Goal: Task Accomplishment & Management: Manage account settings

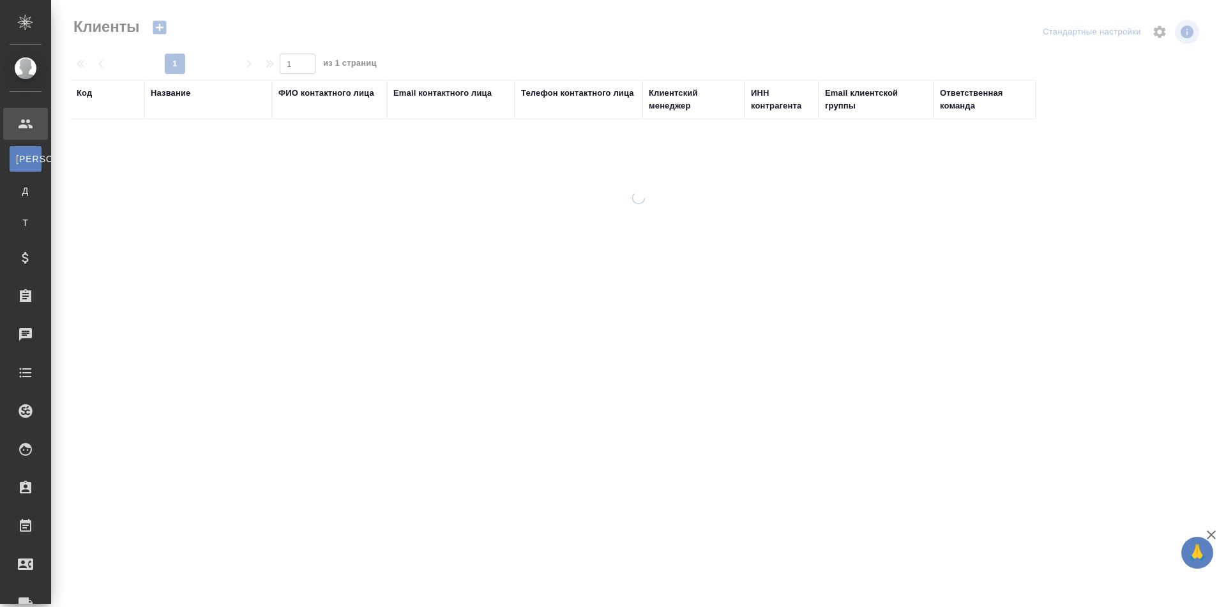
select select "RU"
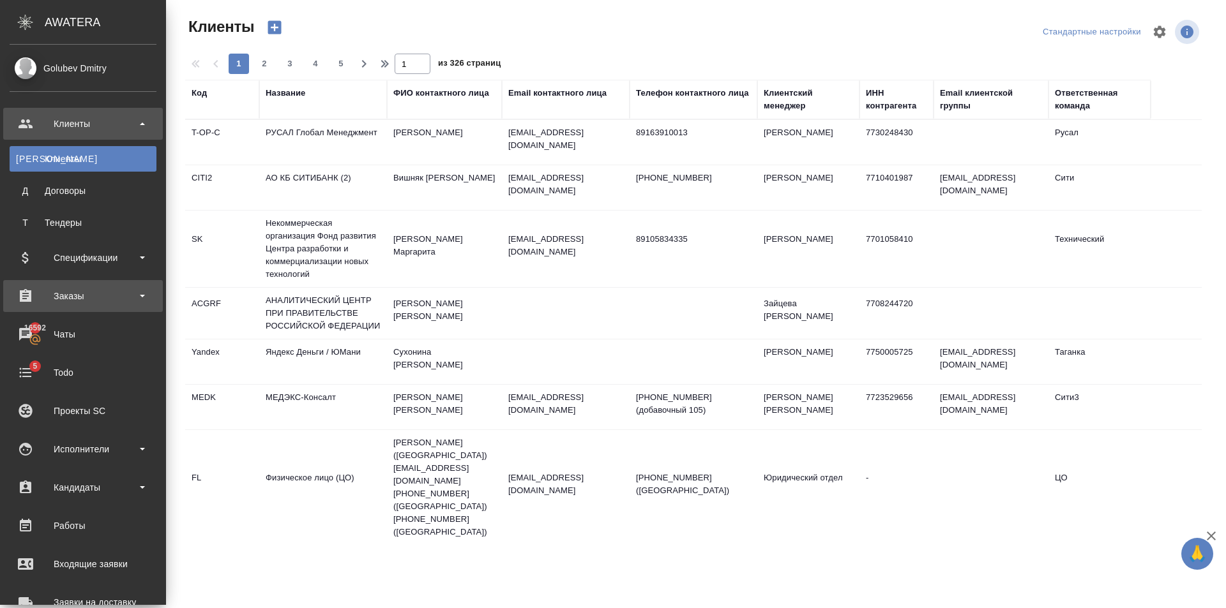
click at [89, 294] on div "Заказы" at bounding box center [83, 296] width 147 height 19
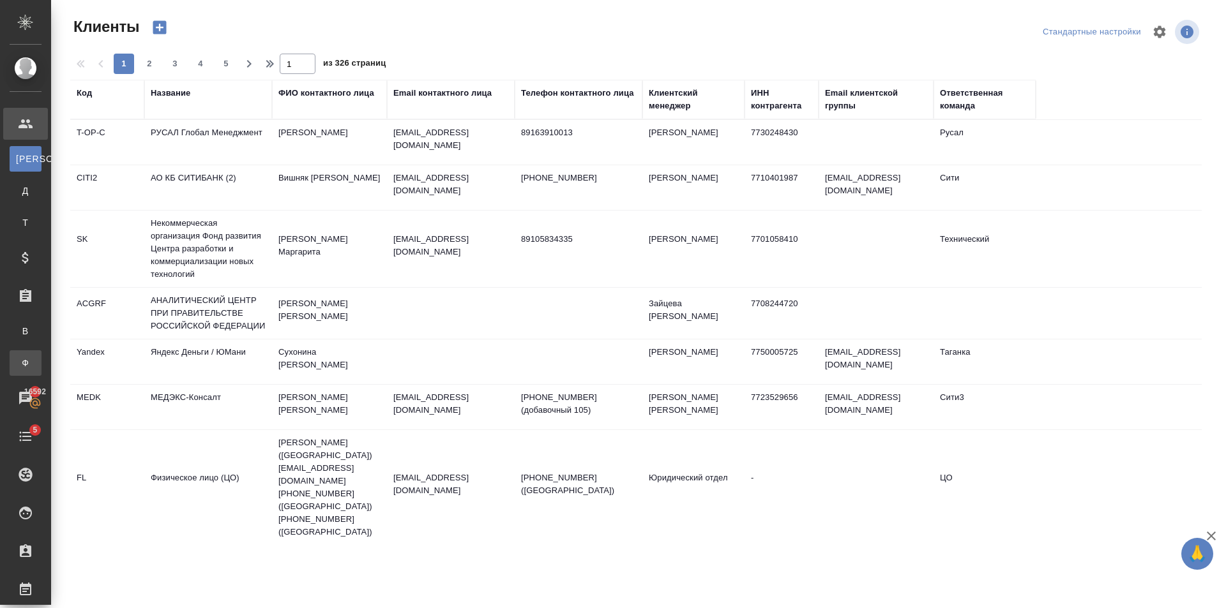
click at [19, 368] on div "Заказы физ. лиц" at bounding box center [9, 363] width 19 height 13
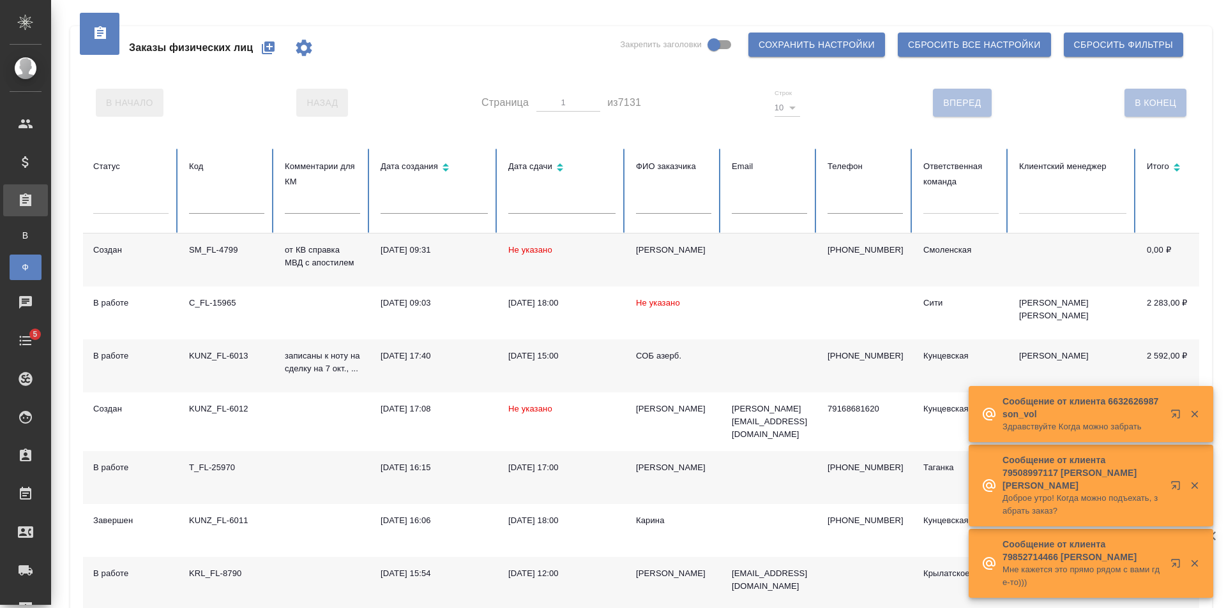
click at [265, 48] on icon "button" at bounding box center [268, 47] width 13 height 13
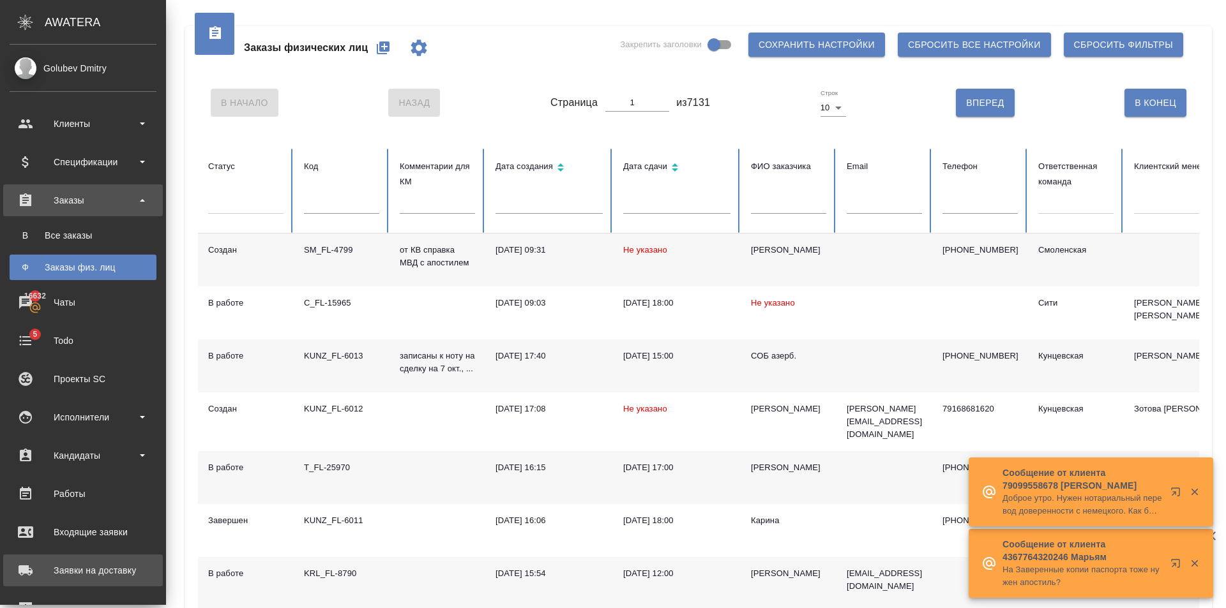
click at [82, 576] on div "Заявки на доставку" at bounding box center [83, 570] width 147 height 19
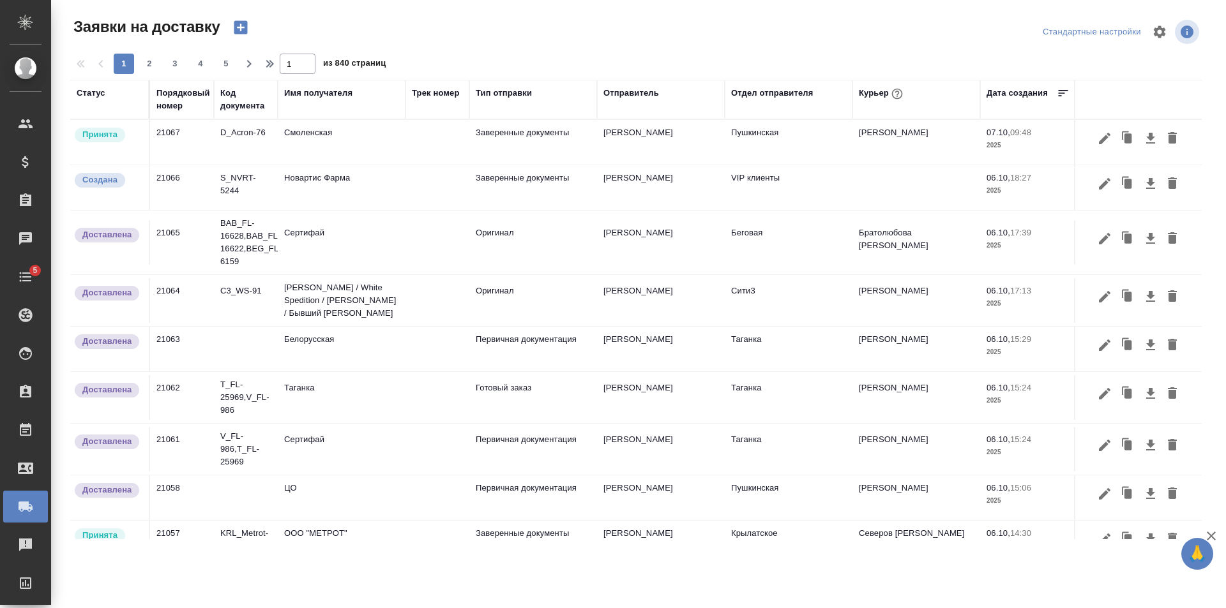
click at [243, 29] on icon "button" at bounding box center [240, 27] width 13 height 13
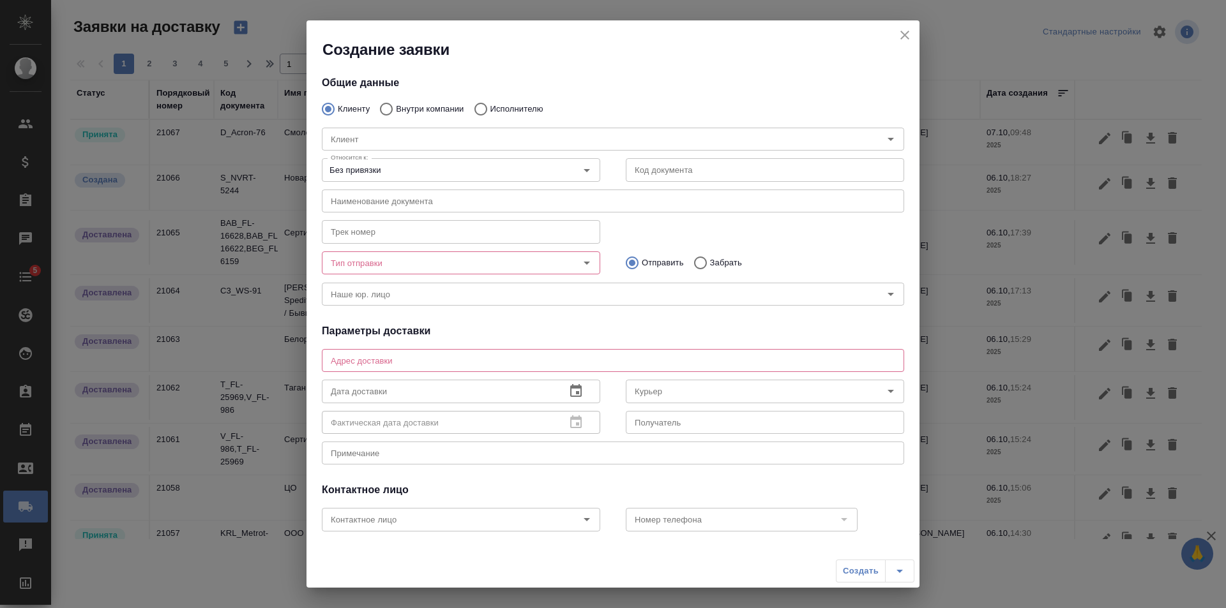
click at [415, 103] on p "Внутри компании" at bounding box center [430, 109] width 68 height 13
click at [396, 103] on input "Внутри компании" at bounding box center [384, 109] width 23 height 27
radio input "true"
click at [405, 137] on input "Команда" at bounding box center [592, 139] width 532 height 15
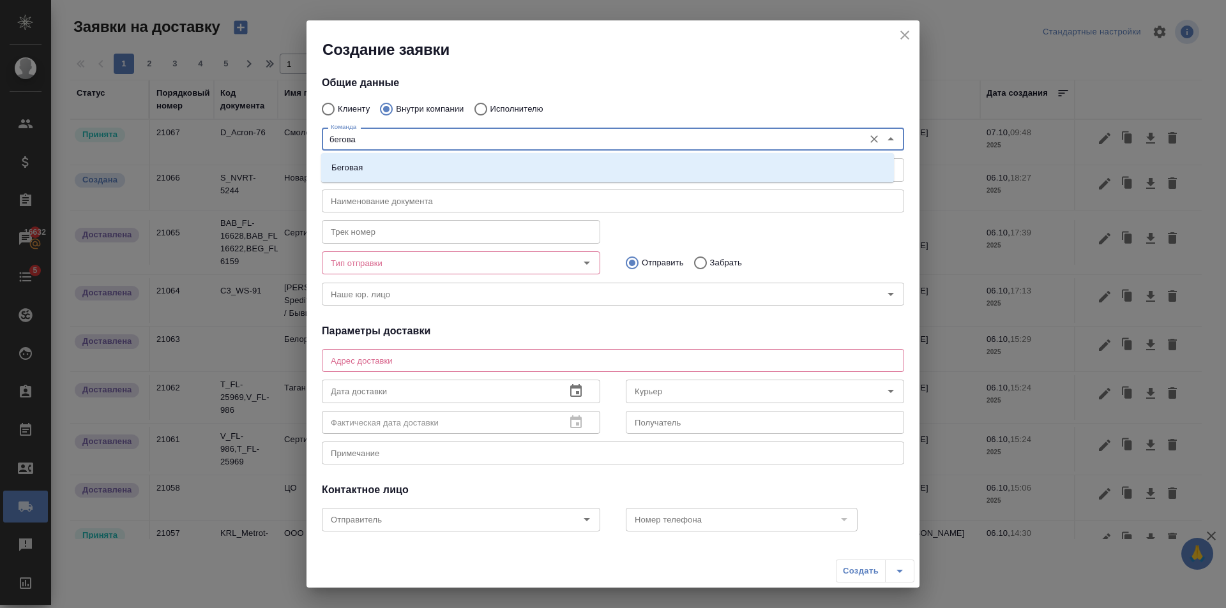
type input "беговая"
click at [413, 165] on li "Беговая" at bounding box center [607, 167] width 573 height 23
type textarea "1-й Магистральный тупик, д. 5а, блок D, 8 этаж, офис 801"
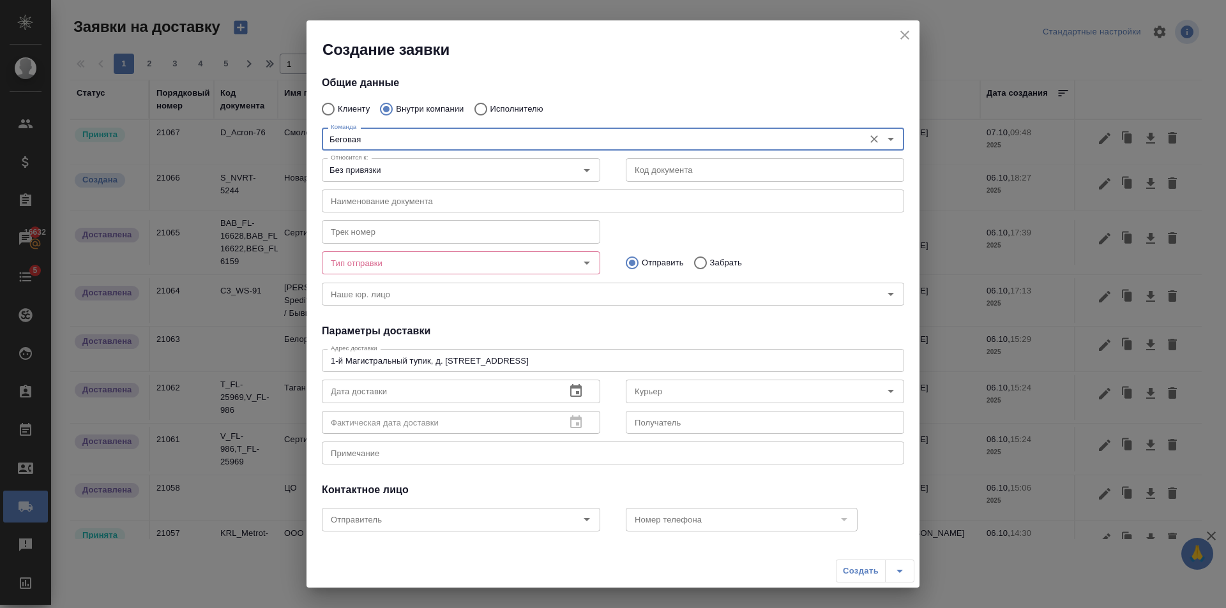
click at [551, 269] on div "Тип отправки" at bounding box center [461, 263] width 278 height 23
type input "Беговая"
click at [580, 260] on icon "Open" at bounding box center [586, 262] width 15 height 15
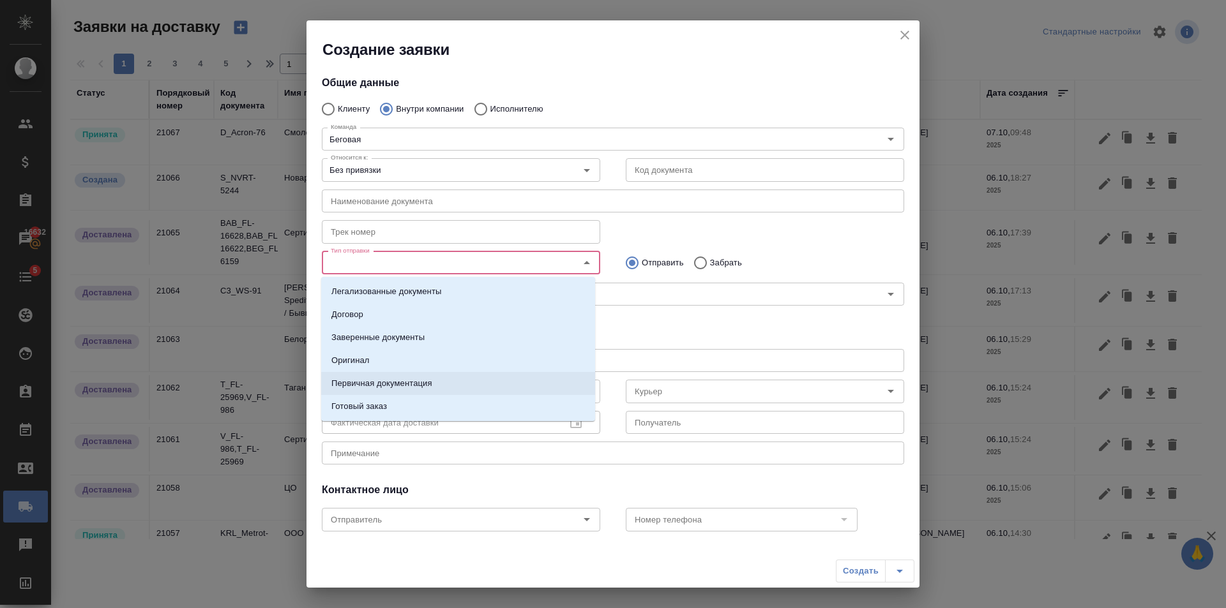
click at [412, 383] on p "Первичная документация" at bounding box center [381, 383] width 101 height 13
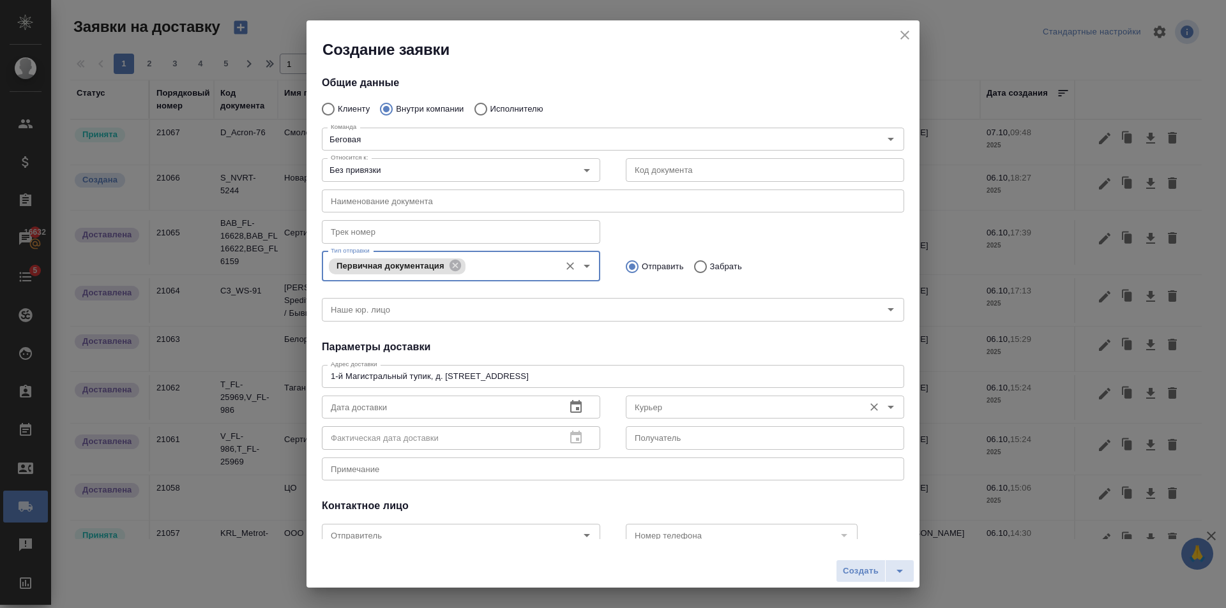
click at [705, 403] on input "Курьер" at bounding box center [743, 407] width 228 height 15
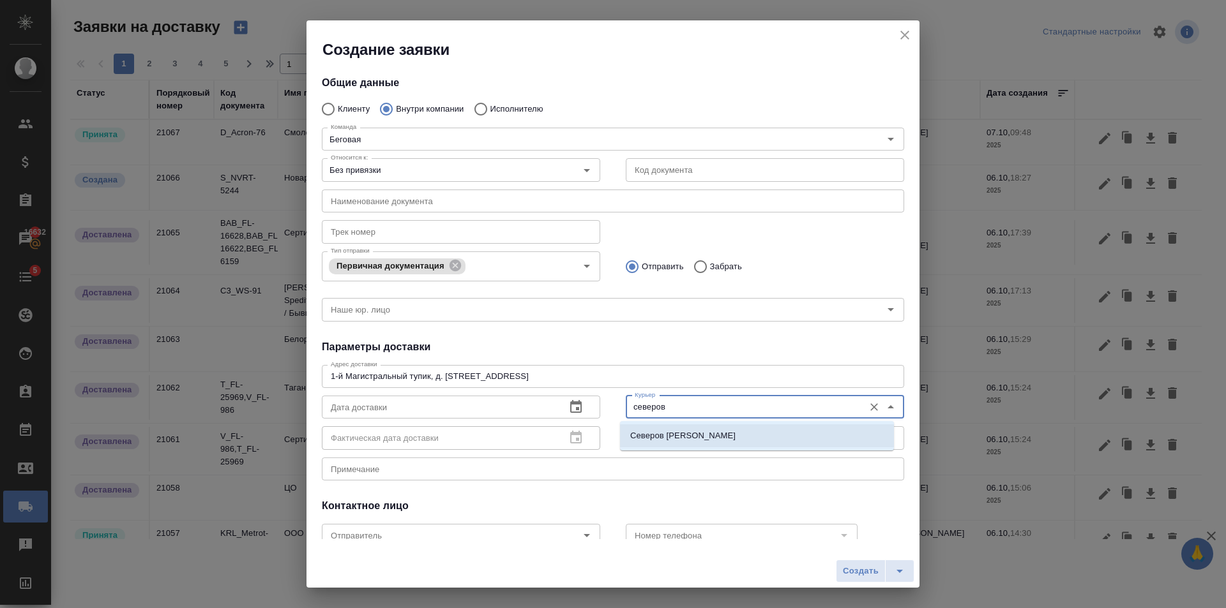
click at [689, 442] on li "Северов Олег" at bounding box center [757, 436] width 274 height 23
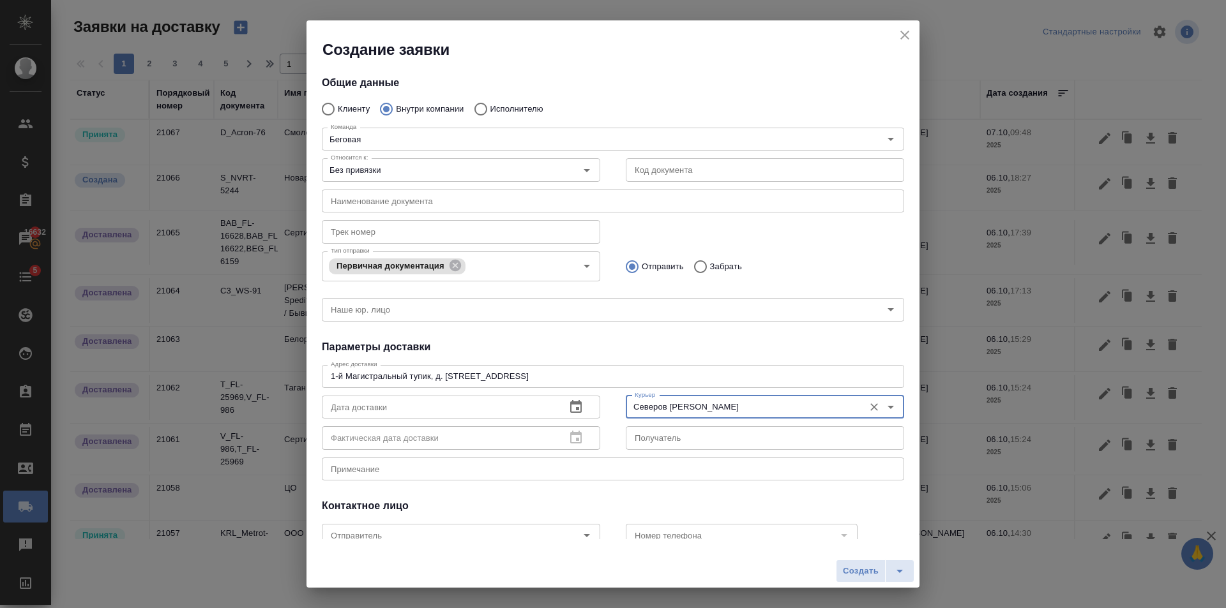
type input "Северов Олег"
click at [574, 408] on icon "button" at bounding box center [575, 406] width 11 height 13
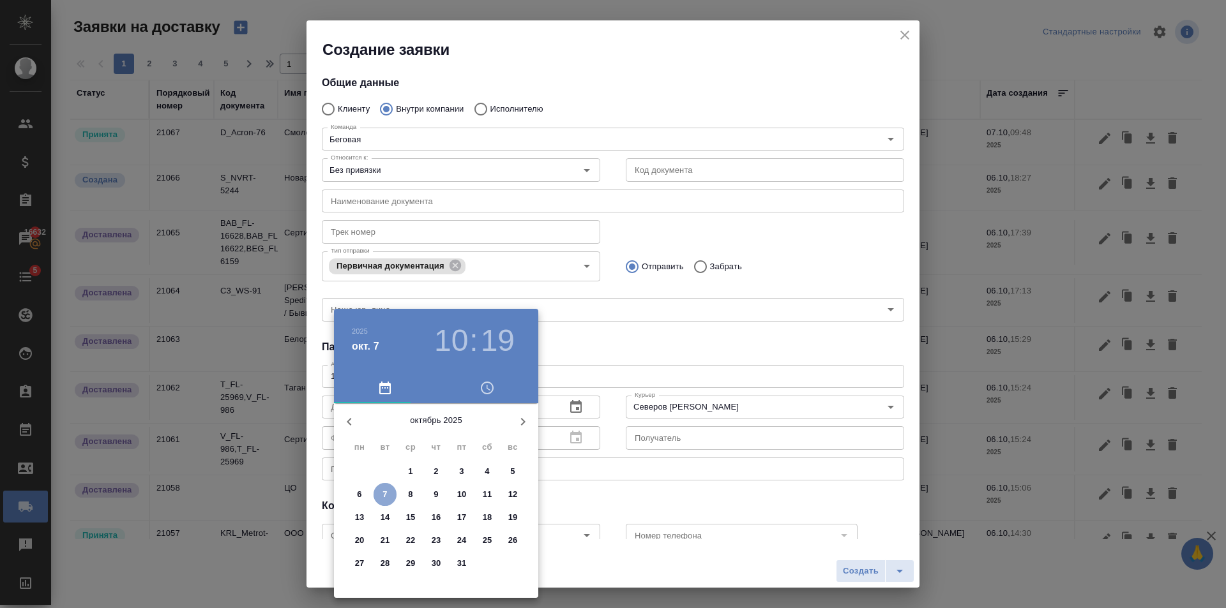
click at [386, 494] on p "7" at bounding box center [384, 494] width 4 height 13
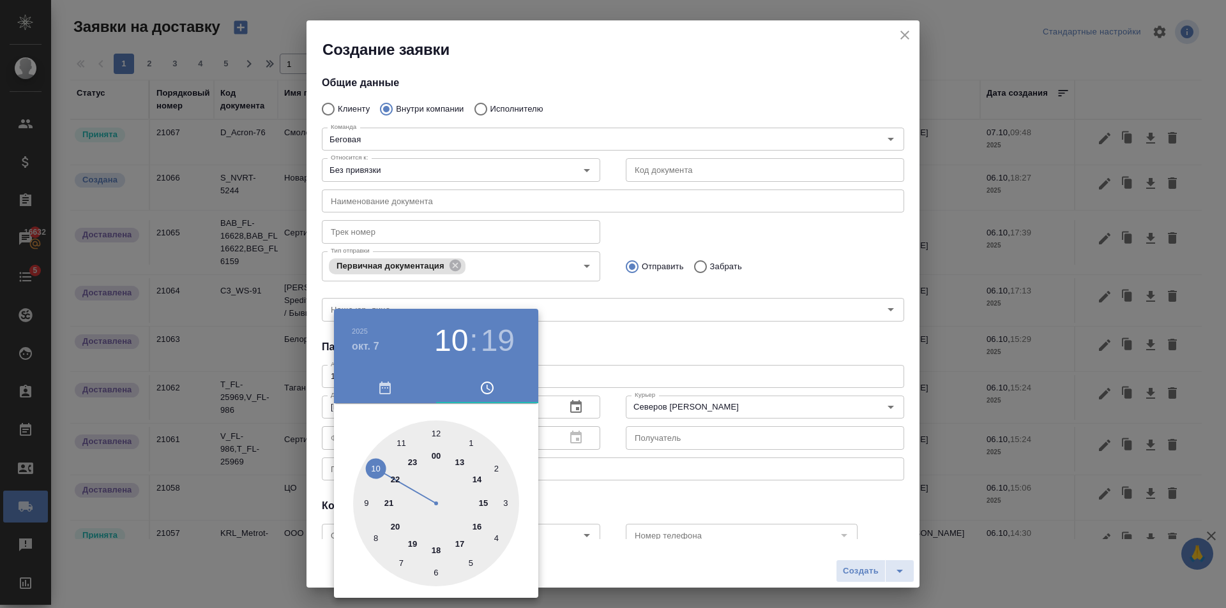
click at [438, 439] on div at bounding box center [436, 504] width 166 height 166
type input "07.10.2025 12:00"
click at [621, 336] on div at bounding box center [613, 304] width 1226 height 608
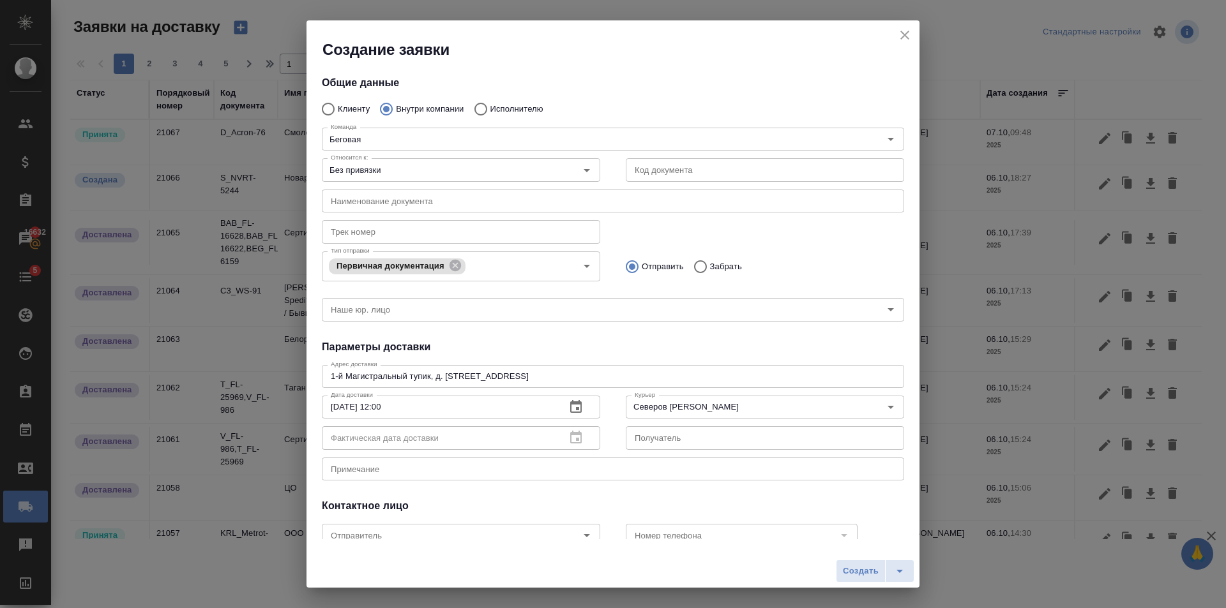
click at [839, 554] on div "Создание заявки Общие данные Клиенту Внутри компании Исполнителю Команда Бегова…" at bounding box center [612, 304] width 613 height 568
click at [873, 576] on span "Создать" at bounding box center [861, 571] width 36 height 15
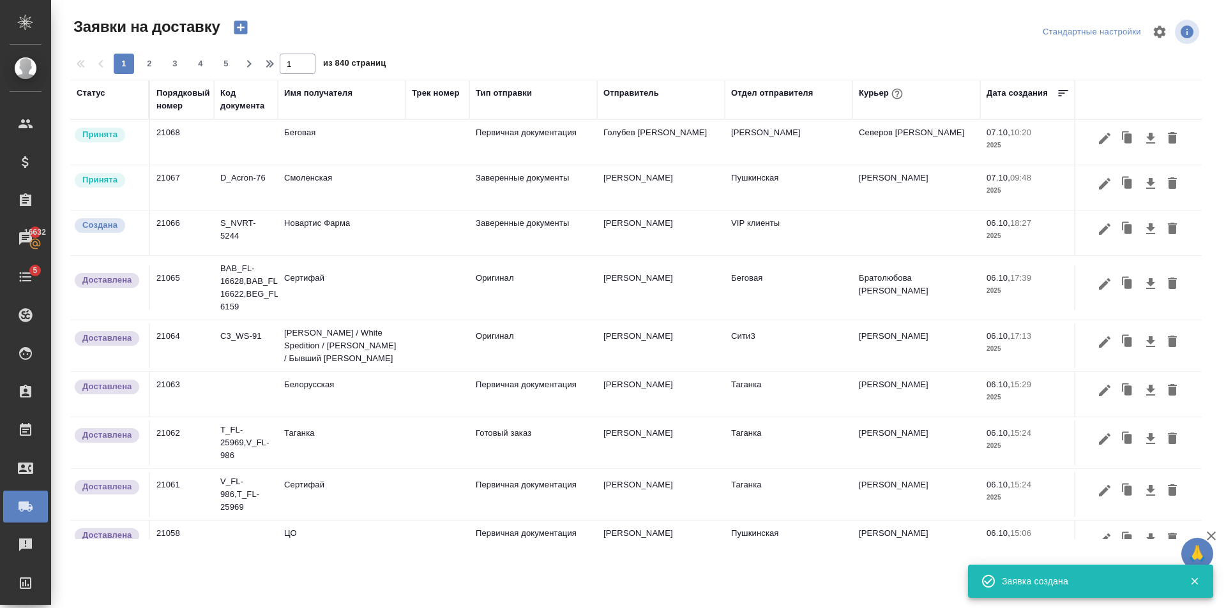
click at [241, 26] on icon "button" at bounding box center [240, 27] width 13 height 13
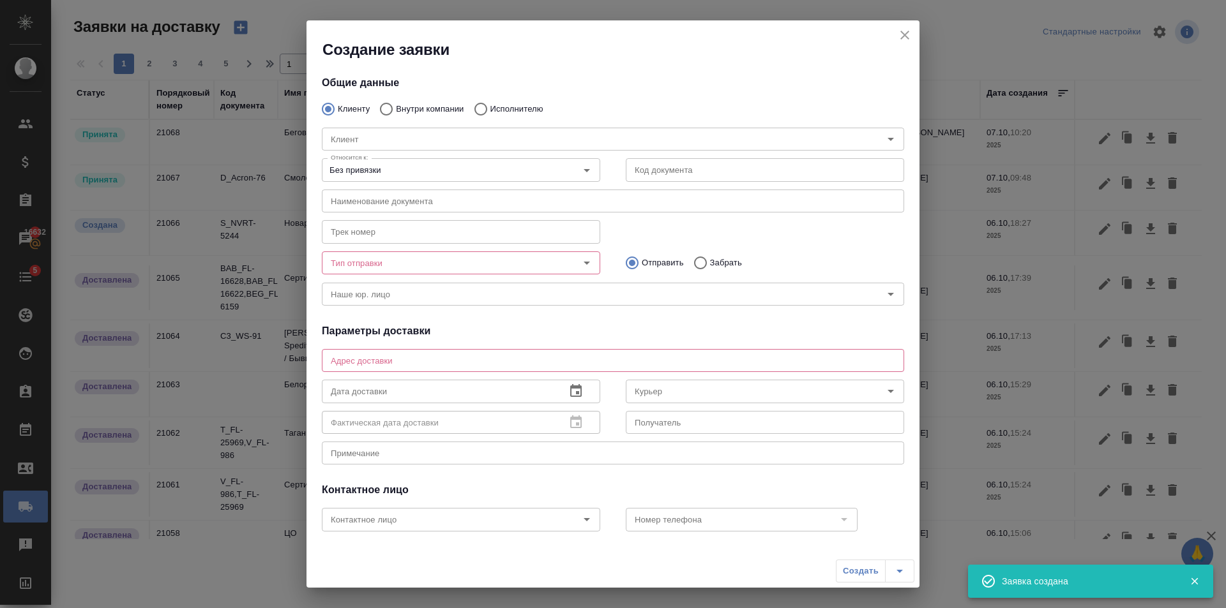
click at [421, 114] on div "Клиент Клиент" at bounding box center [613, 138] width 608 height 56
click at [419, 102] on label "Внутри компании" at bounding box center [418, 109] width 91 height 27
click at [396, 102] on input "Внутри компании" at bounding box center [384, 109] width 23 height 27
radio input "true"
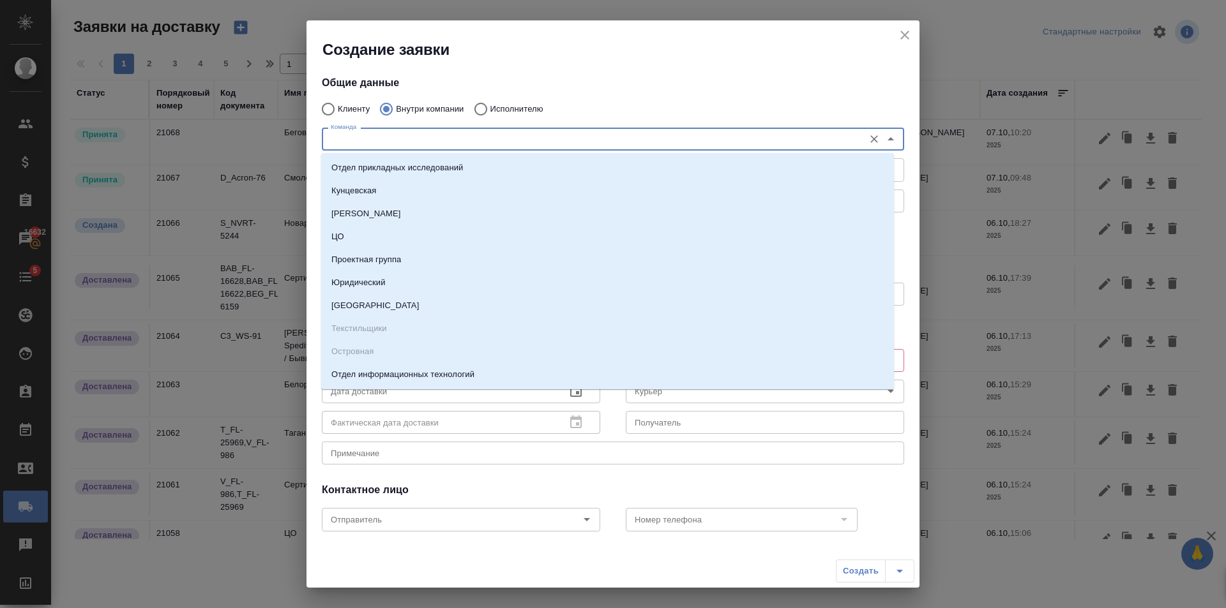
click at [375, 140] on input "Команда" at bounding box center [592, 139] width 532 height 15
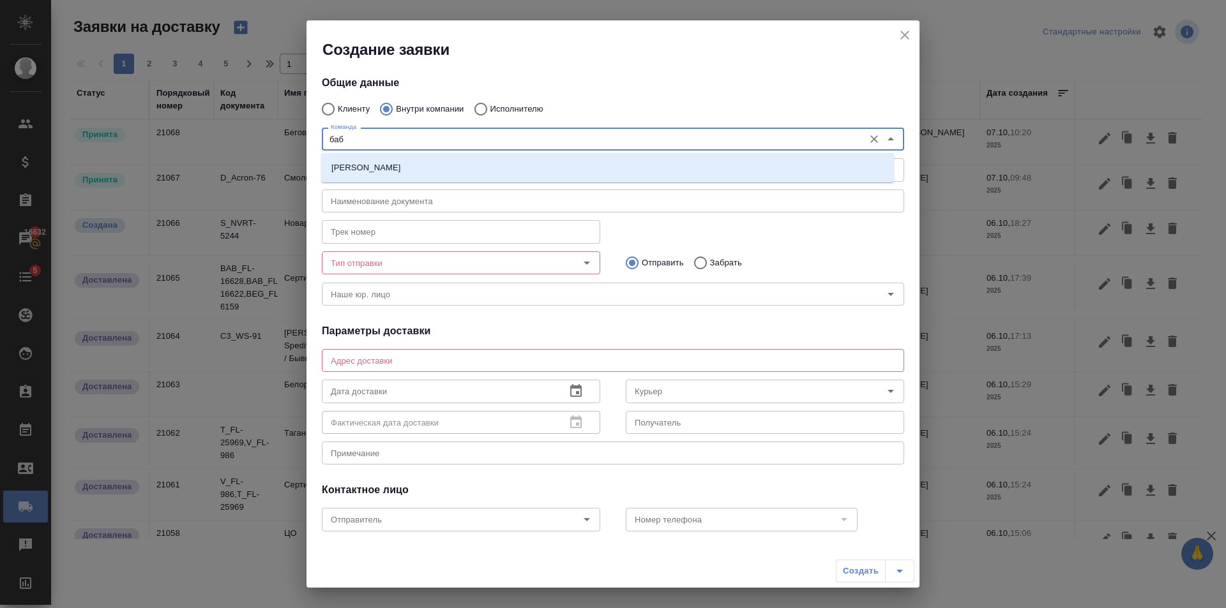
type input "бабу"
click at [371, 158] on li "[PERSON_NAME]" at bounding box center [607, 167] width 573 height 23
type textarea "ул. Менжинского, д. 23, корп. 1"
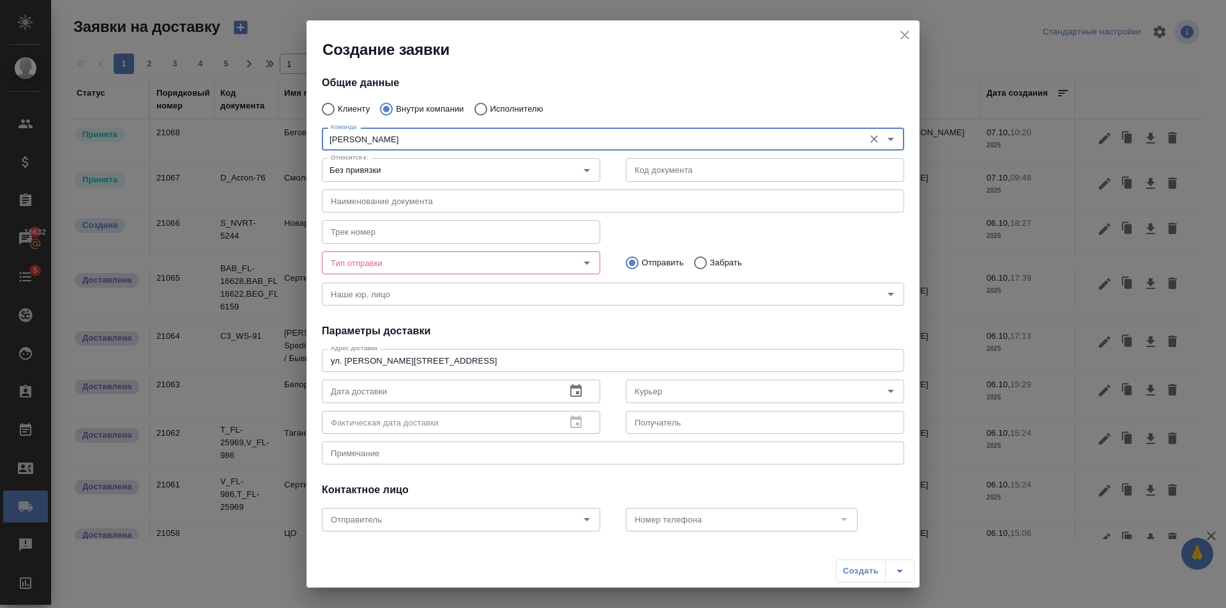
type input "[PERSON_NAME]"
click at [460, 257] on input "Тип отправки" at bounding box center [440, 262] width 228 height 15
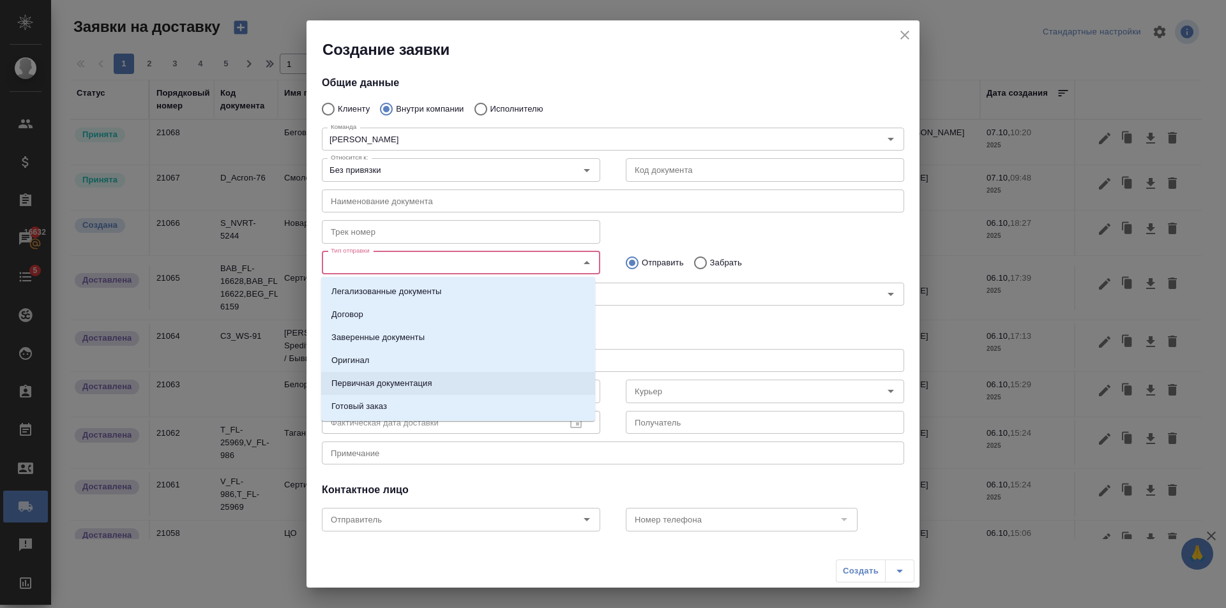
click at [385, 375] on li "Первичная документация" at bounding box center [458, 383] width 274 height 23
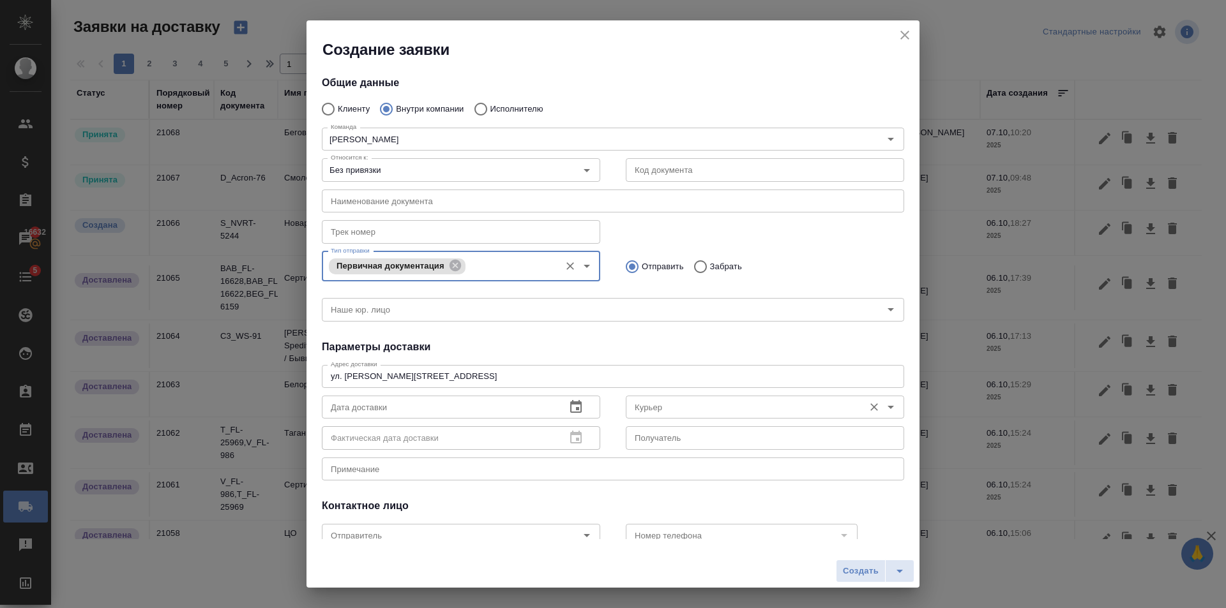
click at [670, 410] on input "Курьер" at bounding box center [743, 407] width 228 height 15
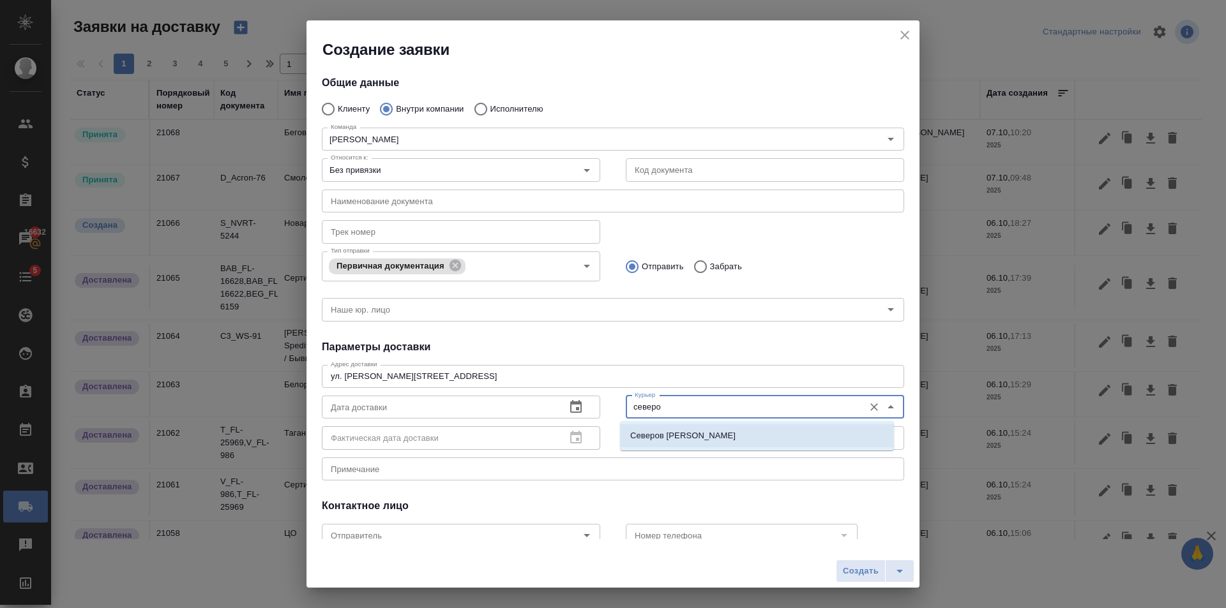
click at [677, 437] on p "Северов Олег" at bounding box center [682, 436] width 105 height 13
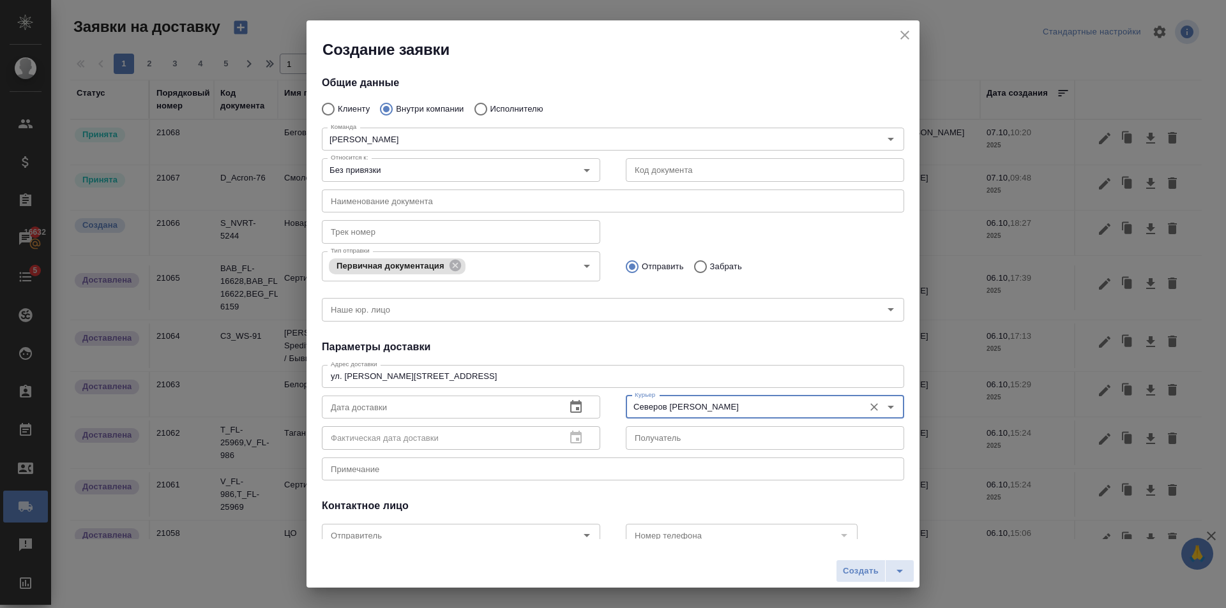
type input "Северов Олег"
click at [573, 408] on icon "button" at bounding box center [575, 406] width 11 height 13
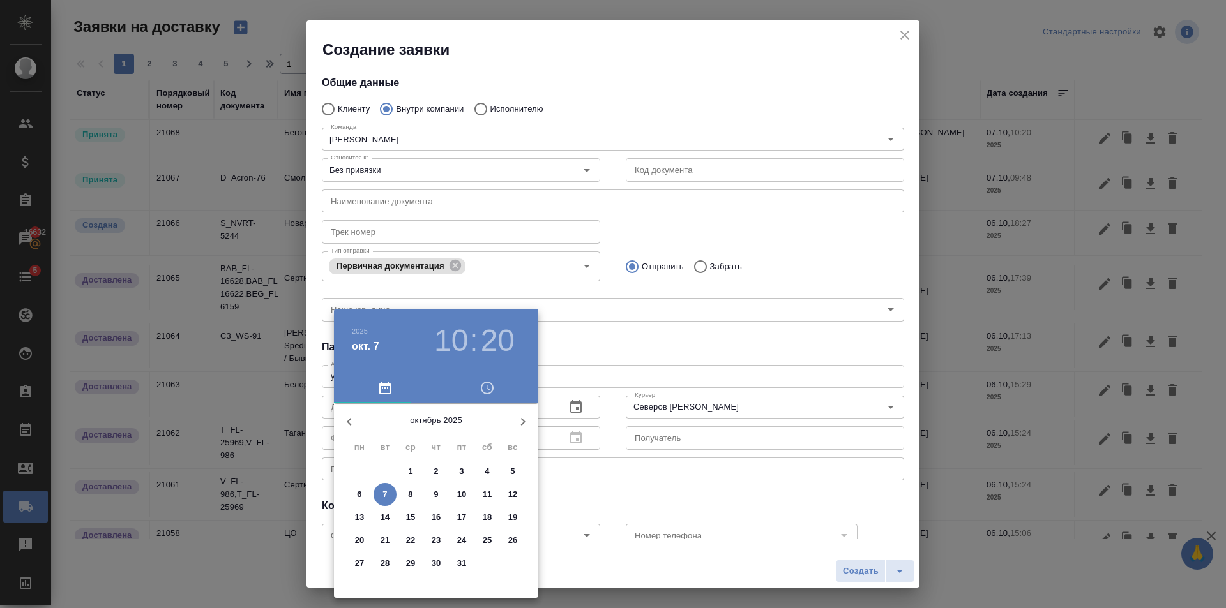
click at [389, 493] on span "7" at bounding box center [384, 494] width 23 height 13
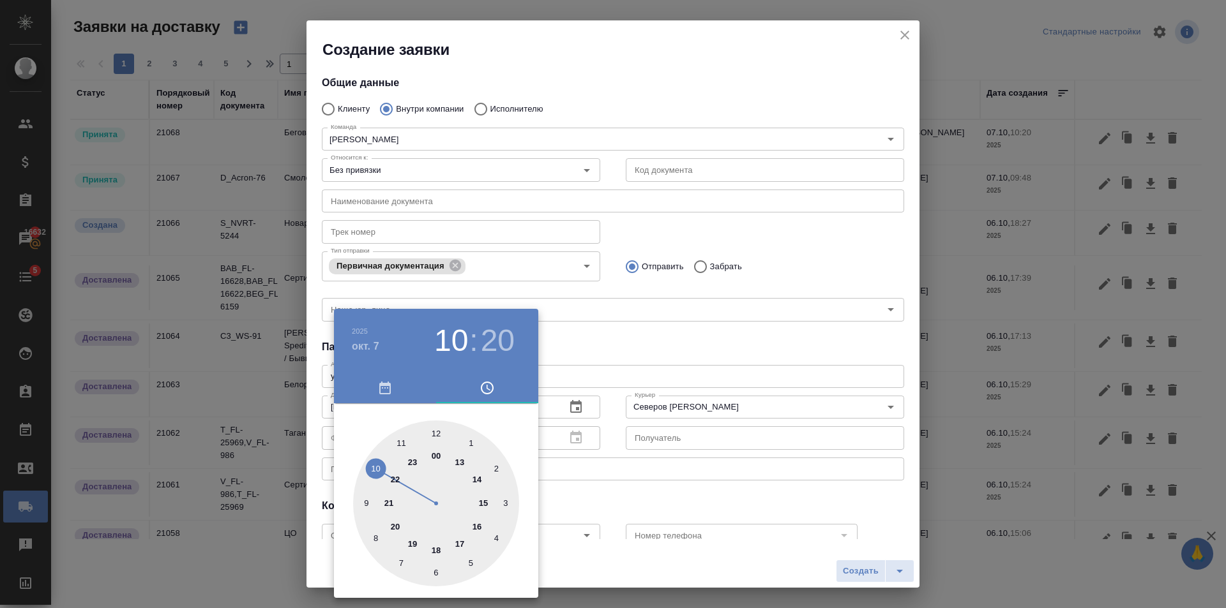
click at [436, 432] on div at bounding box center [436, 504] width 166 height 166
type input "07.10.2025 12:00"
click at [589, 349] on div at bounding box center [613, 304] width 1226 height 608
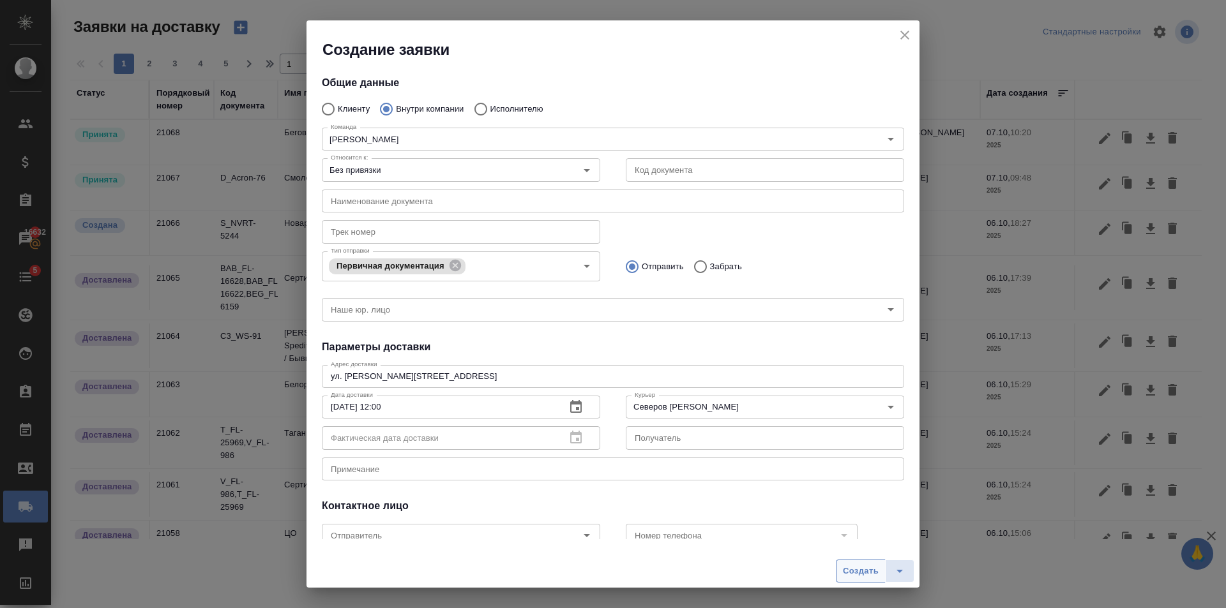
click at [864, 563] on button "Создать" at bounding box center [861, 571] width 50 height 23
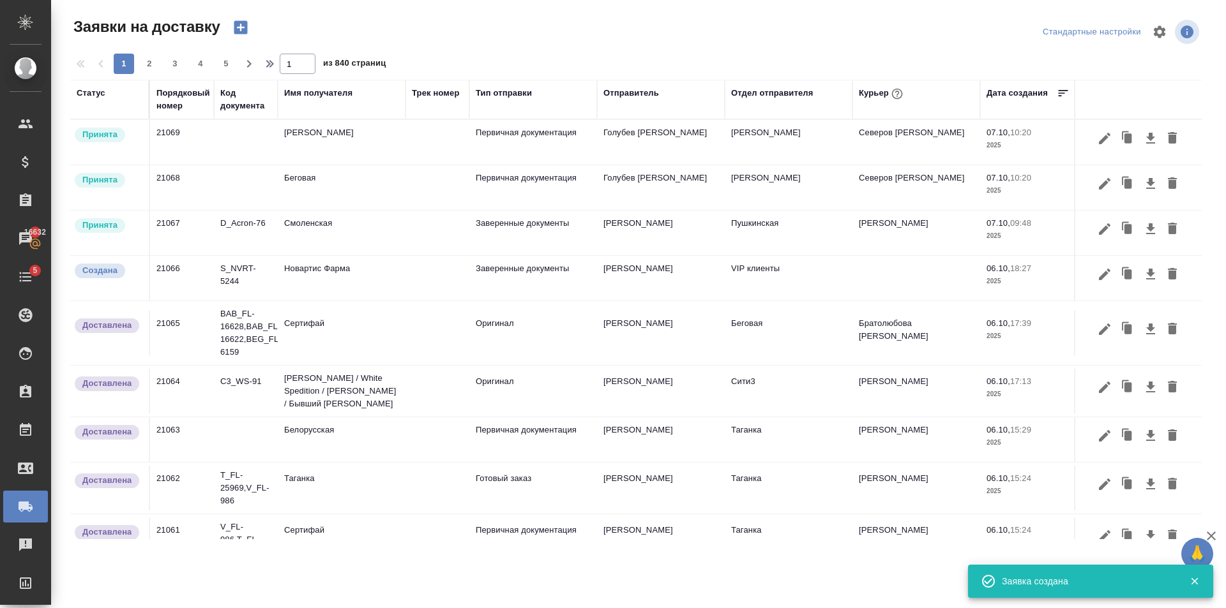
click at [237, 25] on icon "button" at bounding box center [240, 27] width 13 height 13
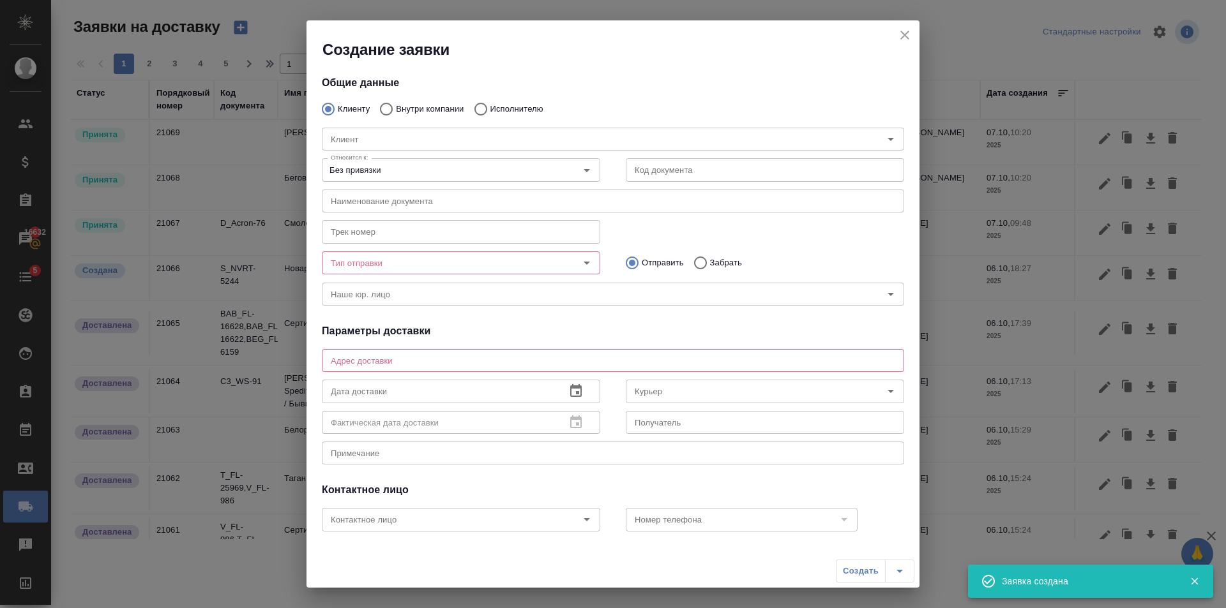
click at [396, 110] on div "Клиент Клиент" at bounding box center [613, 138] width 608 height 56
click at [386, 104] on input "Внутри компании" at bounding box center [384, 109] width 23 height 27
radio input "true"
click at [375, 139] on input "Команда" at bounding box center [592, 139] width 532 height 15
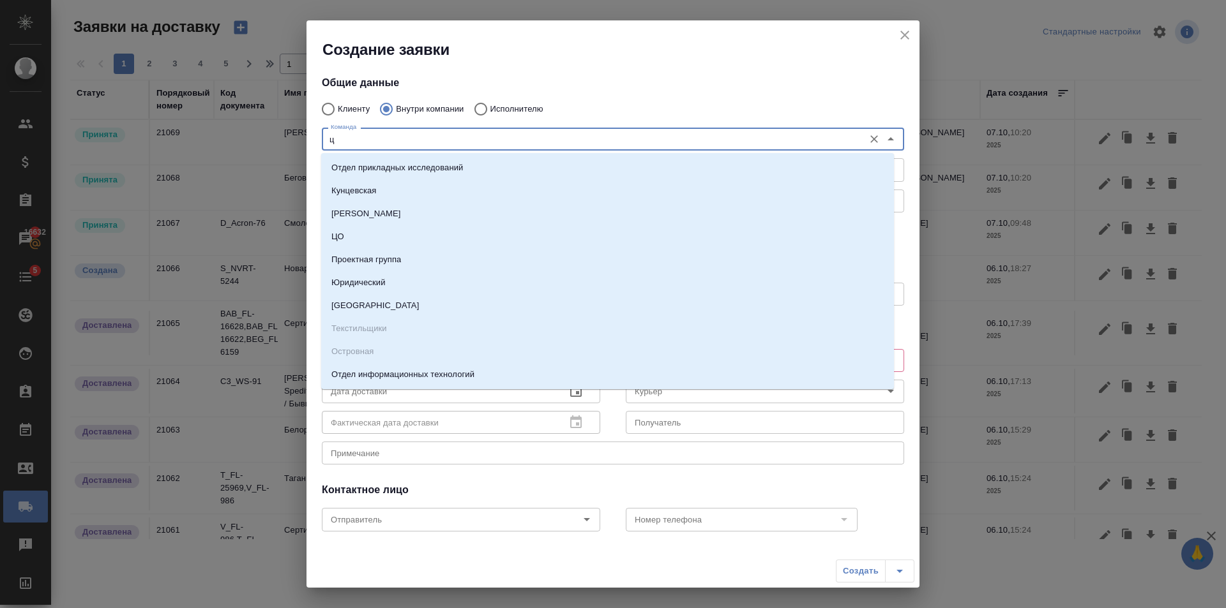
type input "цо"
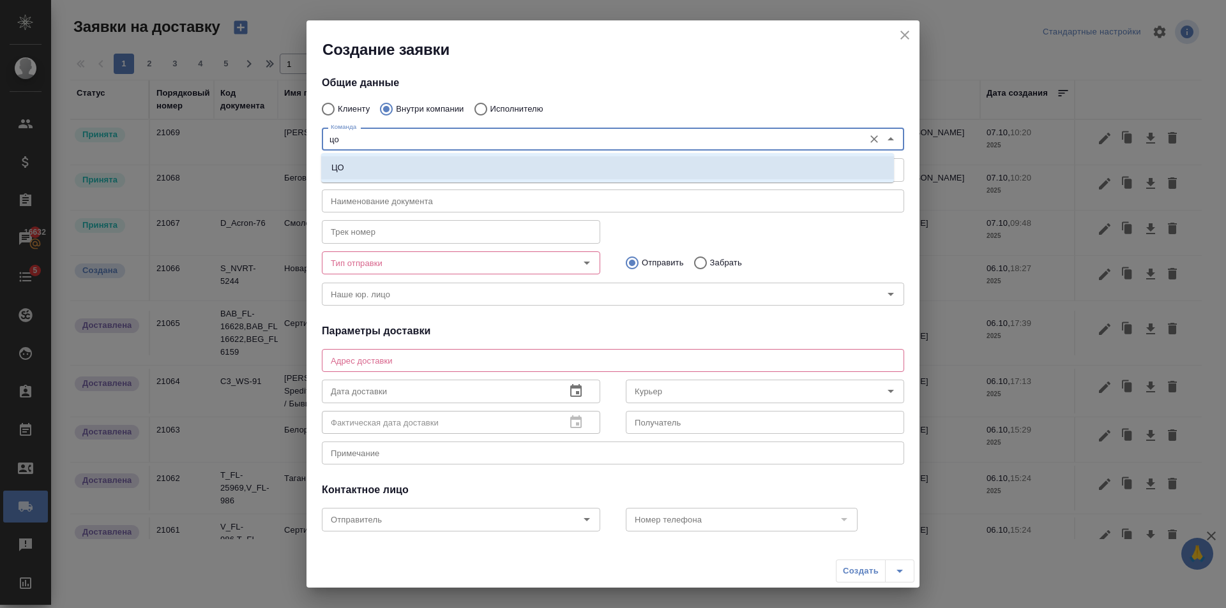
click at [380, 162] on li "ЦО" at bounding box center [607, 167] width 573 height 23
type textarea "ул. Золотая, д. 11"
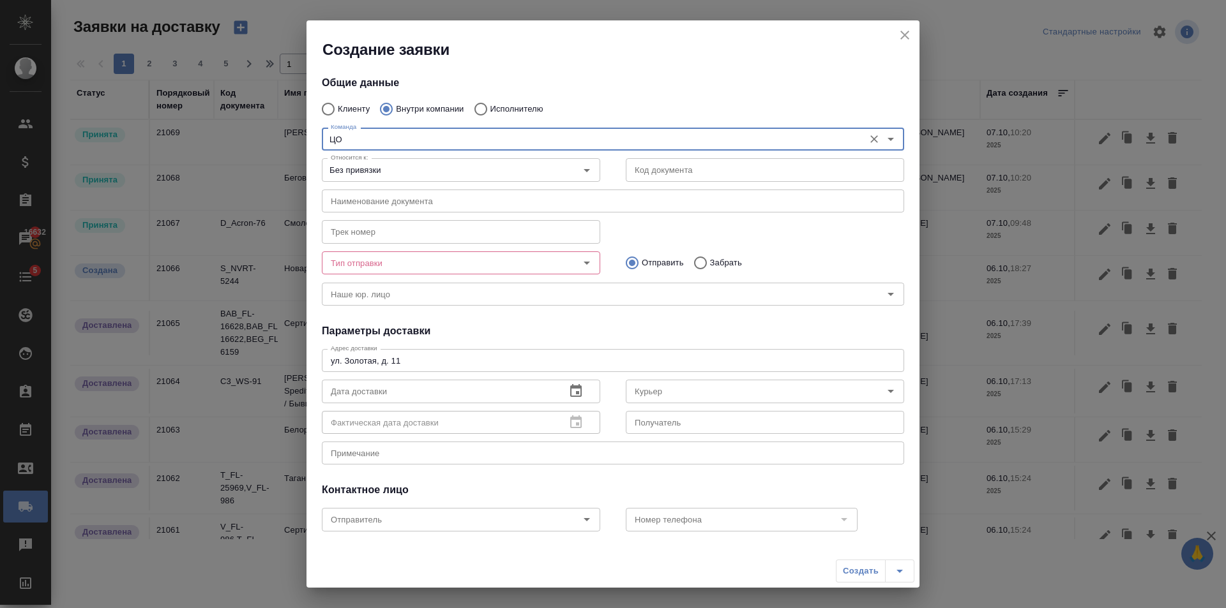
type input "ЦО"
click at [472, 268] on input "Тип отправки" at bounding box center [440, 262] width 228 height 15
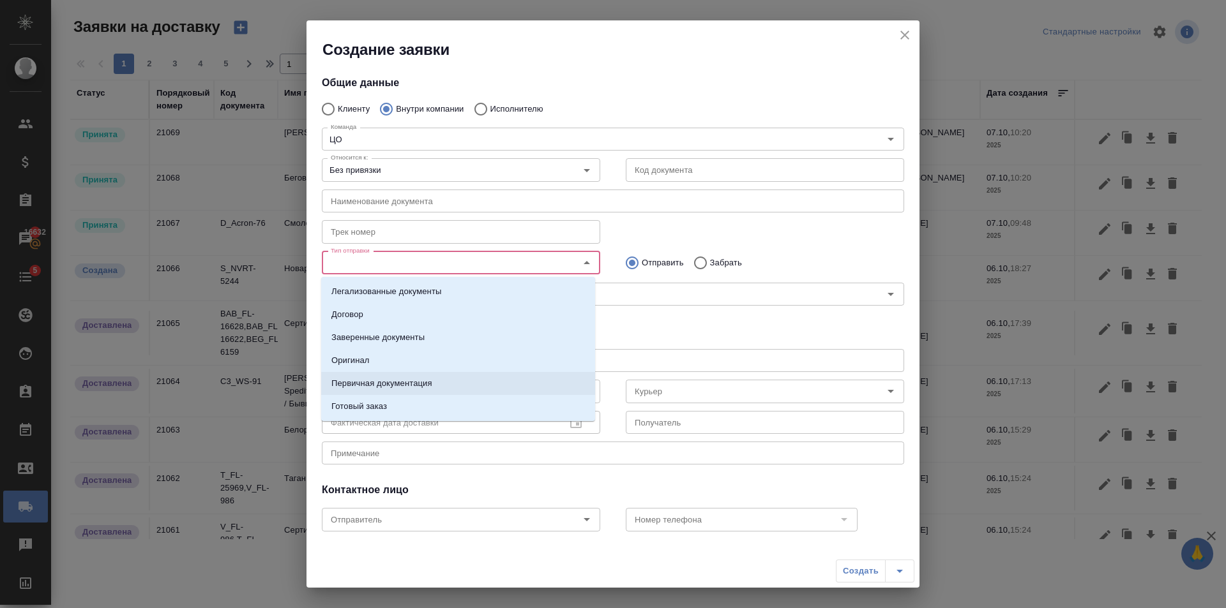
click at [399, 379] on p "Первичная документация" at bounding box center [381, 383] width 101 height 13
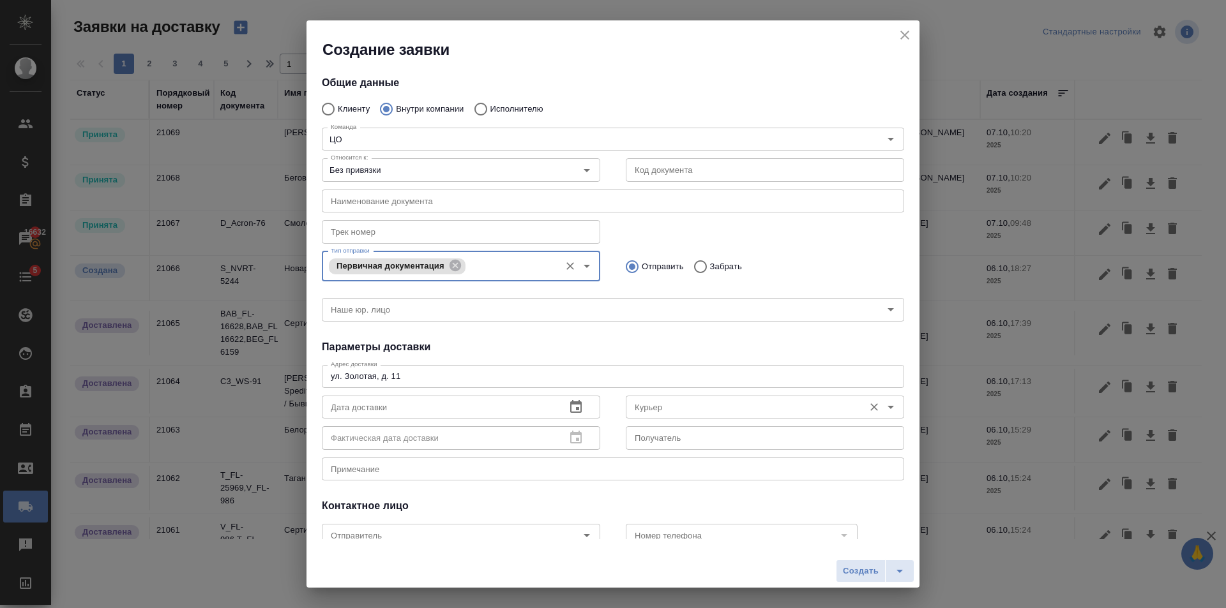
click at [711, 411] on input "Курьер" at bounding box center [743, 407] width 228 height 15
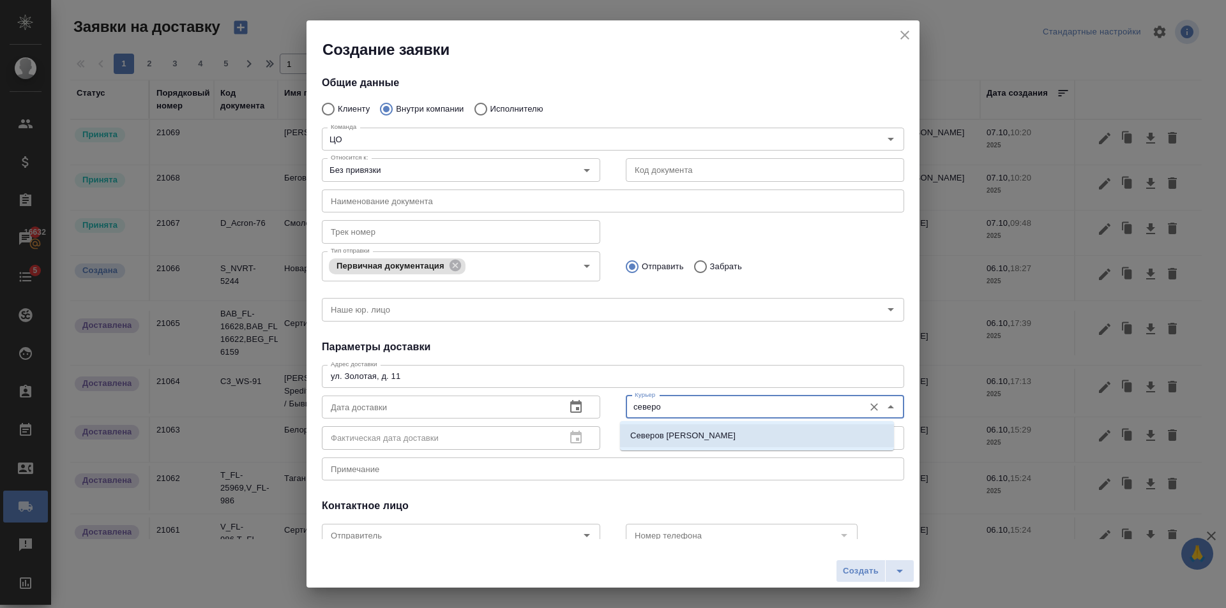
click at [705, 434] on li "Северов Олег" at bounding box center [757, 436] width 274 height 23
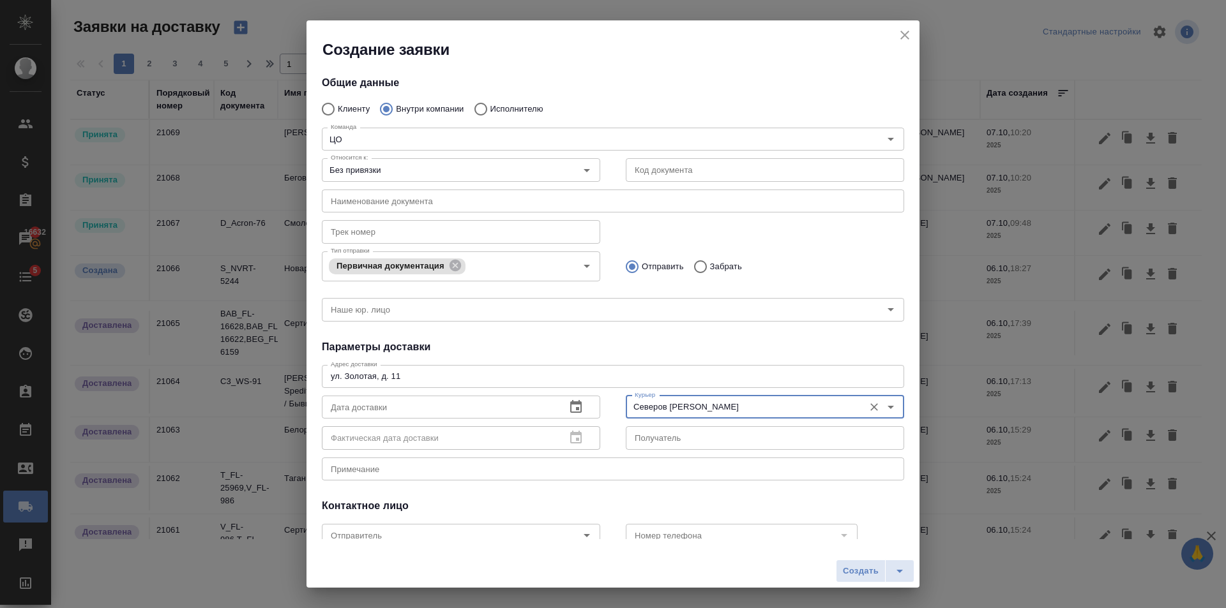
type input "Северов Олег"
click at [572, 412] on icon "button" at bounding box center [575, 406] width 11 height 13
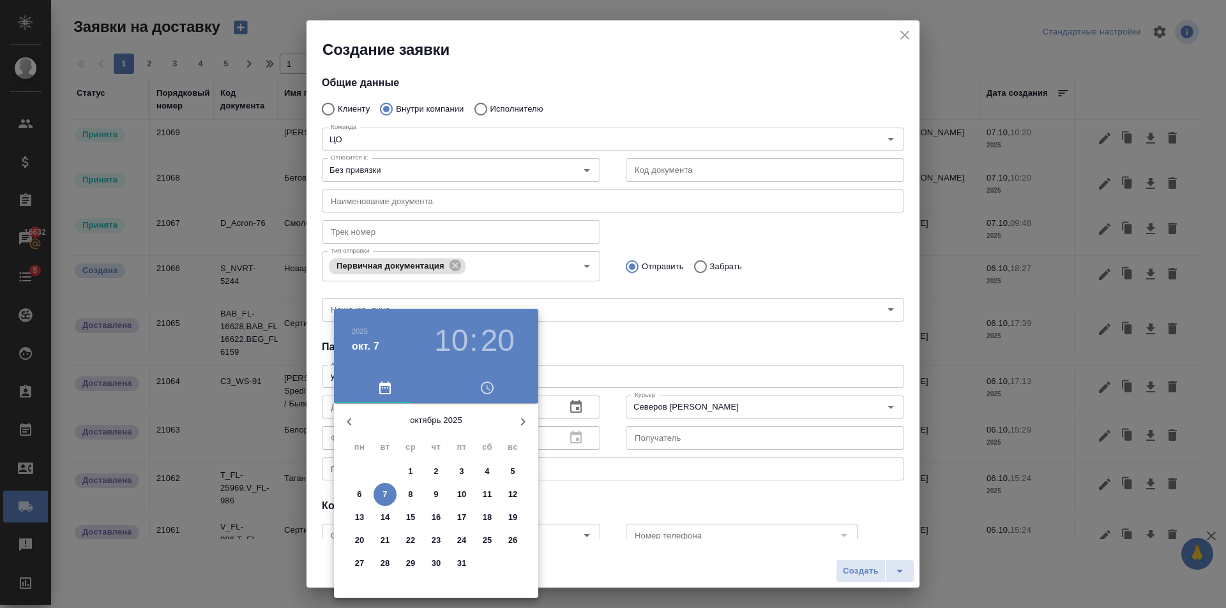
click at [384, 491] on p "7" at bounding box center [384, 494] width 4 height 13
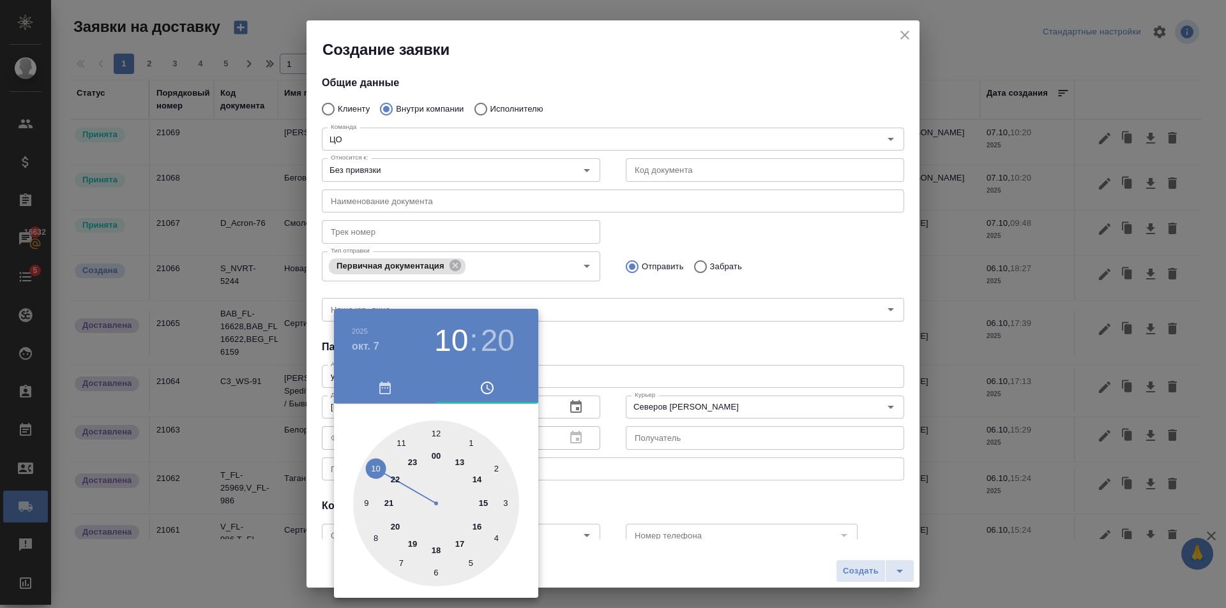
click at [440, 438] on div at bounding box center [436, 504] width 166 height 166
click at [439, 437] on div at bounding box center [436, 504] width 166 height 166
type input "07.10.2025 12:00"
click at [651, 349] on div at bounding box center [613, 304] width 1226 height 608
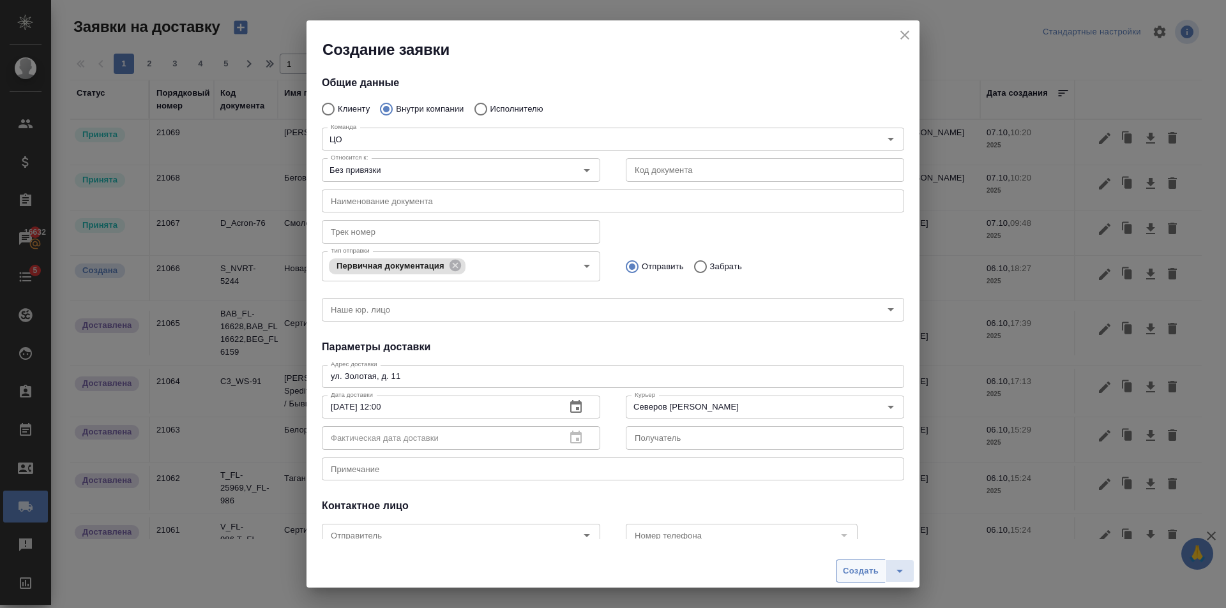
click at [848, 568] on span "Создать" at bounding box center [861, 571] width 36 height 15
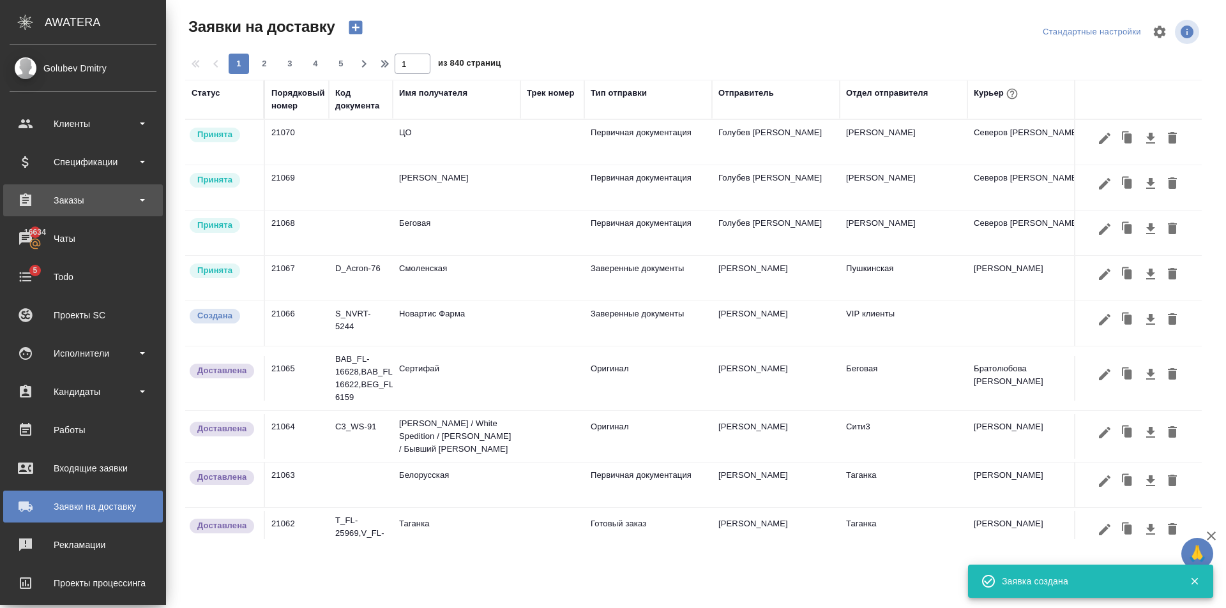
click at [96, 201] on div "Заказы" at bounding box center [83, 200] width 147 height 19
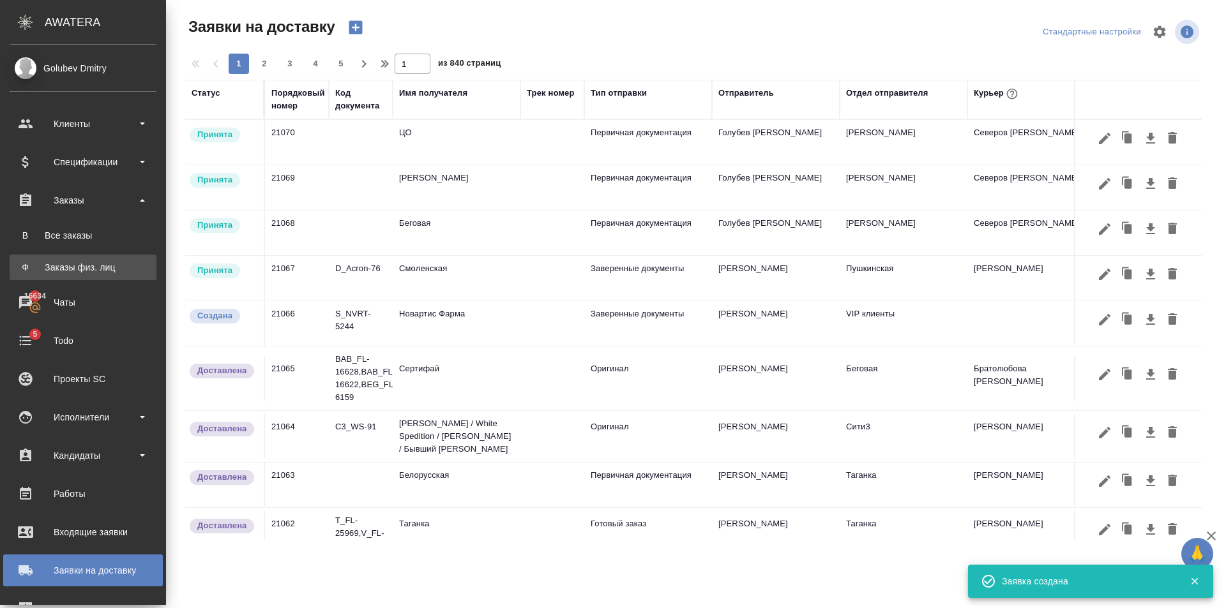
click at [96, 265] on div "Заказы физ. лиц" at bounding box center [83, 267] width 134 height 13
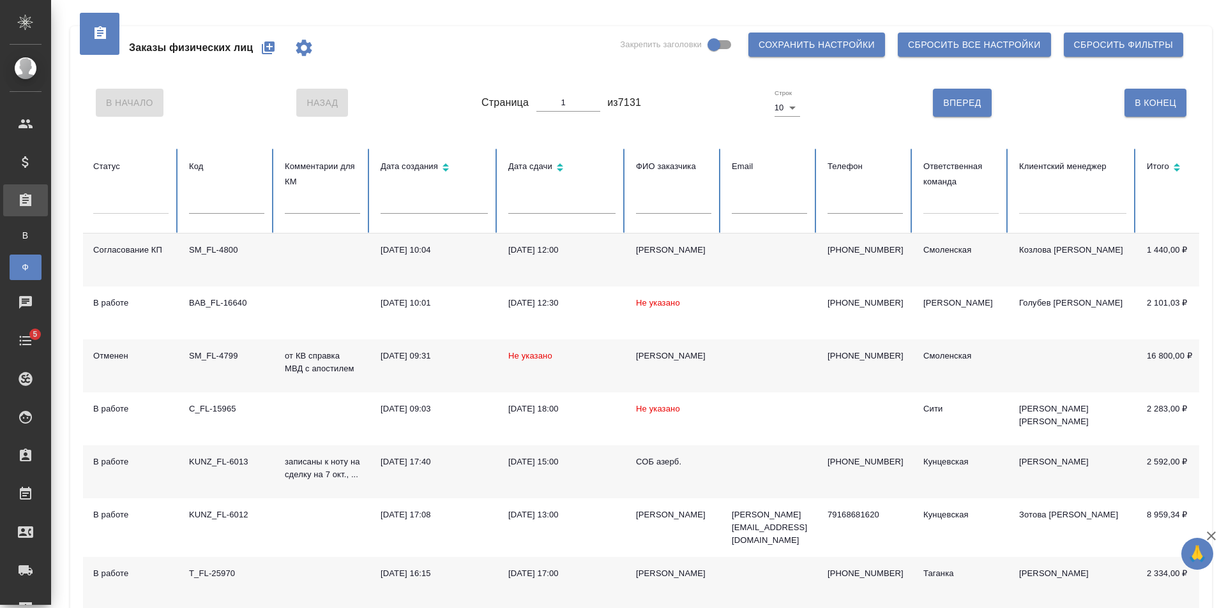
click at [960, 211] on div at bounding box center [960, 201] width 75 height 19
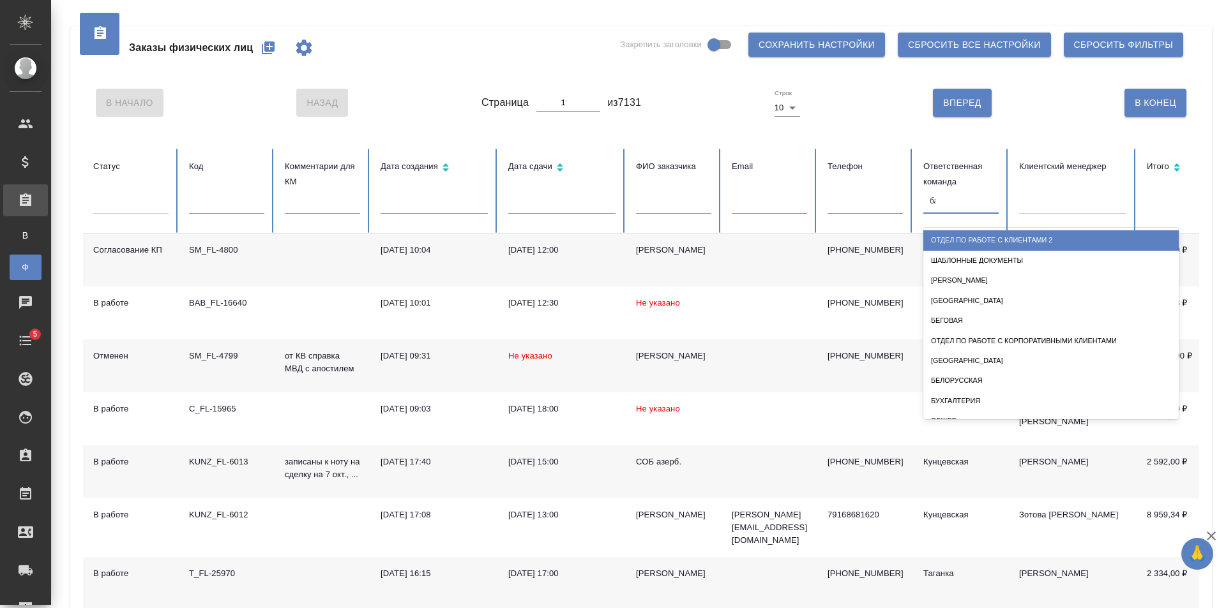
type input "баб"
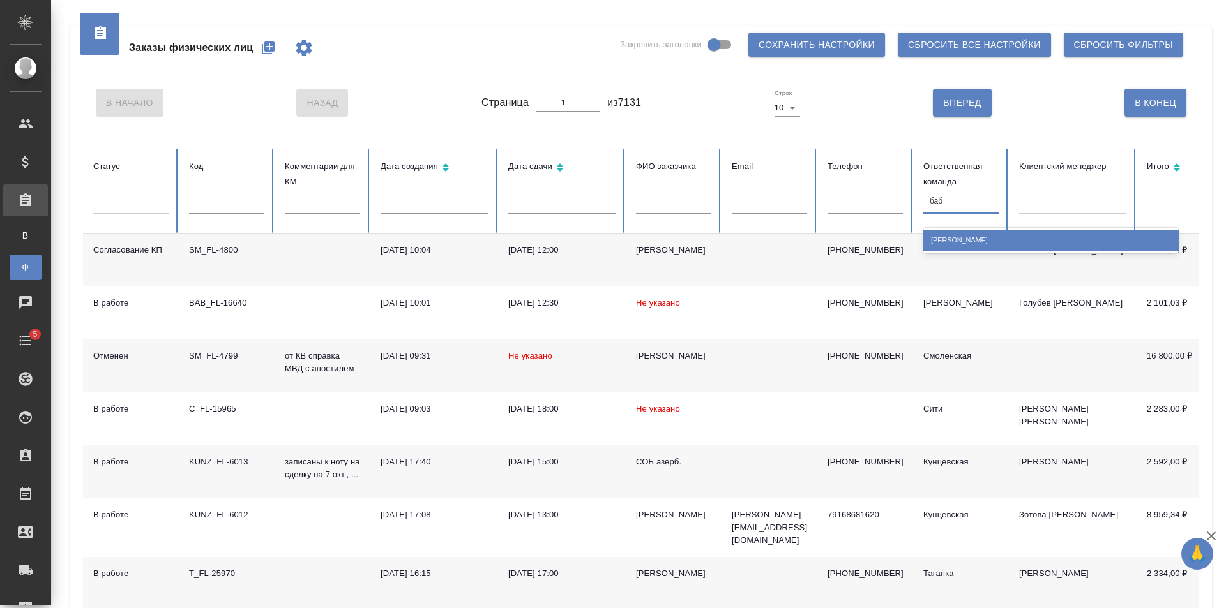
click at [962, 237] on div "[PERSON_NAME]" at bounding box center [1050, 240] width 255 height 20
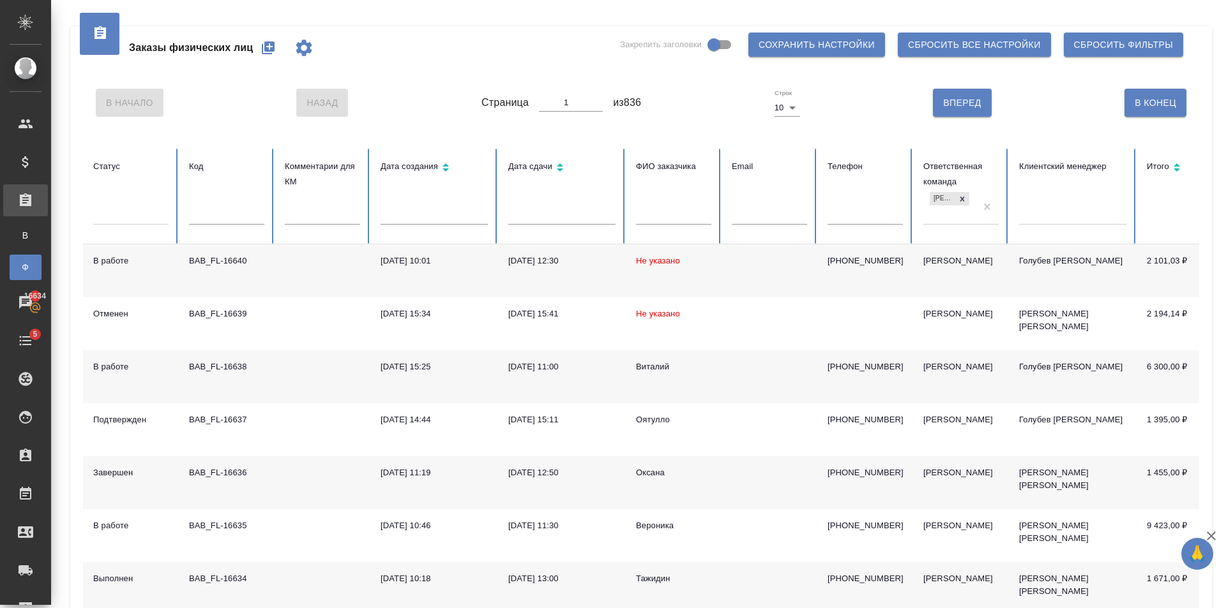
click at [575, 386] on td "07.10.2025, 11:00" at bounding box center [562, 376] width 128 height 53
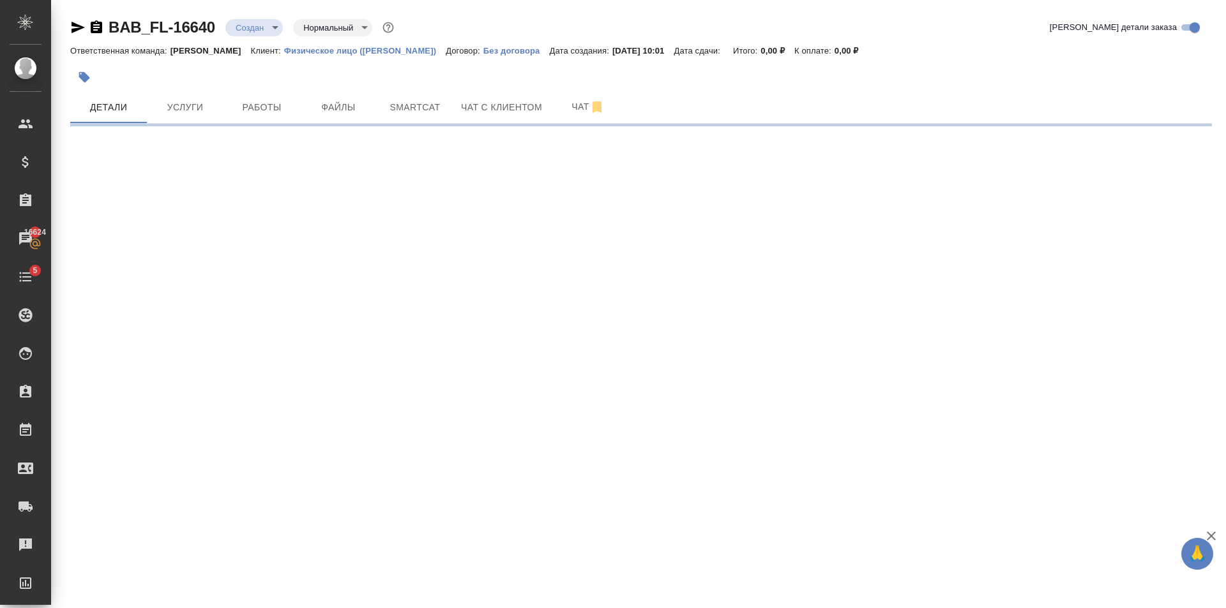
select select "RU"
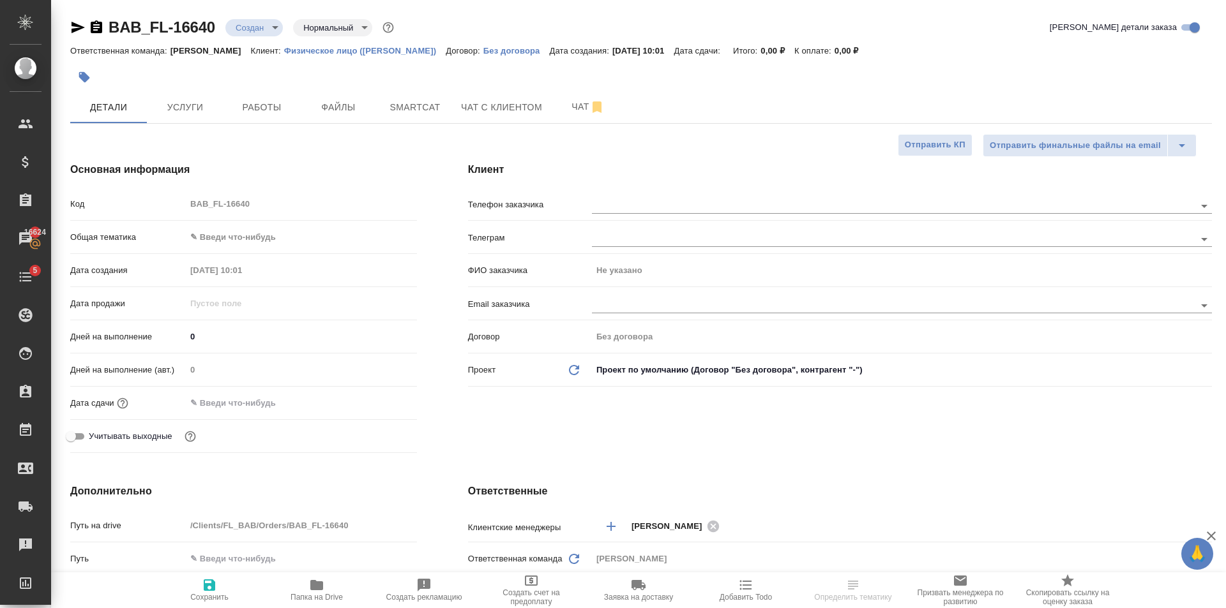
type textarea "x"
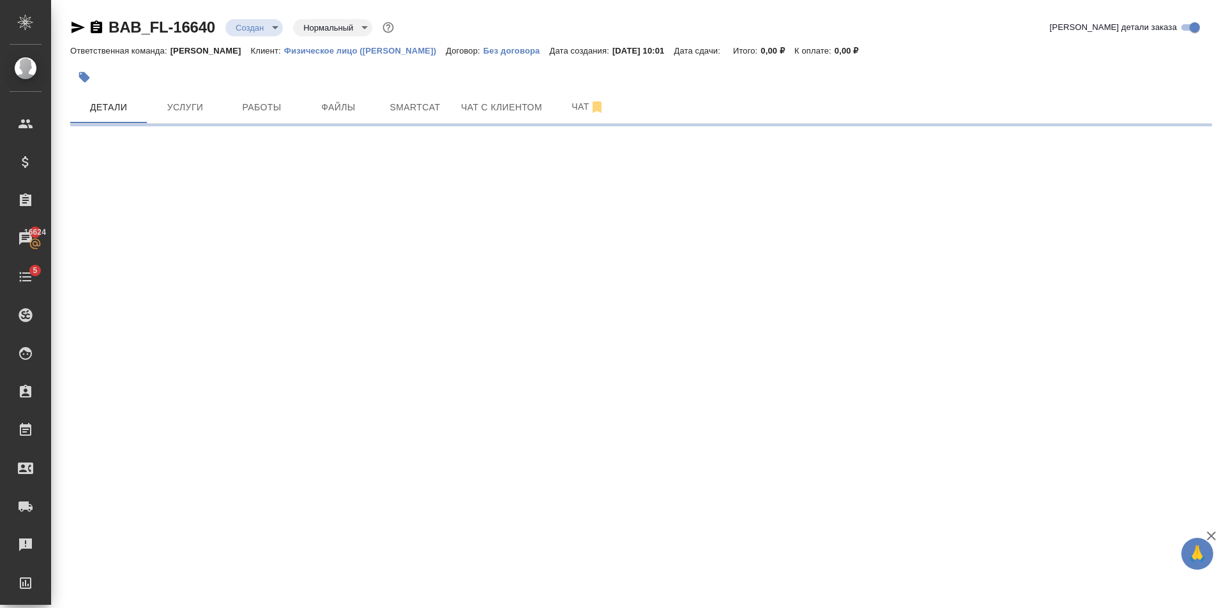
select select "RU"
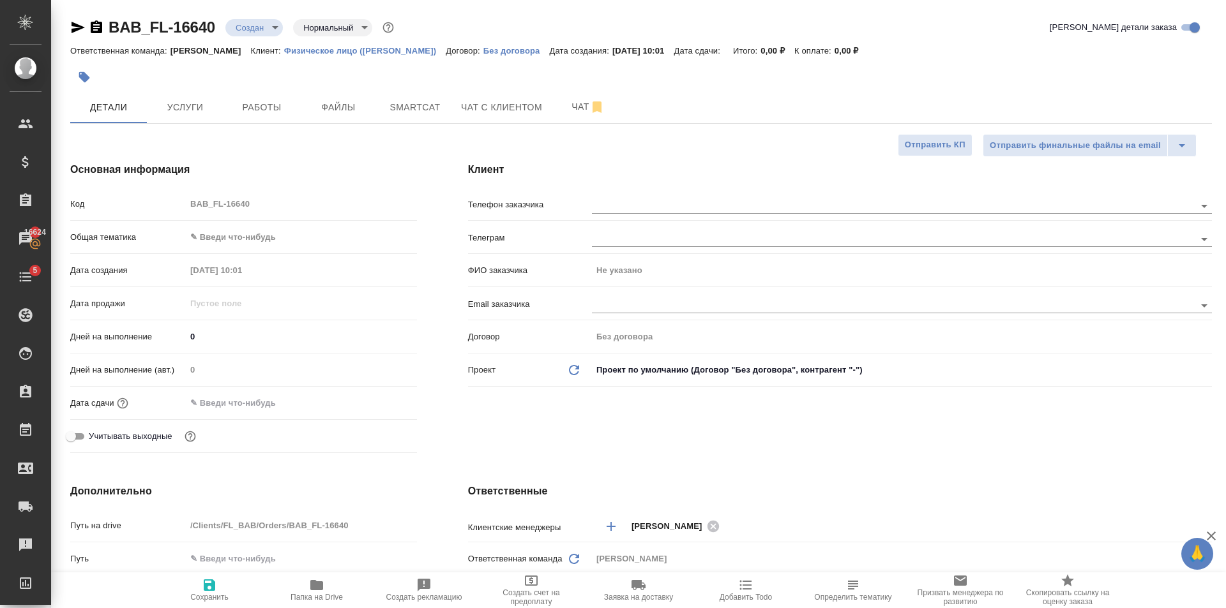
type textarea "x"
click at [259, 248] on body "🙏 .cls-1 fill:#fff; AWATERA Golubev Dmitry Клиенты Спецификации Заказы 16624 Ча…" at bounding box center [613, 304] width 1226 height 608
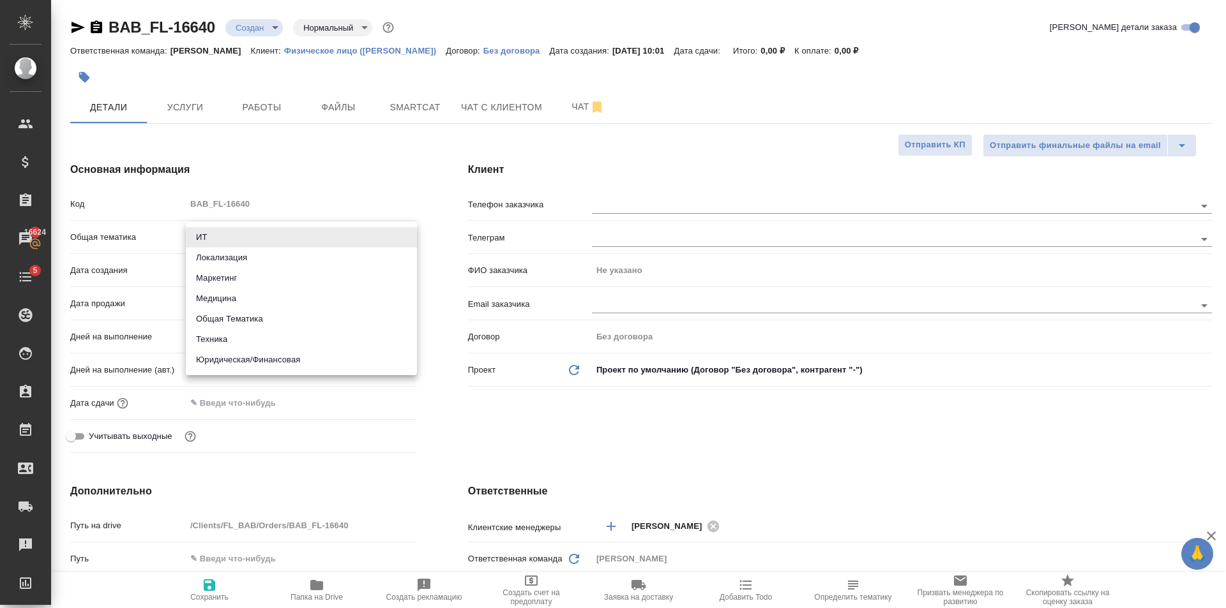
click at [274, 356] on li "Юридическая/Финансовая" at bounding box center [301, 360] width 231 height 20
type input "yr-fn"
type textarea "x"
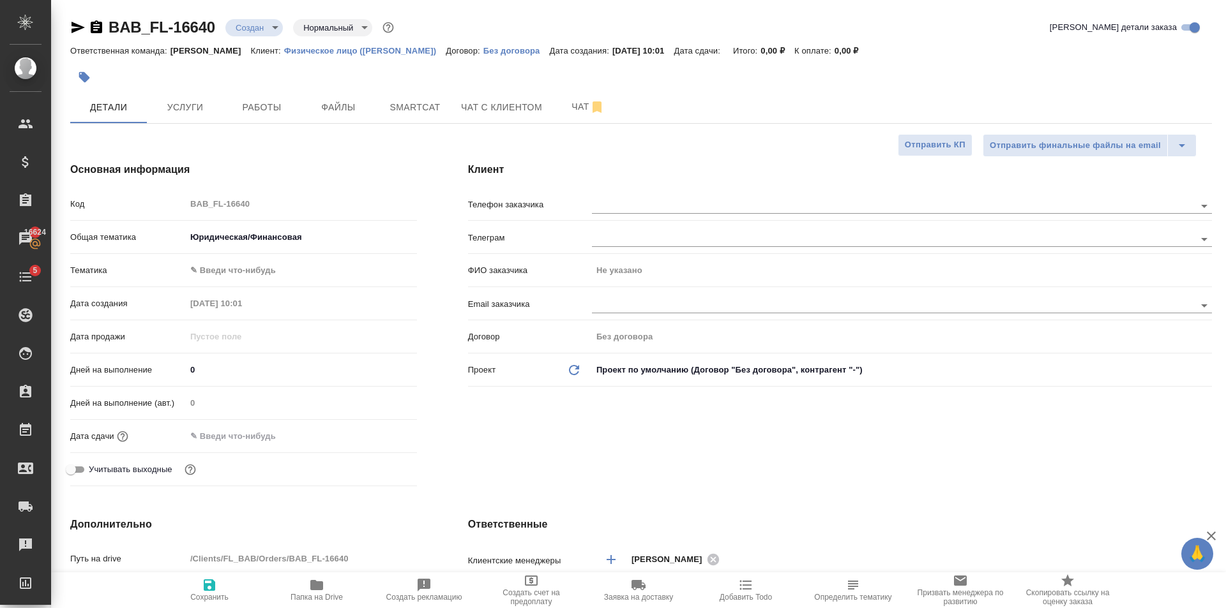
click at [241, 275] on body "🙏 .cls-1 fill:#fff; AWATERA Golubev Dmitry Клиенты Спецификации Заказы 16624 Ча…" at bounding box center [613, 304] width 1226 height 608
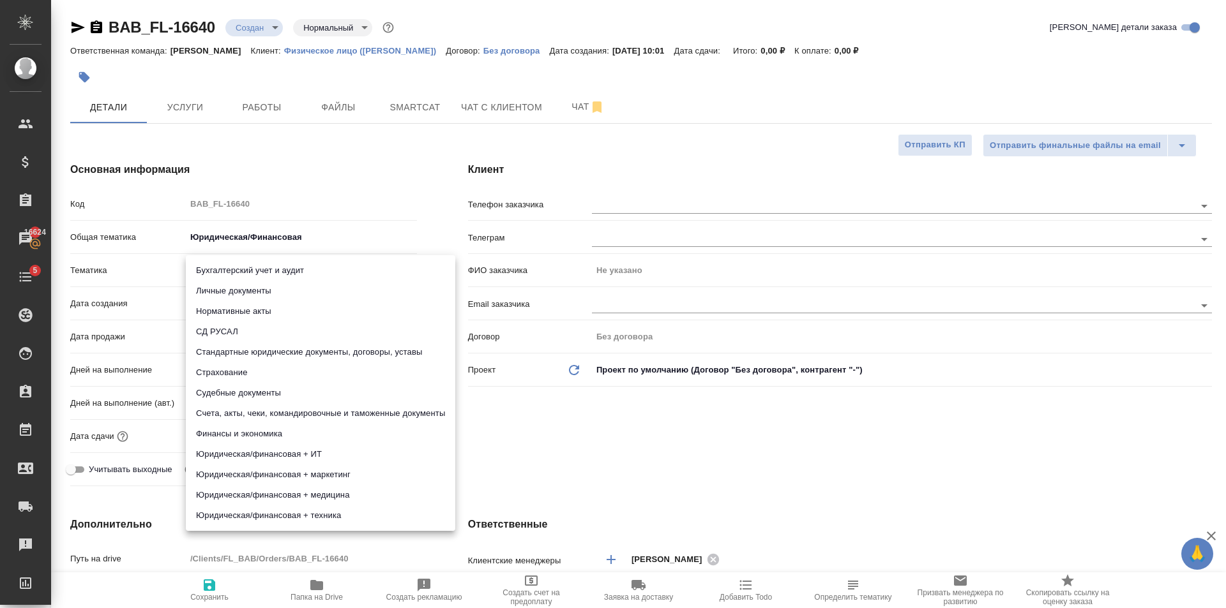
click at [247, 287] on li "Личные документы" at bounding box center [320, 291] width 269 height 20
type textarea "x"
type input "5a8b8b956a9677013d343cfe"
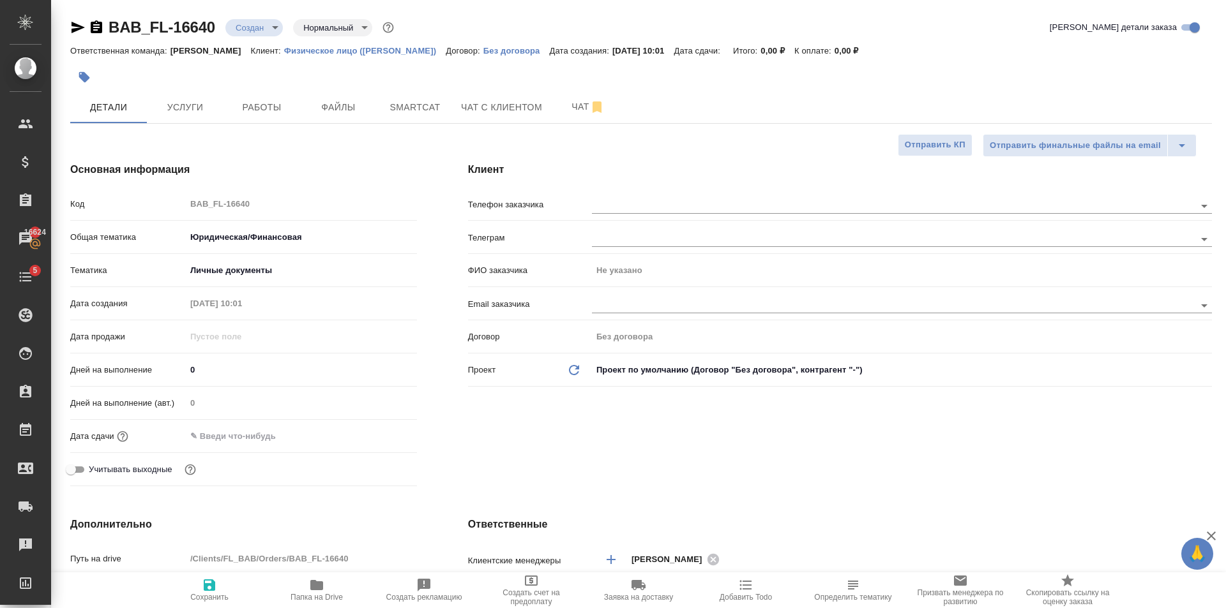
click at [223, 592] on span "Сохранить" at bounding box center [209, 590] width 92 height 24
type textarea "x"
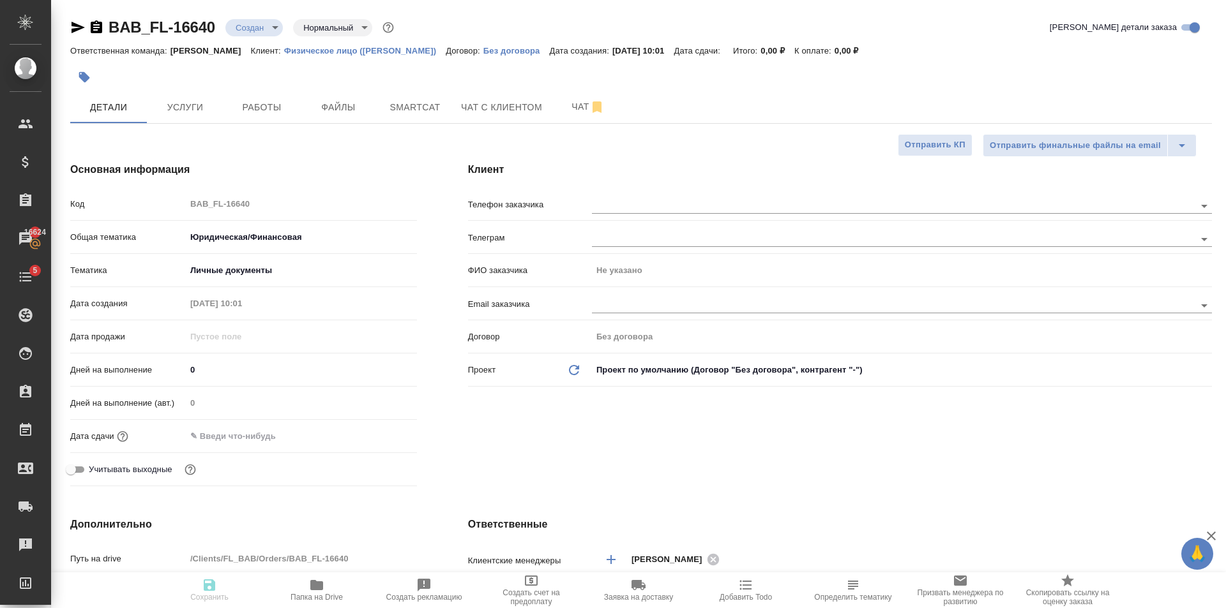
type textarea "x"
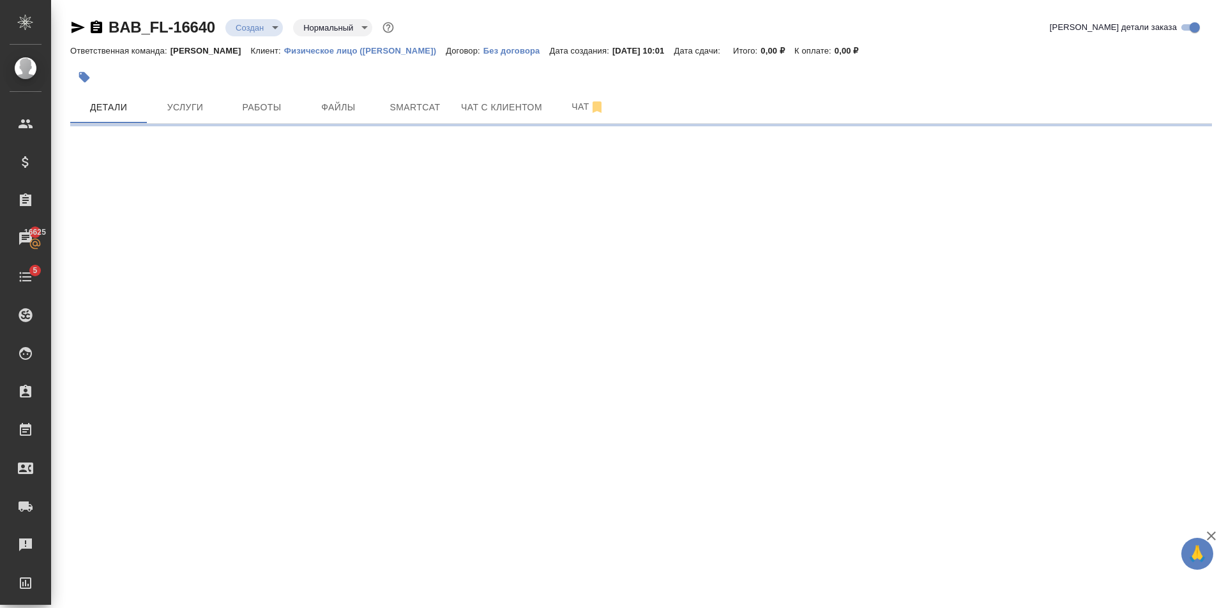
select select "RU"
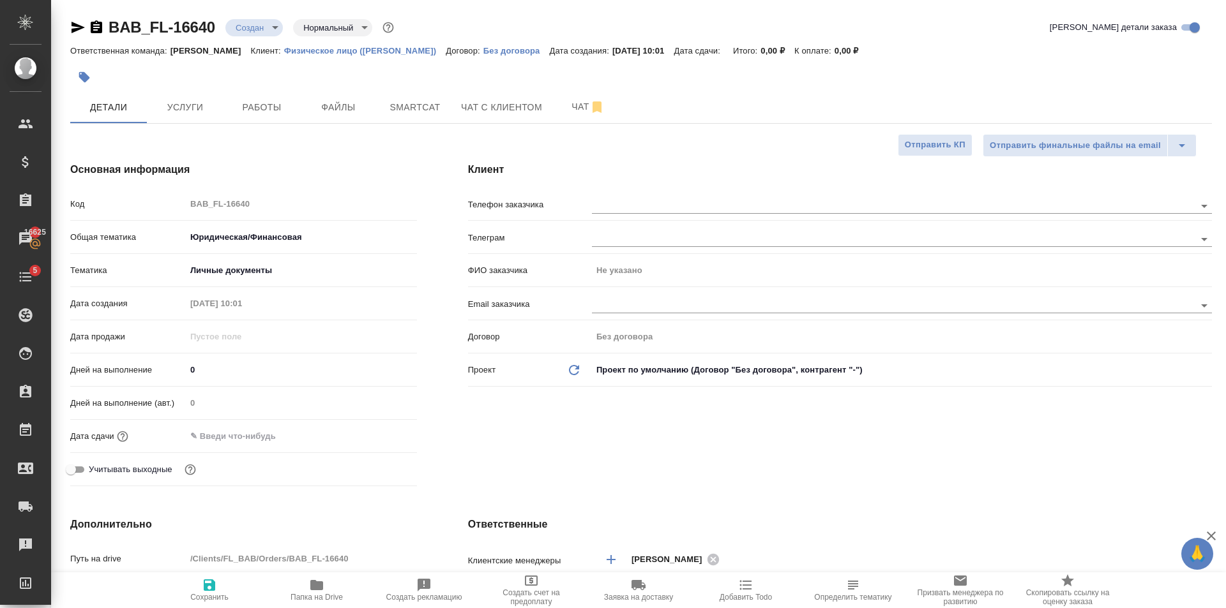
type textarea "x"
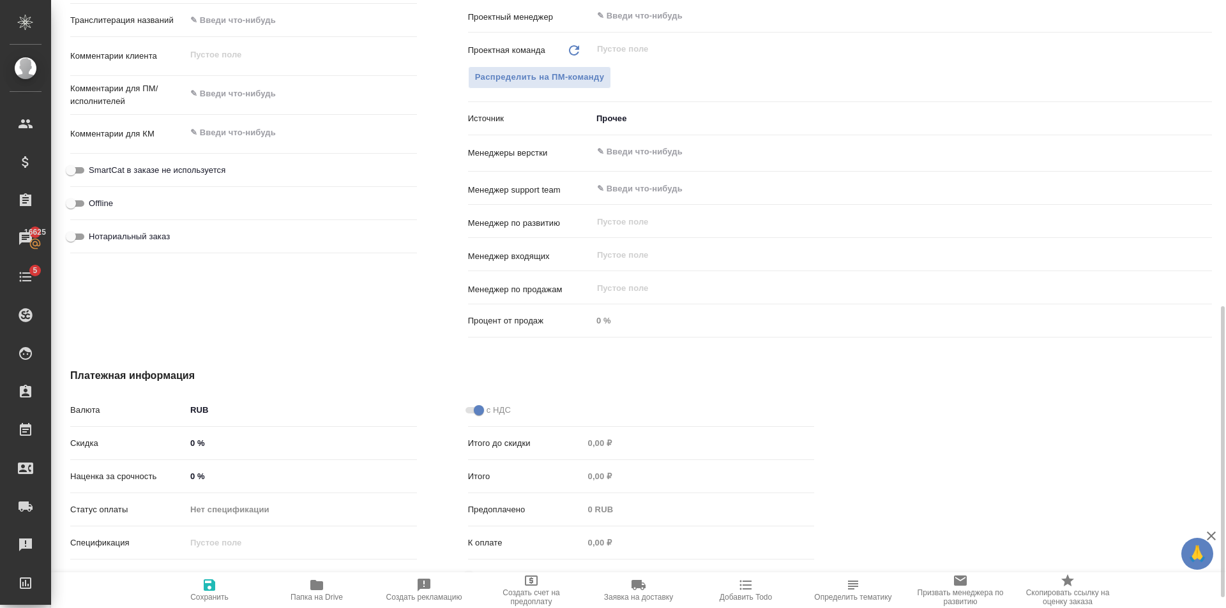
scroll to position [661, 0]
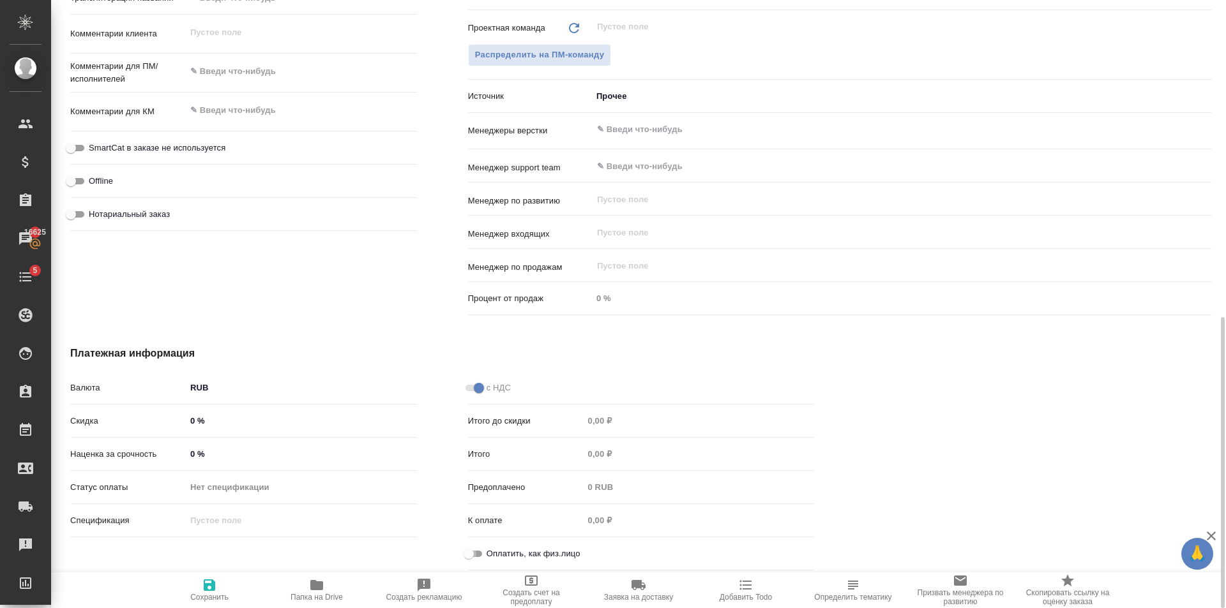
click at [480, 548] on input "Оплатить, как физ.лицо" at bounding box center [469, 553] width 46 height 15
checkbox input "true"
type textarea "x"
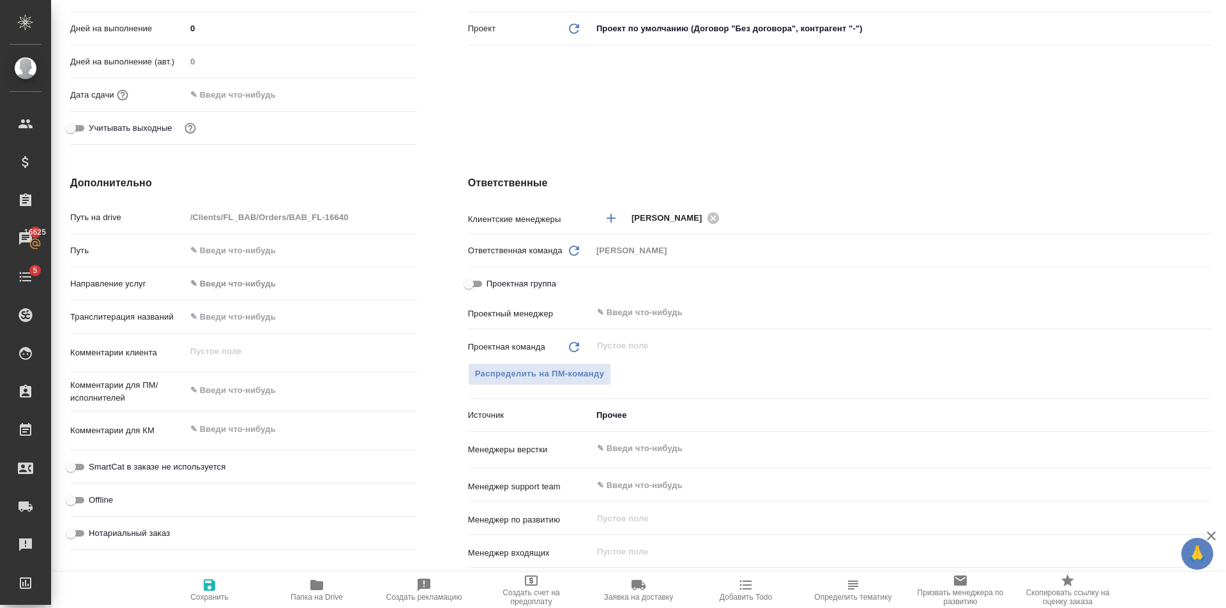
scroll to position [22, 0]
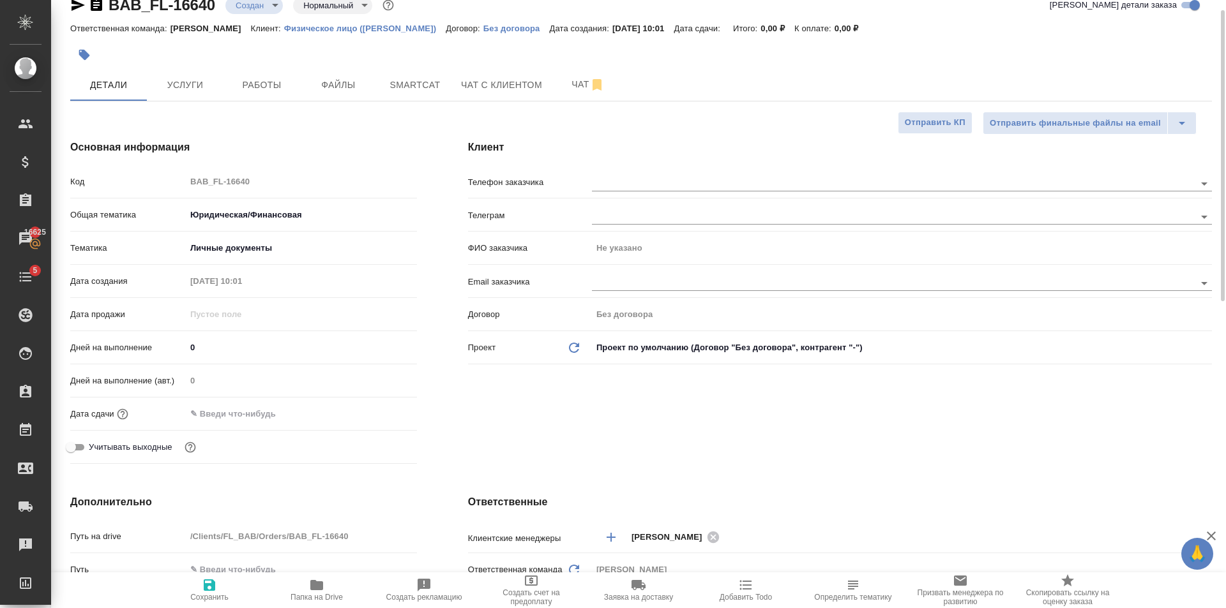
click at [212, 586] on icon "button" at bounding box center [209, 585] width 11 height 11
type textarea "x"
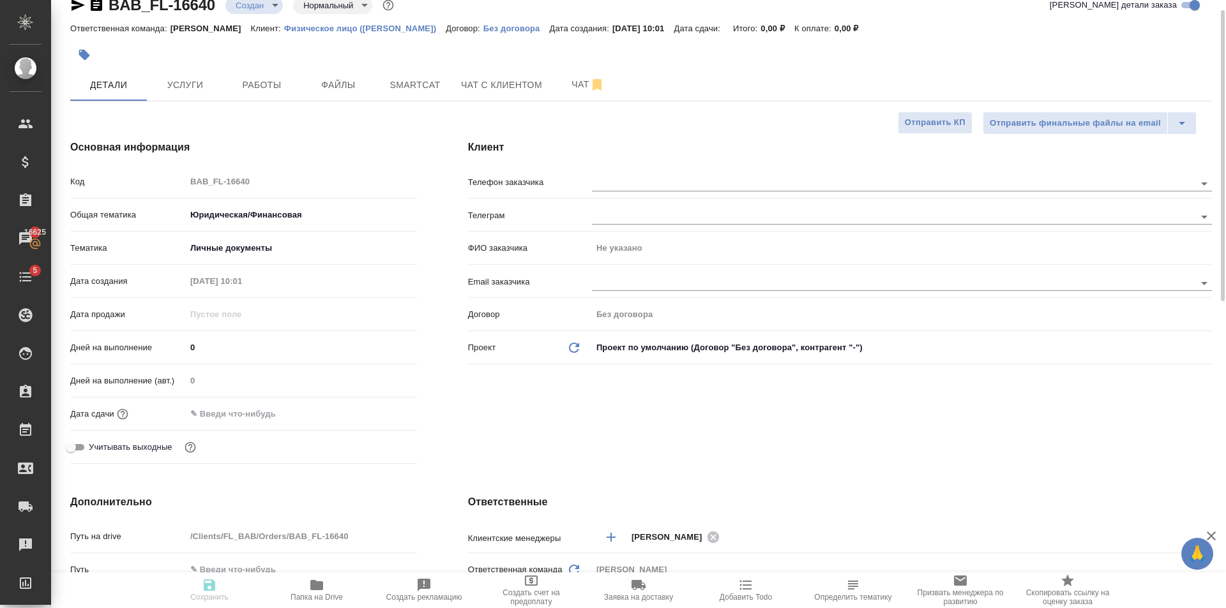
type textarea "x"
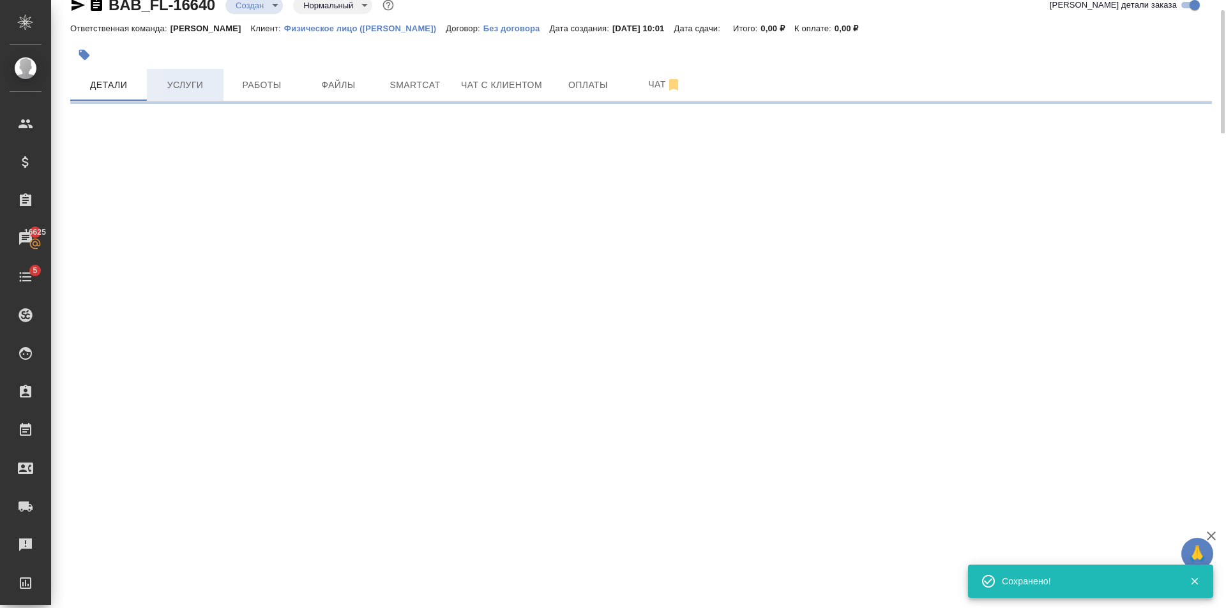
click at [194, 85] on span "Услуги" at bounding box center [184, 85] width 61 height 16
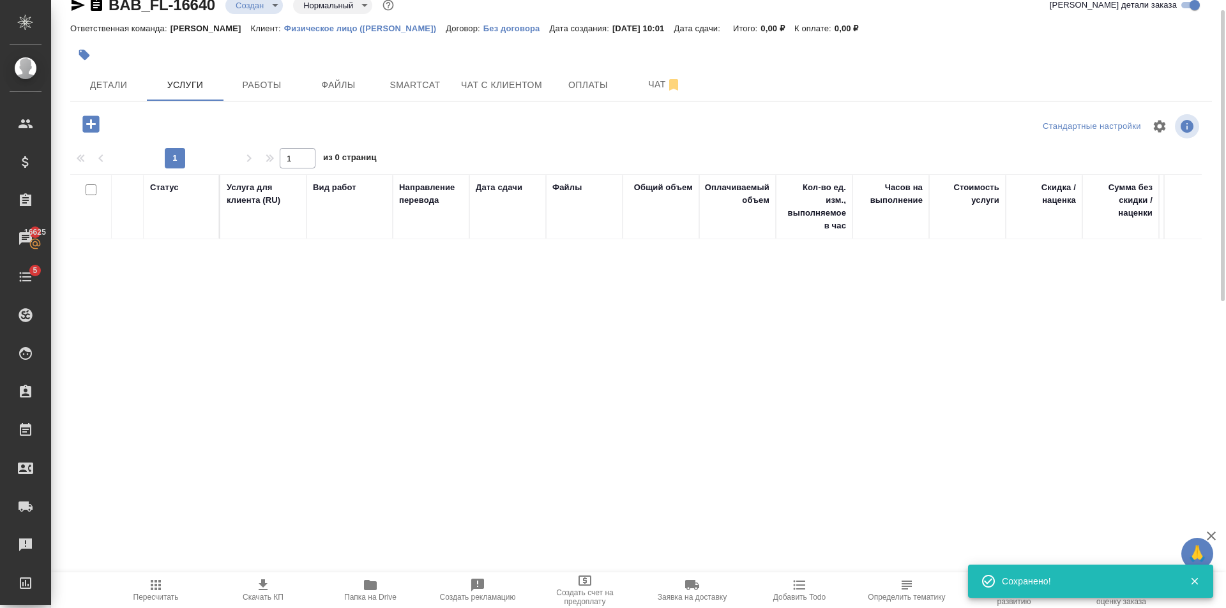
click at [91, 128] on icon "button" at bounding box center [91, 124] width 22 height 22
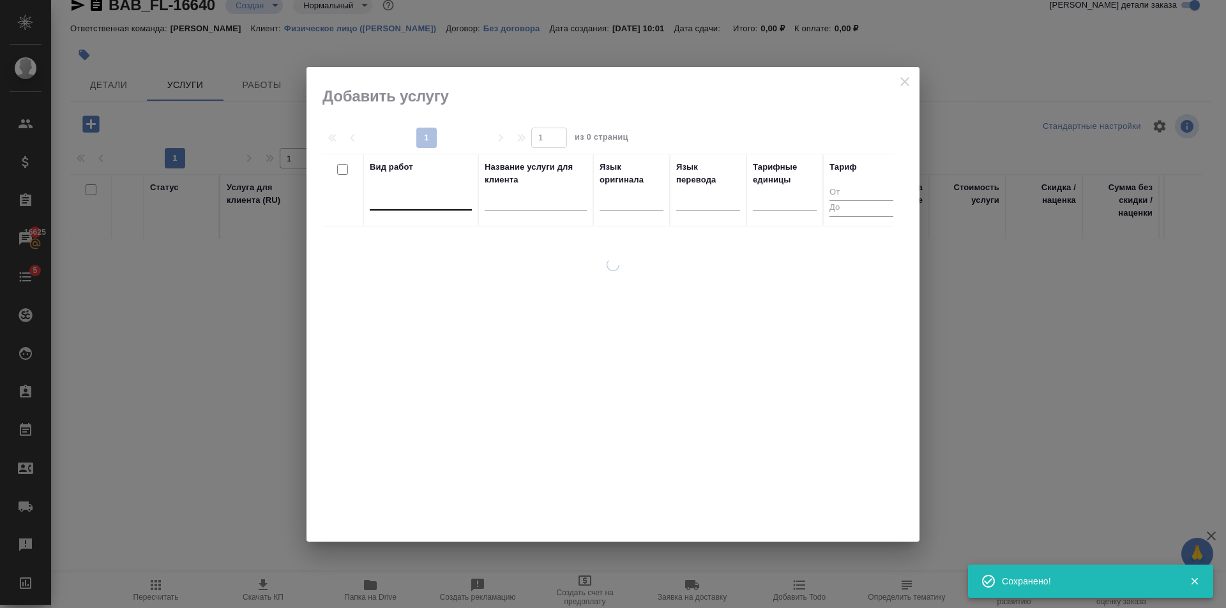
click at [409, 192] on div at bounding box center [421, 197] width 102 height 19
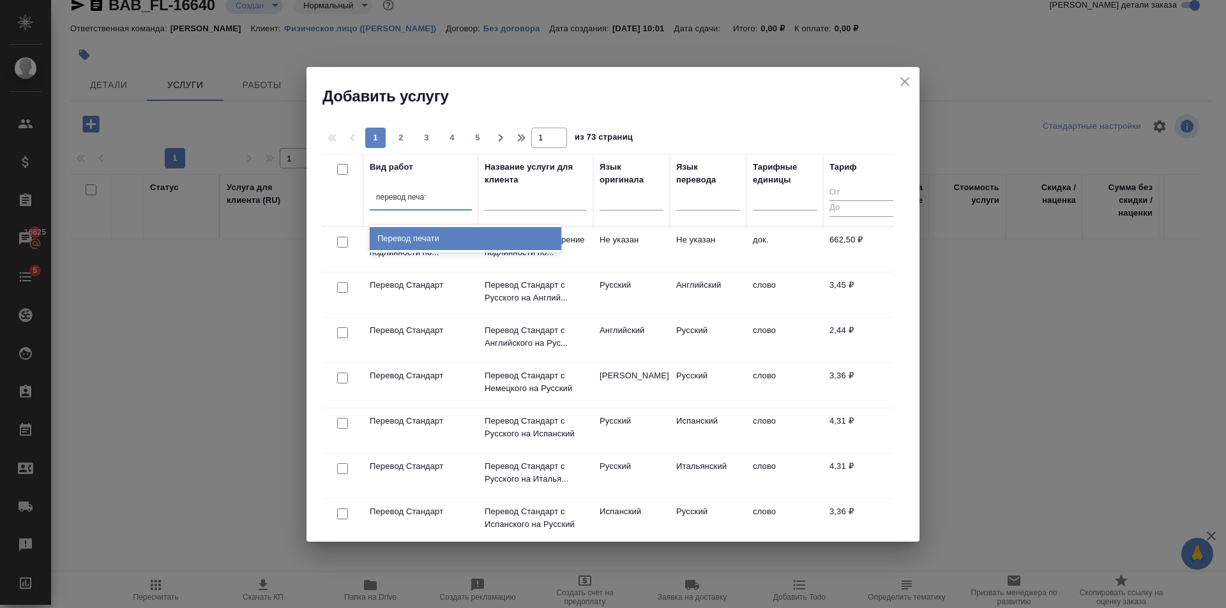
type input "перевод печати"
click at [492, 237] on div "Перевод печати" at bounding box center [466, 238] width 192 height 23
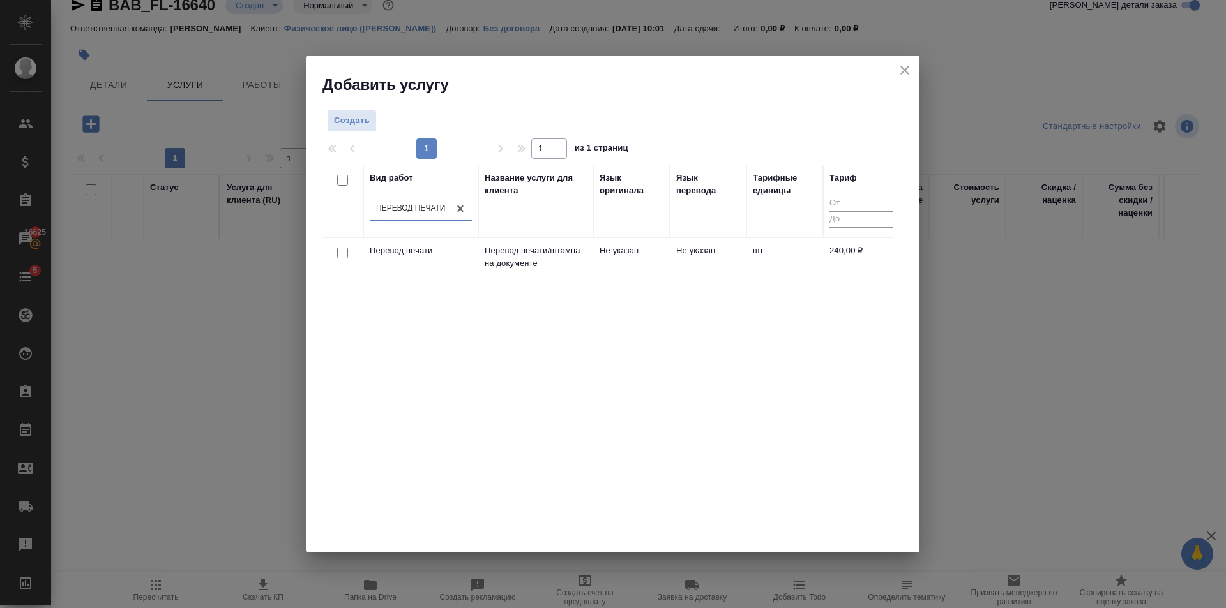
click at [713, 263] on td "Не указан" at bounding box center [708, 260] width 77 height 45
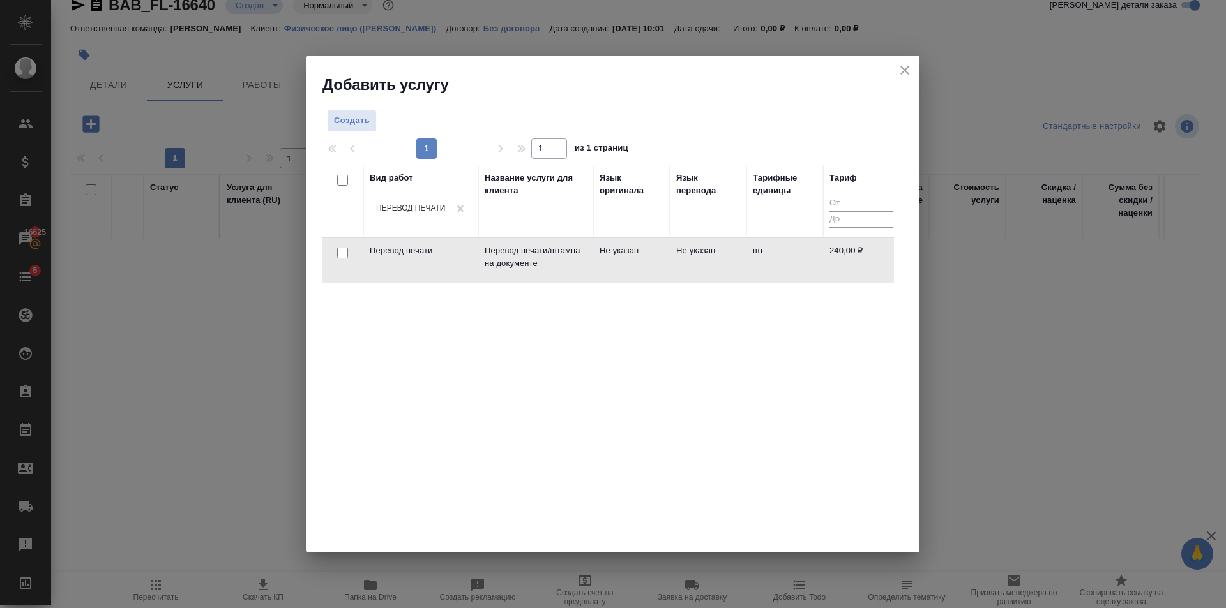
click at [713, 263] on td "Не указан" at bounding box center [708, 260] width 77 height 45
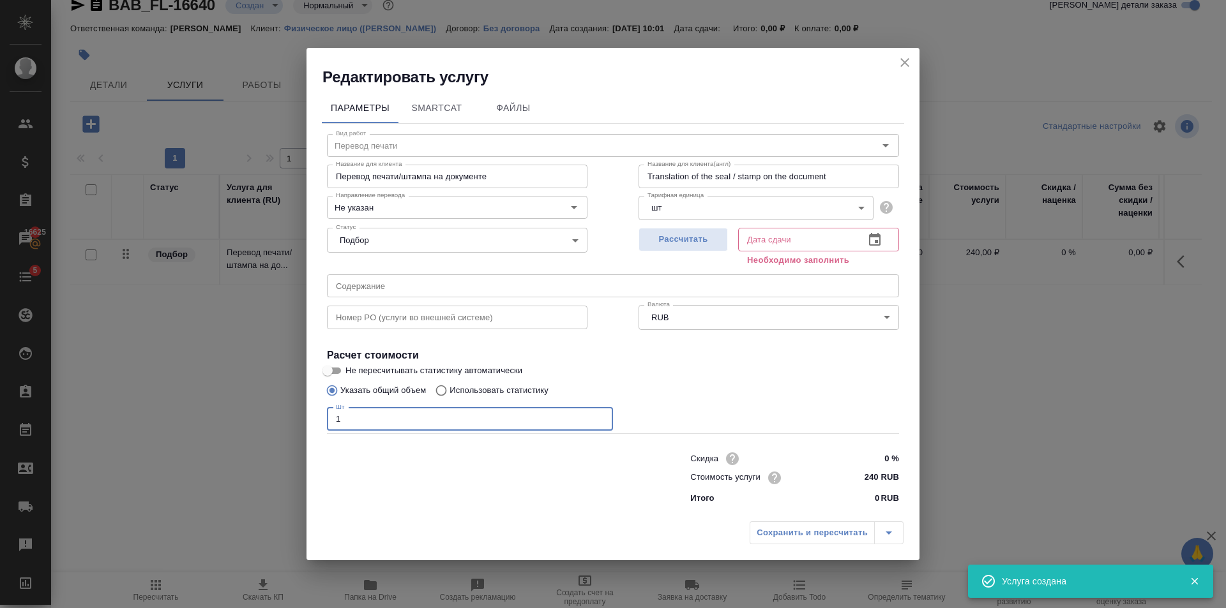
click at [599, 416] on input "1" at bounding box center [470, 419] width 286 height 23
click at [599, 416] on input "2" at bounding box center [470, 419] width 286 height 23
click at [599, 417] on input "3" at bounding box center [470, 419] width 286 height 23
type input "2"
click at [598, 421] on input "2" at bounding box center [470, 419] width 286 height 23
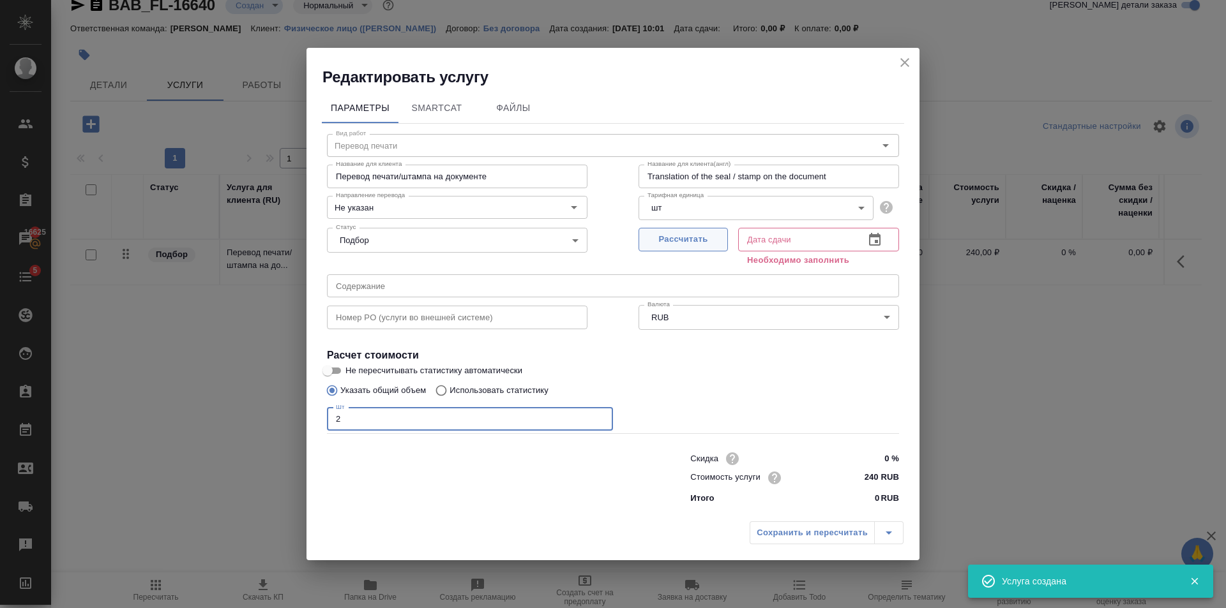
click at [679, 229] on button "Рассчитать" at bounding box center [682, 240] width 89 height 24
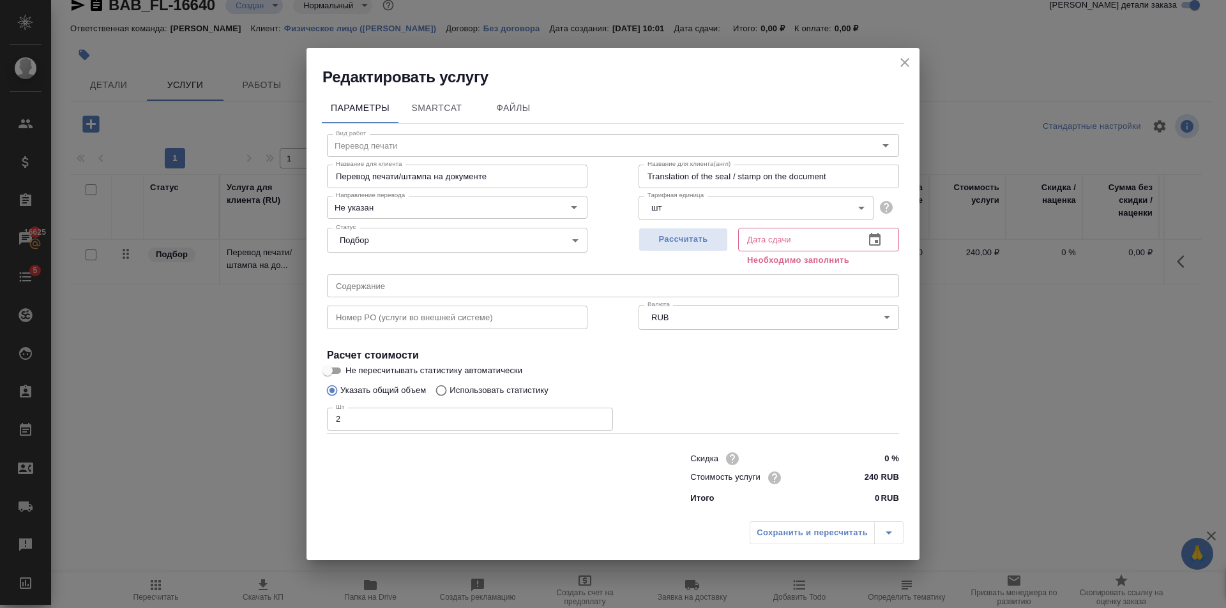
type input "07.10.2025 10:02"
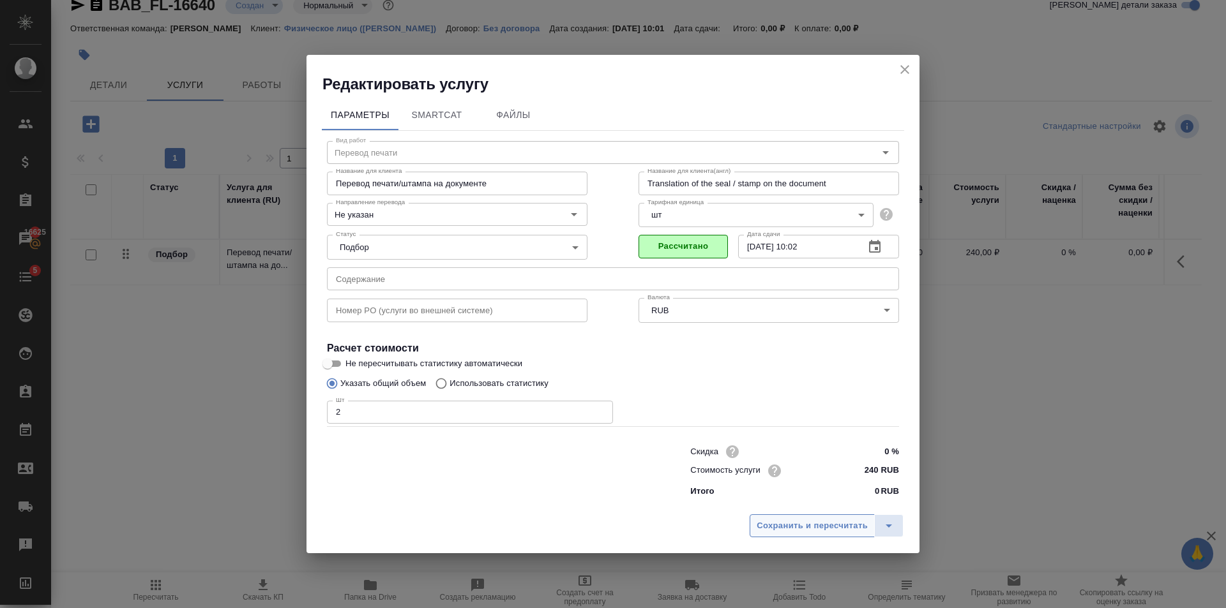
click at [783, 522] on span "Сохранить и пересчитать" at bounding box center [812, 526] width 111 height 15
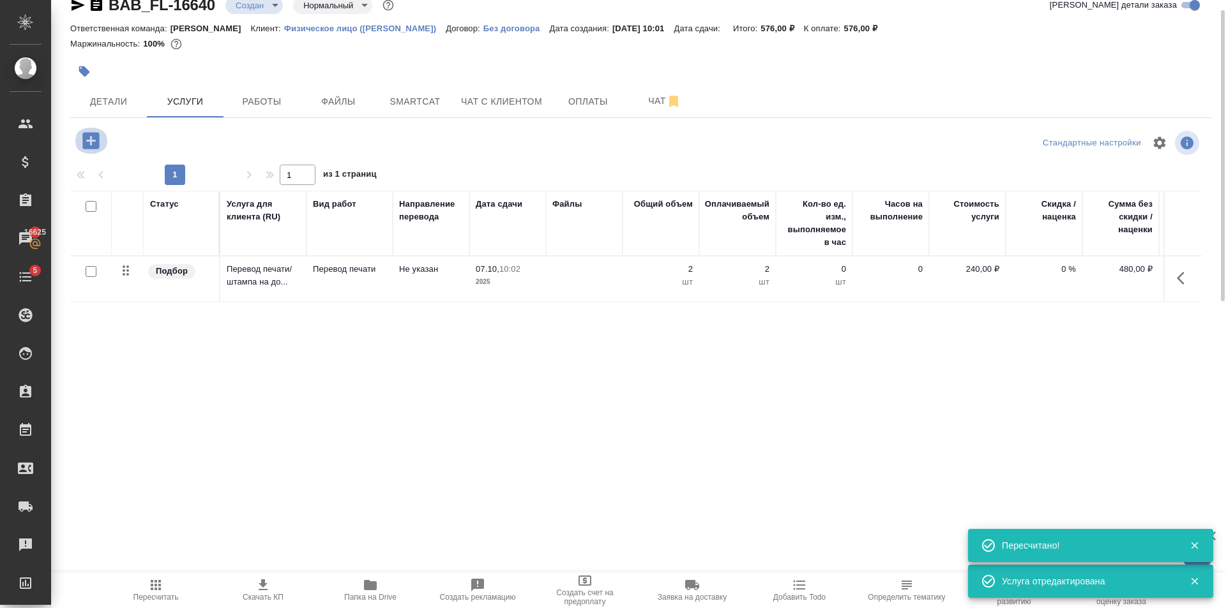
click at [82, 132] on icon "button" at bounding box center [91, 141] width 22 height 22
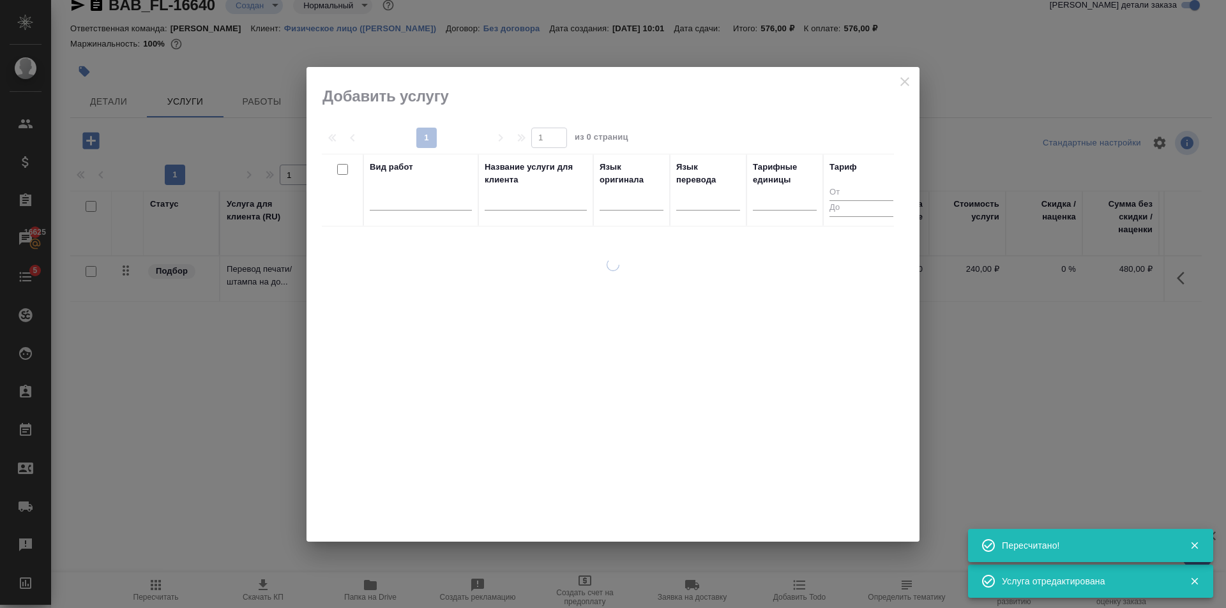
click at [473, 193] on th "Вид работ" at bounding box center [420, 190] width 115 height 73
click at [421, 204] on div at bounding box center [421, 197] width 102 height 19
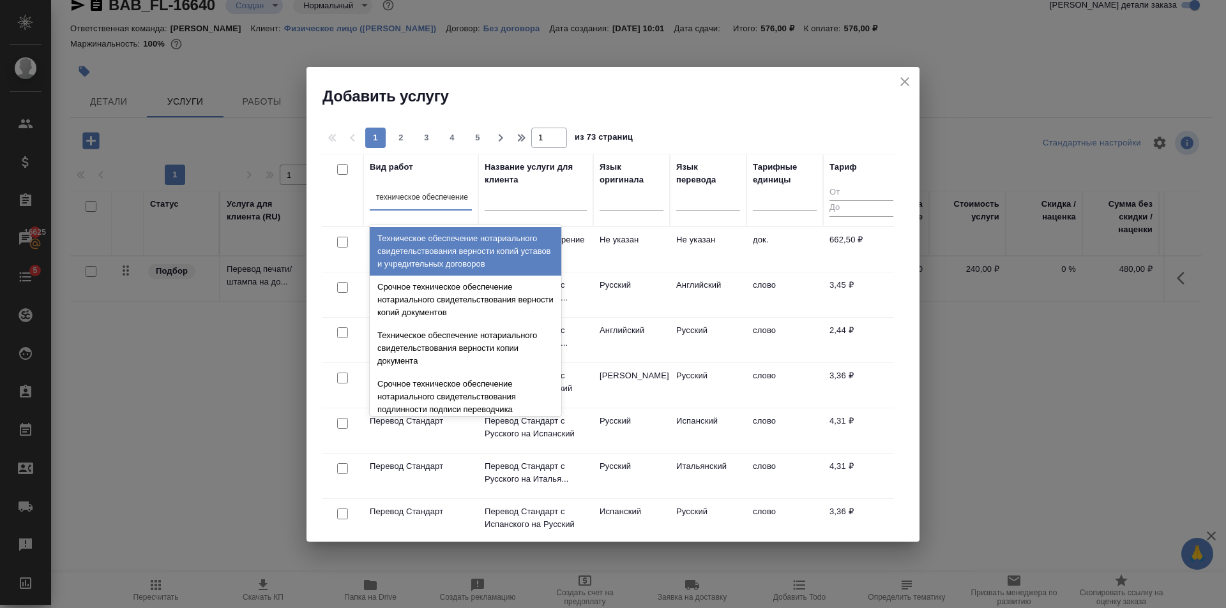
type input "техническое обеспечение"
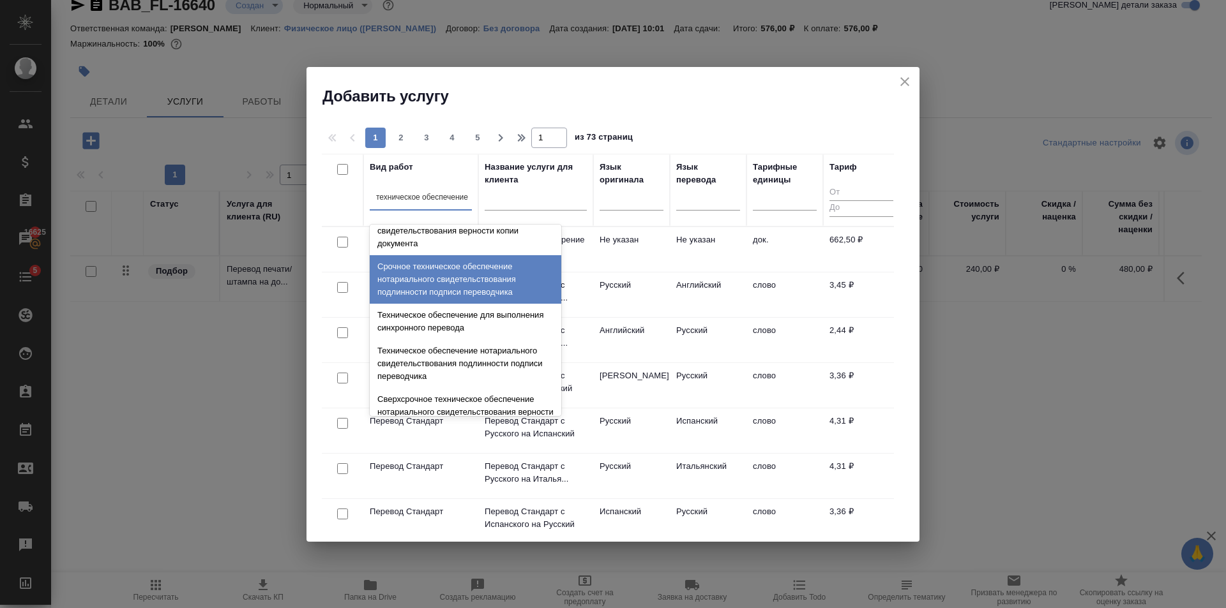
scroll to position [128, 0]
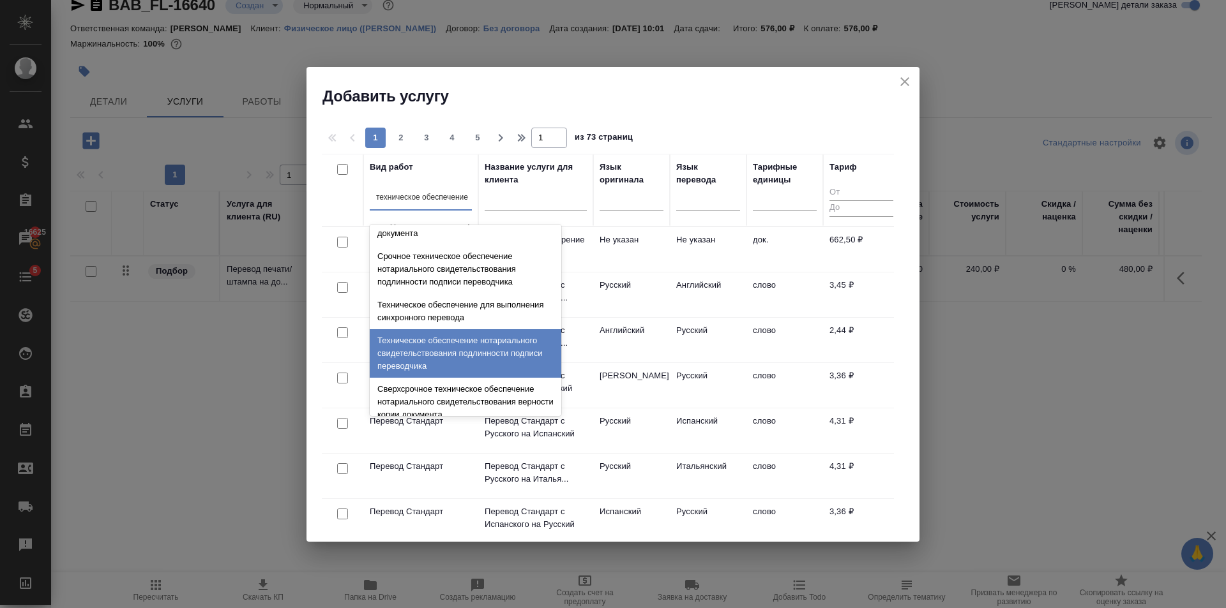
click at [436, 342] on div "Техническое обеспечение нотариального свидетельствования подлинности подписи пе…" at bounding box center [466, 353] width 192 height 49
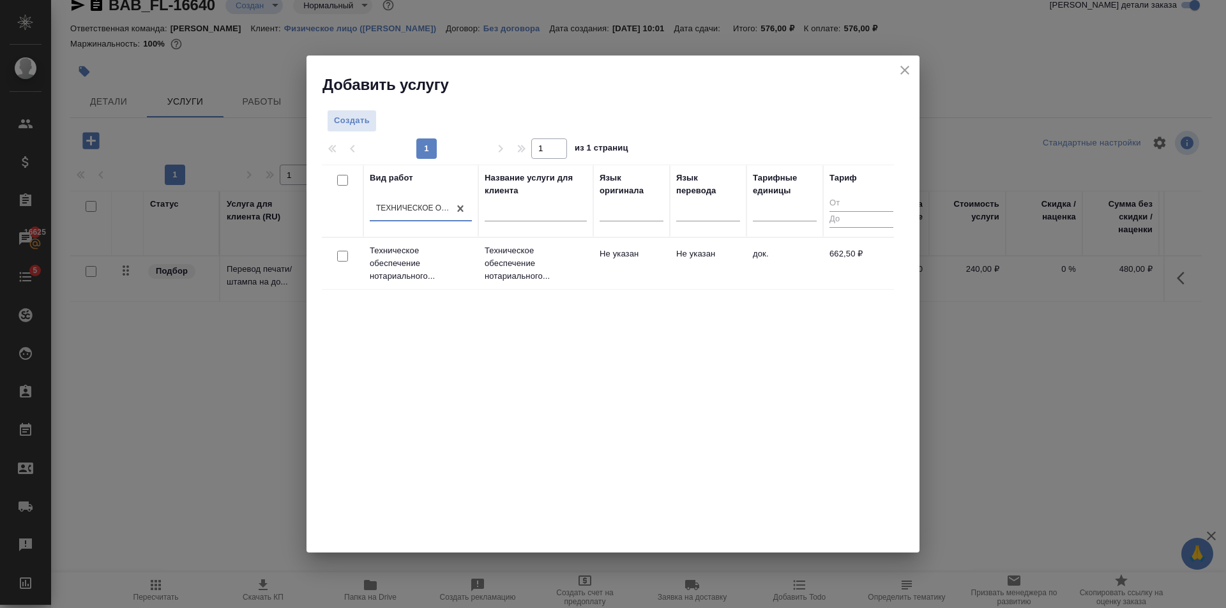
click at [624, 258] on td "Не указан" at bounding box center [631, 263] width 77 height 45
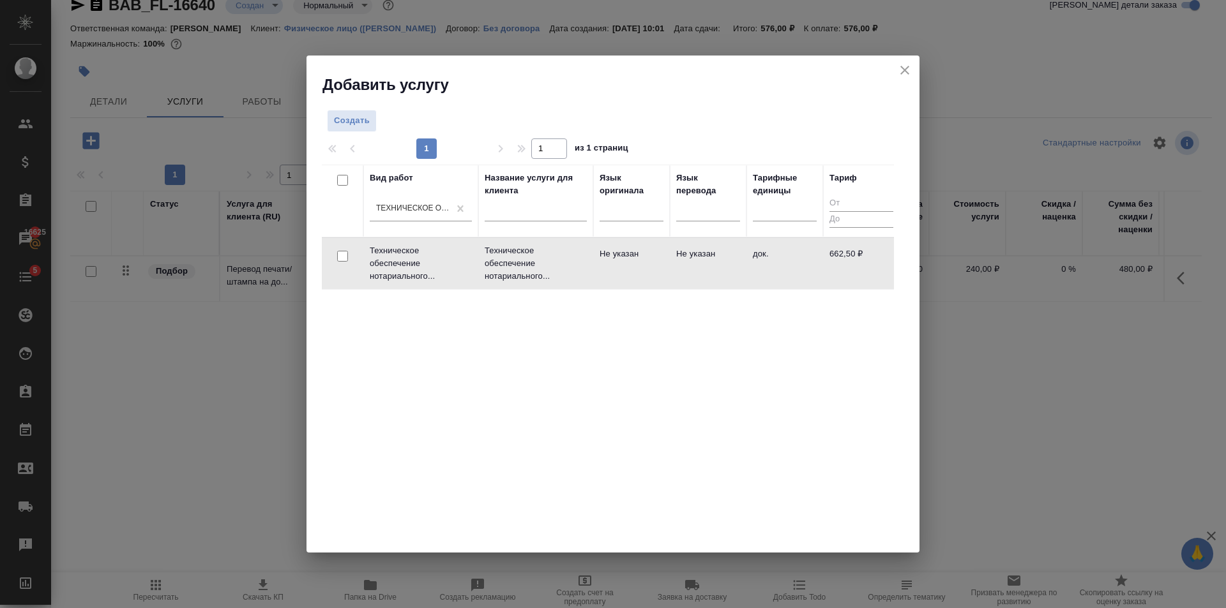
click at [624, 258] on td "Не указан" at bounding box center [631, 263] width 77 height 45
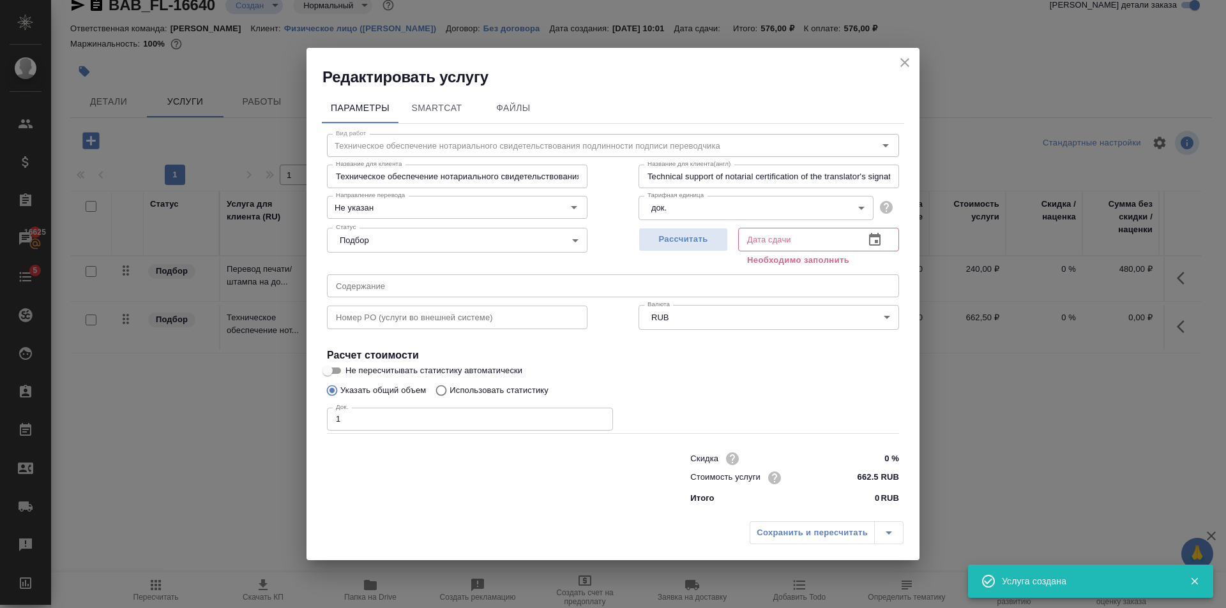
click at [598, 418] on input "1" at bounding box center [470, 419] width 286 height 23
type input "2"
click at [598, 418] on input "2" at bounding box center [470, 419] width 286 height 23
click at [697, 237] on span "Рассчитать" at bounding box center [682, 239] width 75 height 15
type input "07.10.2025 10:27"
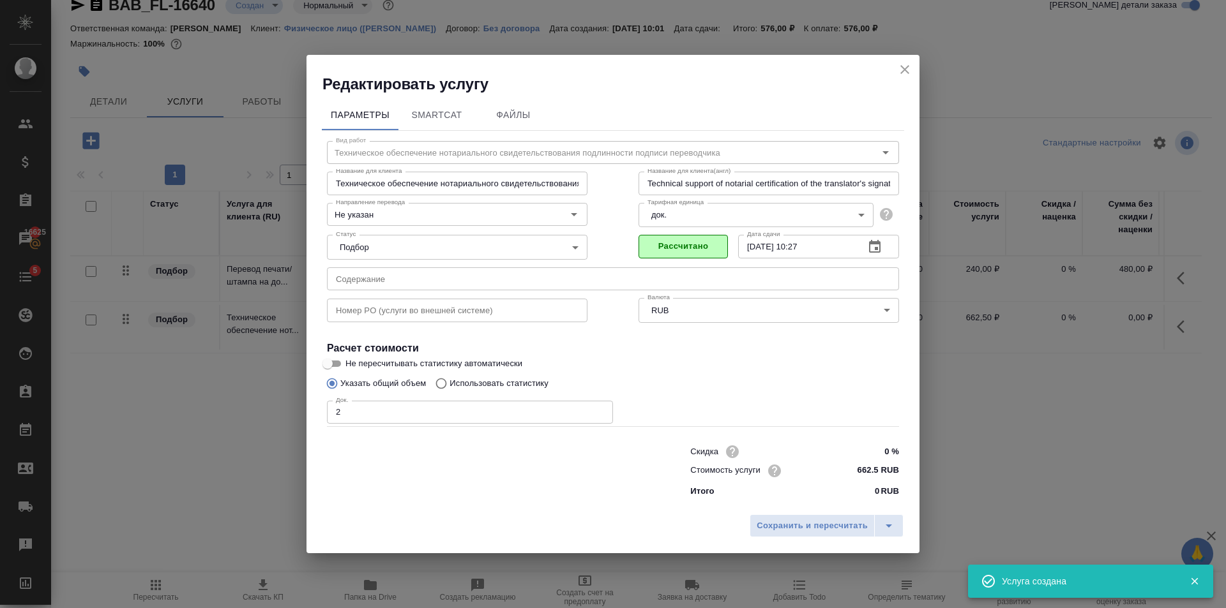
click at [793, 529] on span "Сохранить и пересчитать" at bounding box center [812, 526] width 111 height 15
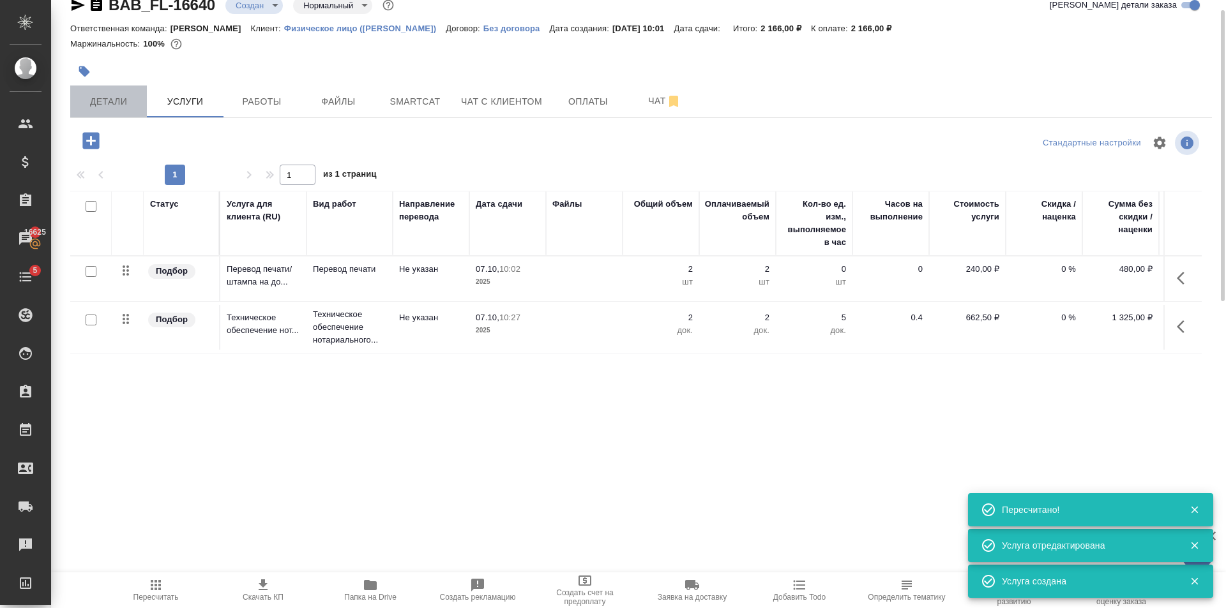
click at [113, 94] on span "Детали" at bounding box center [108, 102] width 61 height 16
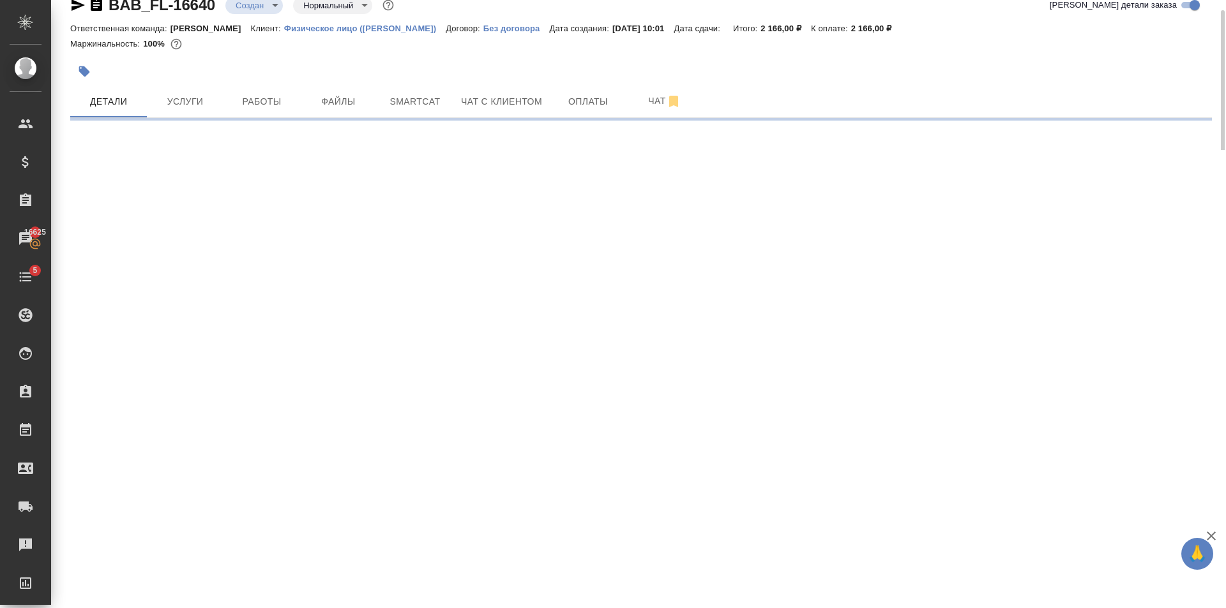
select select "RU"
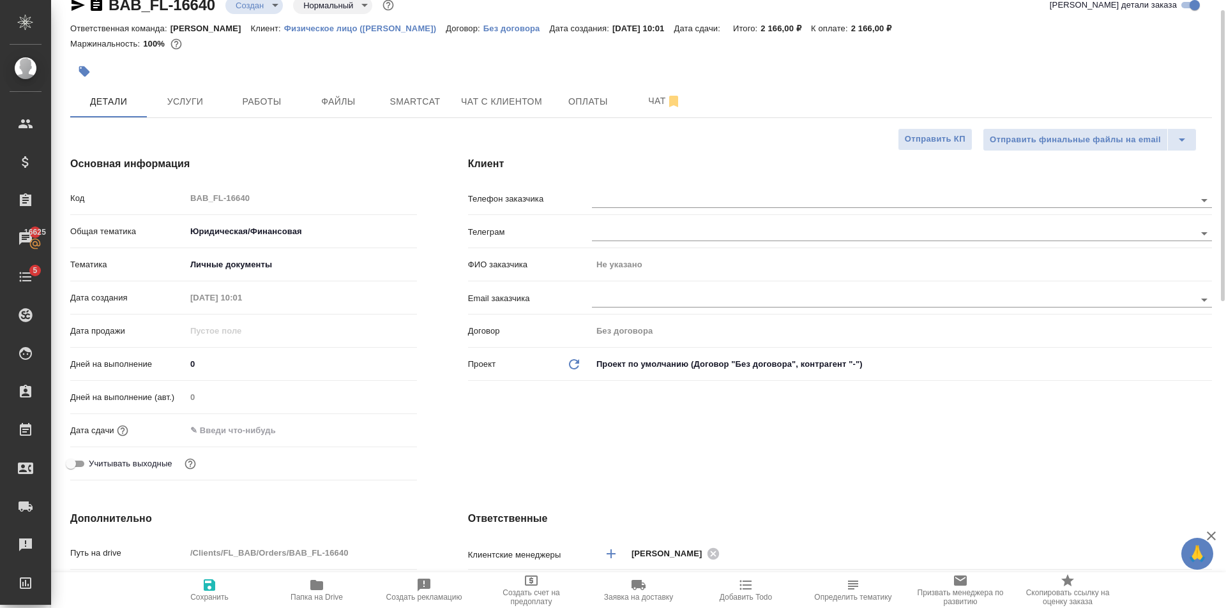
type textarea "x"
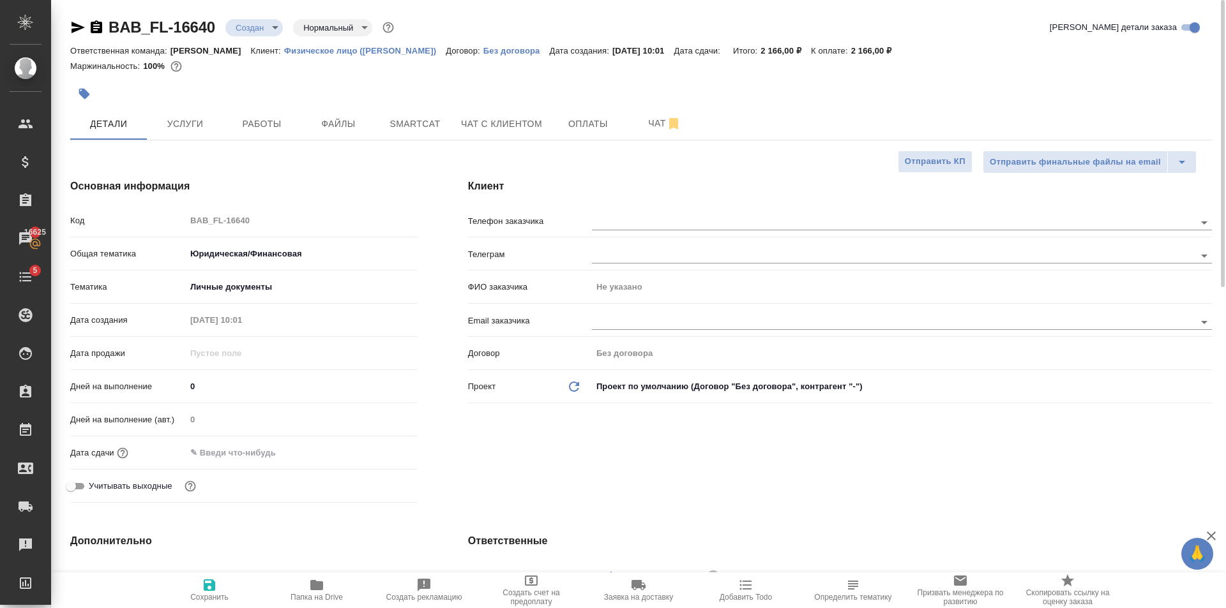
type textarea "x"
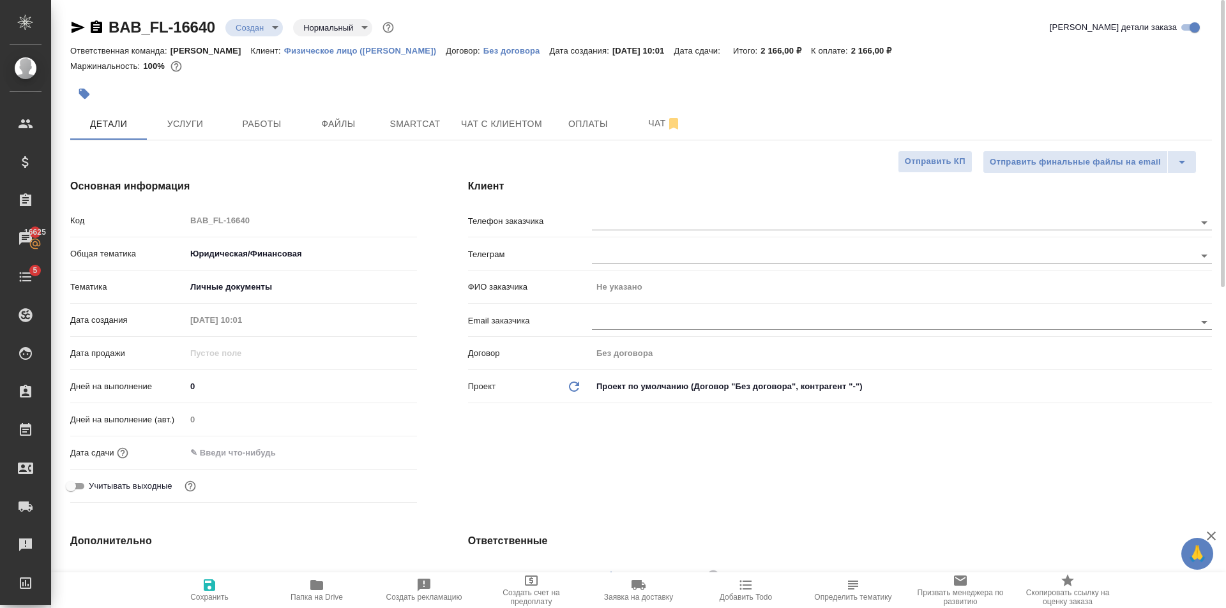
type textarea "x"
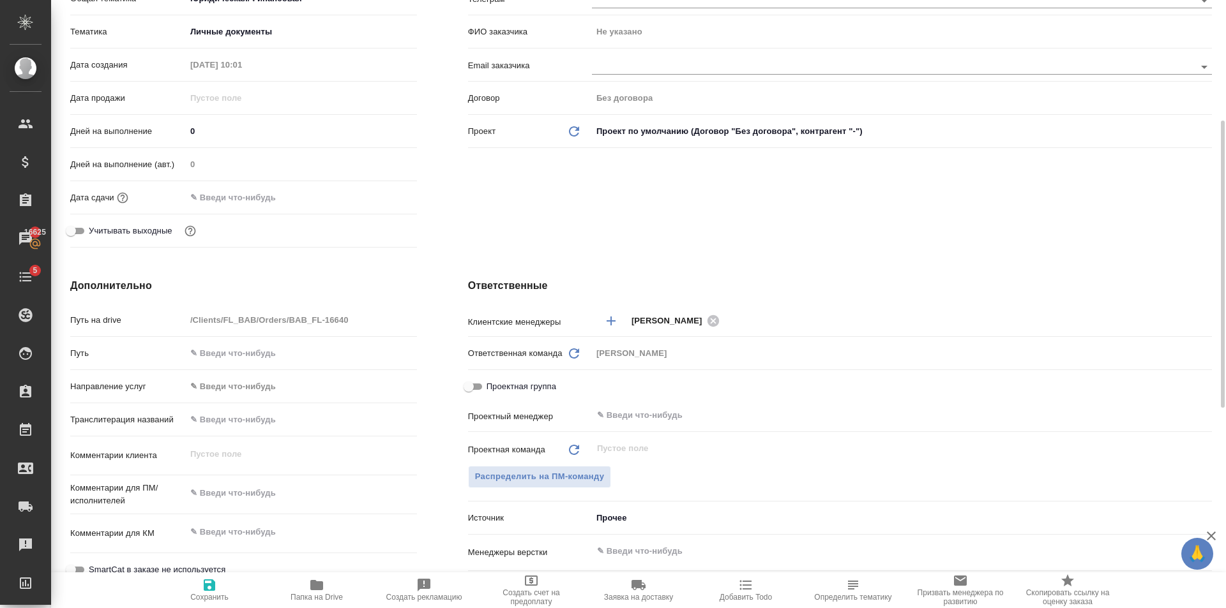
click at [490, 383] on span "Проектная группа" at bounding box center [521, 386] width 70 height 13
click at [490, 383] on input "Проектная группа" at bounding box center [469, 386] width 46 height 15
checkbox input "true"
type textarea "x"
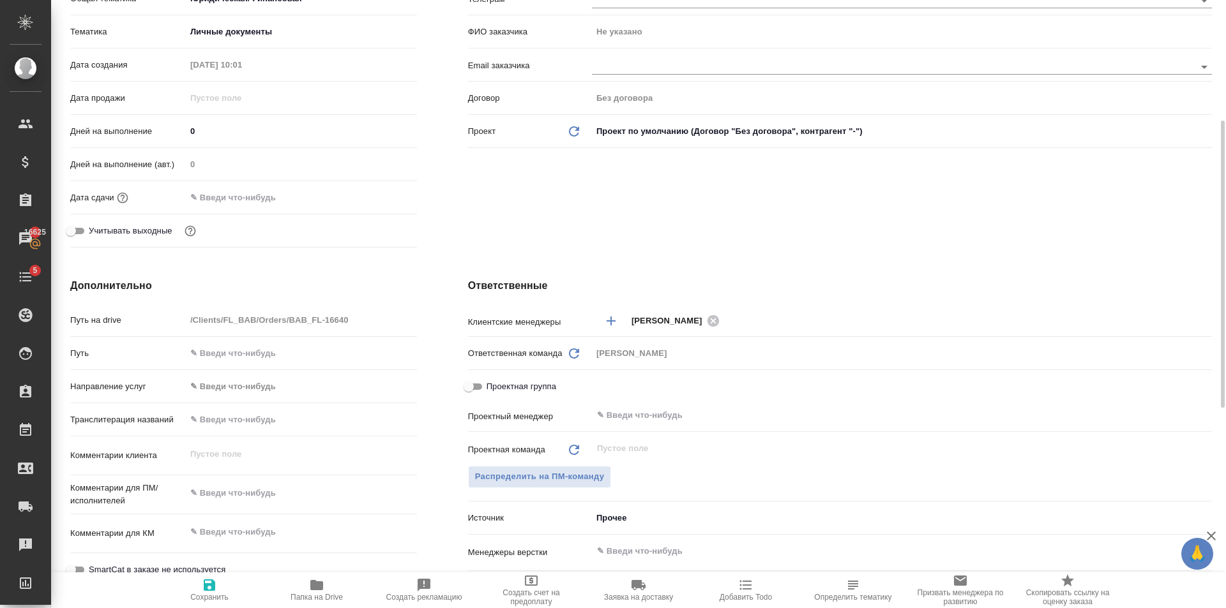
type textarea "x"
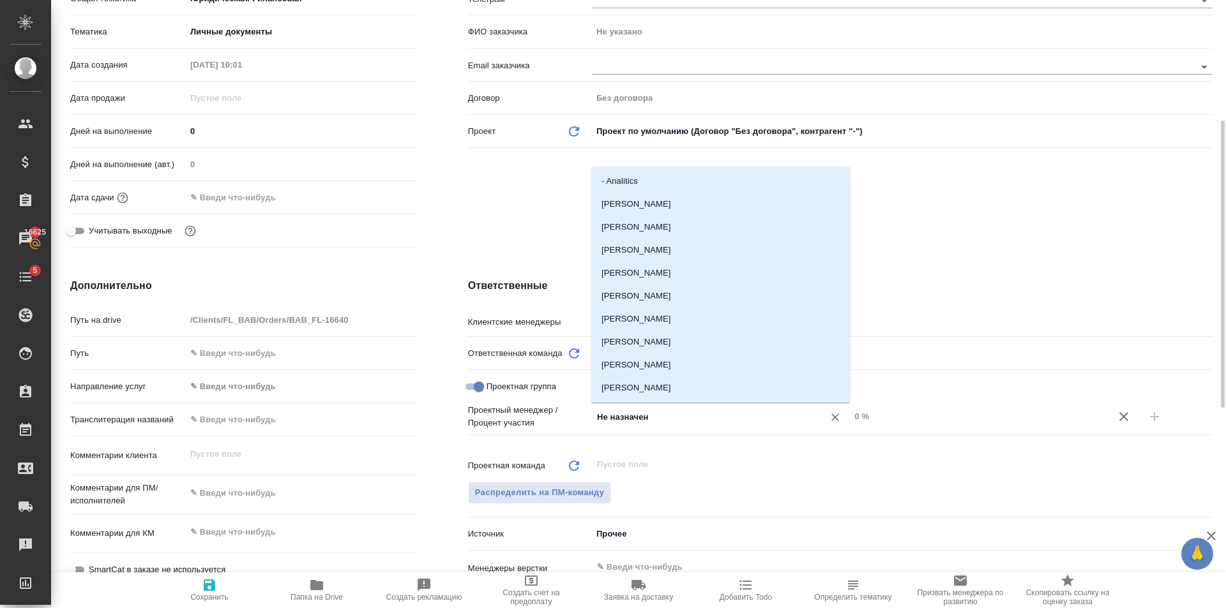
click at [696, 418] on input "Не назначен" at bounding box center [700, 416] width 208 height 15
type input "тара"
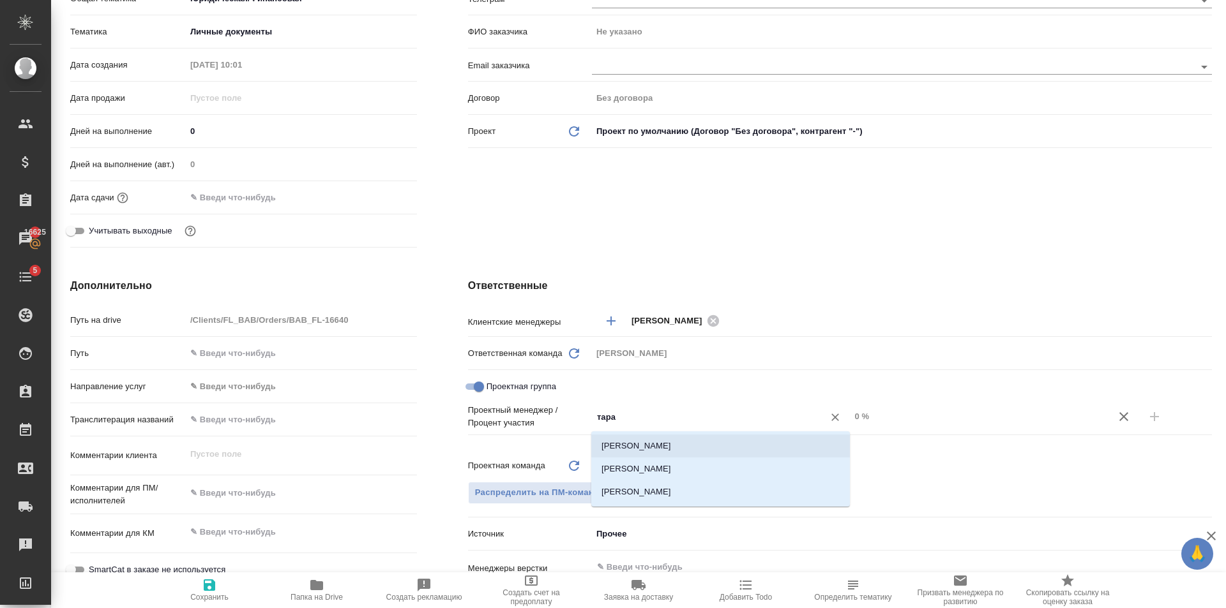
click at [699, 443] on li "Тарабановская Анастасия" at bounding box center [720, 446] width 259 height 23
type textarea "x"
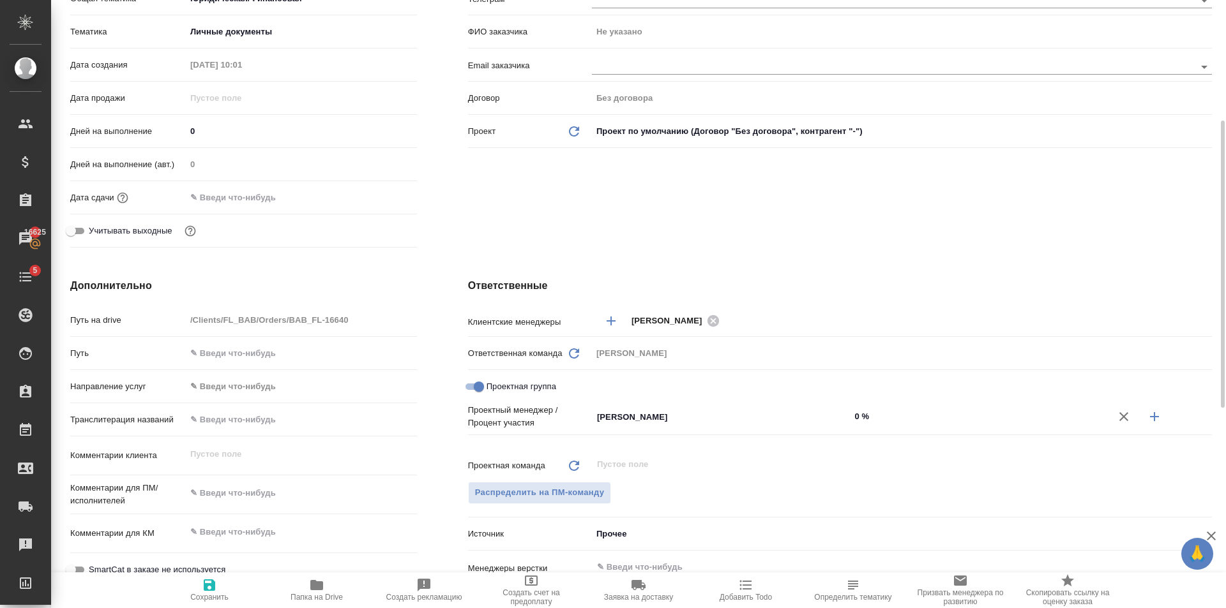
click at [965, 419] on input "0 %" at bounding box center [979, 416] width 259 height 19
type textarea "x"
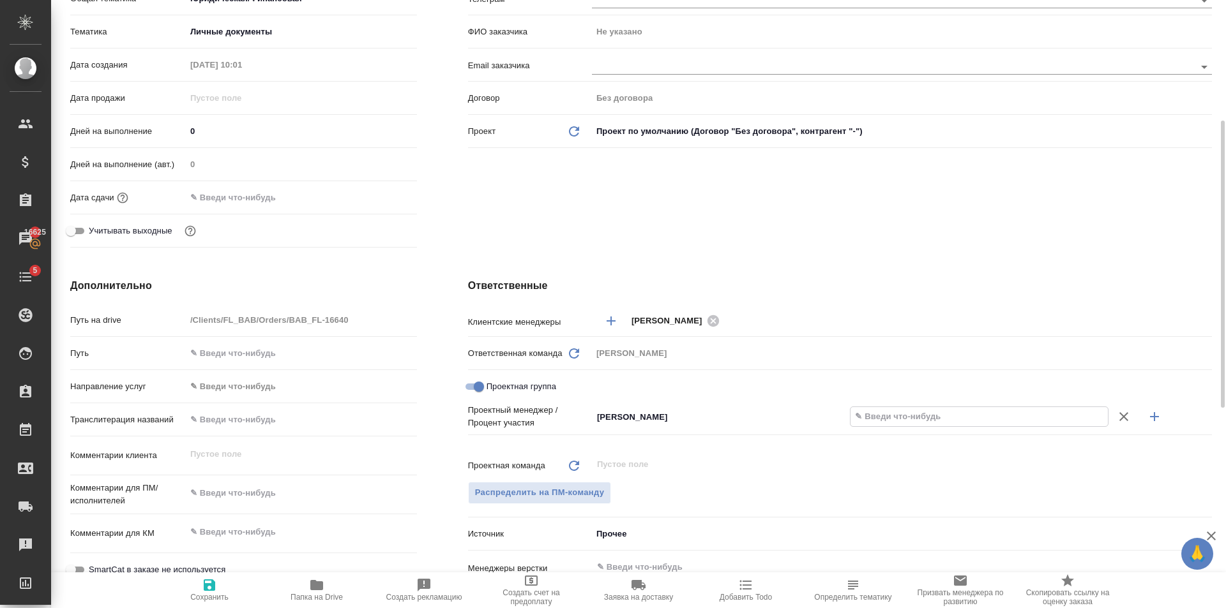
type textarea "x"
type input "85 %"
type textarea "x"
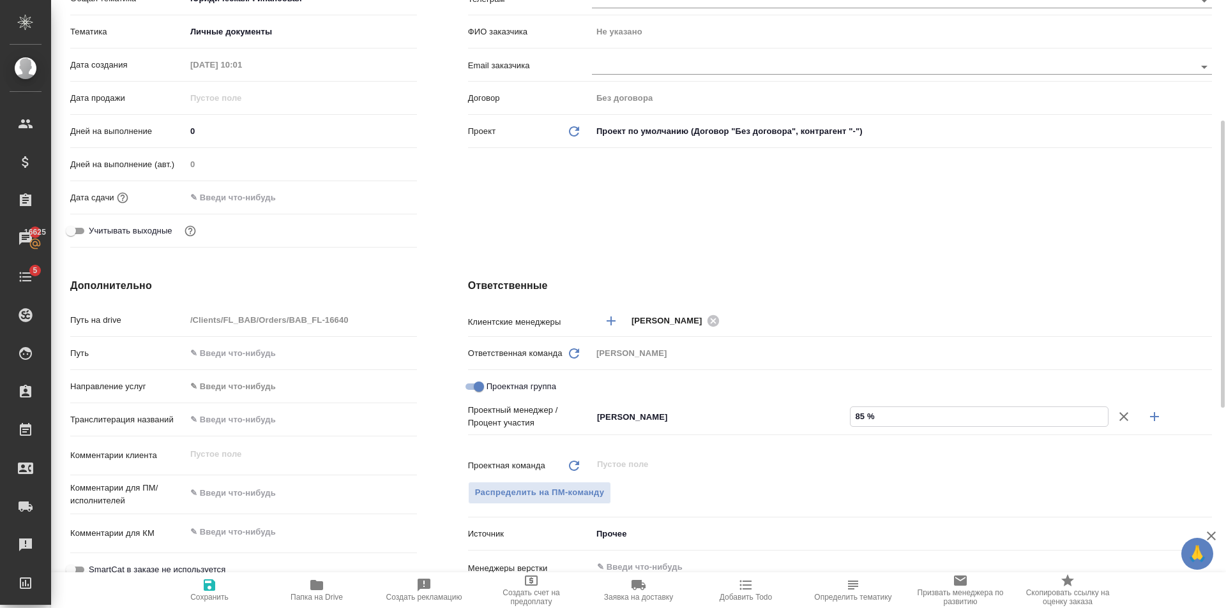
type textarea "x"
type input "85 %"
click at [1157, 419] on icon "button" at bounding box center [1154, 416] width 15 height 15
type textarea "x"
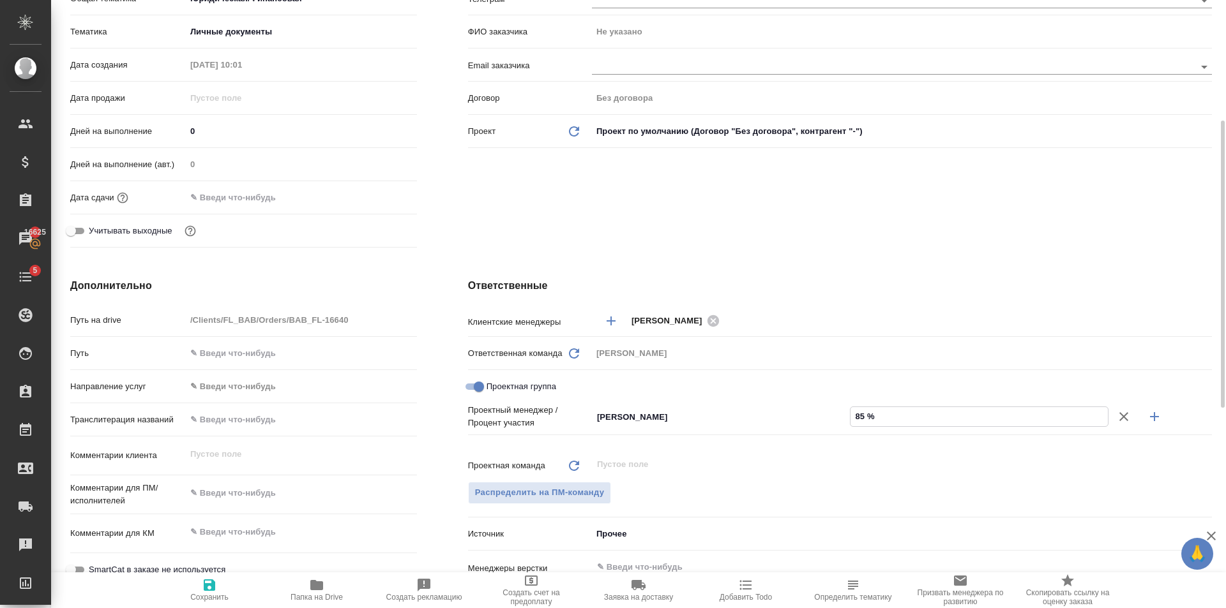
type textarea "x"
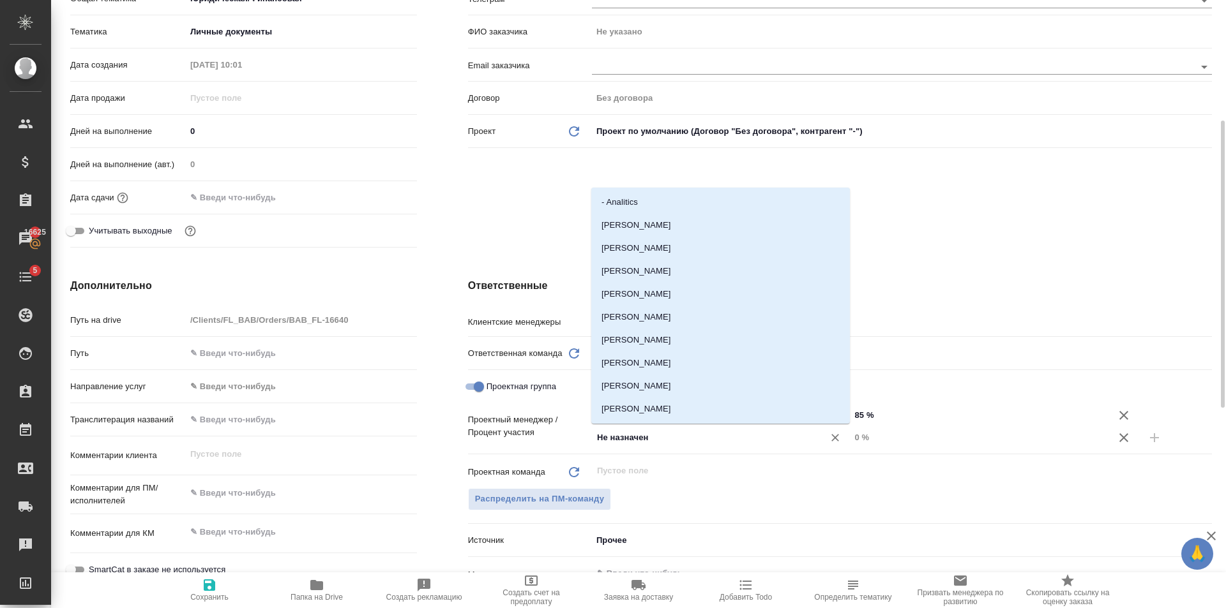
click at [677, 441] on input "Не назначен" at bounding box center [700, 437] width 208 height 15
type input "гол"
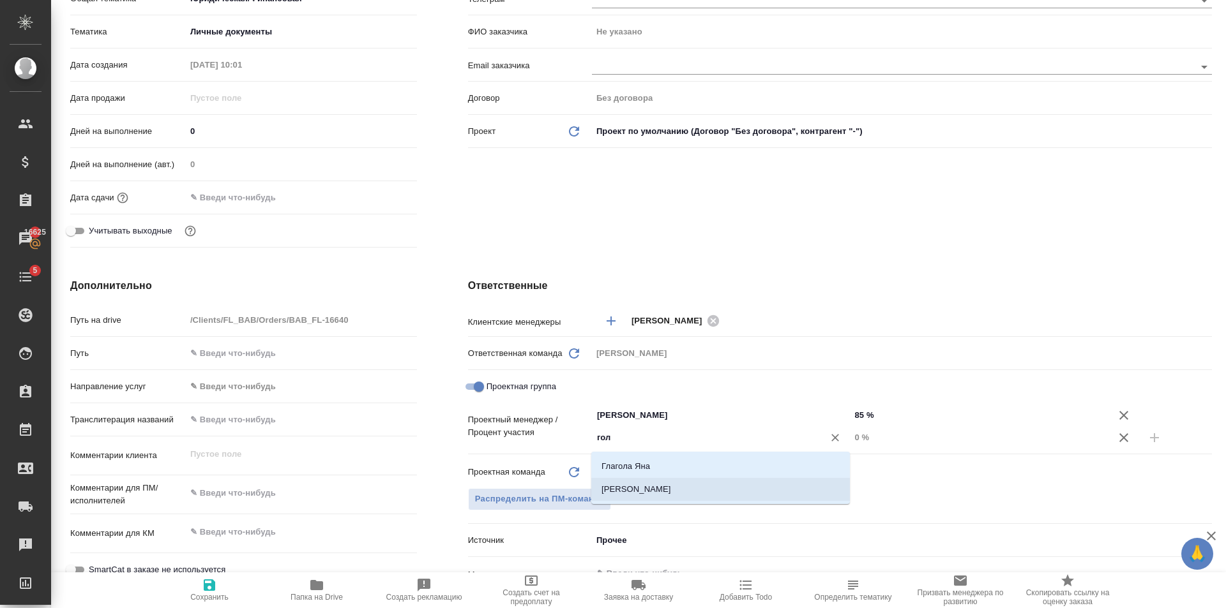
click at [658, 484] on li "[PERSON_NAME]" at bounding box center [720, 489] width 259 height 23
type textarea "x"
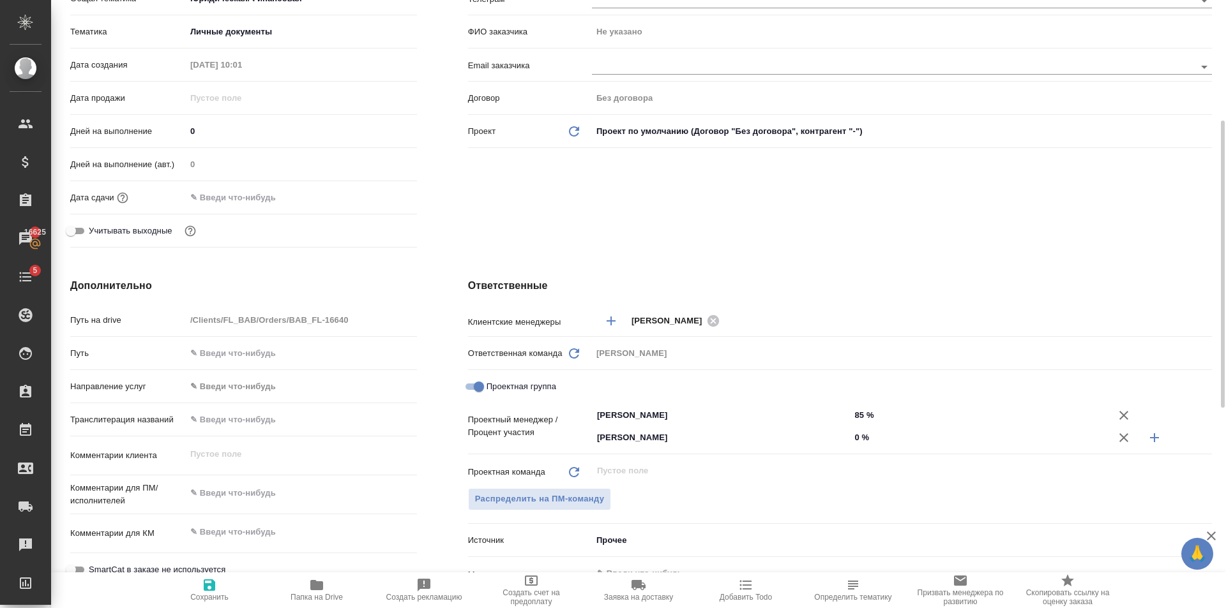
click at [891, 440] on input "0 %" at bounding box center [979, 437] width 259 height 19
type textarea "x"
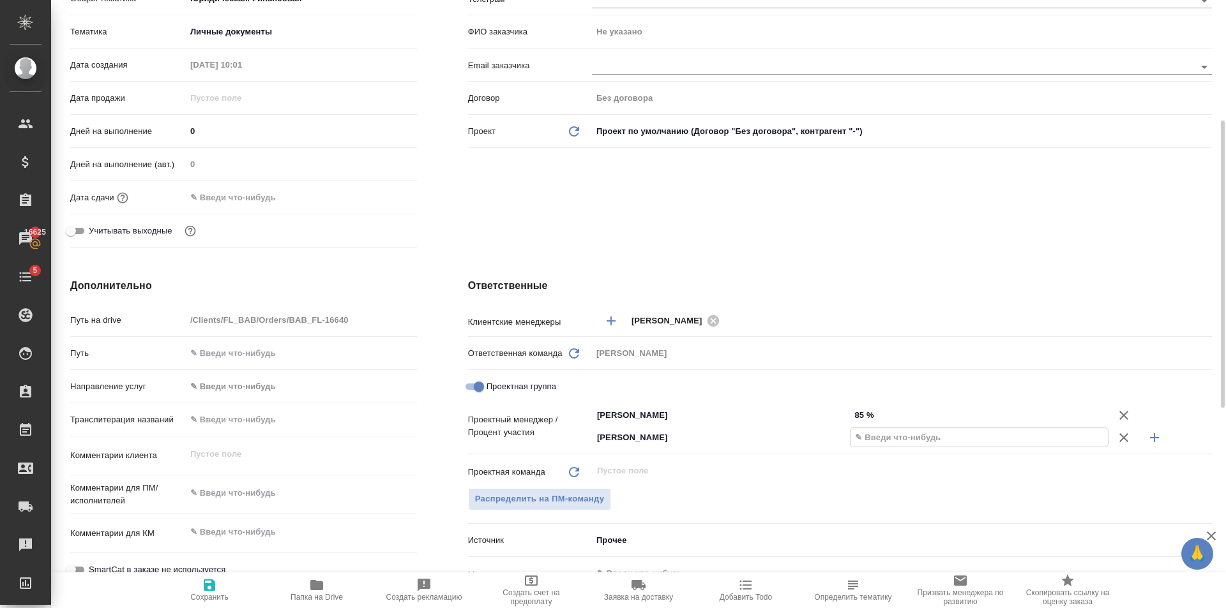
type textarea "x"
type input "15 %"
type textarea "x"
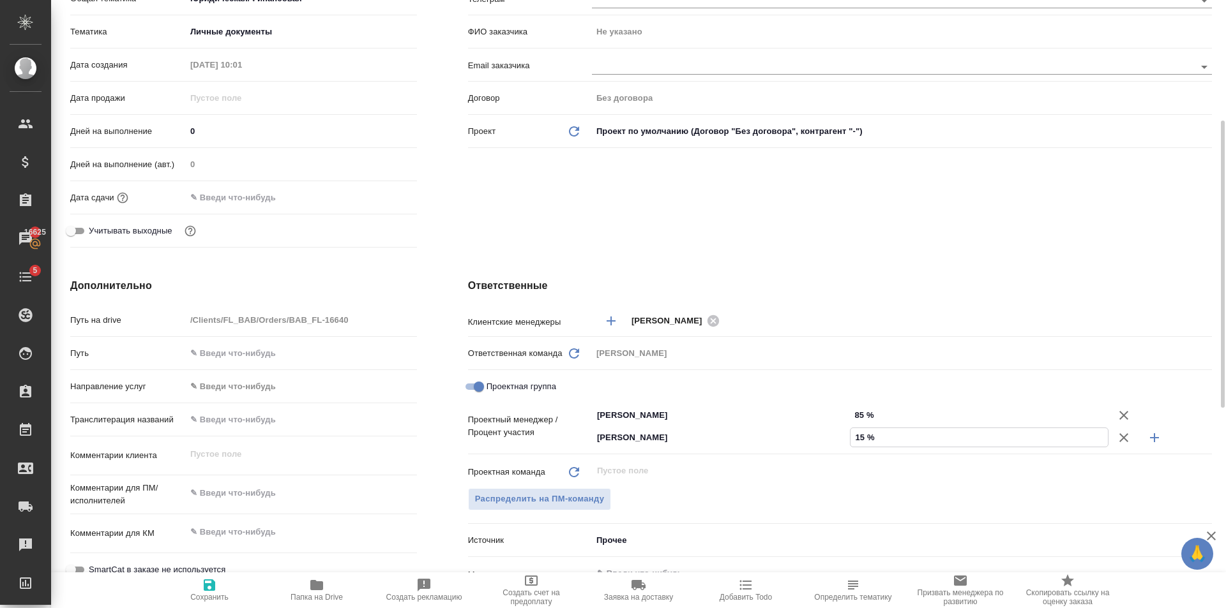
type textarea "x"
type input "15 %"
click at [248, 507] on div "x" at bounding box center [301, 495] width 231 height 28
type textarea "x"
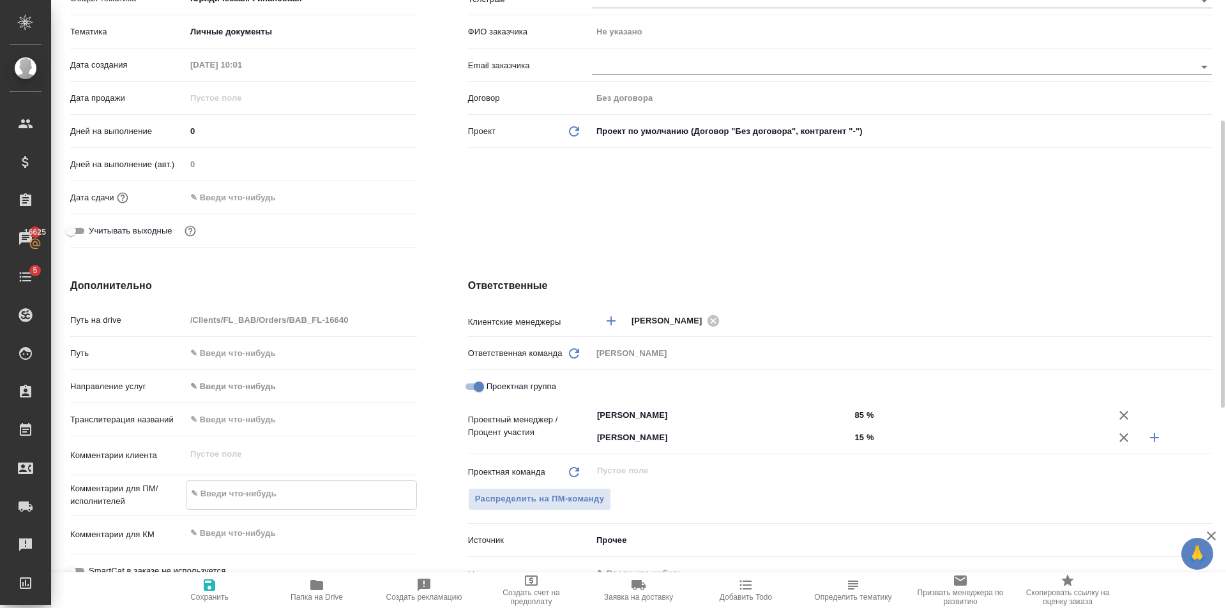
type textarea "ш"
type textarea "x"
type textarea "ша"
type textarea "x"
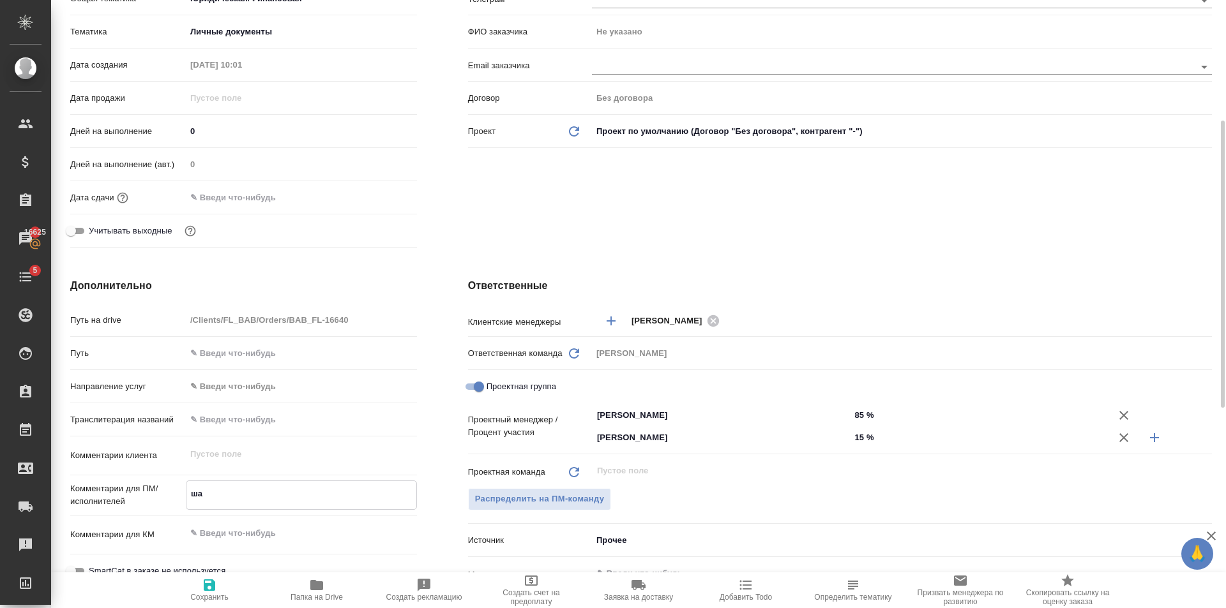
type textarea "x"
type textarea "шап"
type textarea "x"
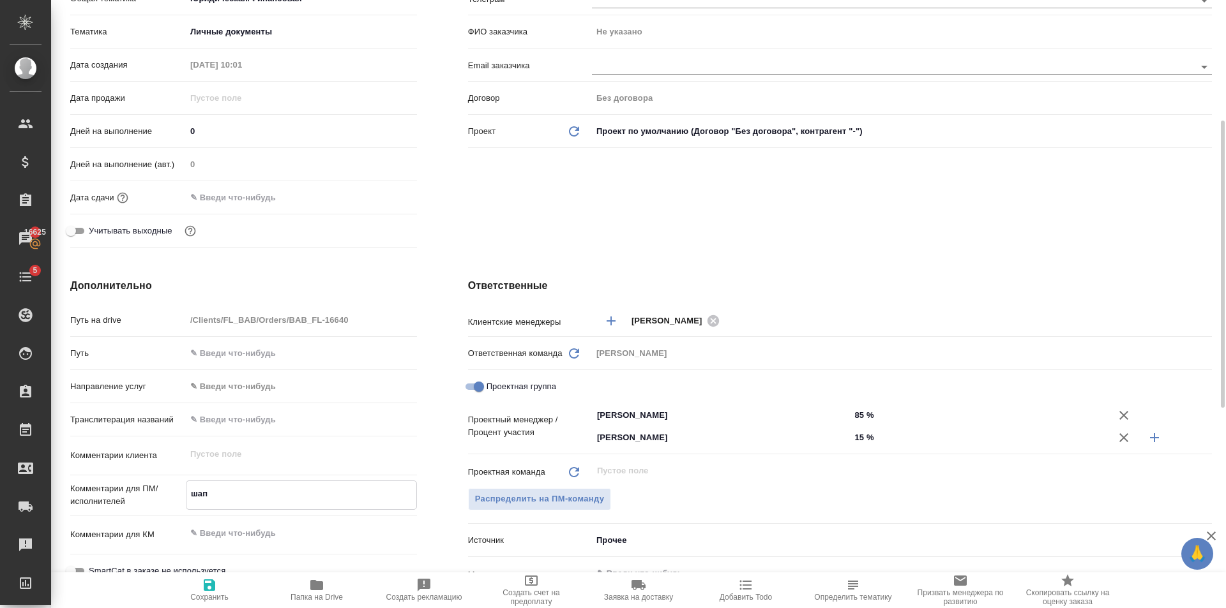
type textarea "x"
type textarea "шапк"
type textarea "x"
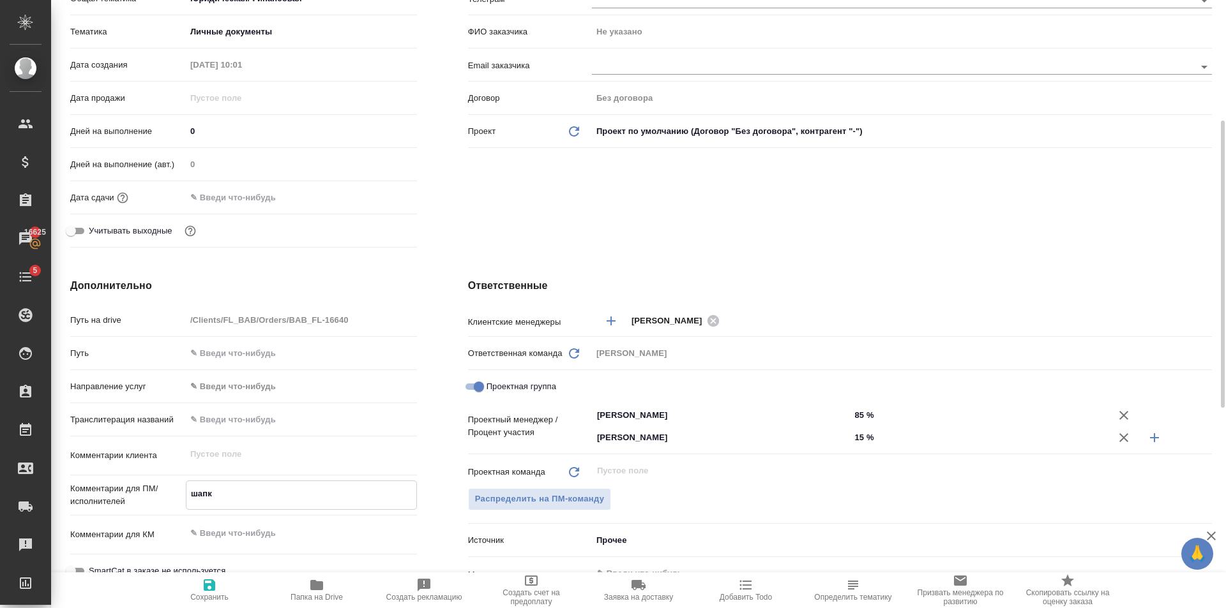
type textarea "x"
type textarea "шапка"
type textarea "x"
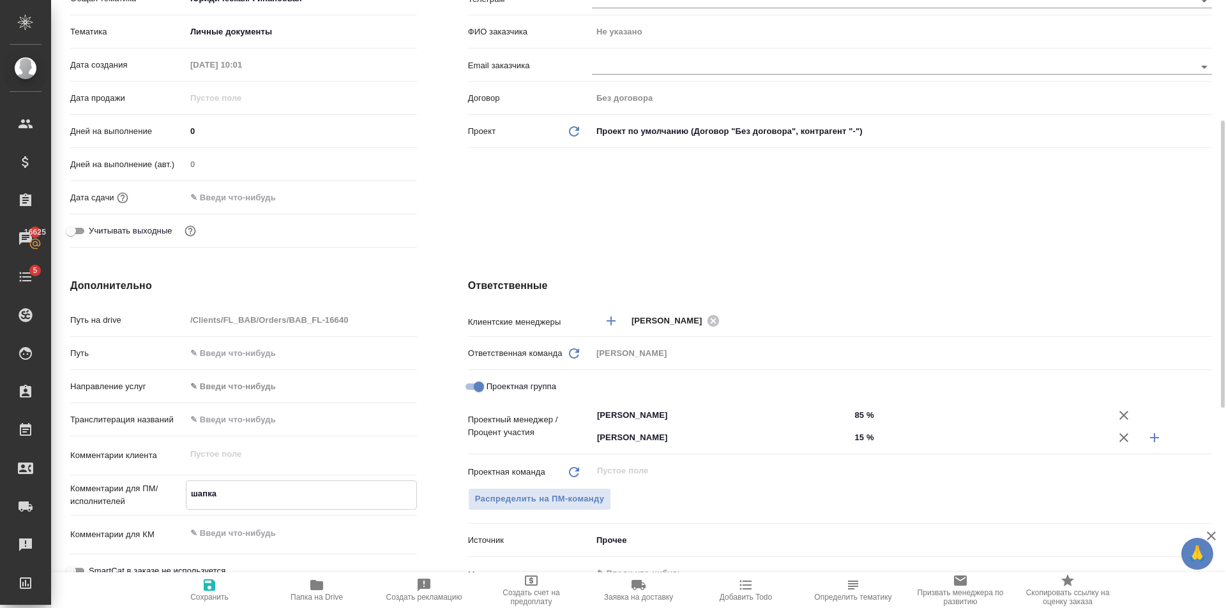
type textarea "шапка"
type textarea "x"
type textarea "шапка +"
type textarea "x"
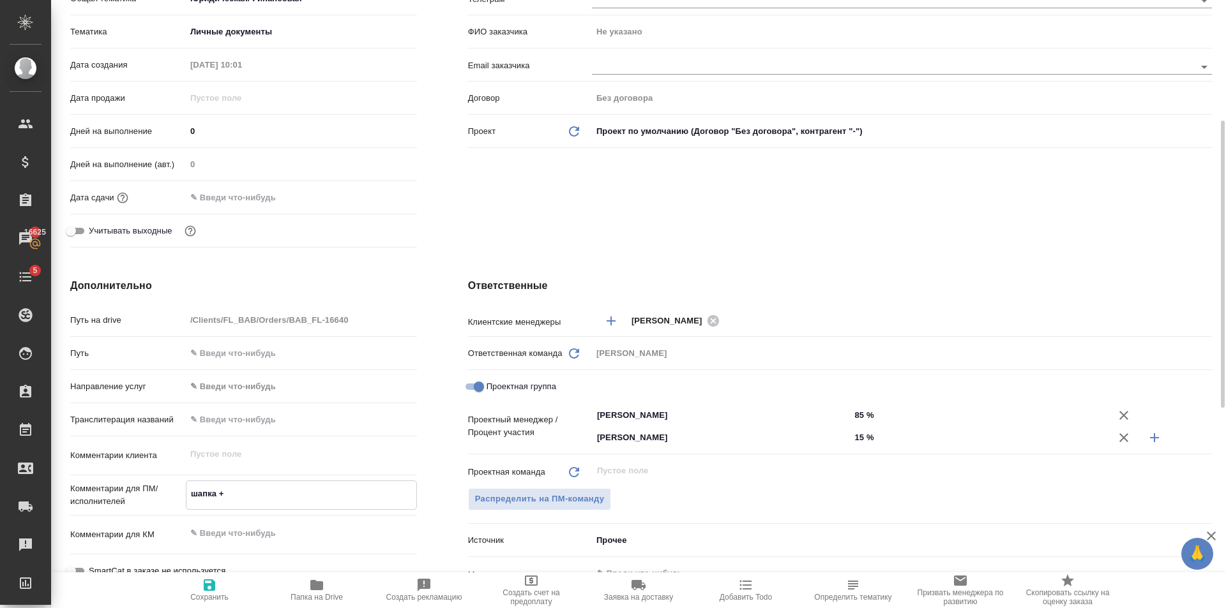
type textarea "x"
type textarea "шапка +"
type textarea "x"
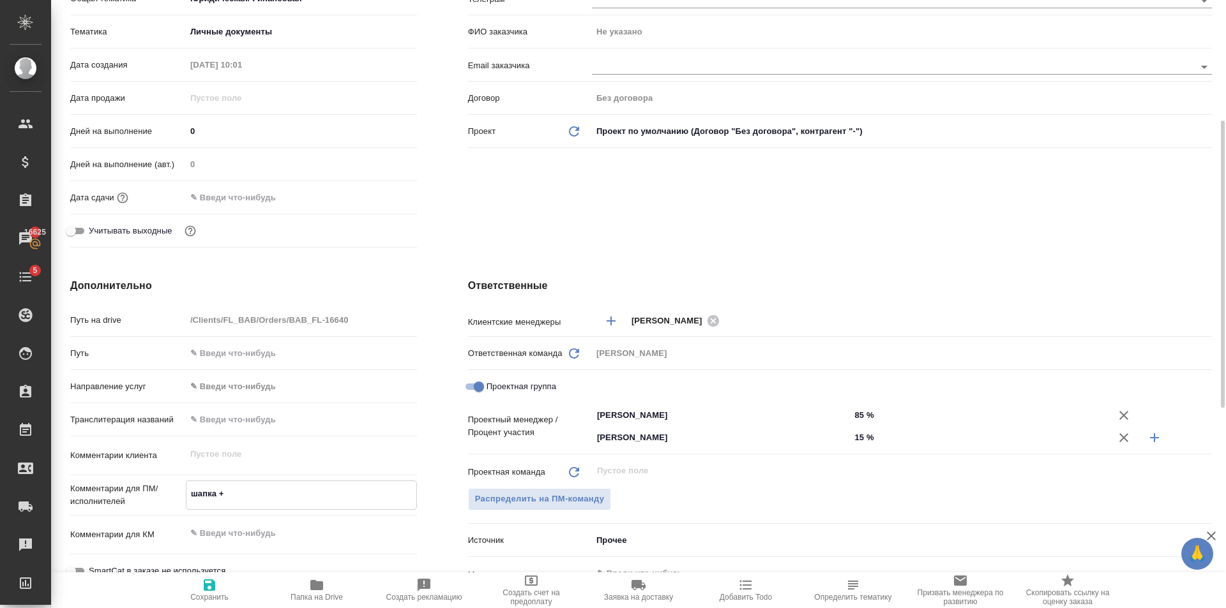
type textarea "x"
type textarea "шапка + п"
type textarea "x"
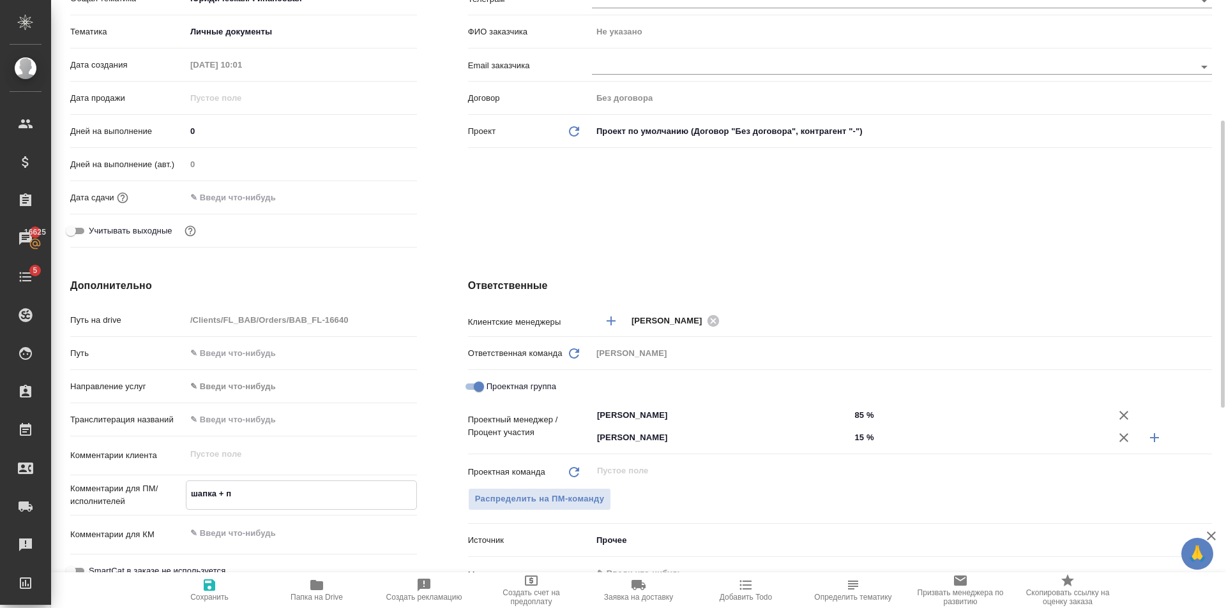
type textarea "x"
type textarea "шапка + пе"
type textarea "x"
type textarea "шапка + печ"
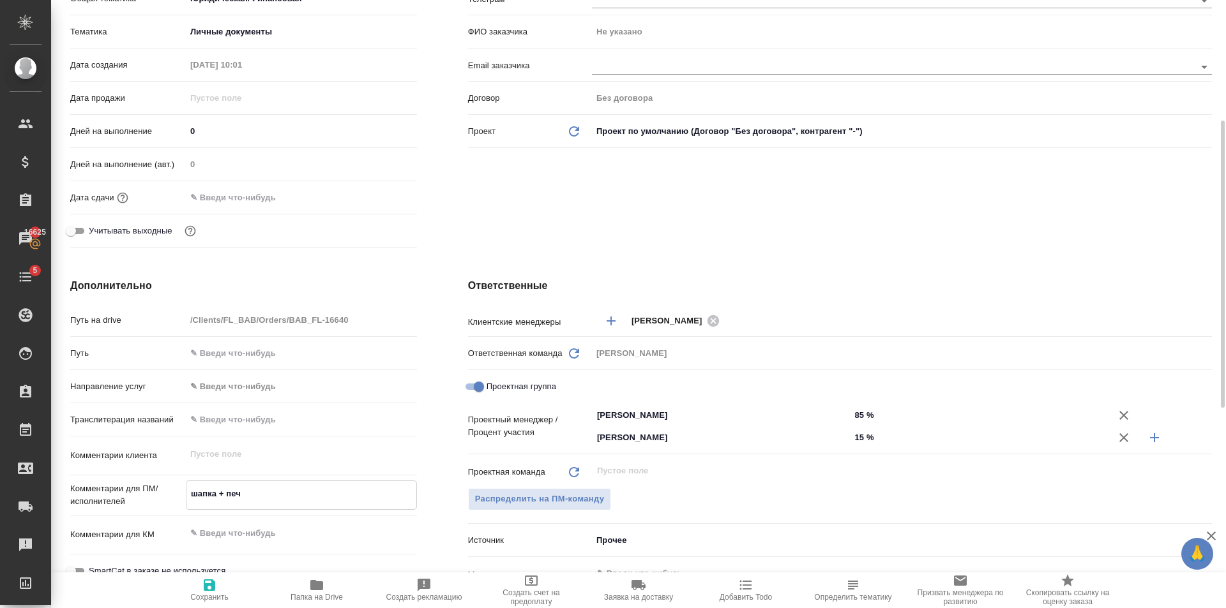
type textarea "x"
type textarea "шапка + печа"
type textarea "x"
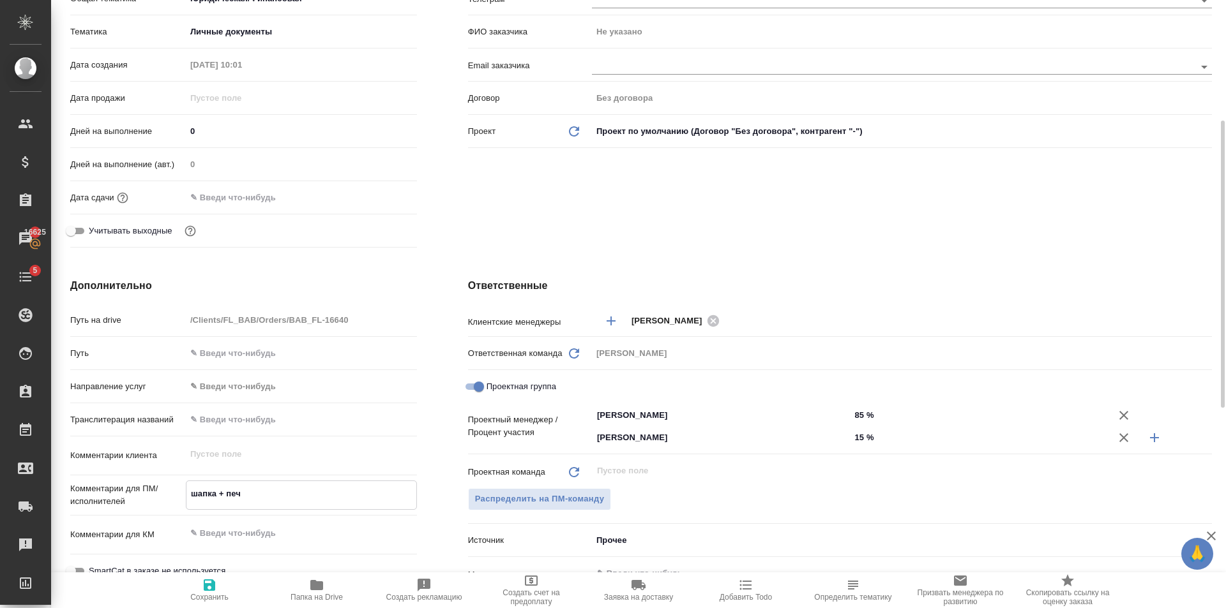
type textarea "x"
type textarea "шапка + печат"
type textarea "x"
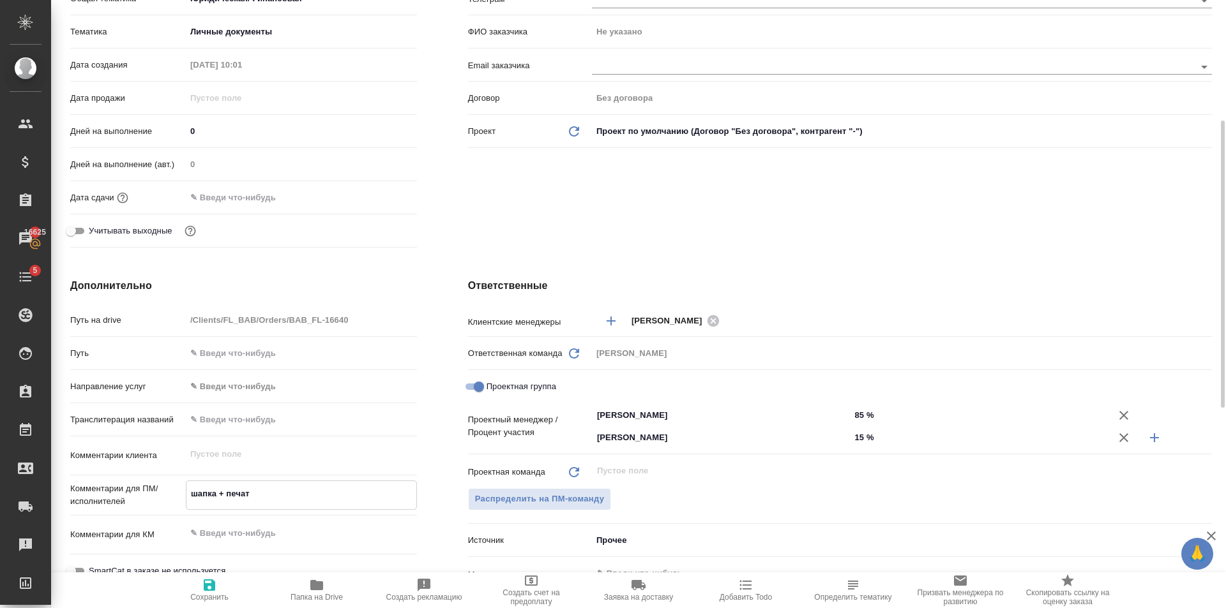
type textarea "x"
type textarea "шапка + печати"
type textarea "x"
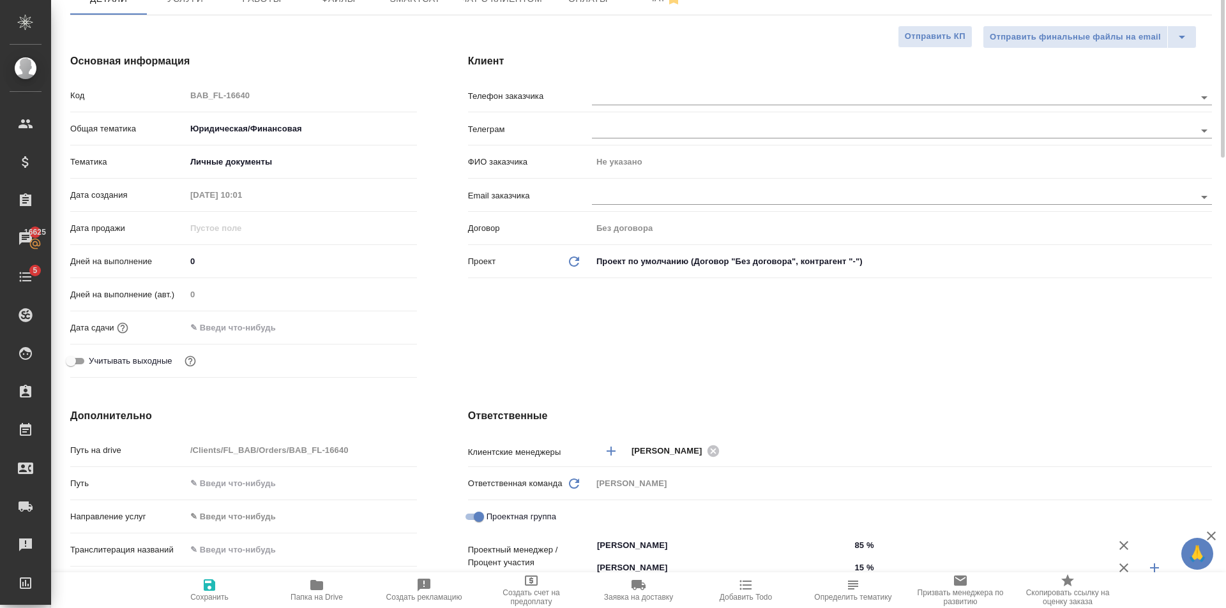
scroll to position [0, 0]
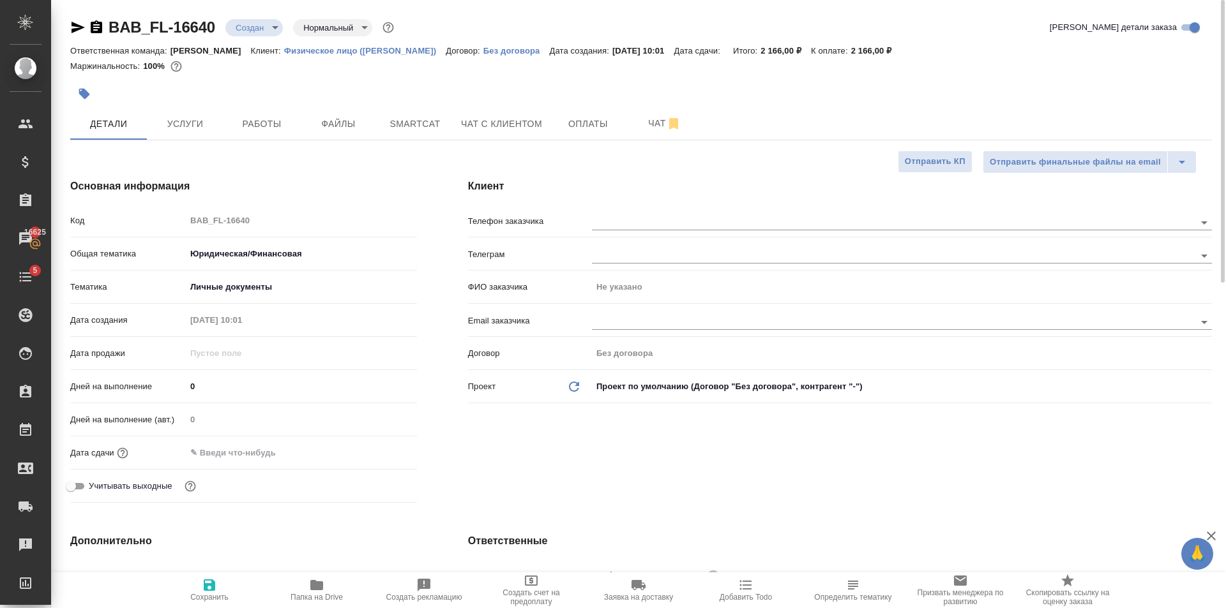
type textarea "шапка + печати"
type textarea "x"
click at [222, 579] on span "Сохранить" at bounding box center [209, 590] width 92 height 24
type textarea "x"
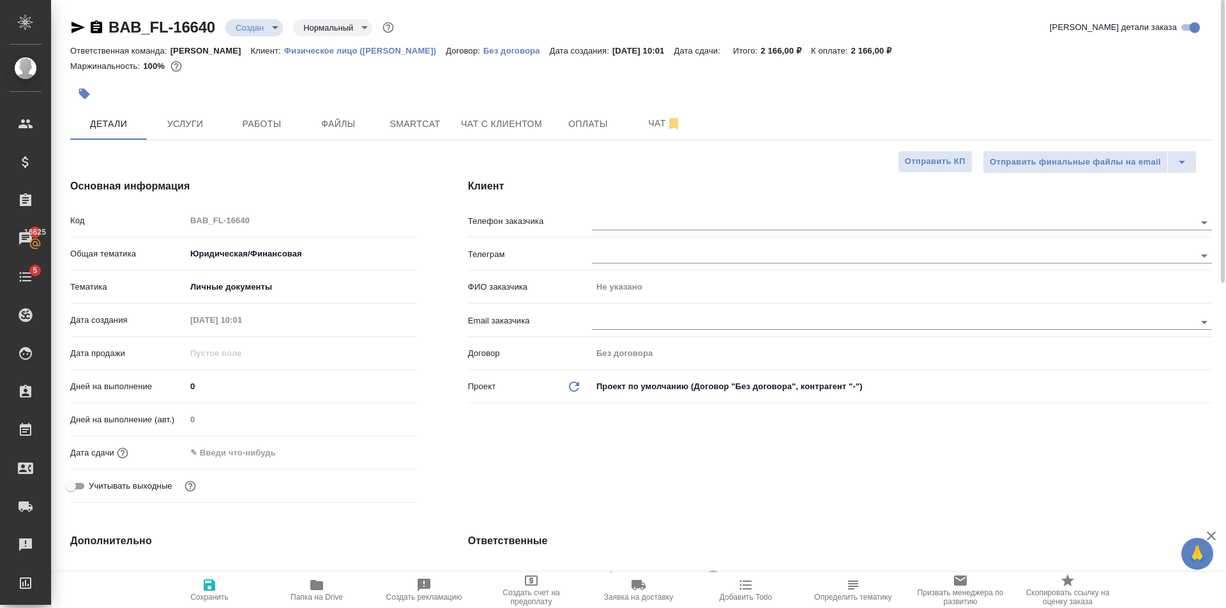
type textarea "x"
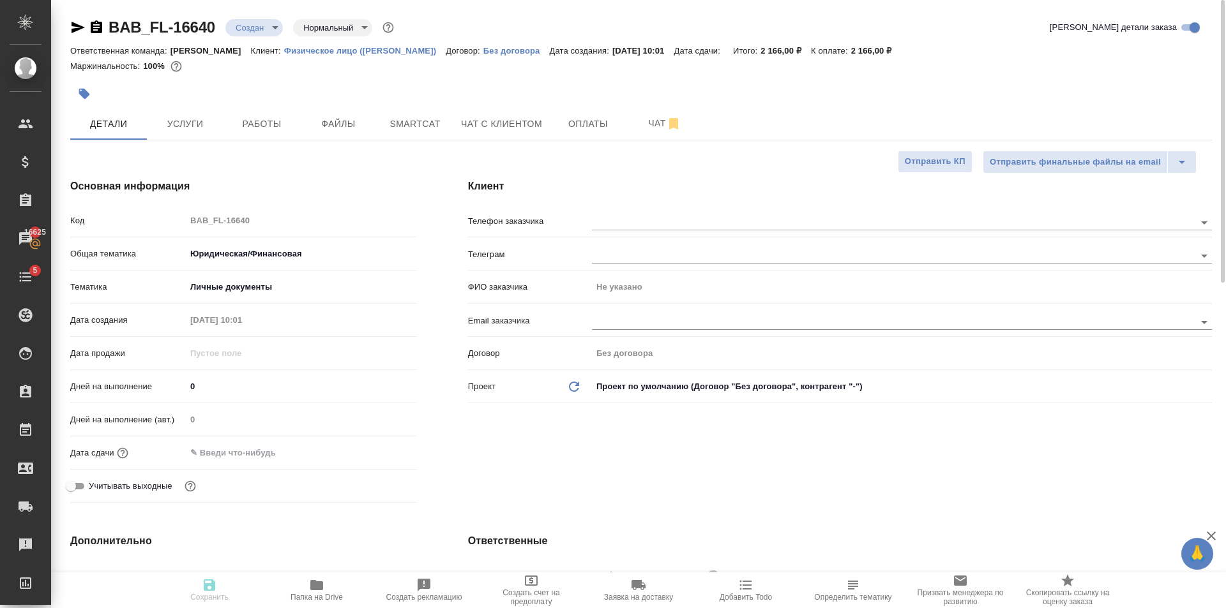
type textarea "x"
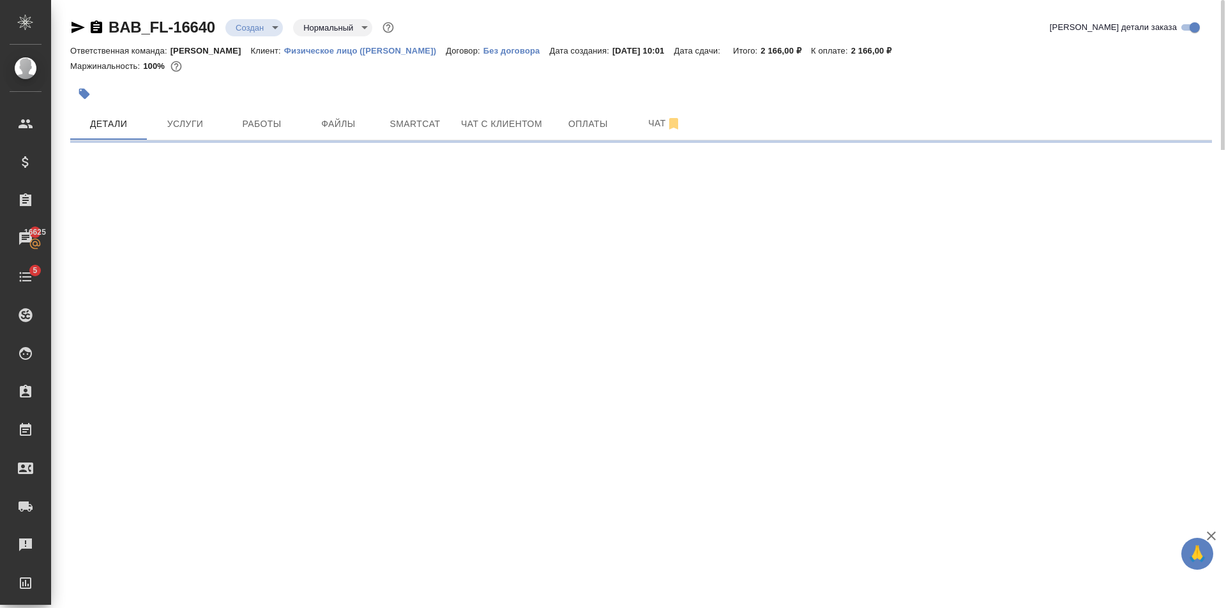
select select "RU"
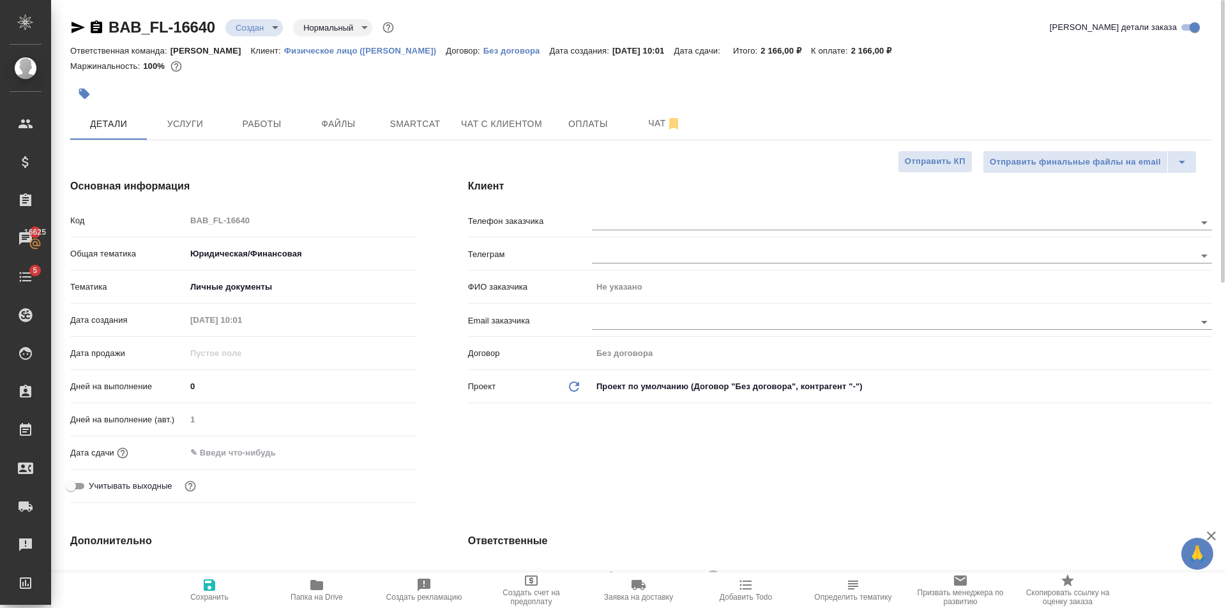
type textarea "x"
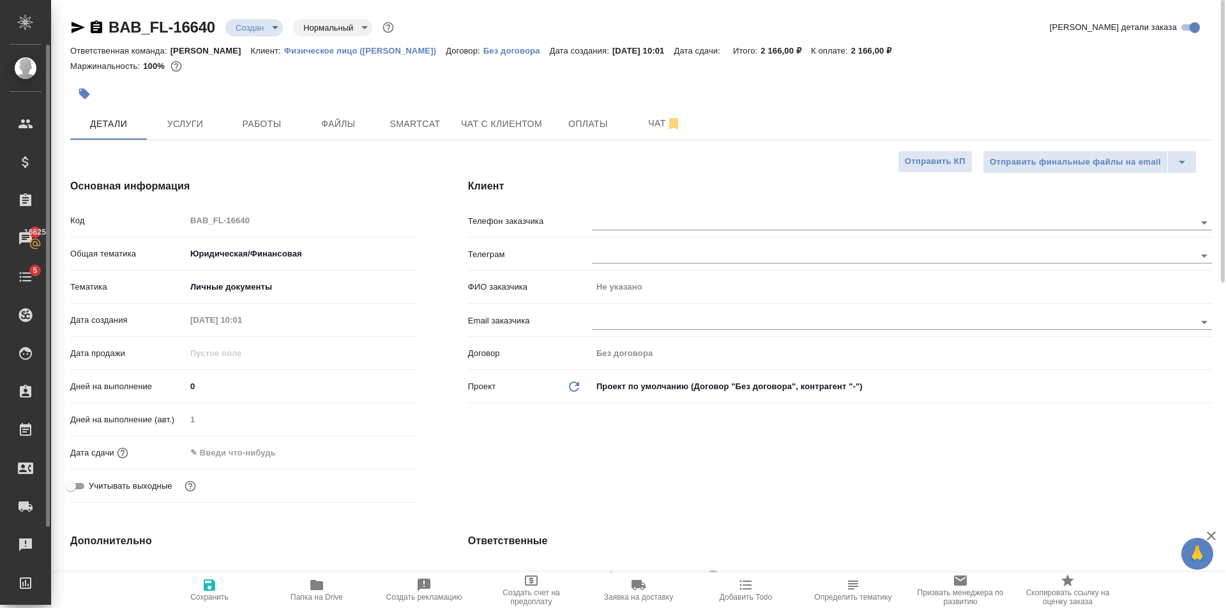
type textarea "x"
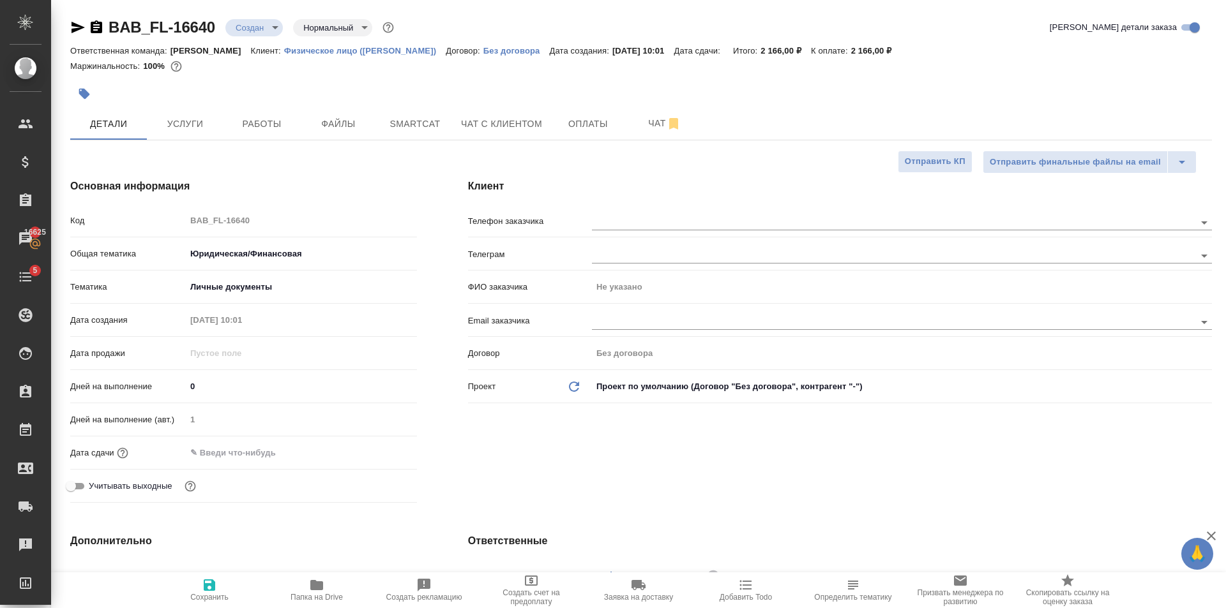
type textarea "x"
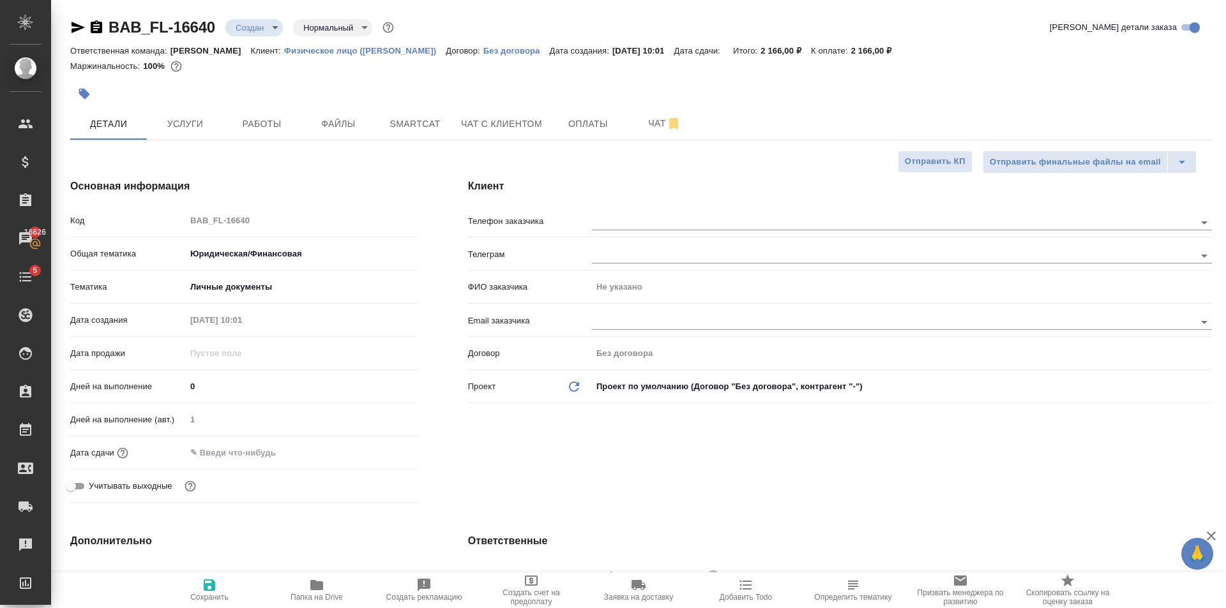
type textarea "x"
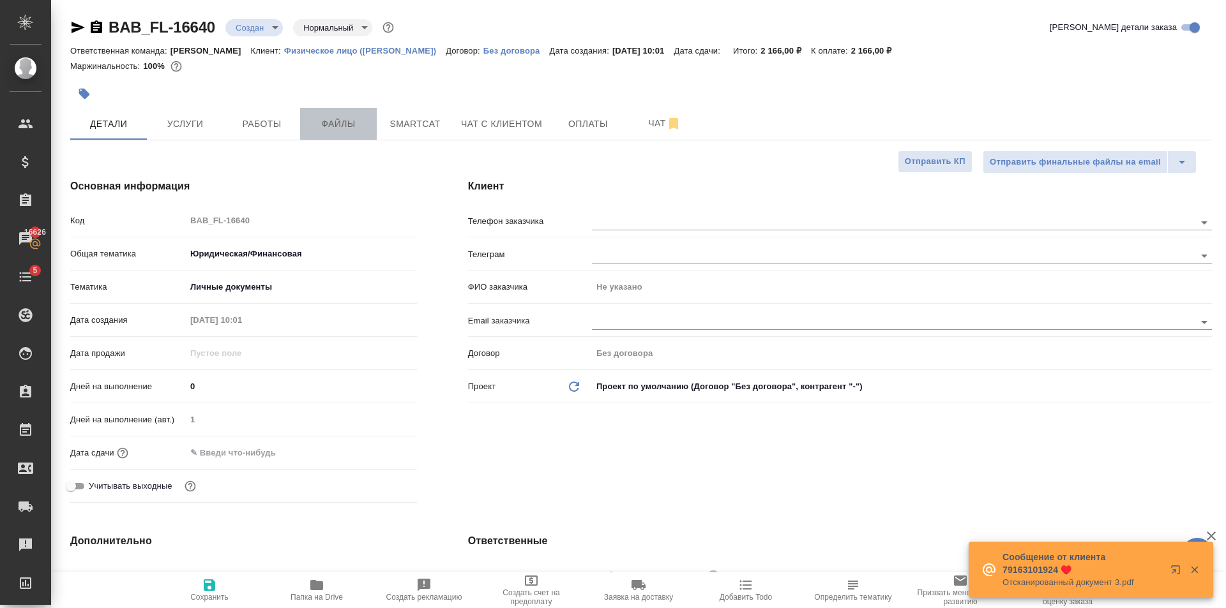
click at [310, 132] on span "Файлы" at bounding box center [338, 124] width 61 height 16
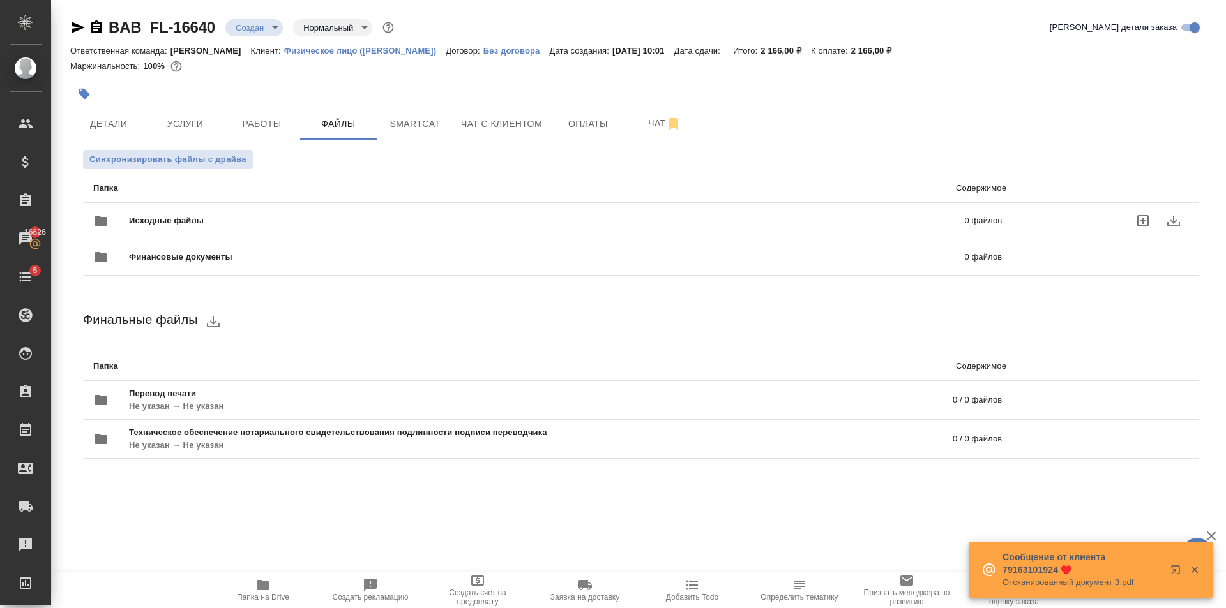
click at [182, 212] on div "Исходные файлы 0 файлов" at bounding box center [547, 221] width 908 height 31
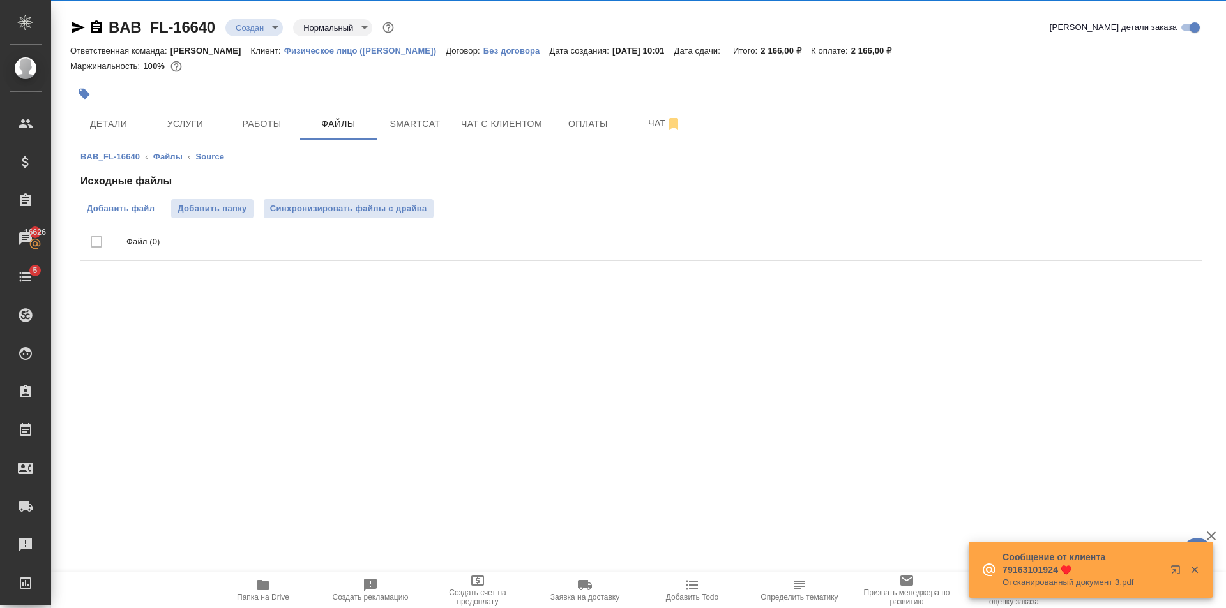
click at [117, 203] on span "Добавить файл" at bounding box center [121, 208] width 68 height 13
click at [0, 0] on input "Добавить файл" at bounding box center [0, 0] width 0 height 0
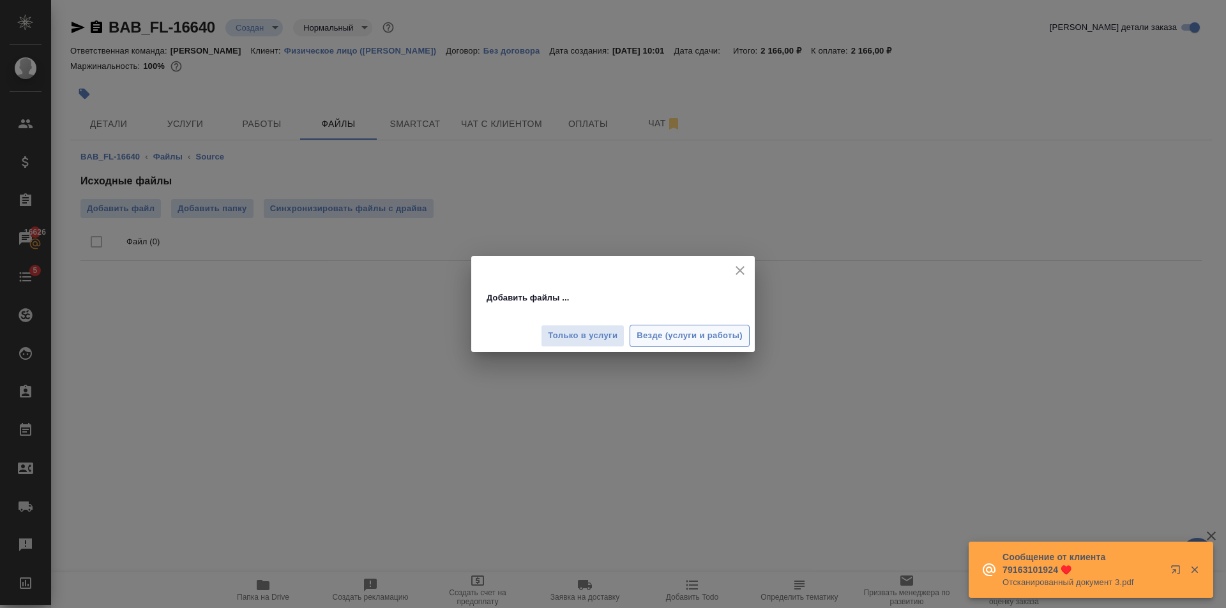
click at [701, 335] on span "Везде (услуги и работы)" at bounding box center [690, 336] width 106 height 15
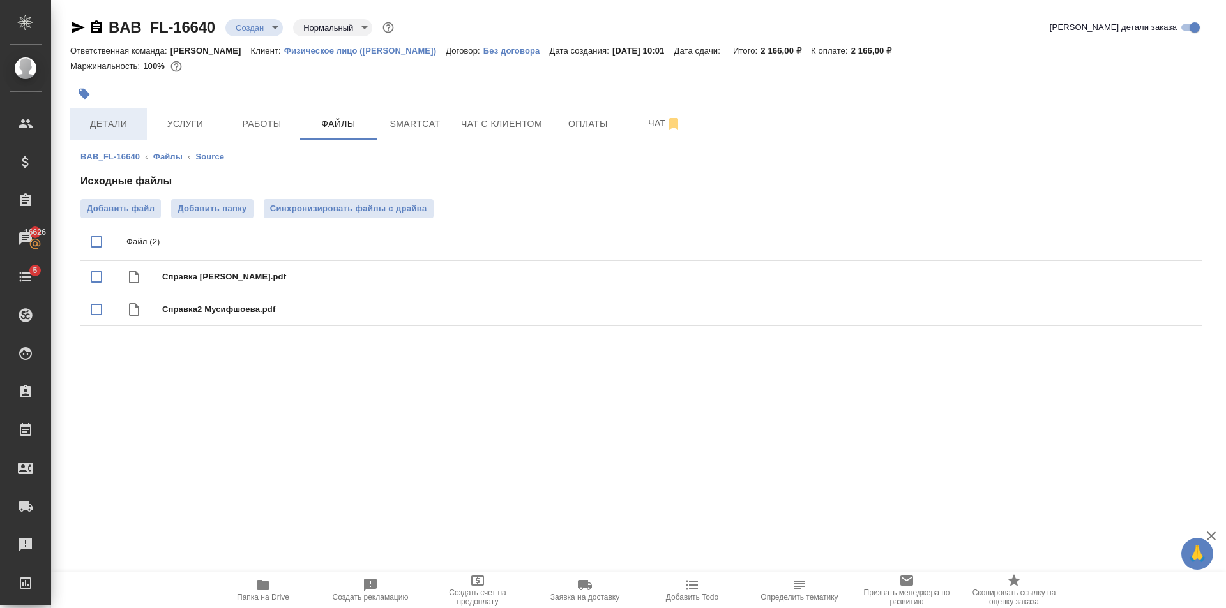
click at [107, 126] on span "Детали" at bounding box center [108, 124] width 61 height 16
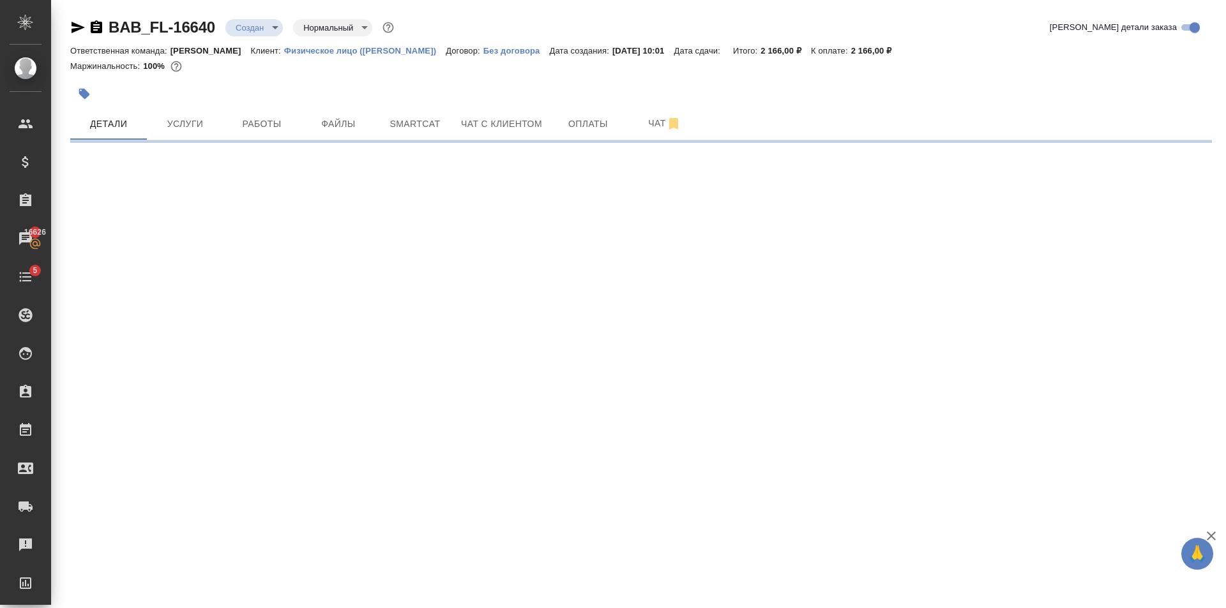
select select "RU"
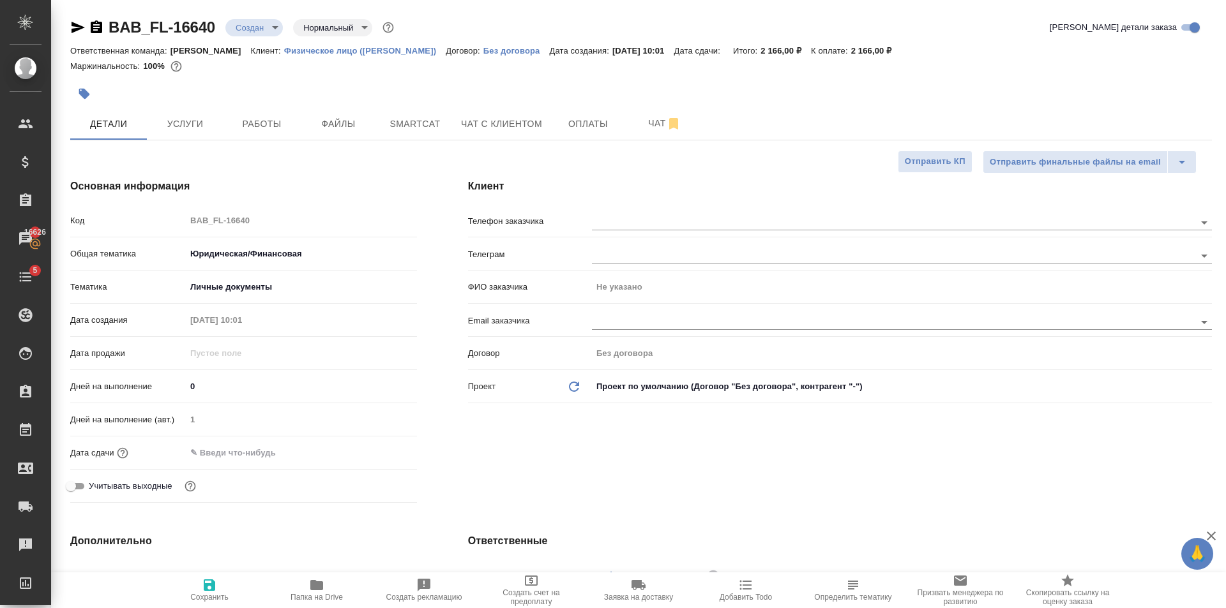
type textarea "x"
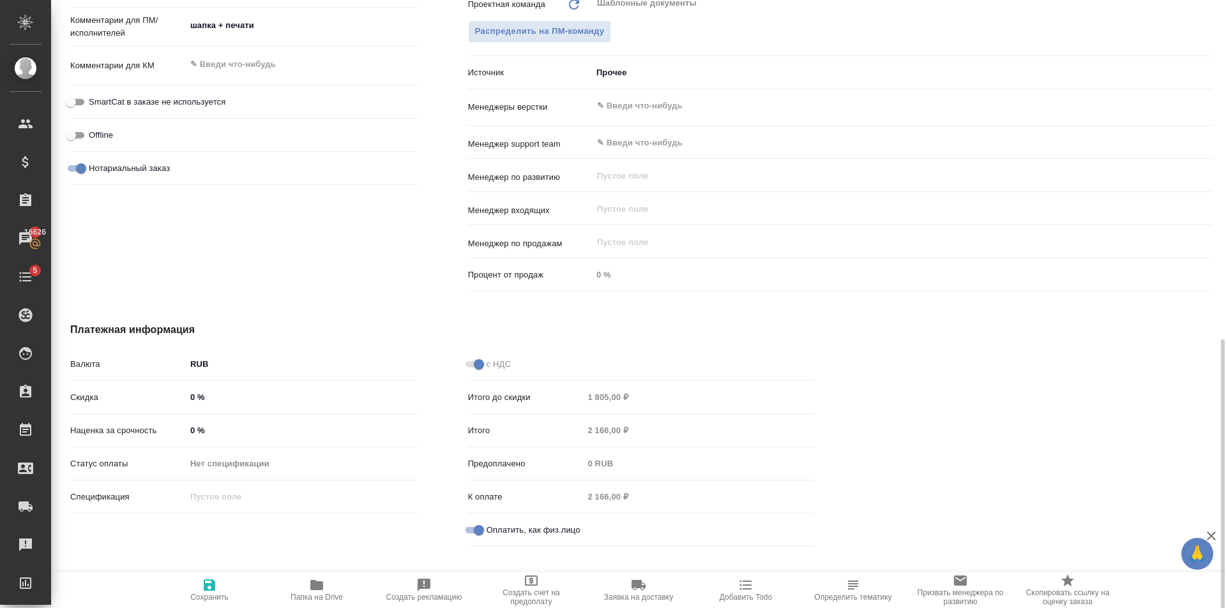
scroll to position [731, 0]
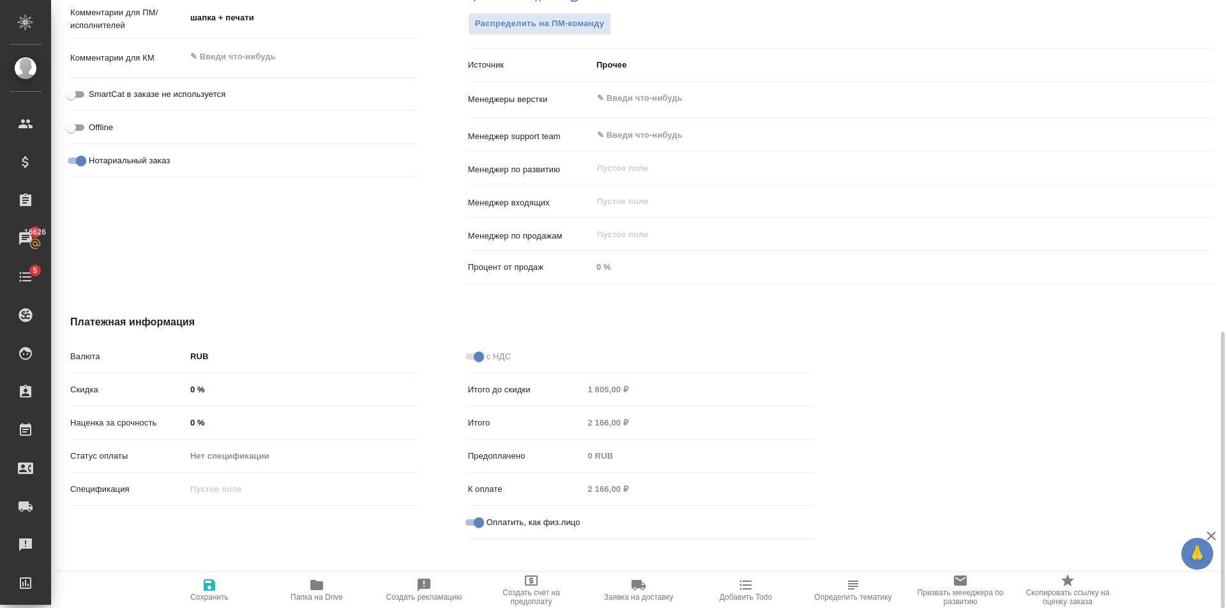
drag, startPoint x: 190, startPoint y: 391, endPoint x: 199, endPoint y: 391, distance: 9.0
click at [191, 392] on input "0 %" at bounding box center [301, 389] width 231 height 19
click at [199, 391] on input "0 %" at bounding box center [301, 389] width 230 height 19
type textarea "x"
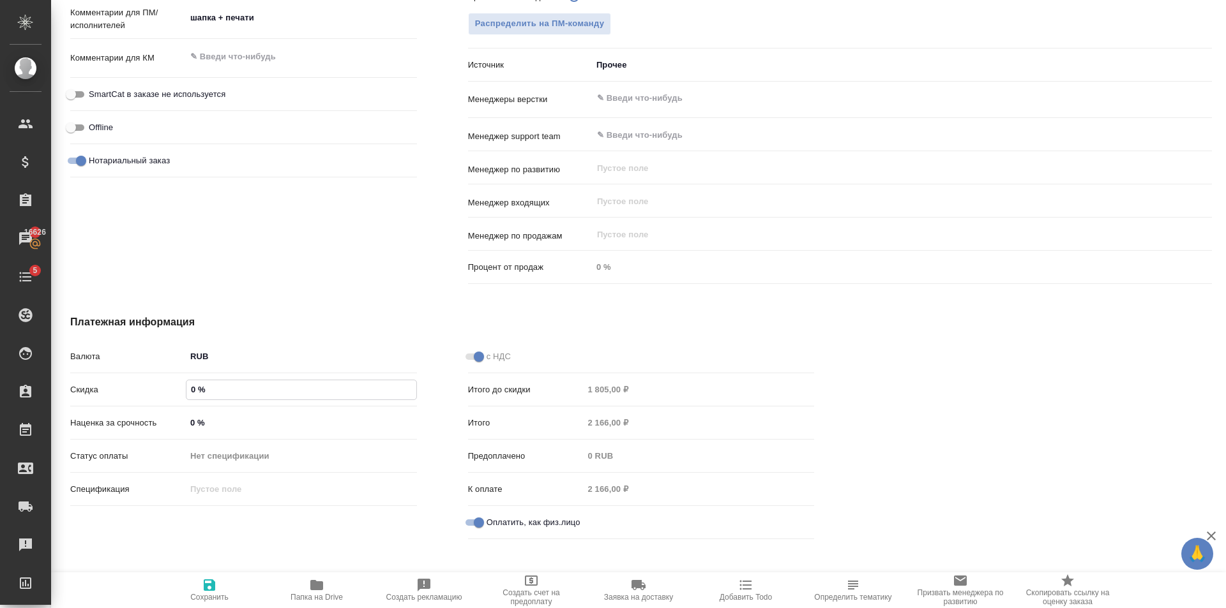
type textarea "x"
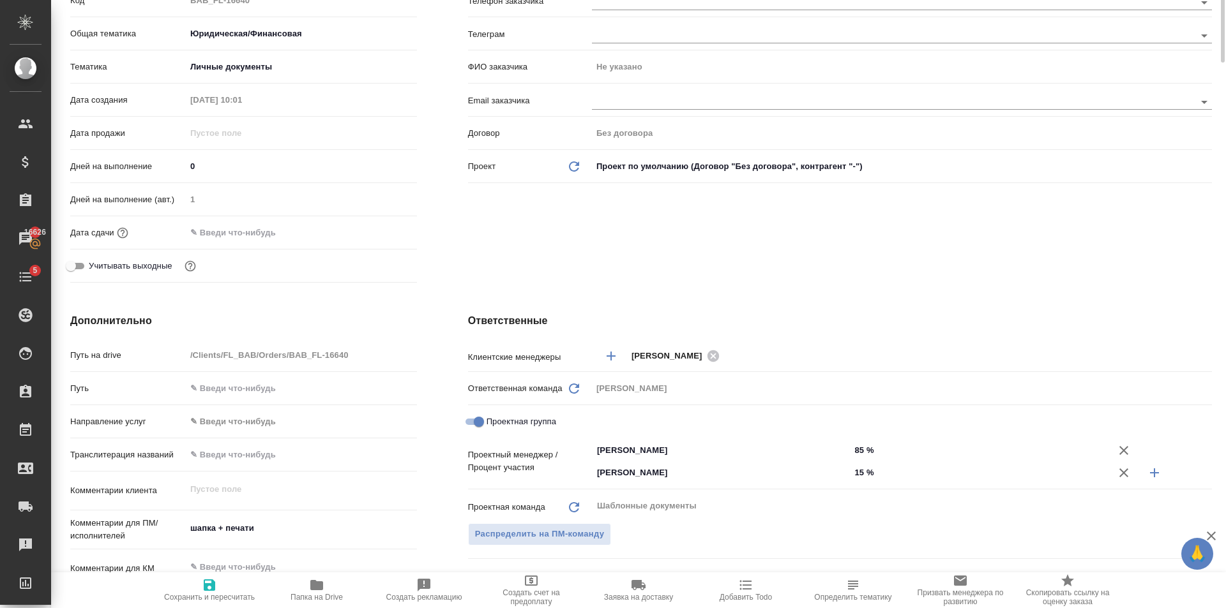
scroll to position [0, 0]
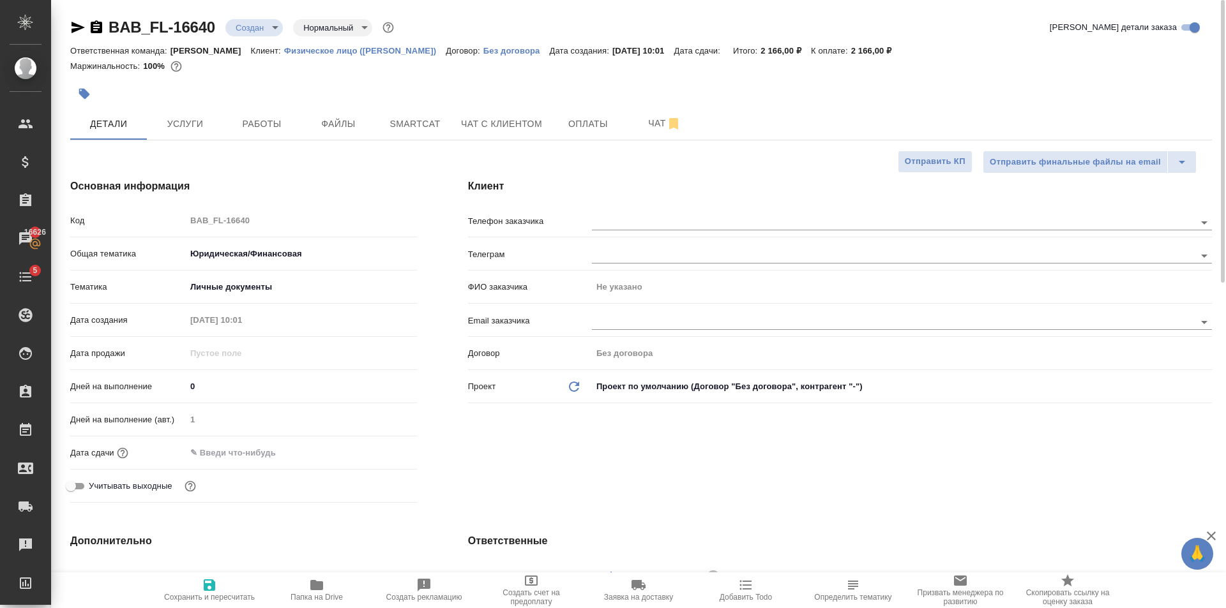
type input "2 %"
click at [217, 598] on span "Сохранить и пересчитать" at bounding box center [209, 597] width 91 height 9
type textarea "x"
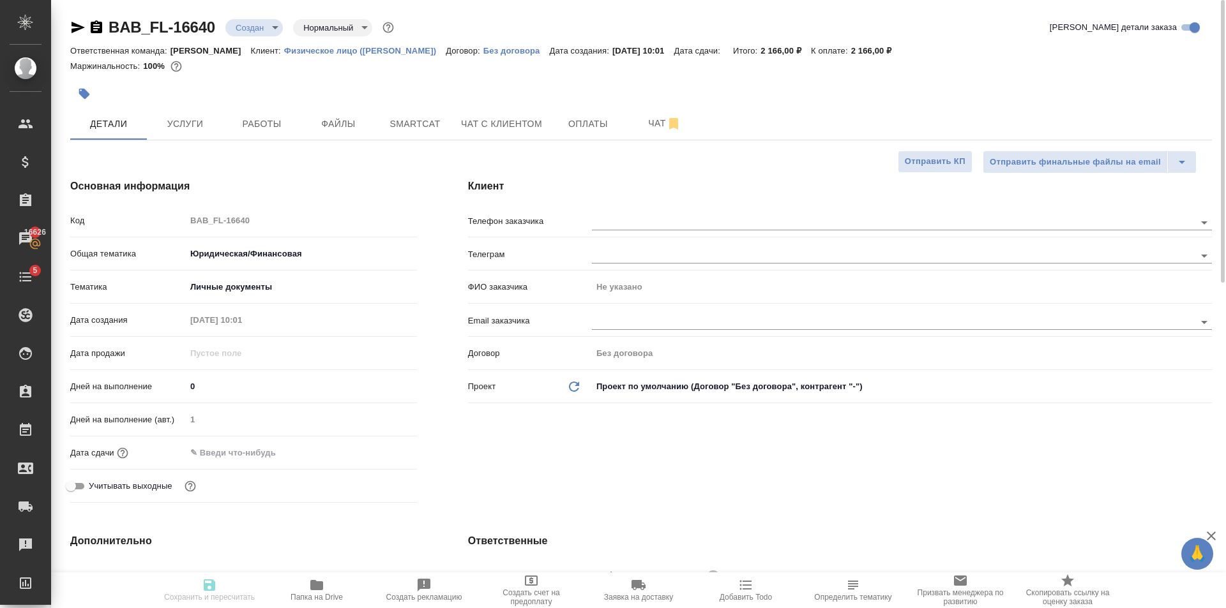
type textarea "x"
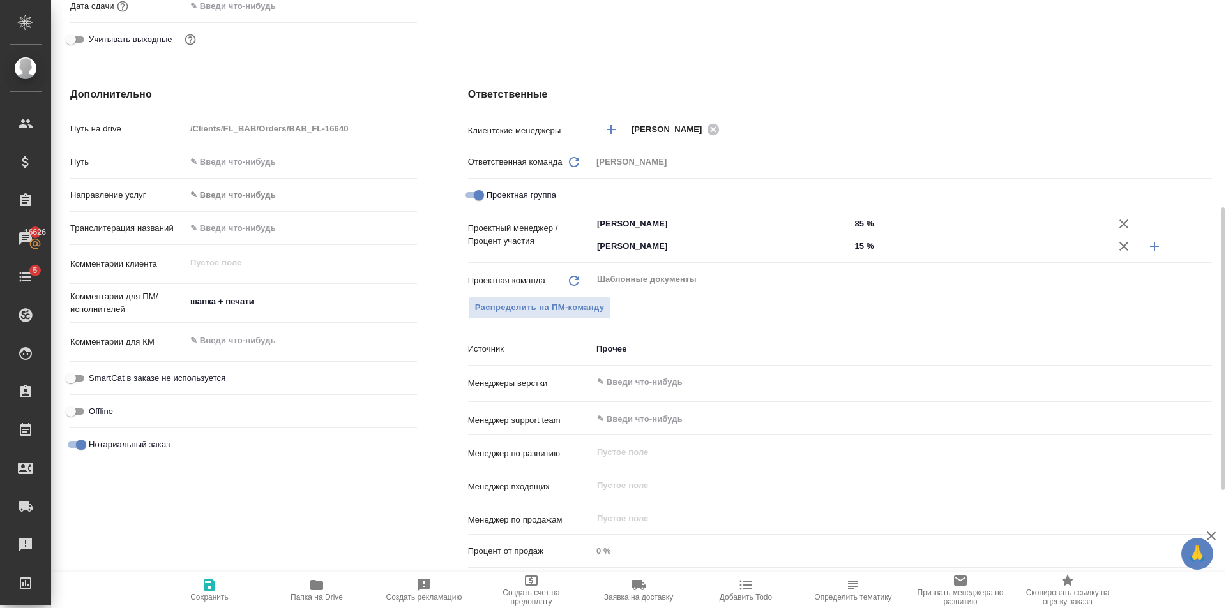
scroll to position [702, 0]
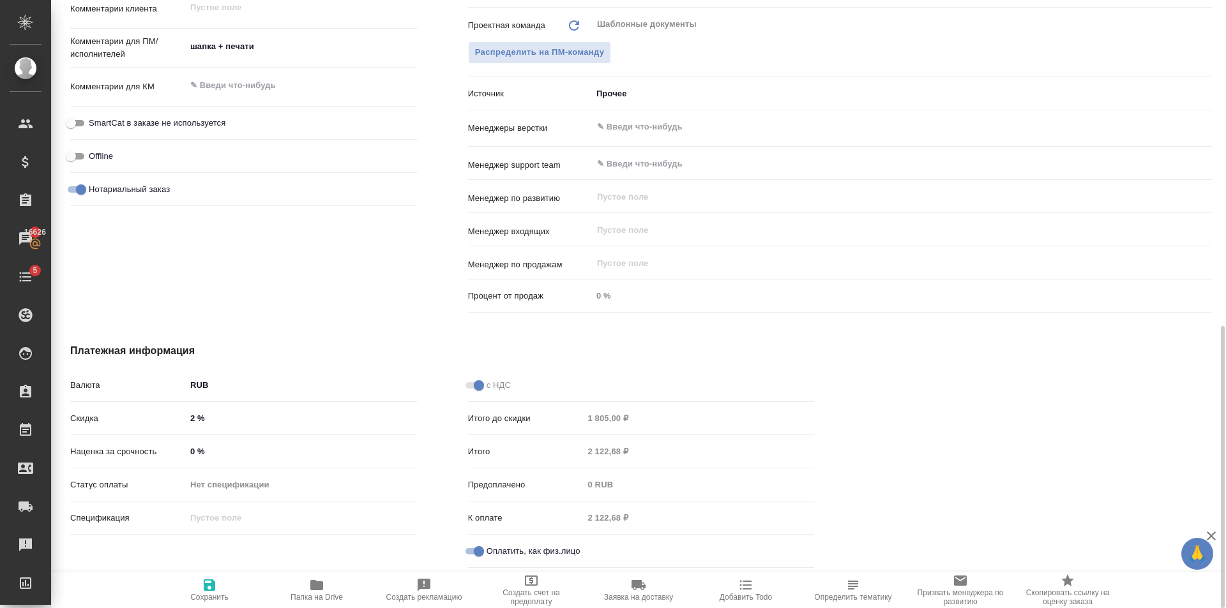
click at [192, 409] on input "2 %" at bounding box center [301, 418] width 231 height 19
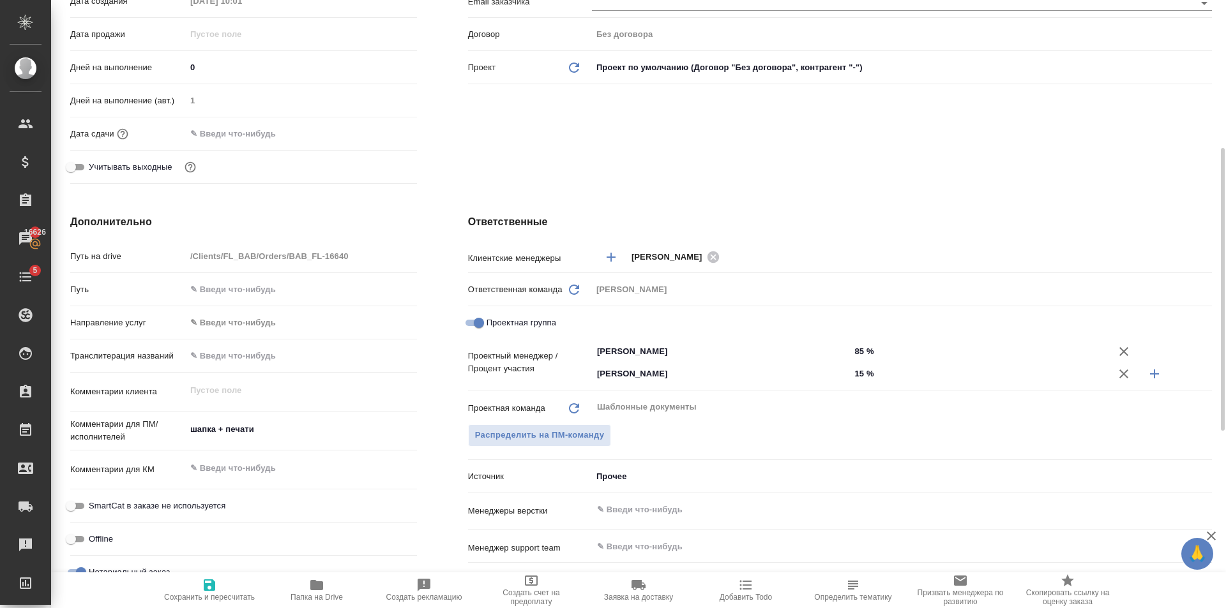
scroll to position [0, 0]
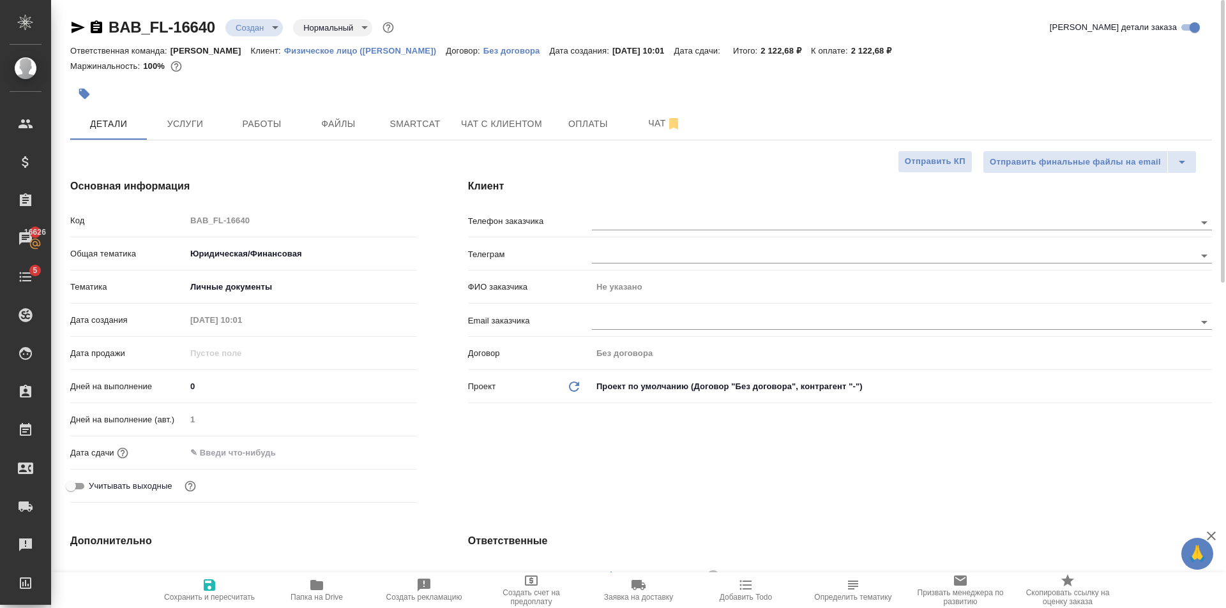
click at [206, 593] on span "Сохранить и пересчитать" at bounding box center [209, 597] width 91 height 9
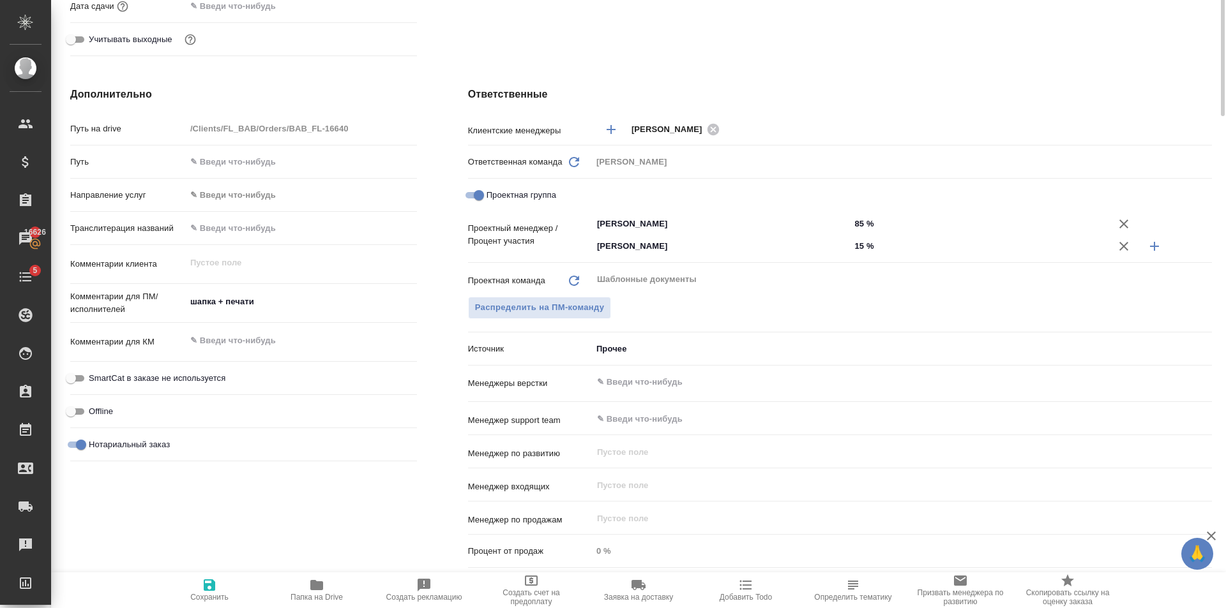
scroll to position [192, 0]
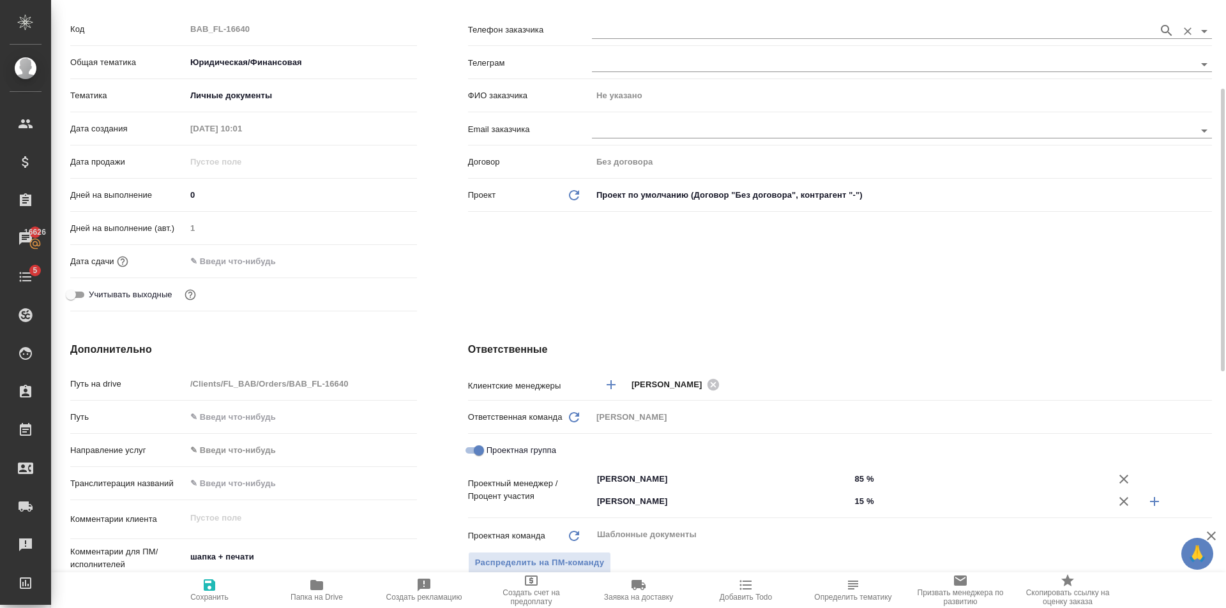
click at [652, 29] on input "text" at bounding box center [872, 30] width 560 height 15
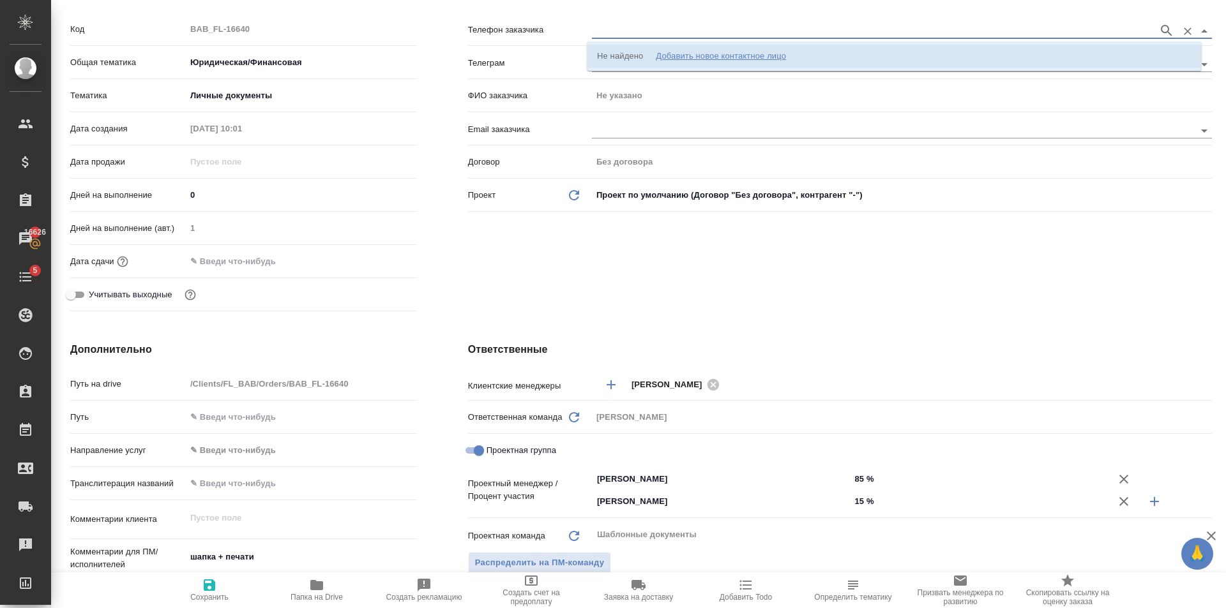
click at [761, 56] on div "Добавить новое контактное лицо" at bounding box center [721, 56] width 130 height 13
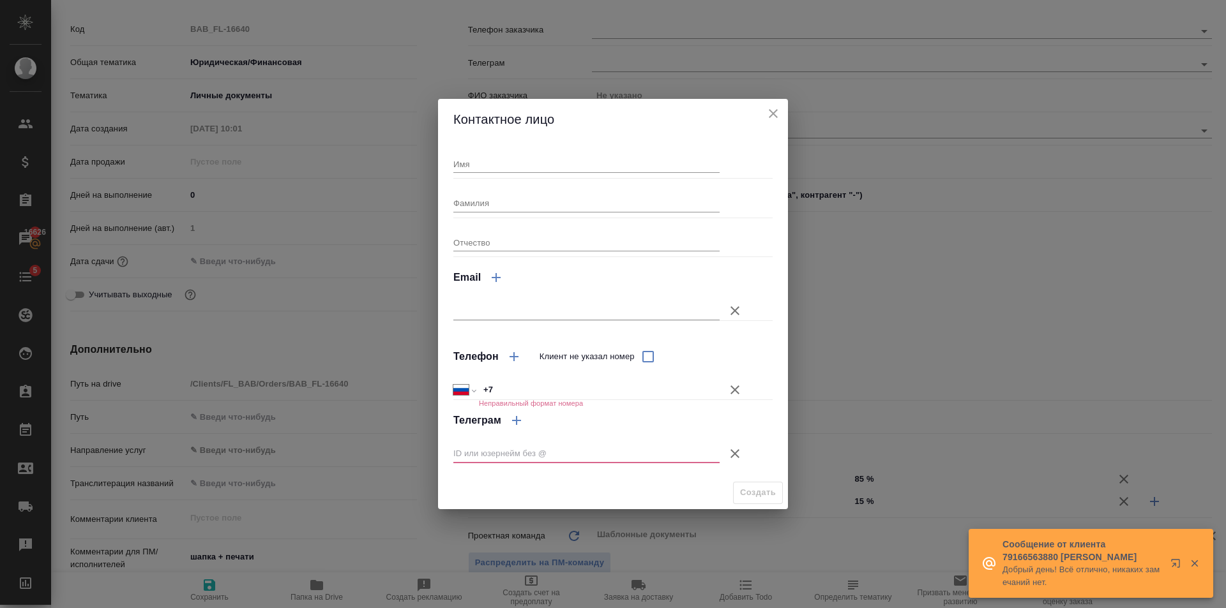
click at [732, 449] on icon "button" at bounding box center [734, 453] width 15 height 15
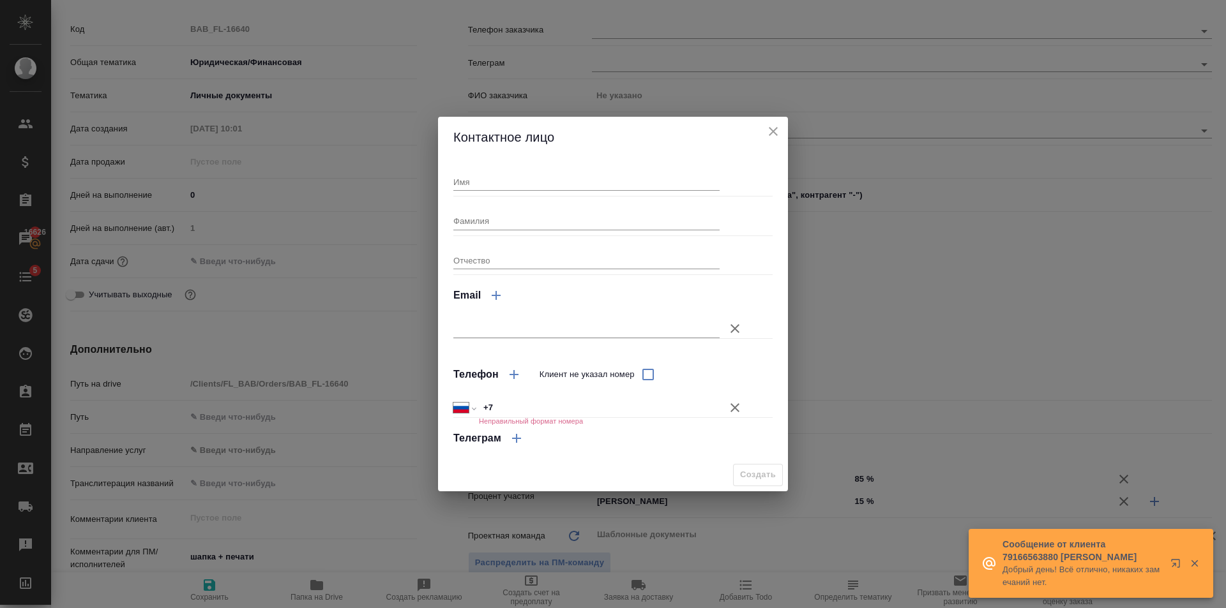
drag, startPoint x: 534, startPoint y: 404, endPoint x: 579, endPoint y: 403, distance: 45.3
click at [554, 405] on input "+7" at bounding box center [599, 408] width 241 height 19
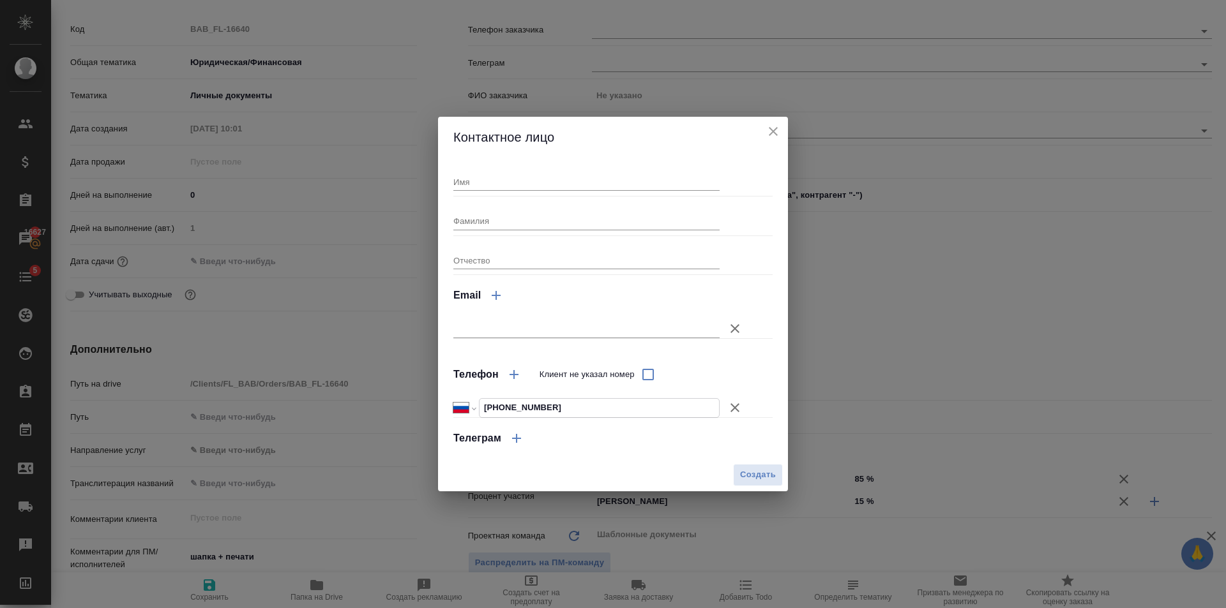
drag, startPoint x: 571, startPoint y: 413, endPoint x: 485, endPoint y: 406, distance: 86.5
click at [485, 406] on input "+7 916 486 13 03" at bounding box center [598, 408] width 239 height 19
click at [615, 446] on div "Телеграм" at bounding box center [601, 438] width 297 height 31
click at [769, 474] on span "Создать" at bounding box center [758, 475] width 36 height 15
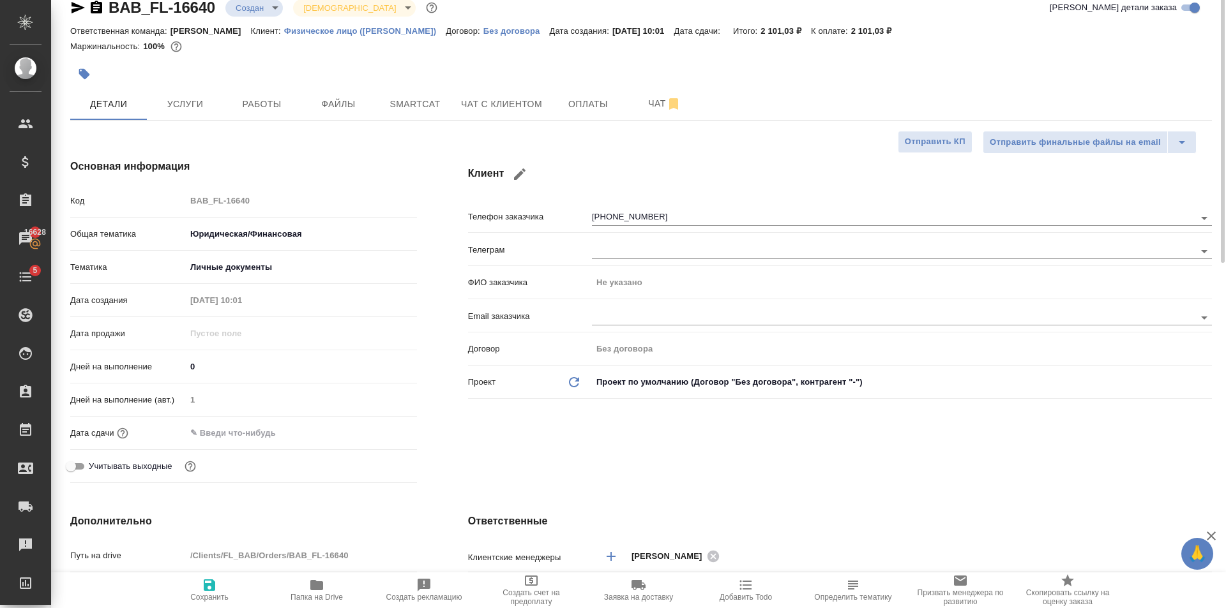
scroll to position [0, 0]
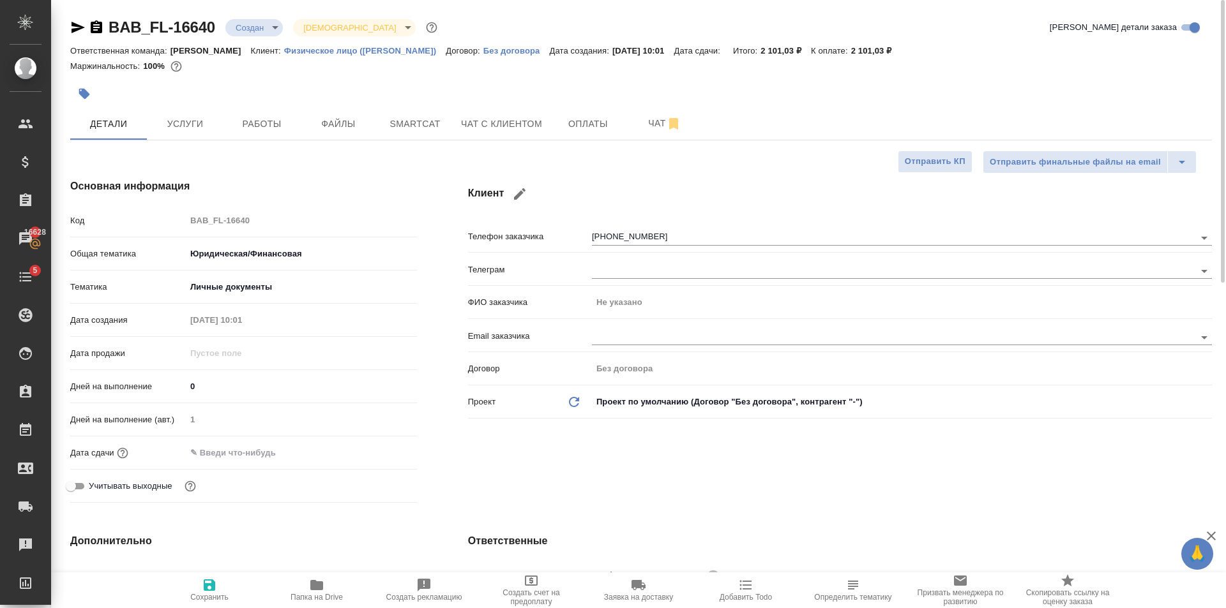
click at [203, 593] on span "Сохранить" at bounding box center [209, 597] width 38 height 9
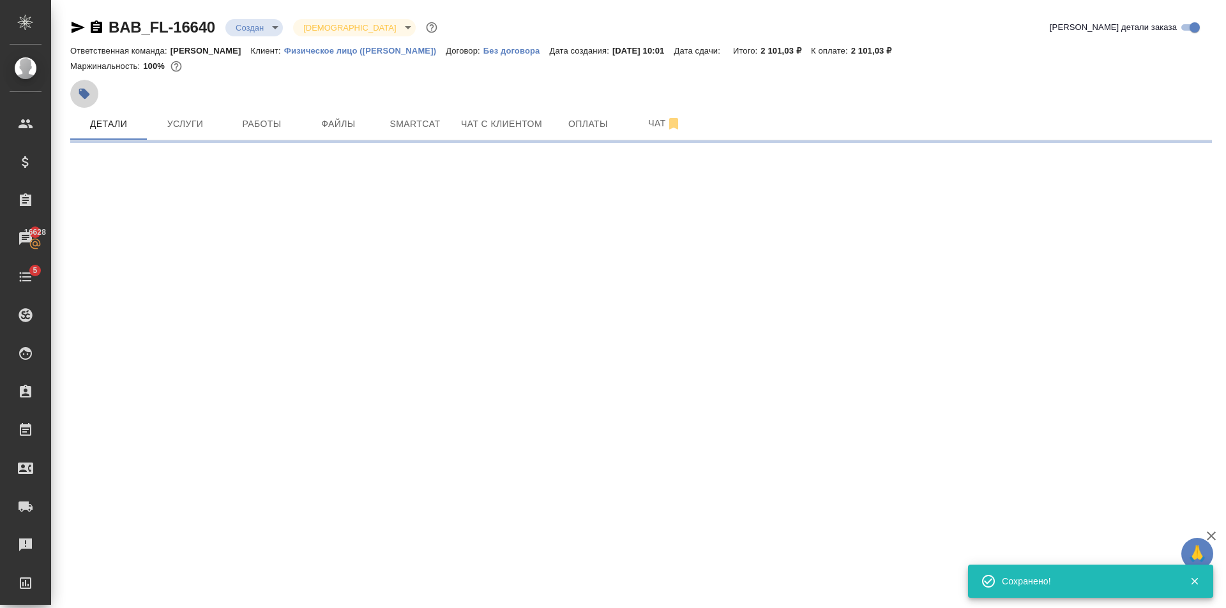
click at [89, 93] on icon "button" at bounding box center [84, 93] width 13 height 13
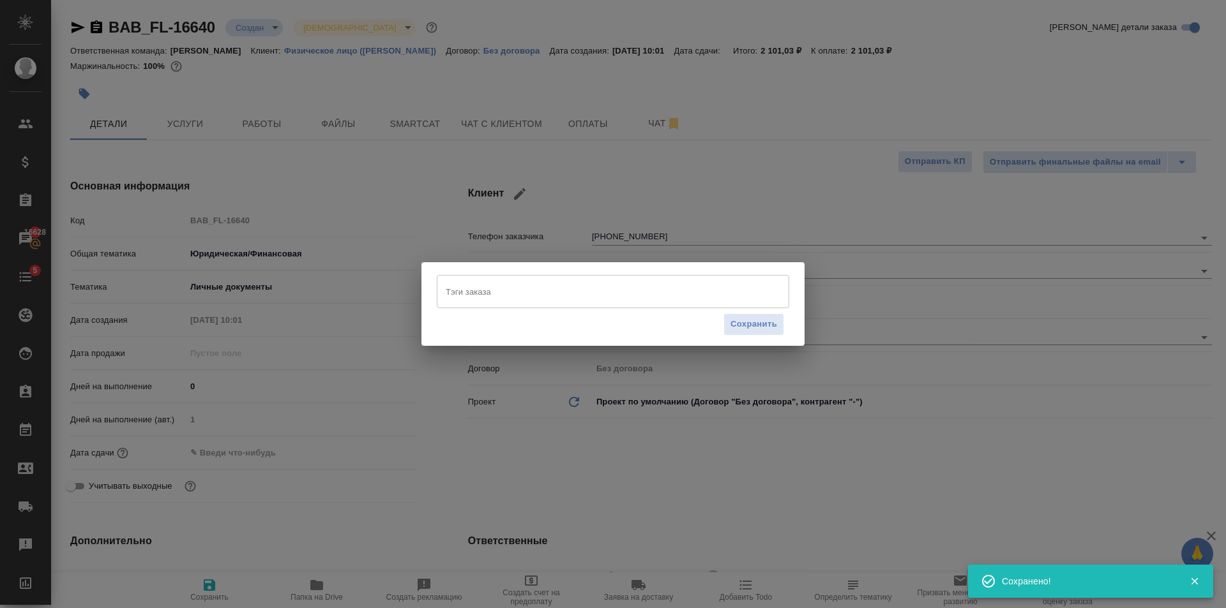
click at [548, 289] on input "Тэги заказа" at bounding box center [600, 292] width 317 height 22
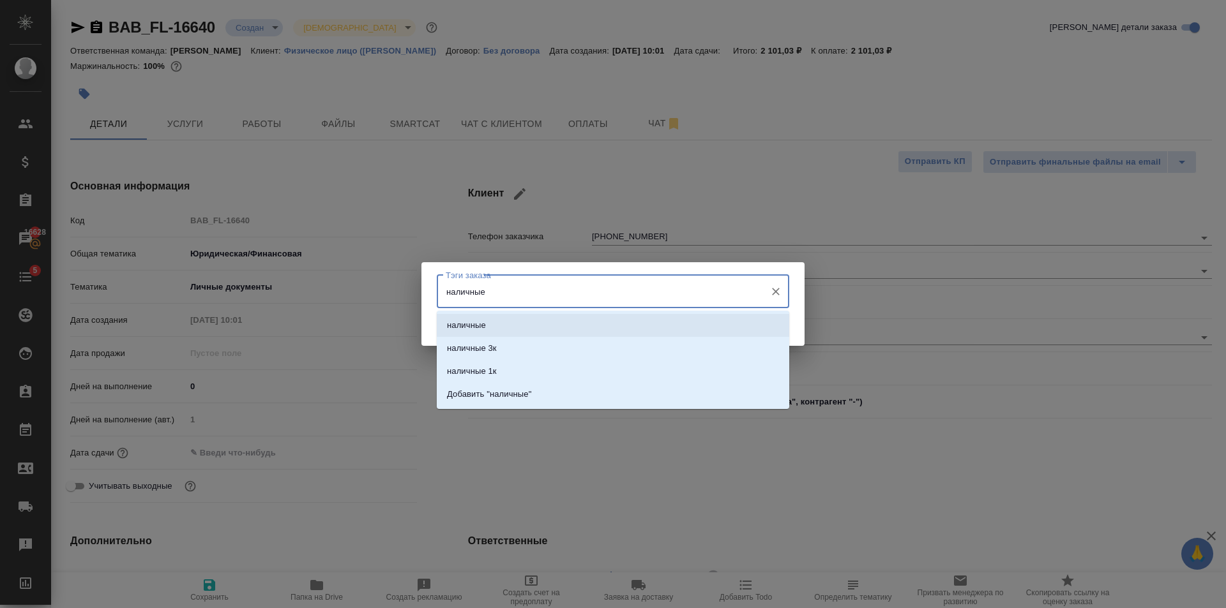
click at [525, 321] on li "наличные" at bounding box center [613, 325] width 352 height 23
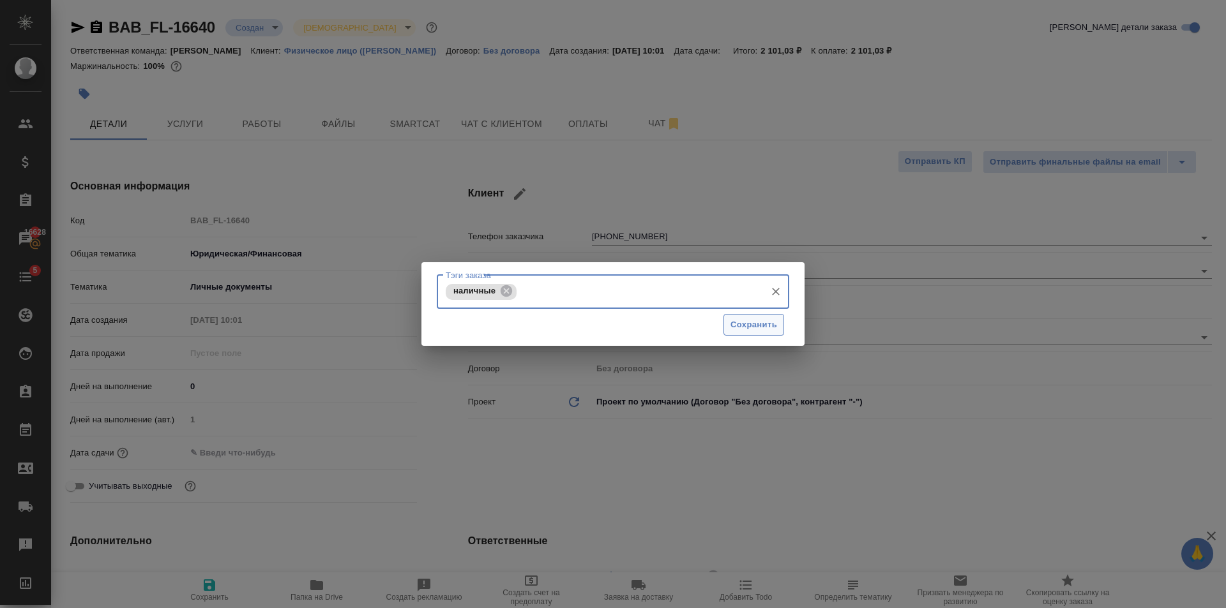
click at [767, 328] on span "Сохранить" at bounding box center [753, 325] width 47 height 15
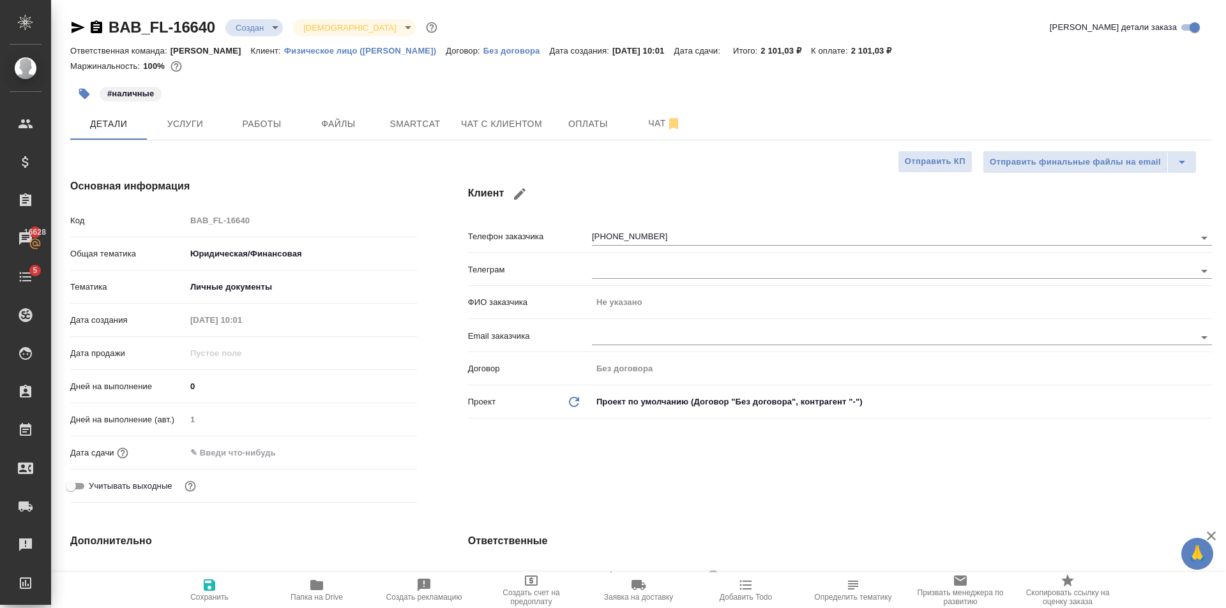
click at [259, 444] on input "text" at bounding box center [242, 453] width 112 height 19
click at [373, 453] on icon "button" at bounding box center [379, 451] width 15 height 15
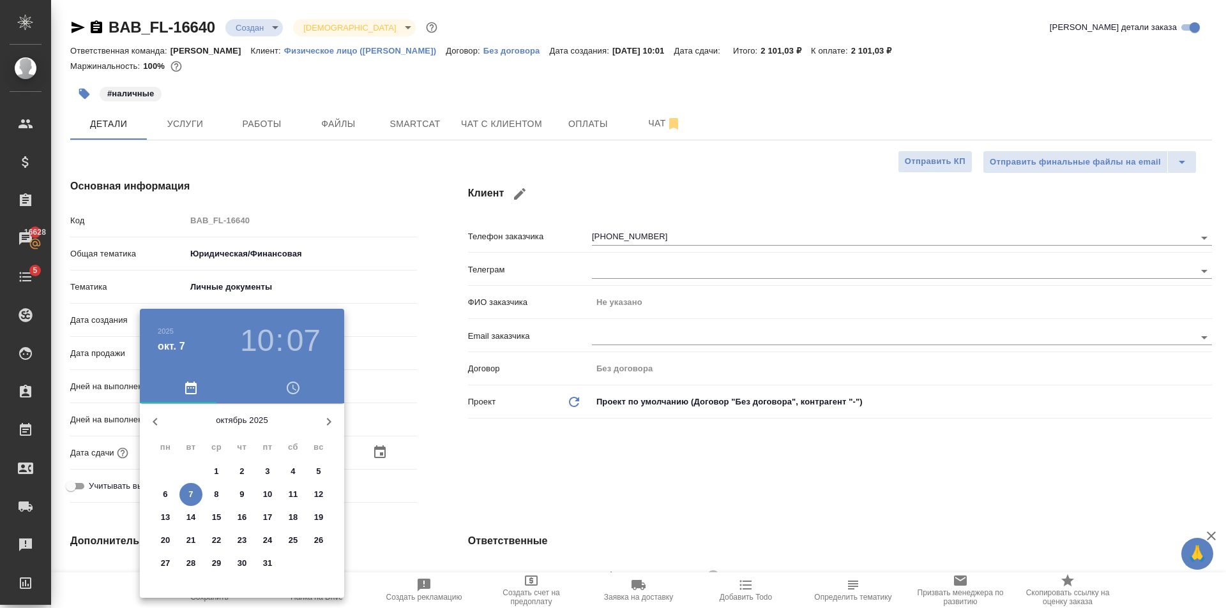
click at [183, 494] on span "7" at bounding box center [190, 494] width 23 height 13
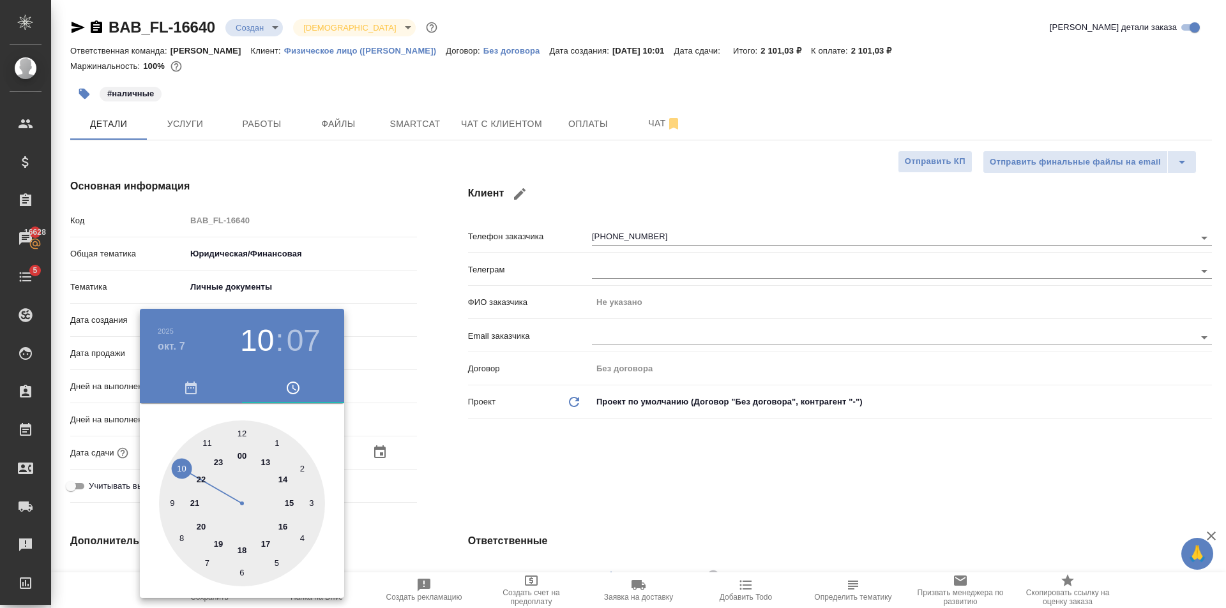
click at [210, 442] on div at bounding box center [242, 504] width 166 height 166
click at [242, 571] on div at bounding box center [242, 504] width 166 height 166
drag, startPoint x: 552, startPoint y: 439, endPoint x: 384, endPoint y: 517, distance: 184.8
click at [552, 439] on div at bounding box center [613, 304] width 1226 height 608
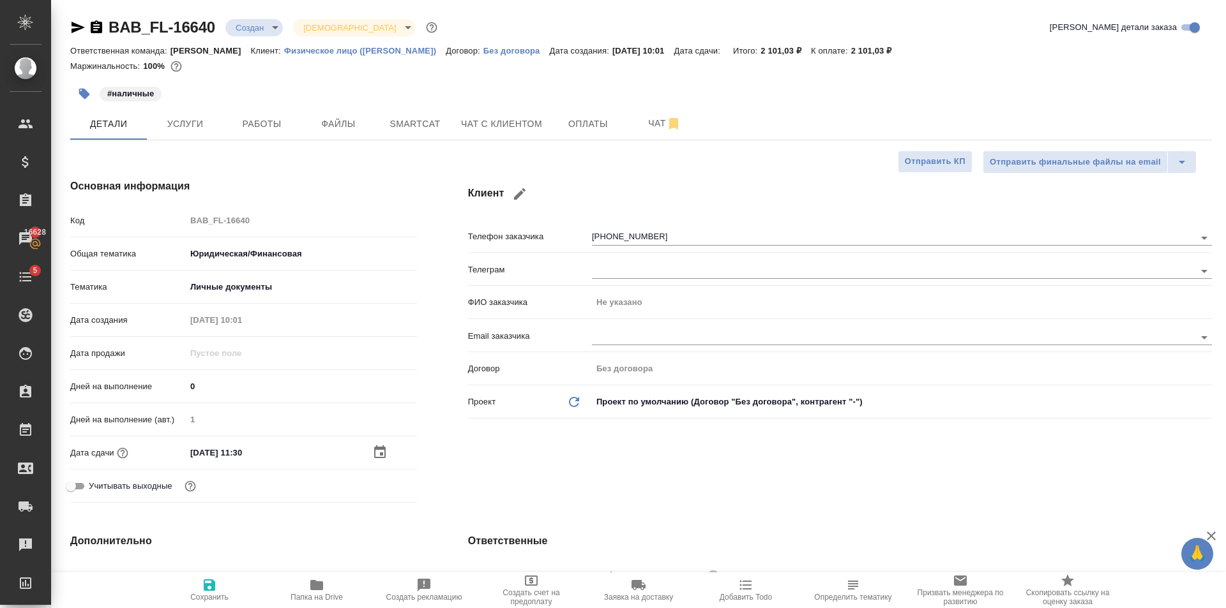
click at [218, 576] on button "Сохранить" at bounding box center [209, 591] width 107 height 36
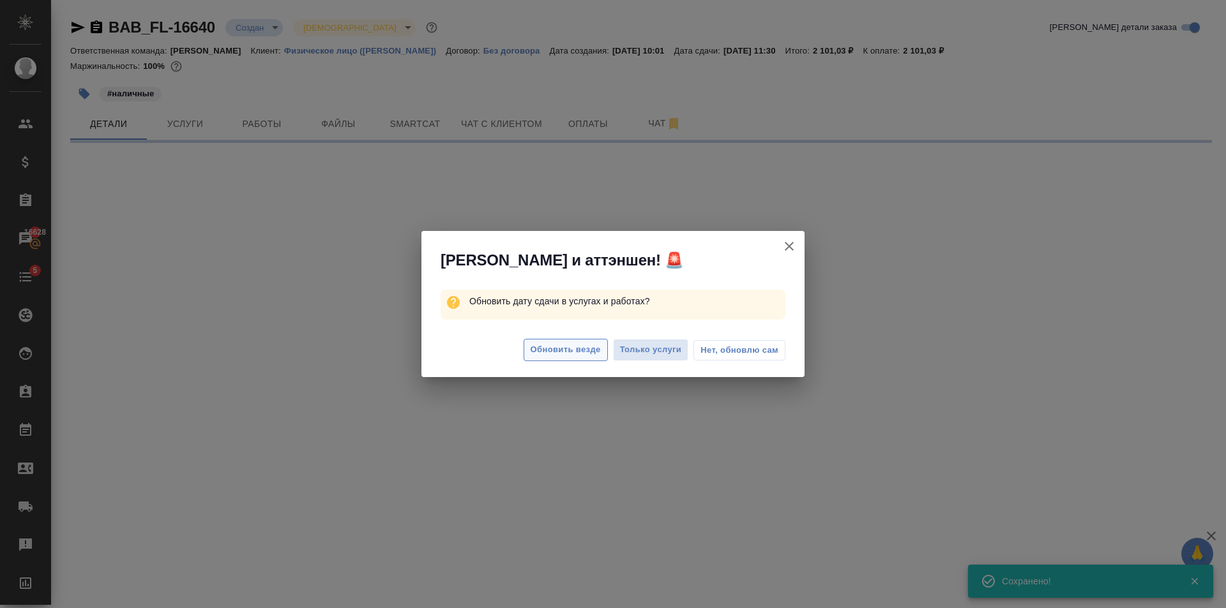
click at [596, 353] on span "Обновить везде" at bounding box center [566, 350] width 70 height 15
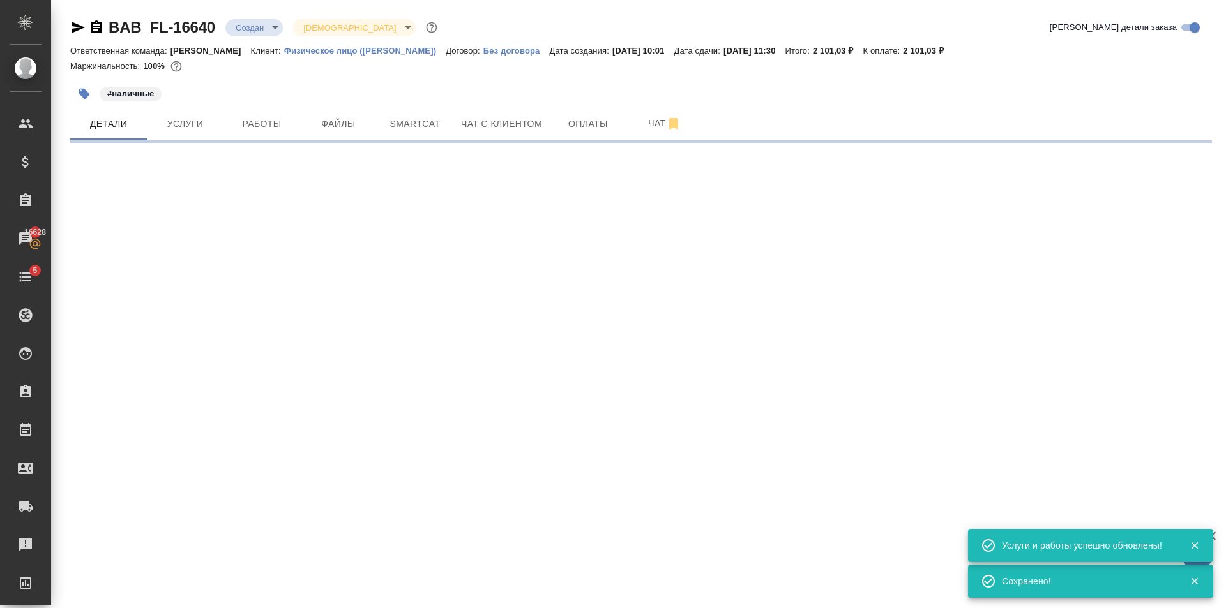
click at [250, 29] on body "🙏 .cls-1 fill:#fff; AWATERA Golubev Dmitry Клиенты Спецификации Заказы 16628 Ча…" at bounding box center [613, 304] width 1226 height 608
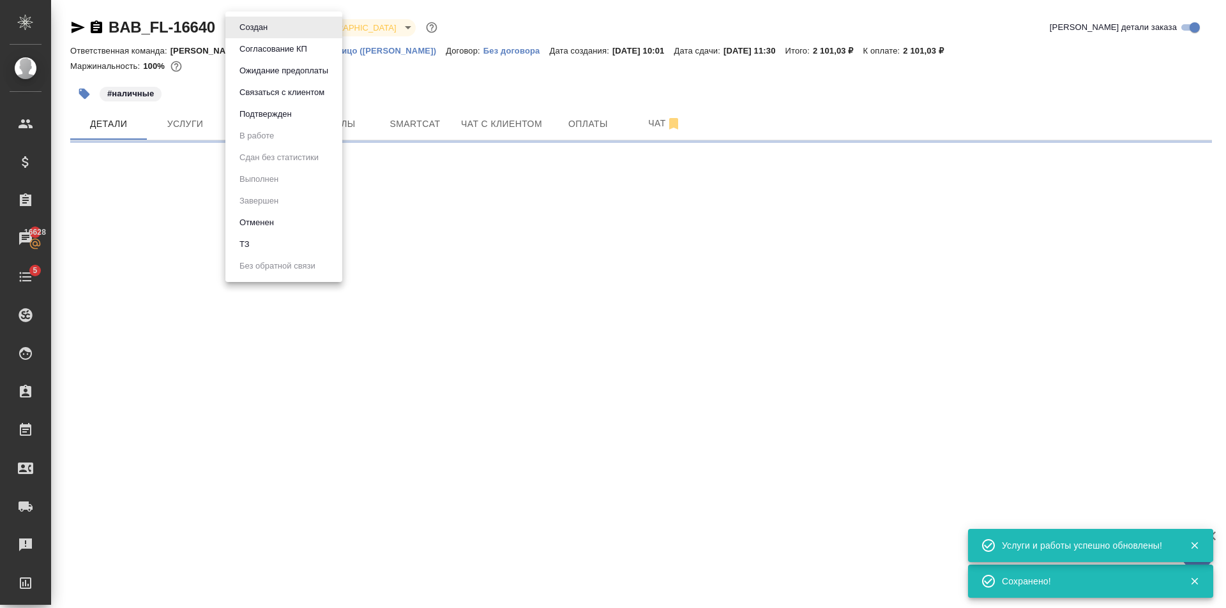
click at [307, 118] on li "Подтвержден" at bounding box center [283, 114] width 117 height 22
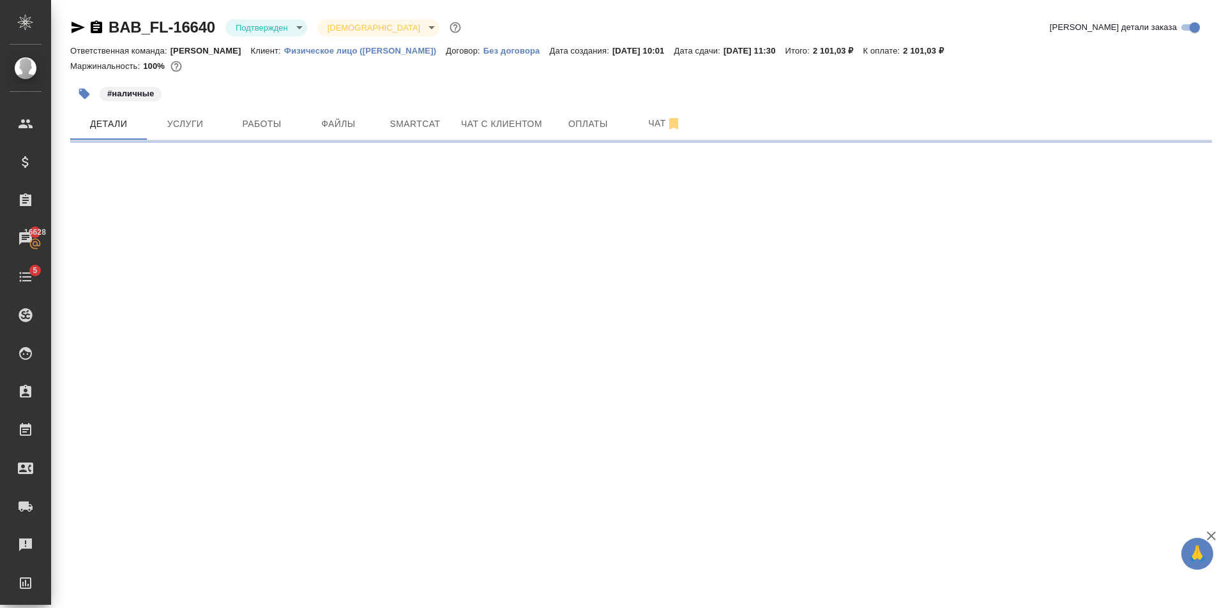
select select "RU"
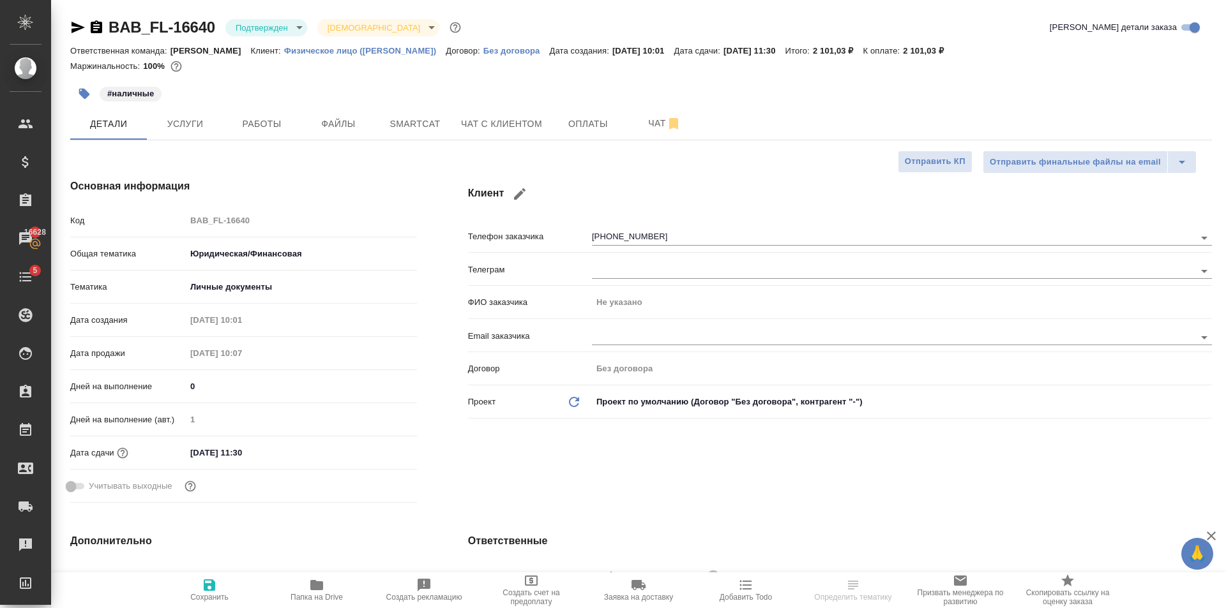
type textarea "x"
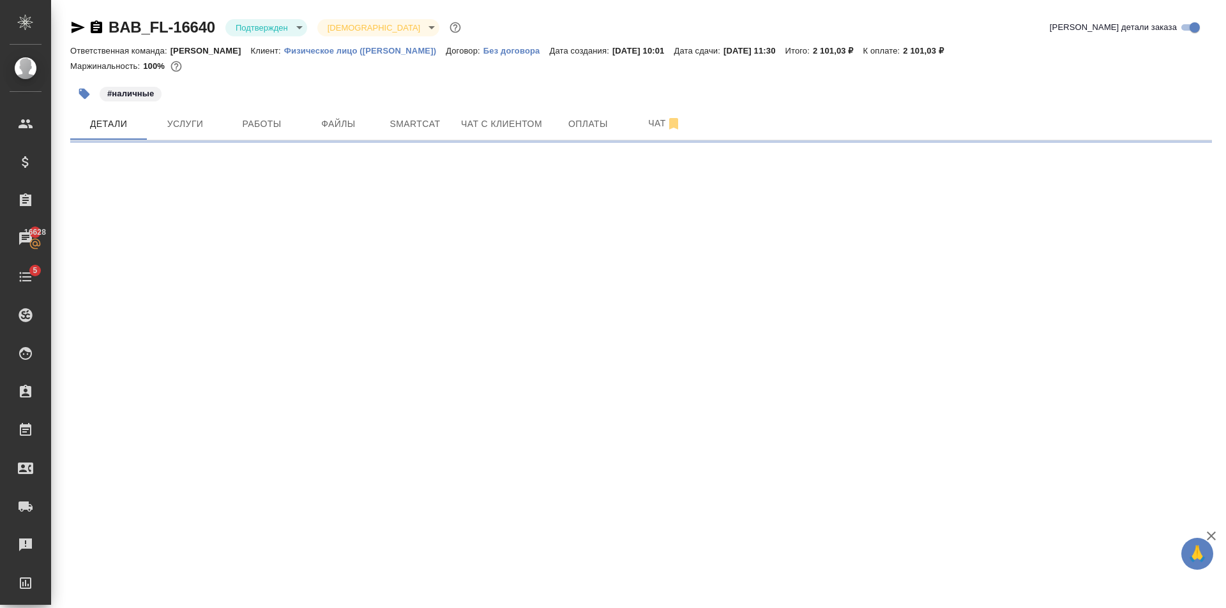
select select "RU"
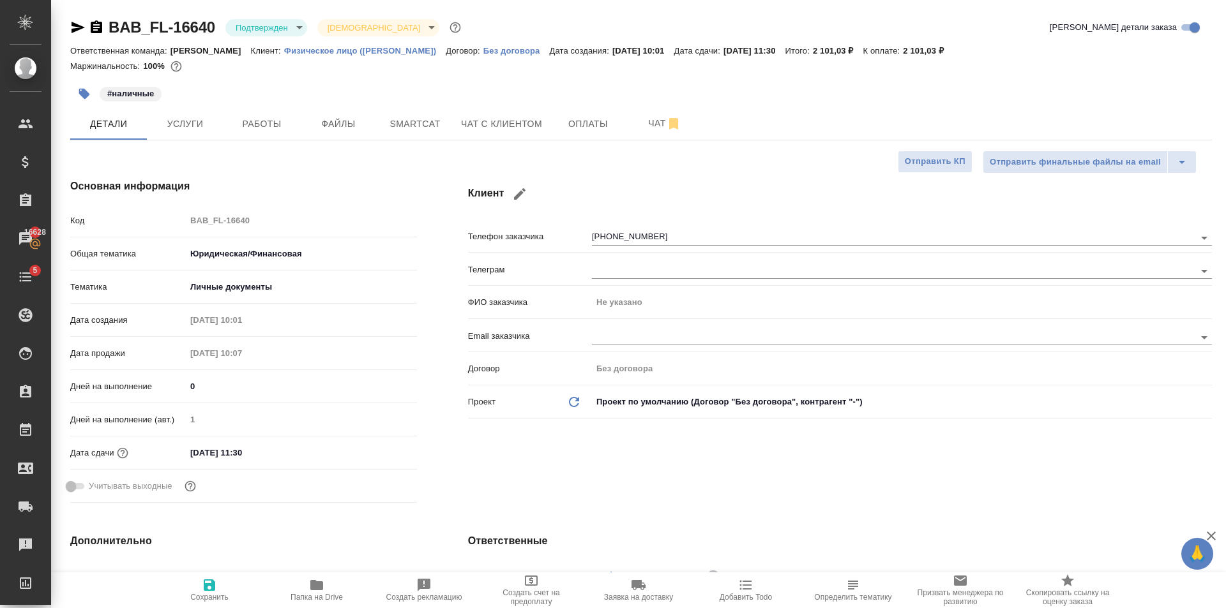
type textarea "x"
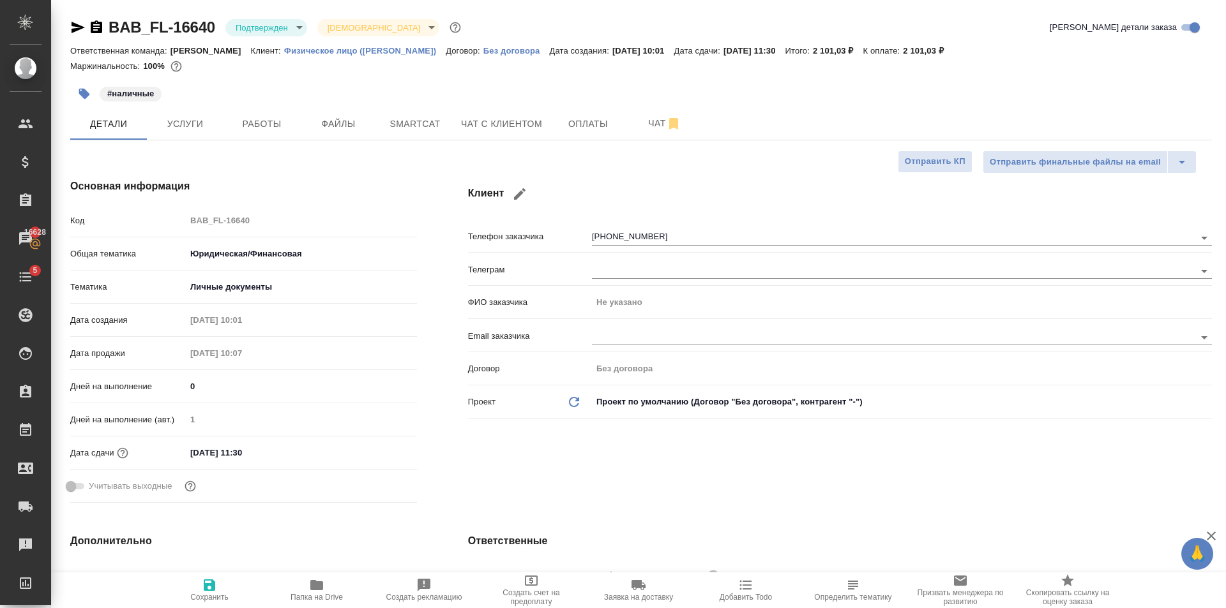
type textarea "x"
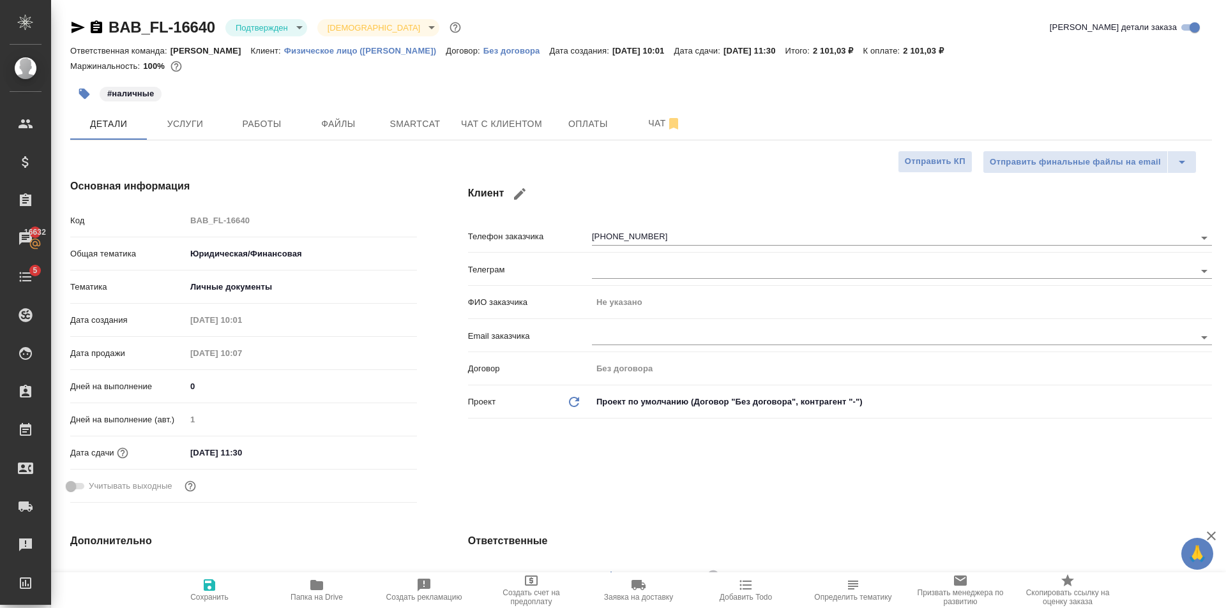
type textarea "x"
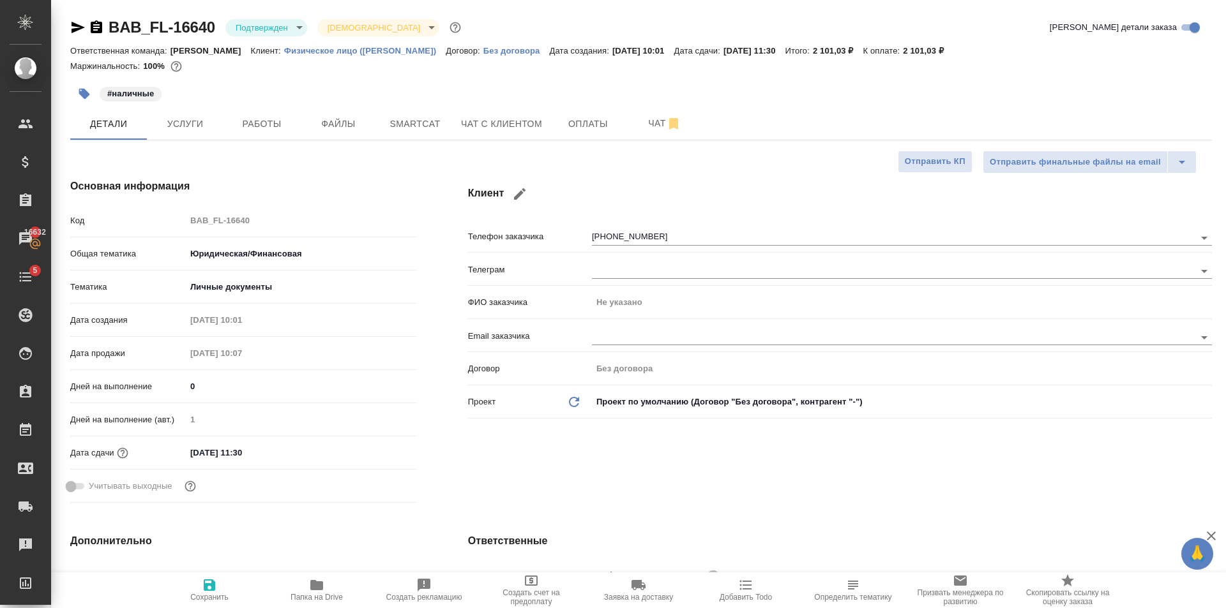
type textarea "x"
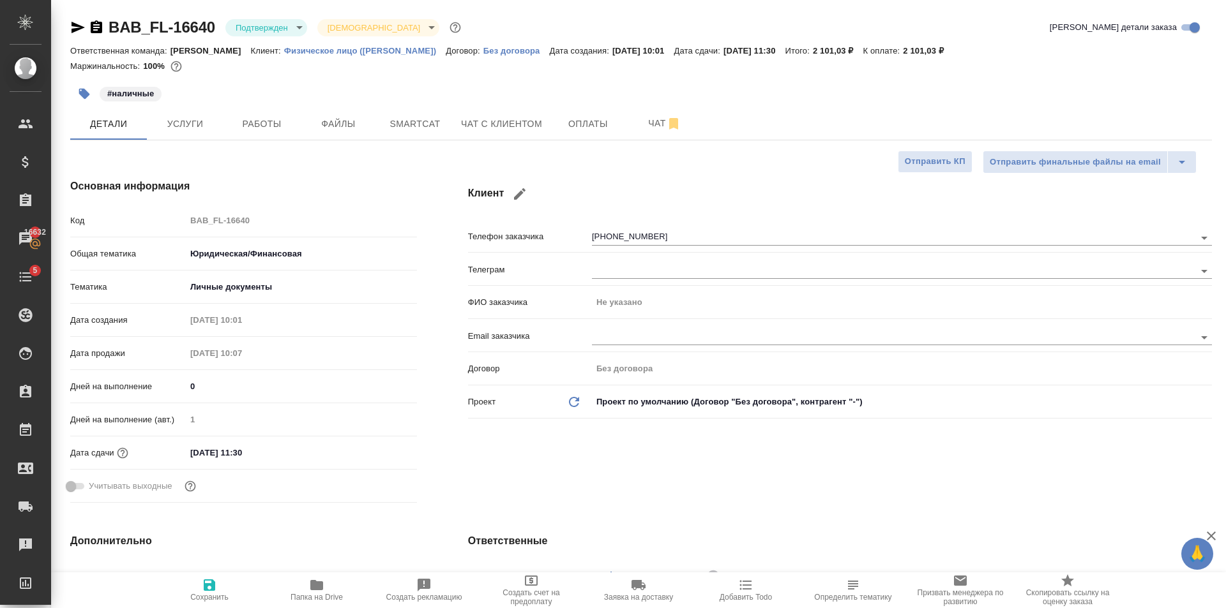
type textarea "x"
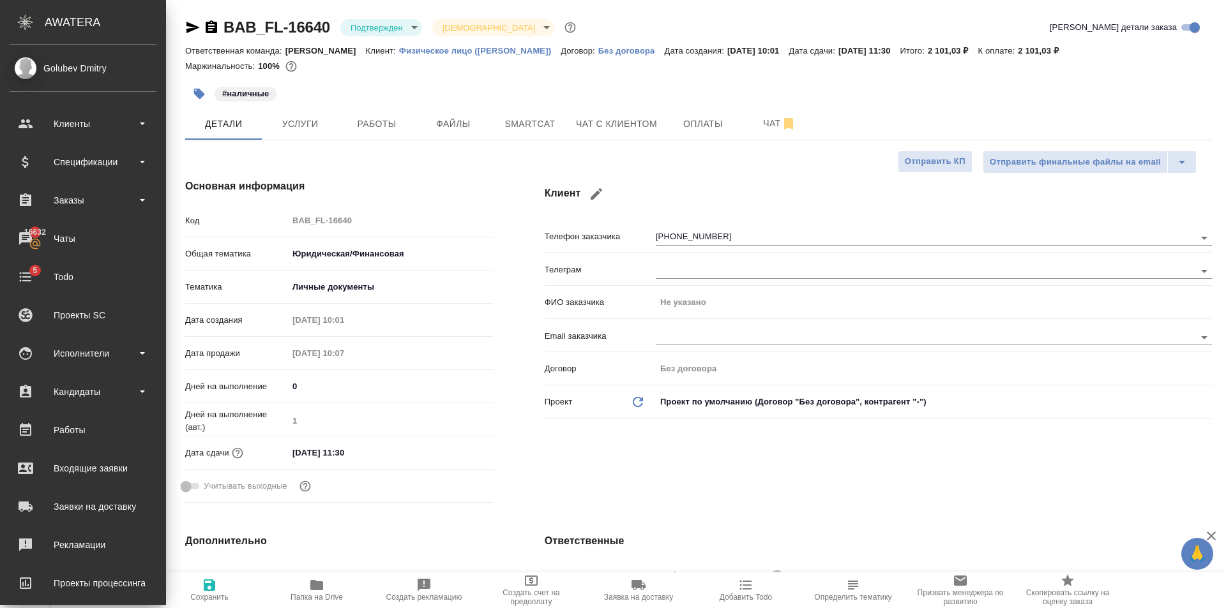
type textarea "x"
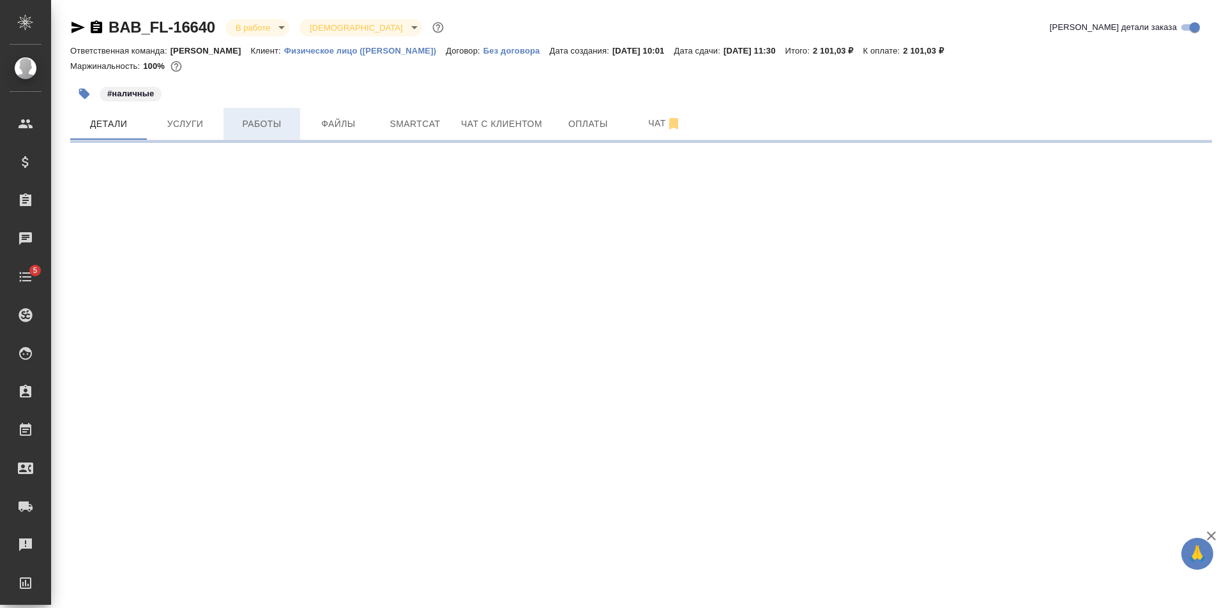
click at [271, 128] on span "Работы" at bounding box center [261, 124] width 61 height 16
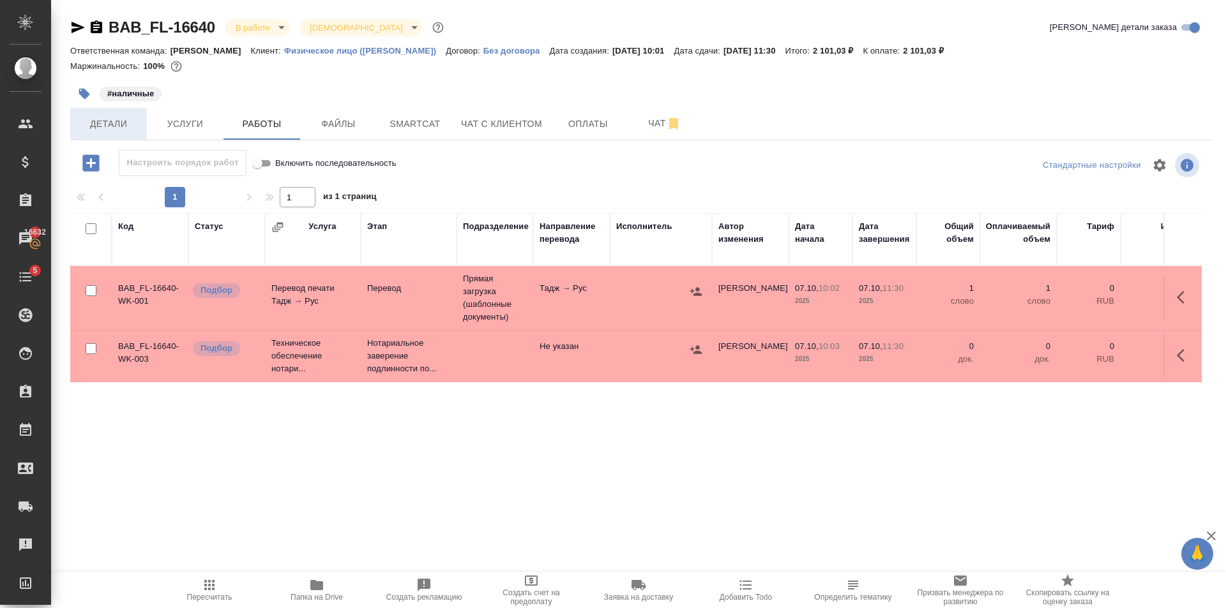
click at [146, 133] on button "Детали" at bounding box center [108, 124] width 77 height 32
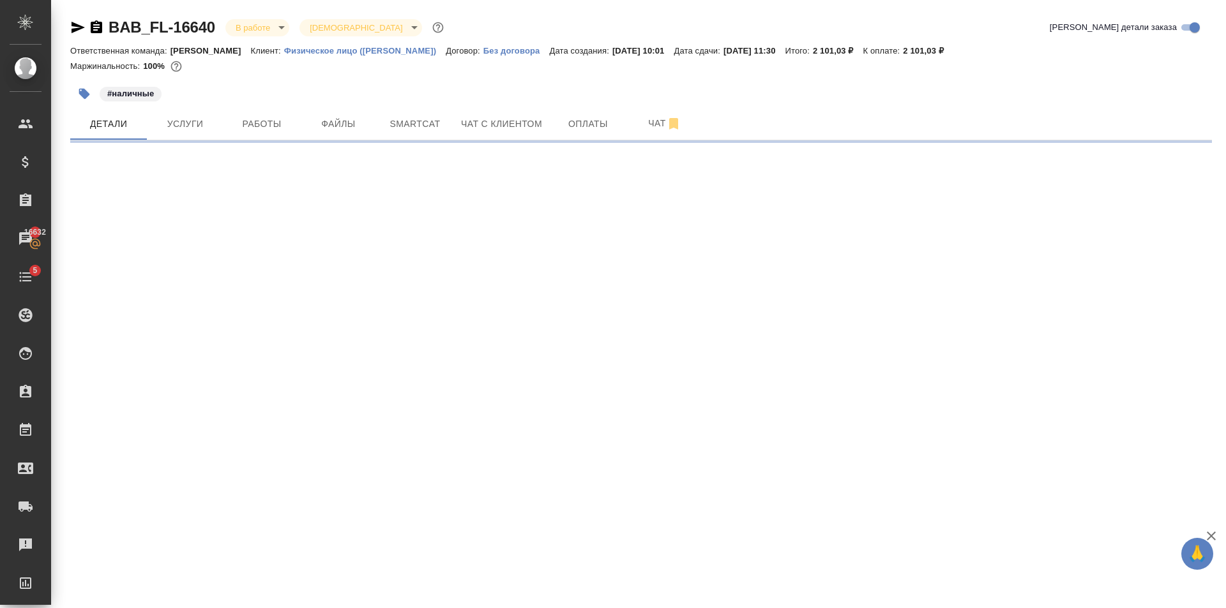
select select "RU"
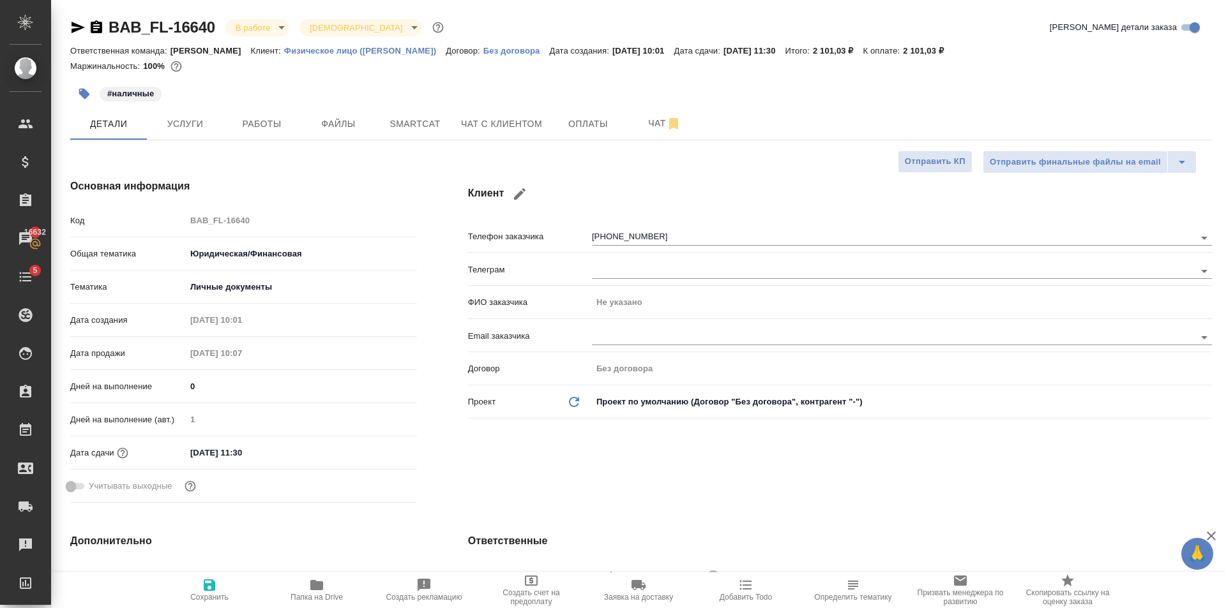
type textarea "x"
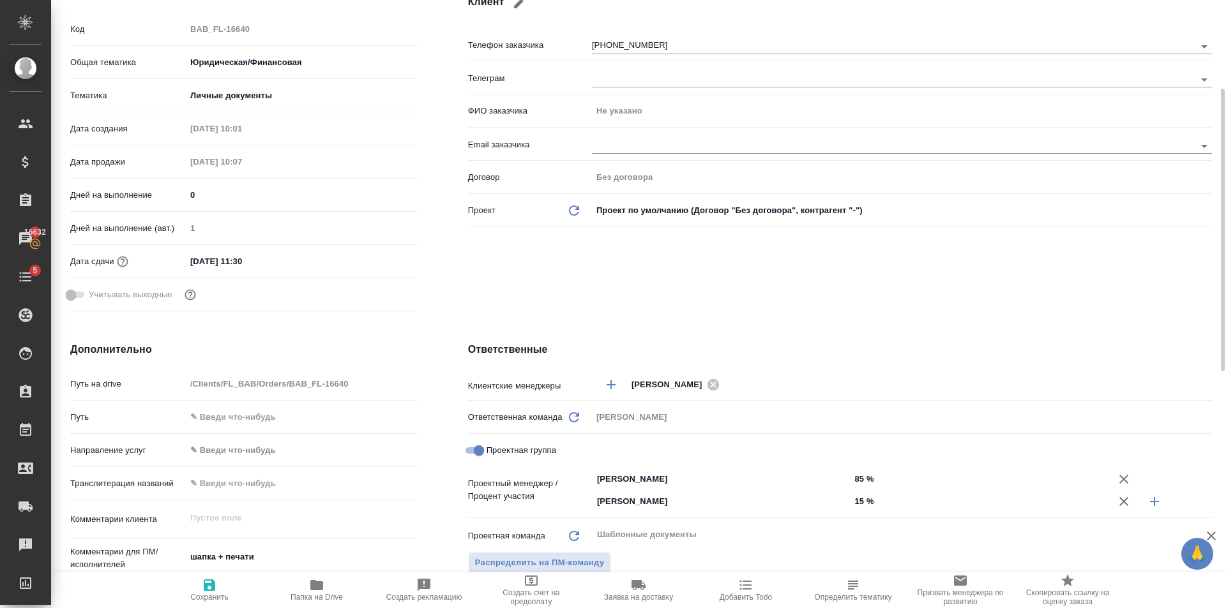
click at [239, 257] on input "07.10.2025 11:30" at bounding box center [242, 261] width 112 height 19
type input "07.10.2025 13:0_"
type textarea "x"
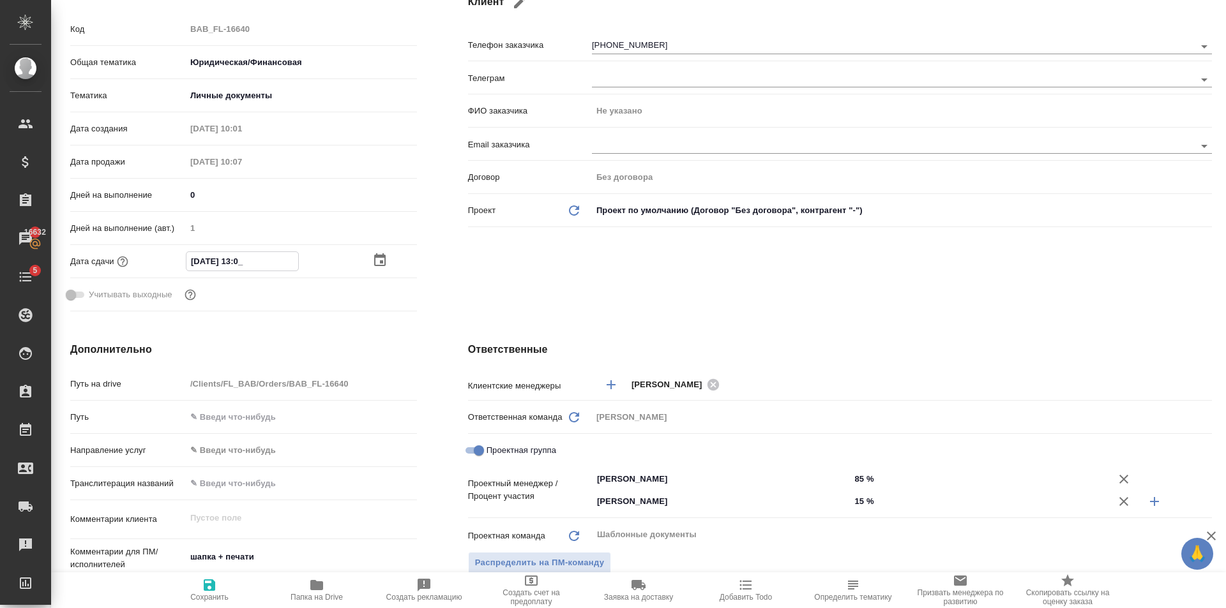
type input "07.10.2025 12:30"
type textarea "x"
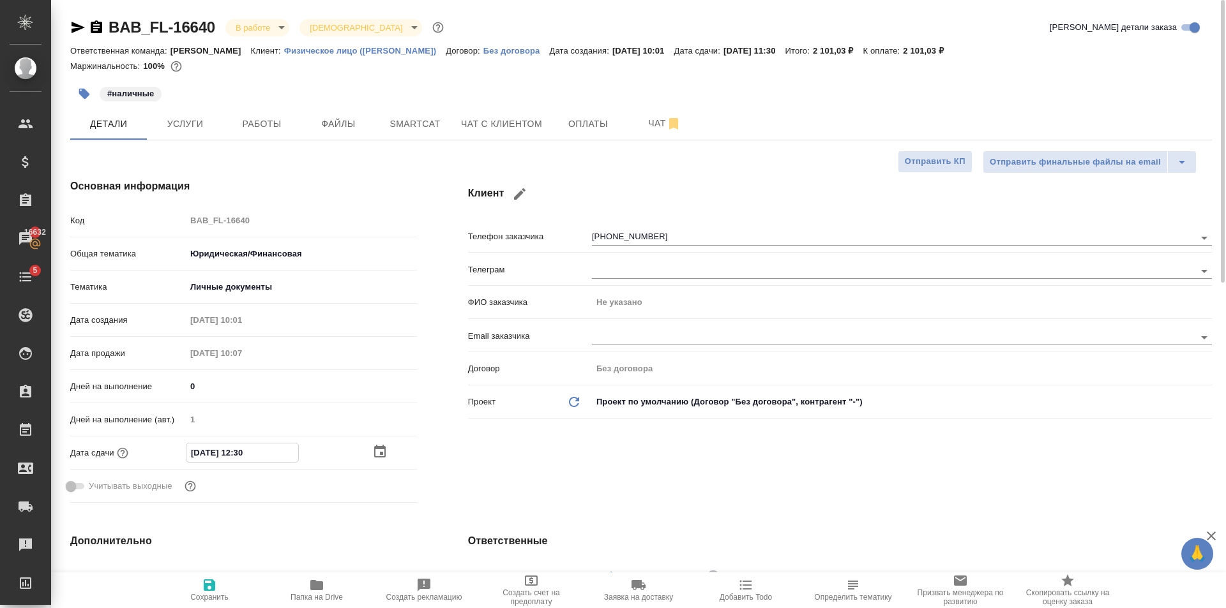
type input "07.10.2025 12:30"
drag, startPoint x: 218, startPoint y: 583, endPoint x: 287, endPoint y: 323, distance: 268.7
click at [220, 581] on span "Сохранить" at bounding box center [209, 590] width 92 height 24
type textarea "x"
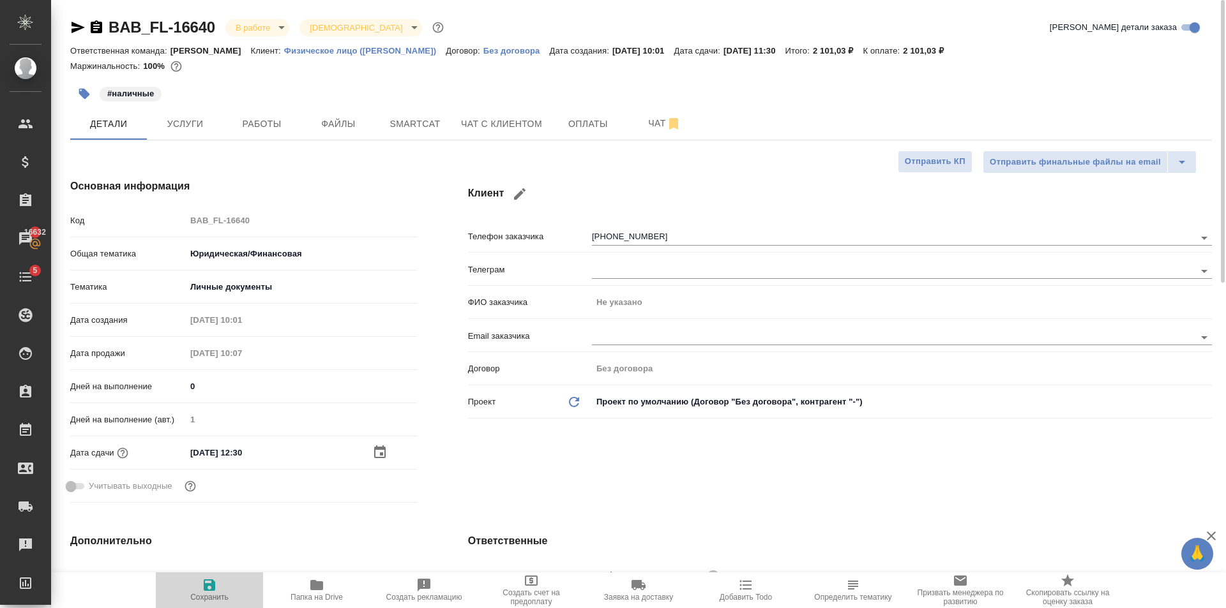
type textarea "x"
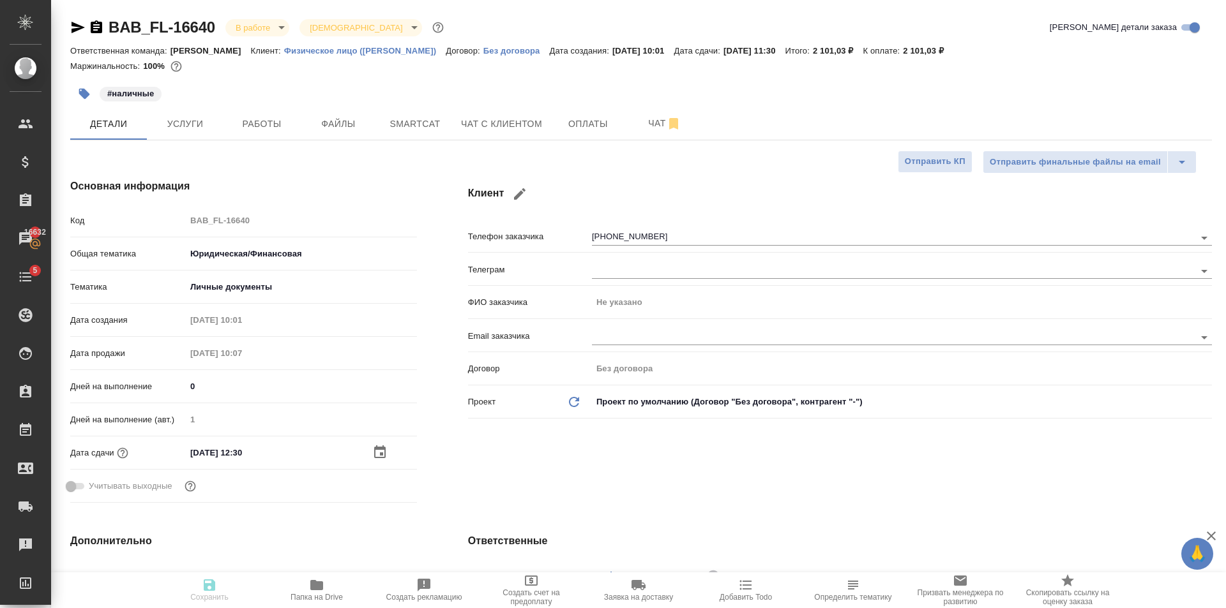
type textarea "x"
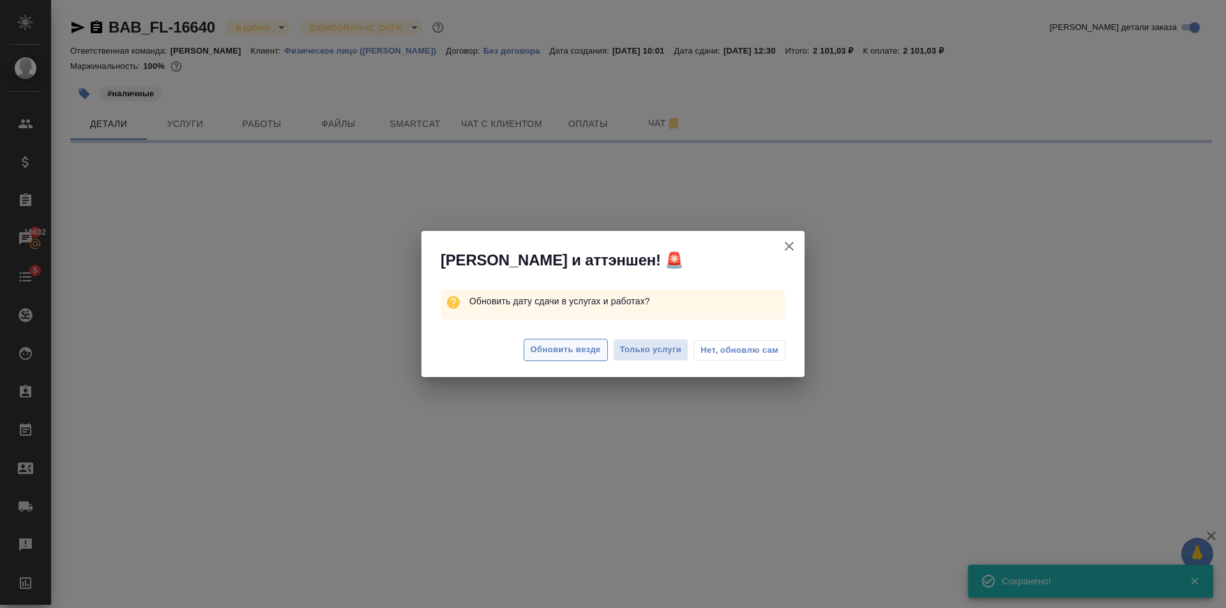
click at [591, 345] on span "Обновить везде" at bounding box center [566, 350] width 70 height 15
click at [573, 349] on span "Обновить везде" at bounding box center [566, 350] width 70 height 15
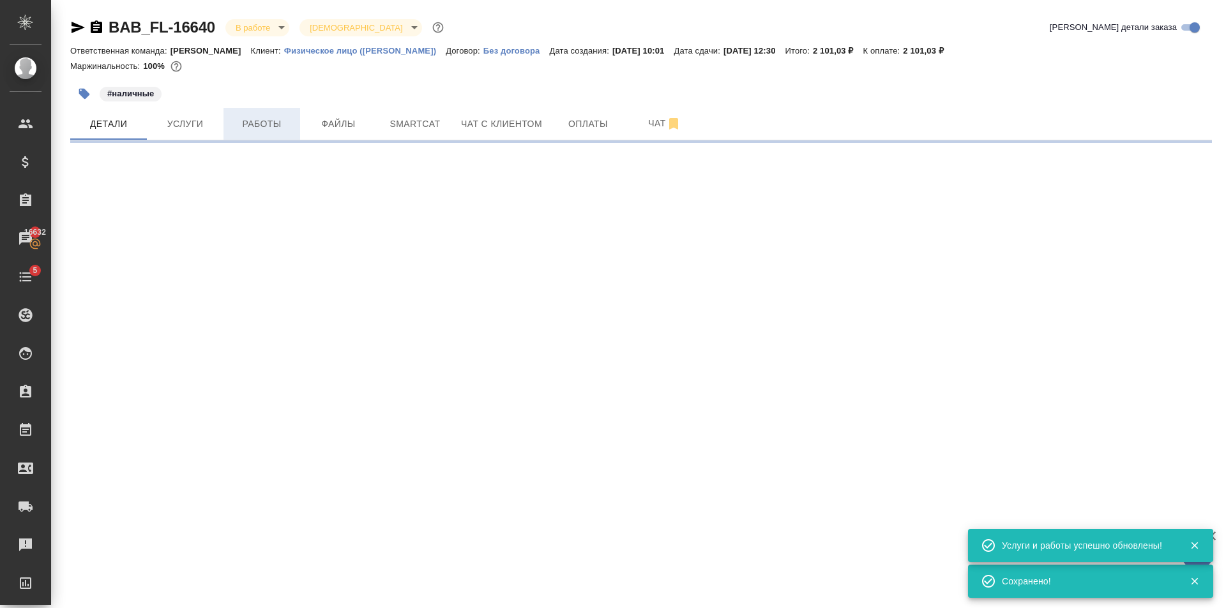
click at [259, 125] on span "Работы" at bounding box center [261, 124] width 61 height 16
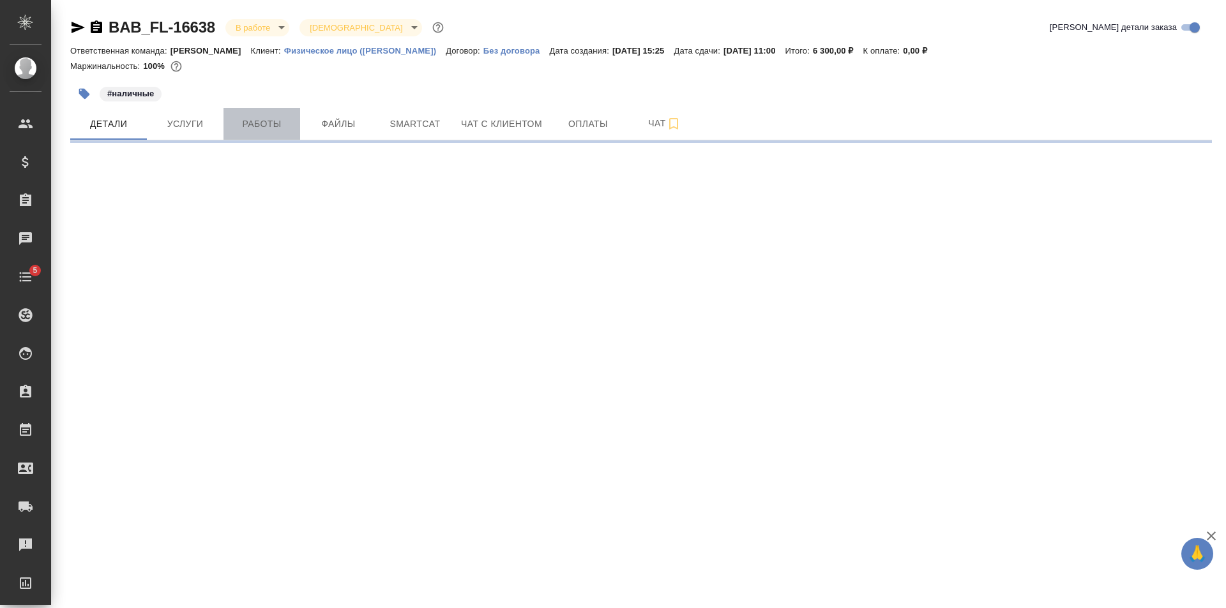
click at [266, 121] on span "Работы" at bounding box center [261, 124] width 61 height 16
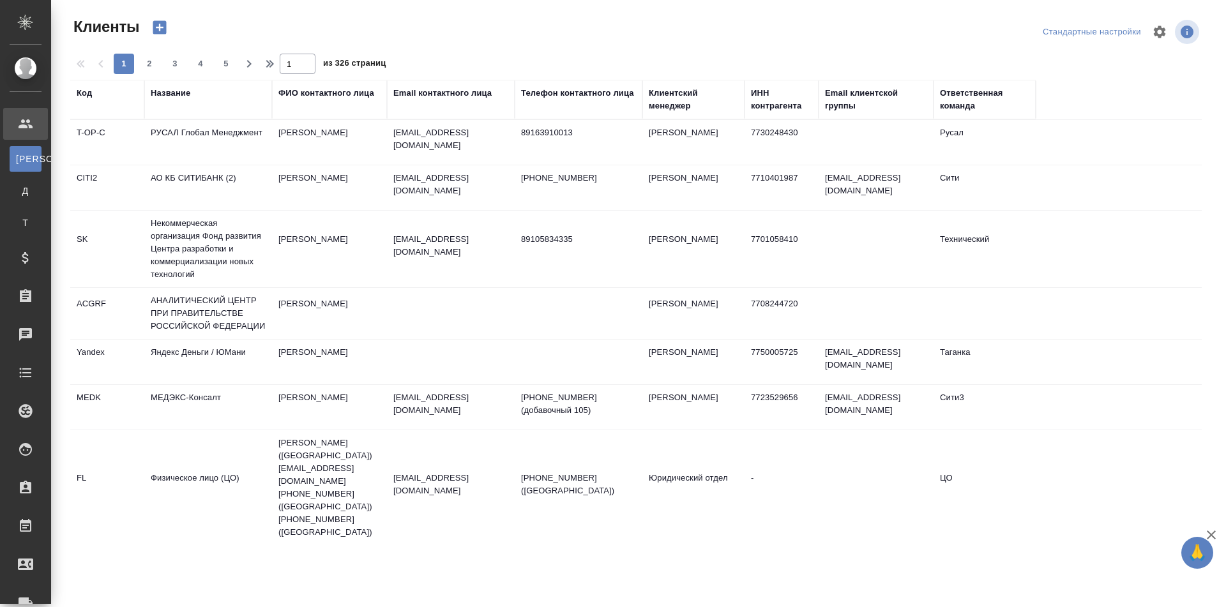
select select "RU"
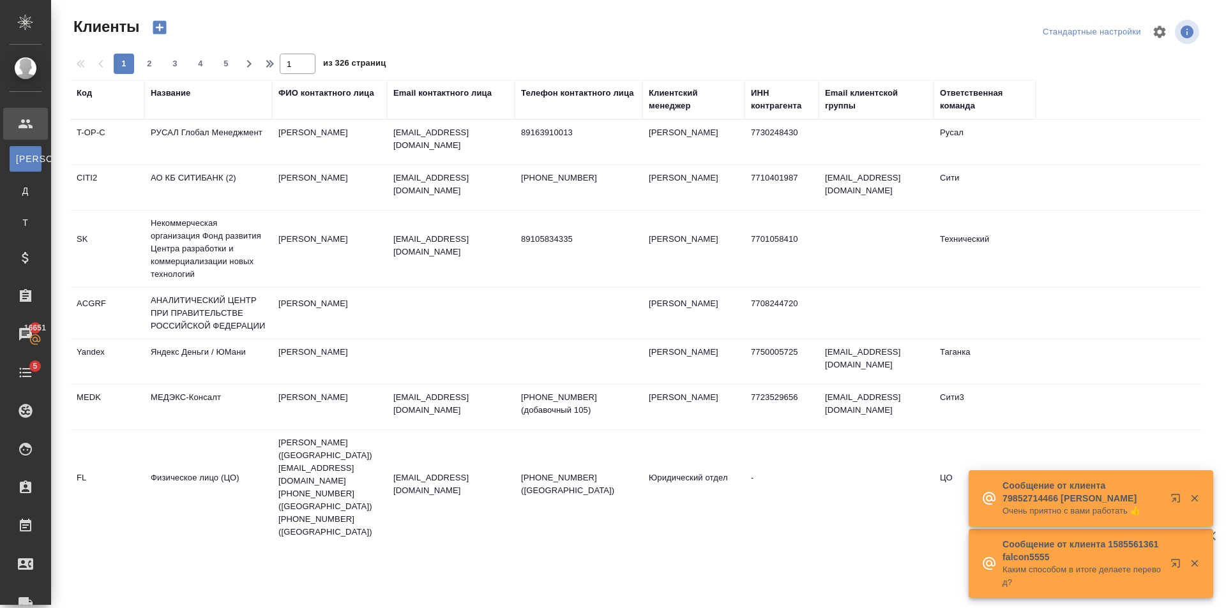
drag, startPoint x: 178, startPoint y: 93, endPoint x: 188, endPoint y: 107, distance: 17.4
click at [179, 93] on div "Название" at bounding box center [171, 93] width 40 height 13
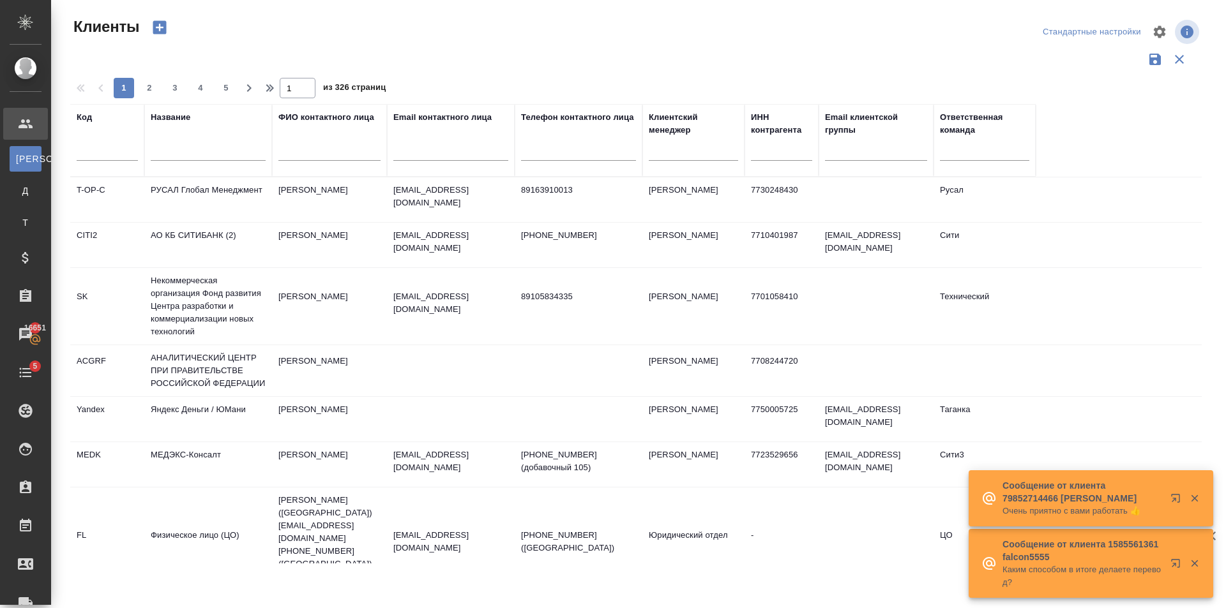
click at [195, 148] on input "text" at bounding box center [208, 153] width 115 height 16
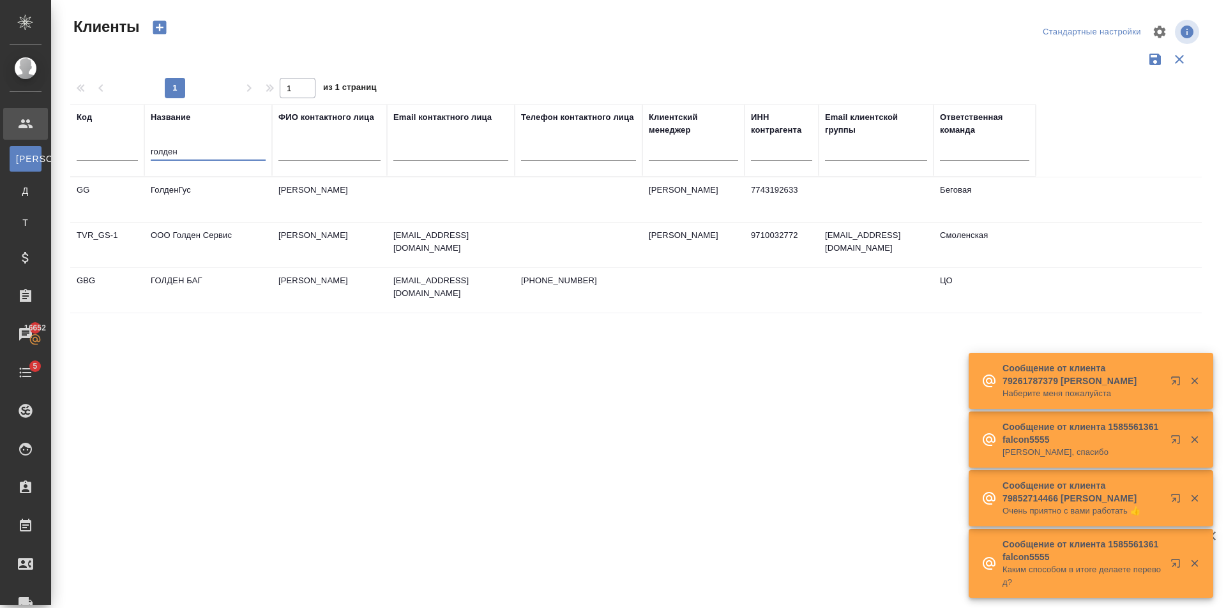
drag, startPoint x: 194, startPoint y: 156, endPoint x: 79, endPoint y: 165, distance: 115.9
click at [154, 157] on input "голден" at bounding box center [208, 153] width 115 height 16
type input "г"
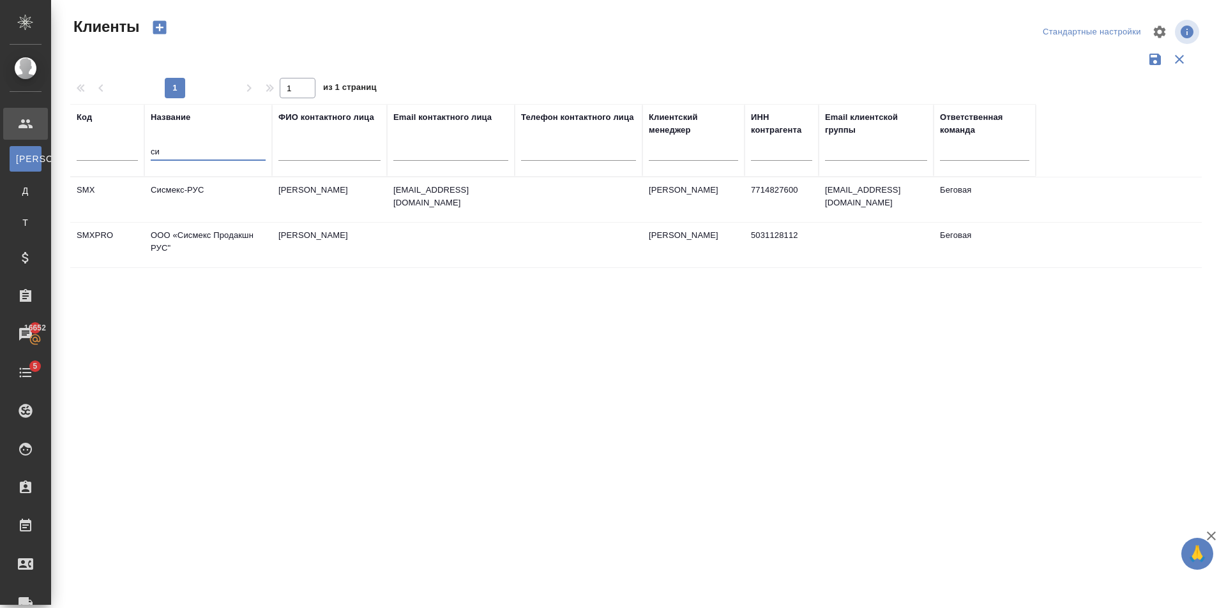
type input "с"
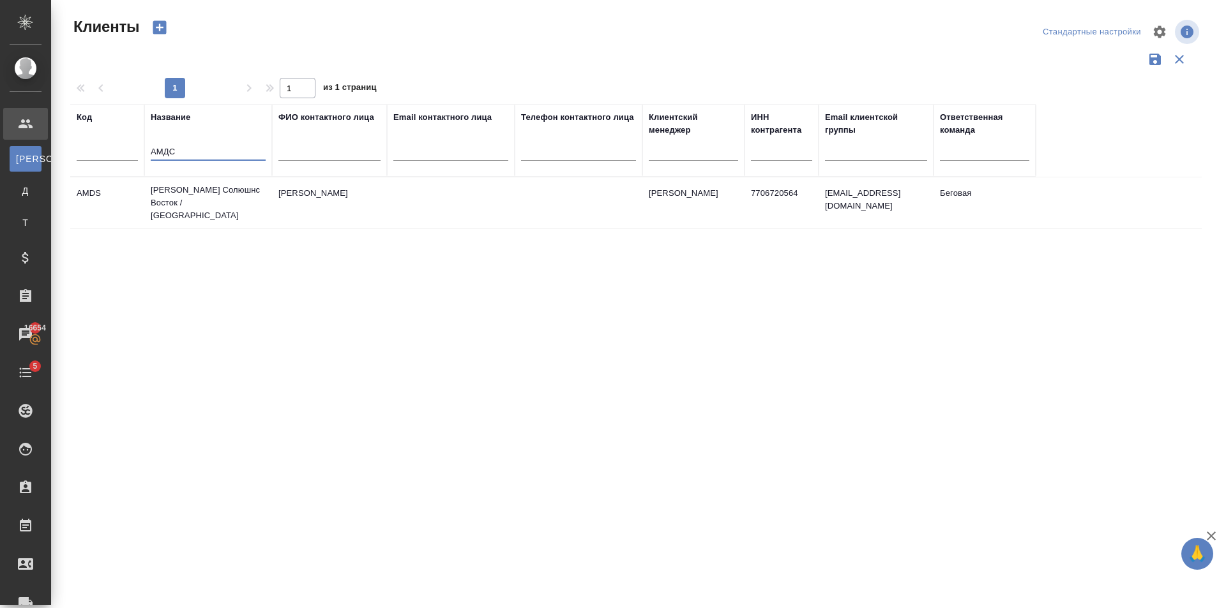
type input "АМДС"
click at [315, 209] on td "Маскаева Анастасия" at bounding box center [329, 203] width 115 height 45
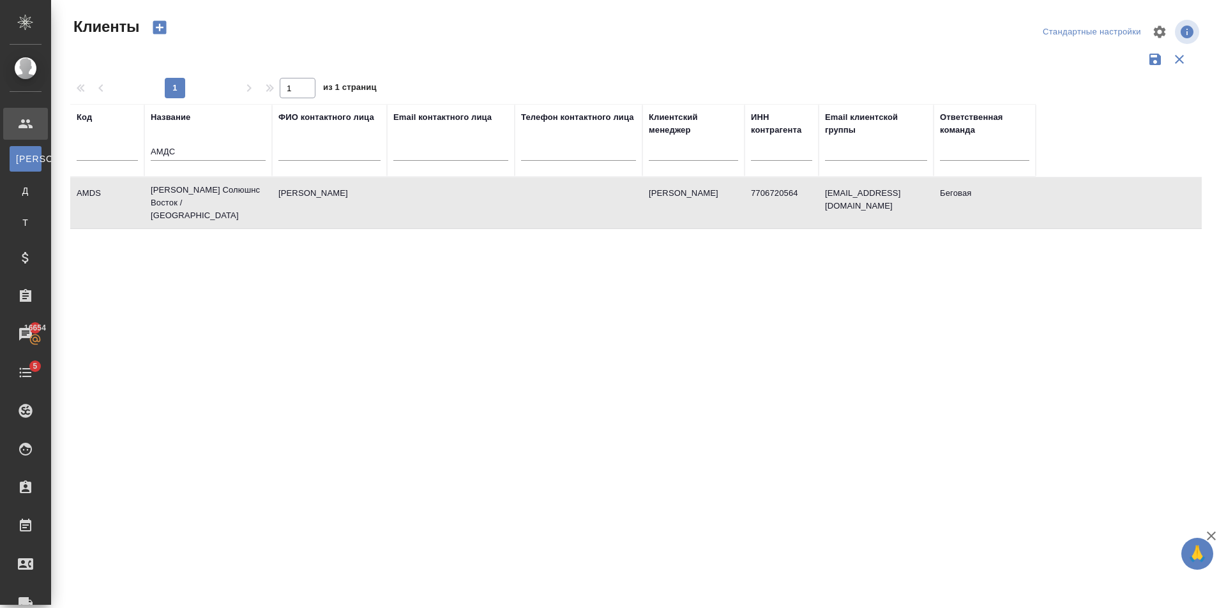
click at [315, 209] on td "Маскаева Анастасия" at bounding box center [329, 203] width 115 height 45
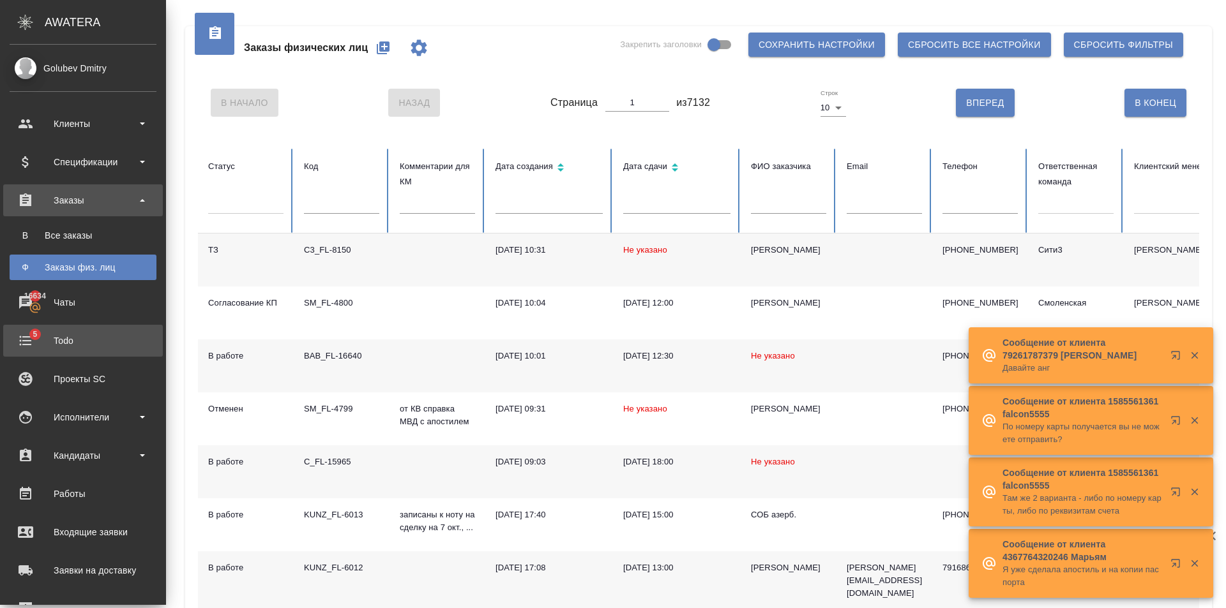
click at [44, 343] on div "Todo" at bounding box center [83, 340] width 147 height 19
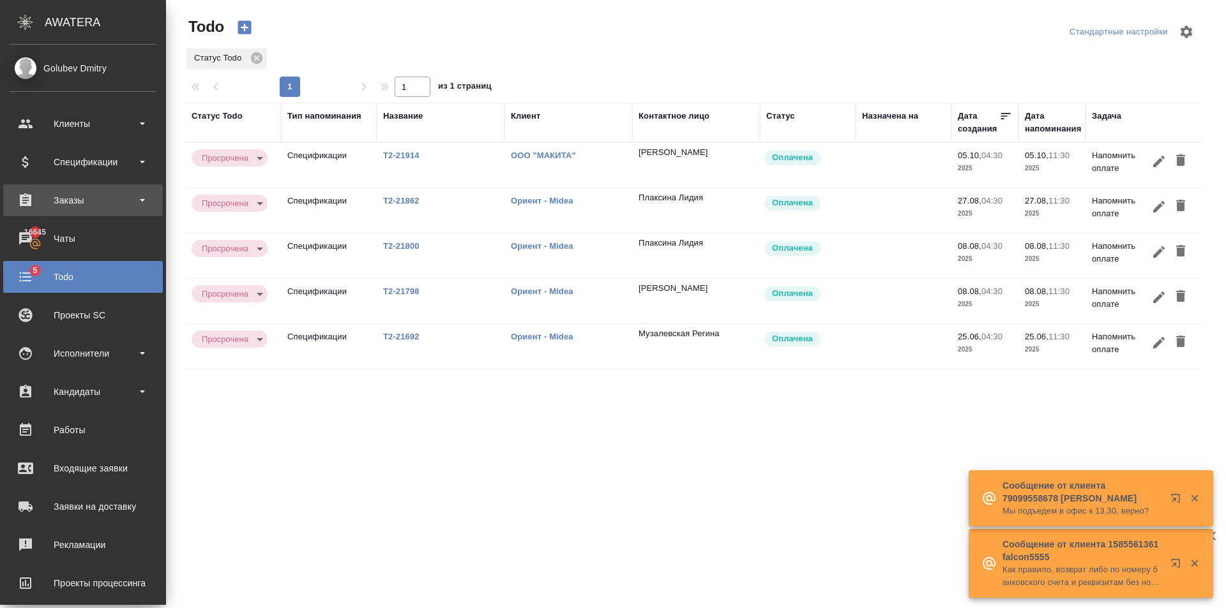
click at [79, 207] on div "Заказы" at bounding box center [83, 200] width 147 height 19
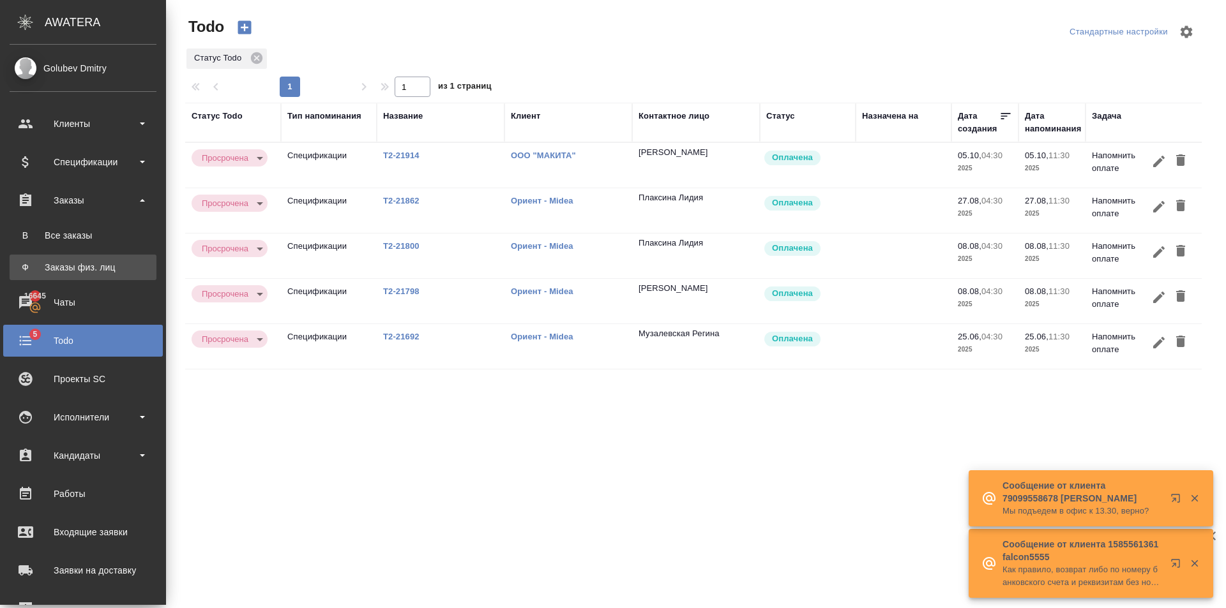
click at [108, 278] on link "Ф Заказы физ. лиц" at bounding box center [83, 268] width 147 height 26
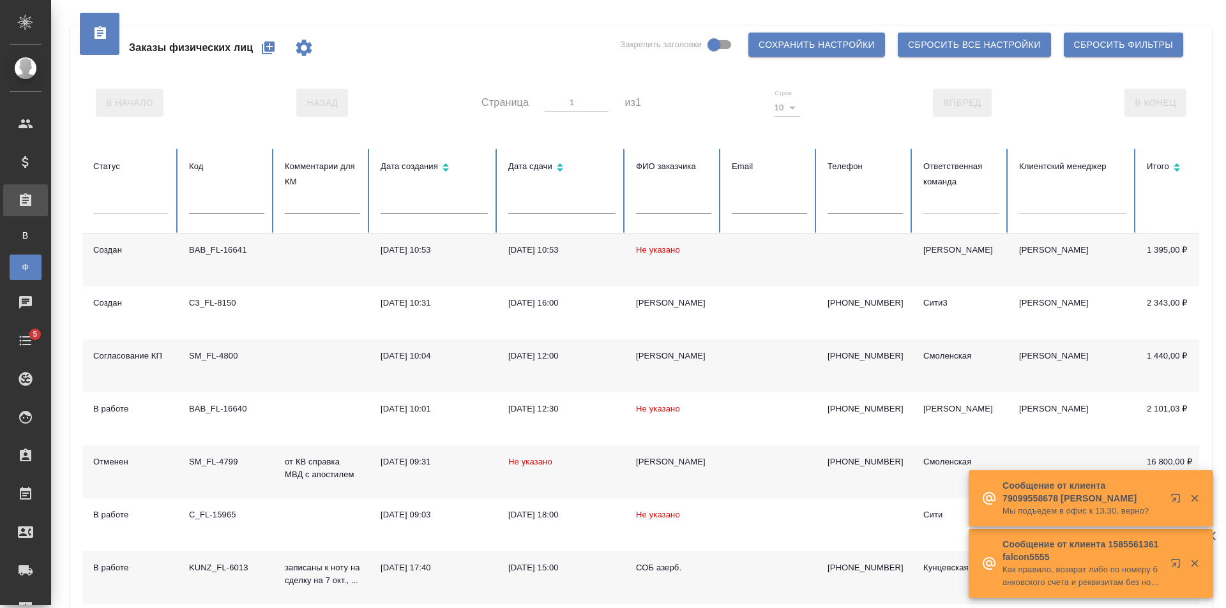
click at [379, 253] on td "[DATE] 10:53" at bounding box center [434, 260] width 128 height 53
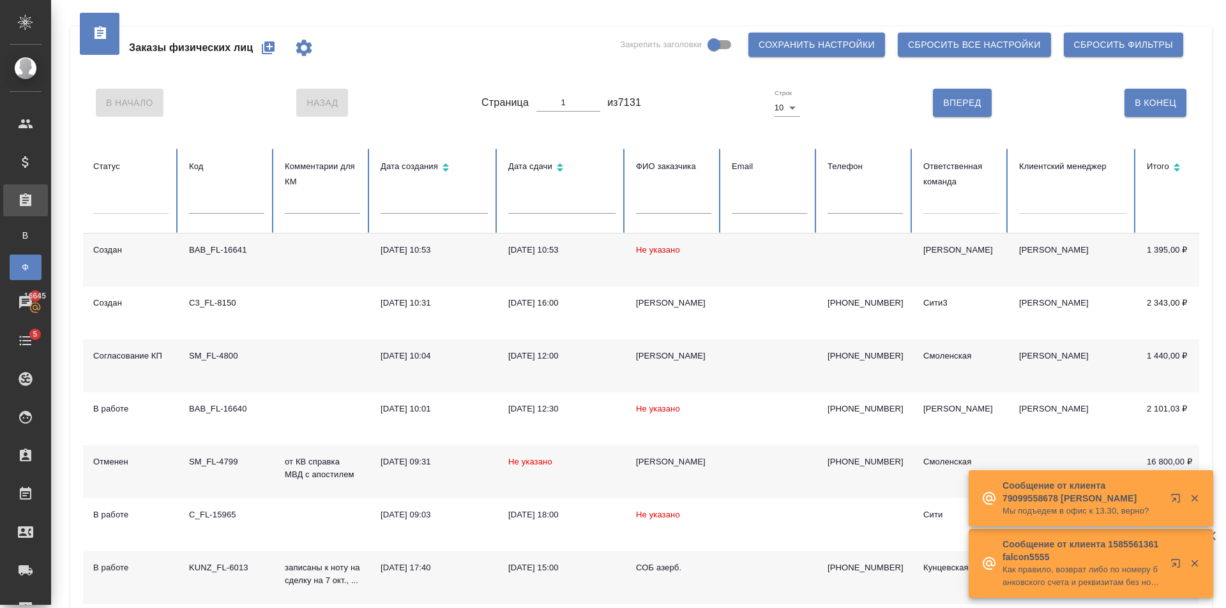
click at [466, 63] on div "Заказы физических лиц Закрепить заголовки Сохранить настройки Сбросить все наст…" at bounding box center [641, 47] width 1116 height 43
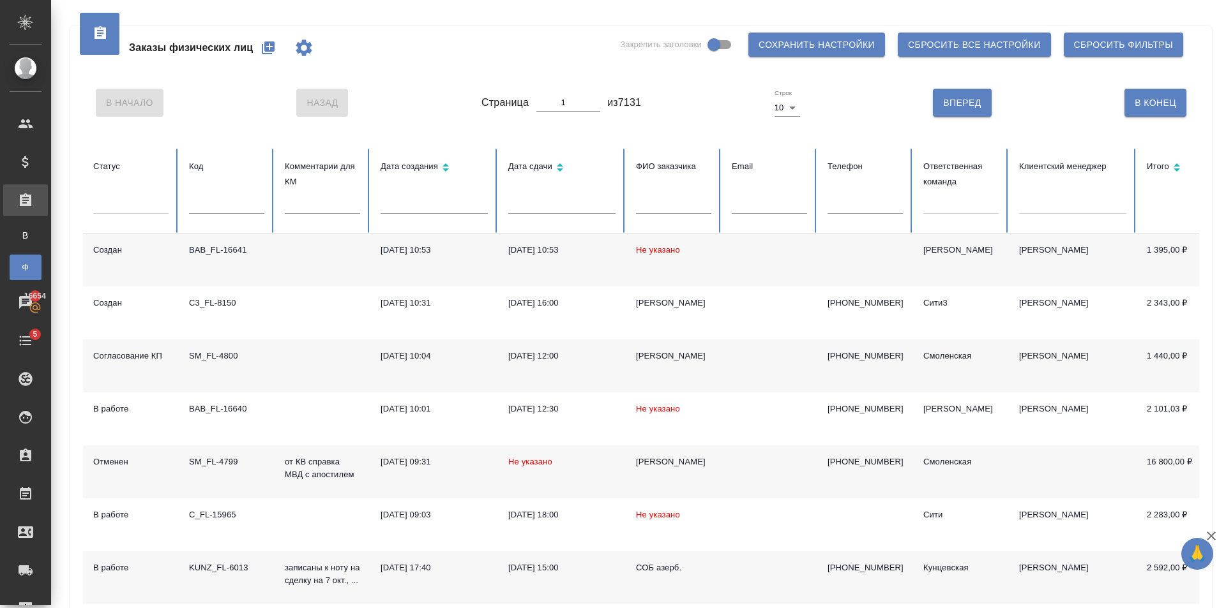
click at [813, 254] on td at bounding box center [769, 260] width 96 height 53
click at [923, 209] on th "Ответственная команда" at bounding box center [961, 191] width 96 height 85
click at [929, 204] on div at bounding box center [960, 201] width 75 height 19
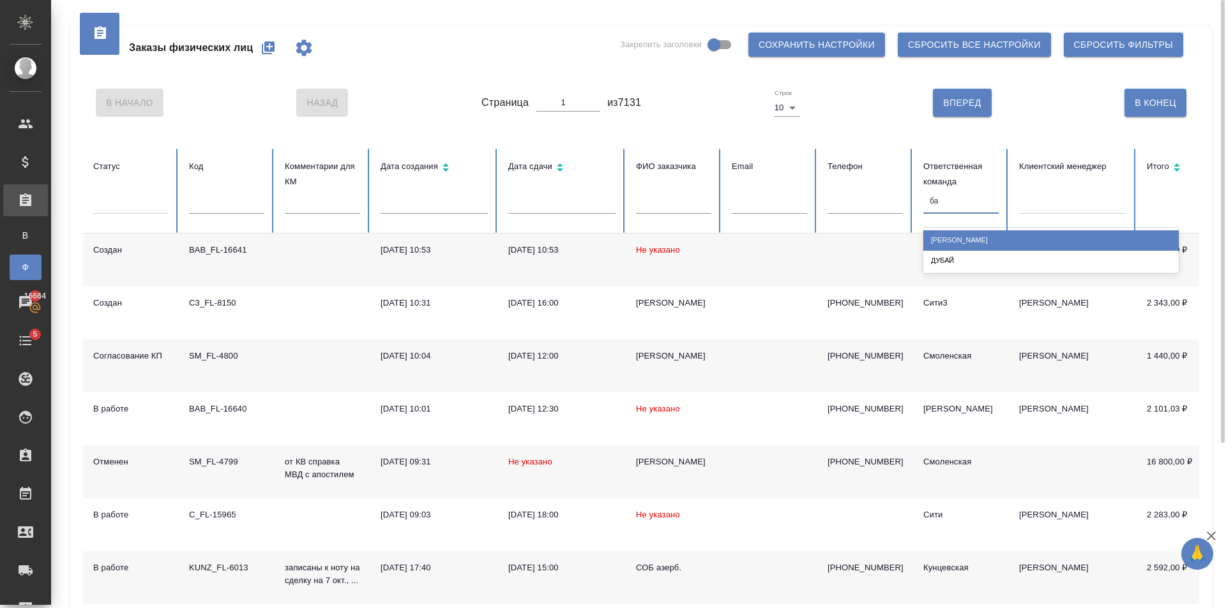
type input "баб"
click at [931, 246] on div "[PERSON_NAME]" at bounding box center [1050, 240] width 255 height 20
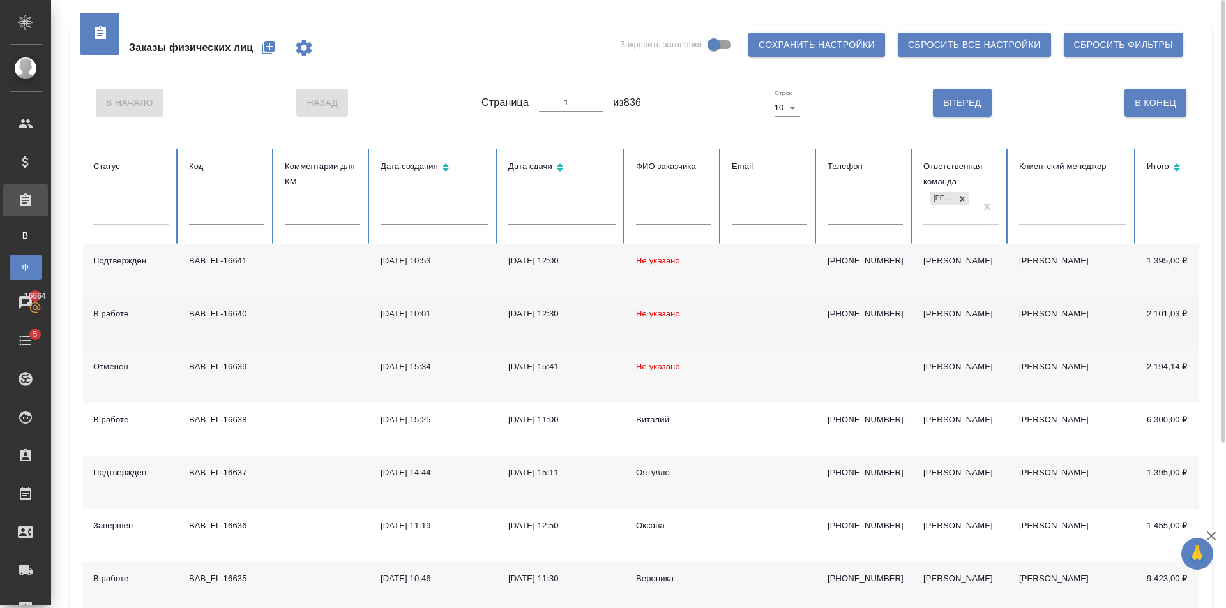
click at [824, 323] on td "[PHONE_NUMBER]" at bounding box center [865, 324] width 96 height 53
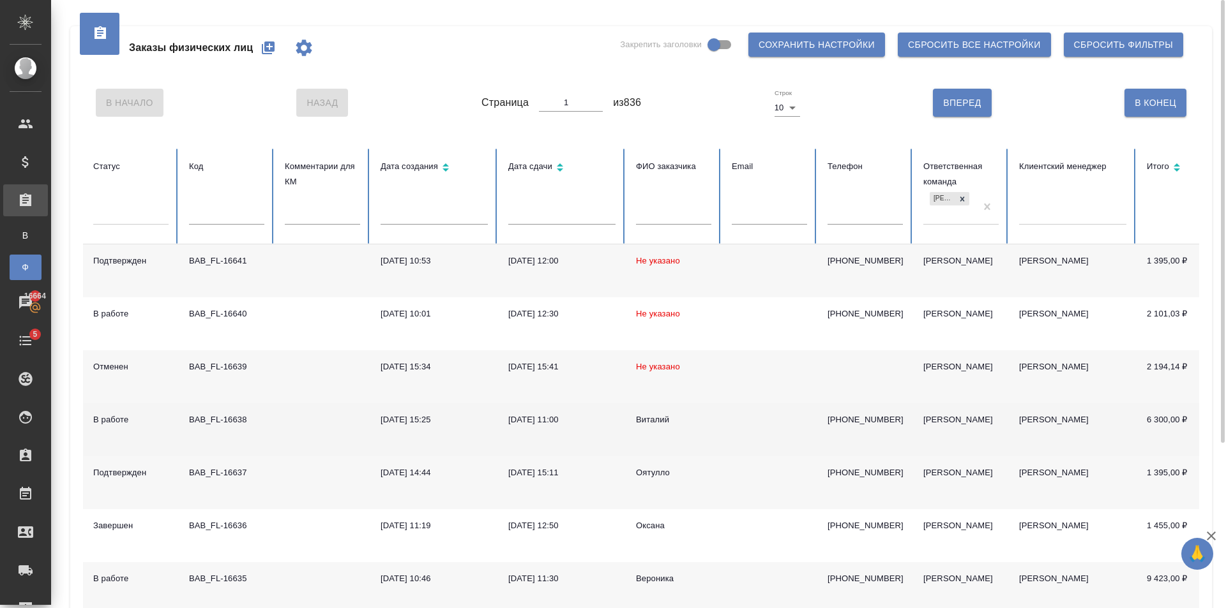
click at [682, 432] on td "Виталий" at bounding box center [674, 429] width 96 height 53
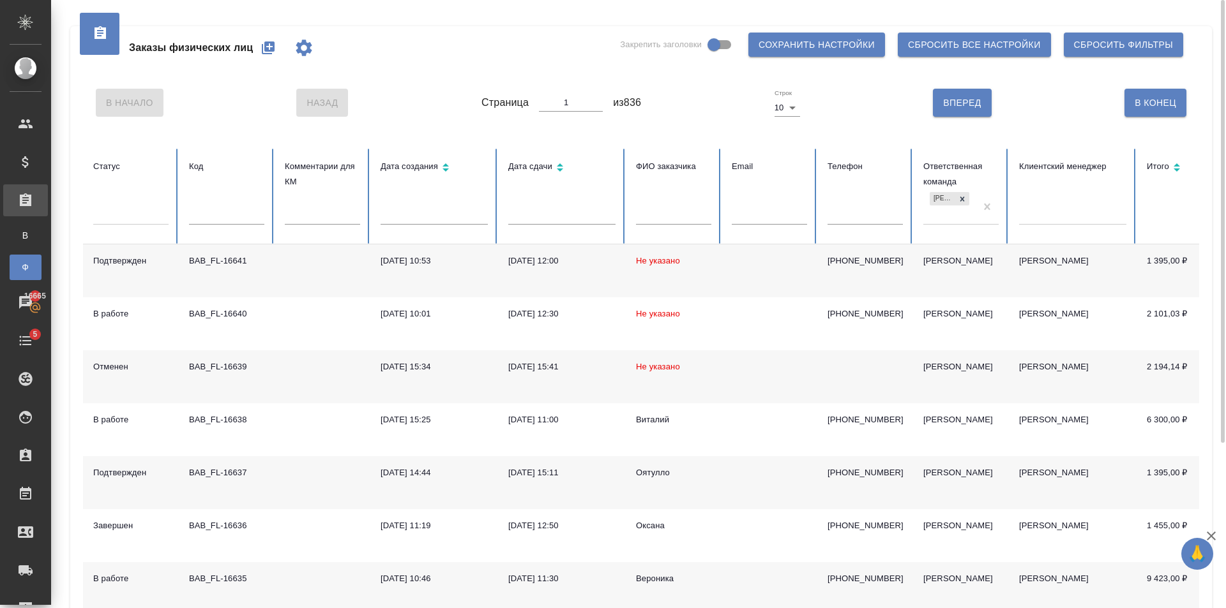
scroll to position [128, 0]
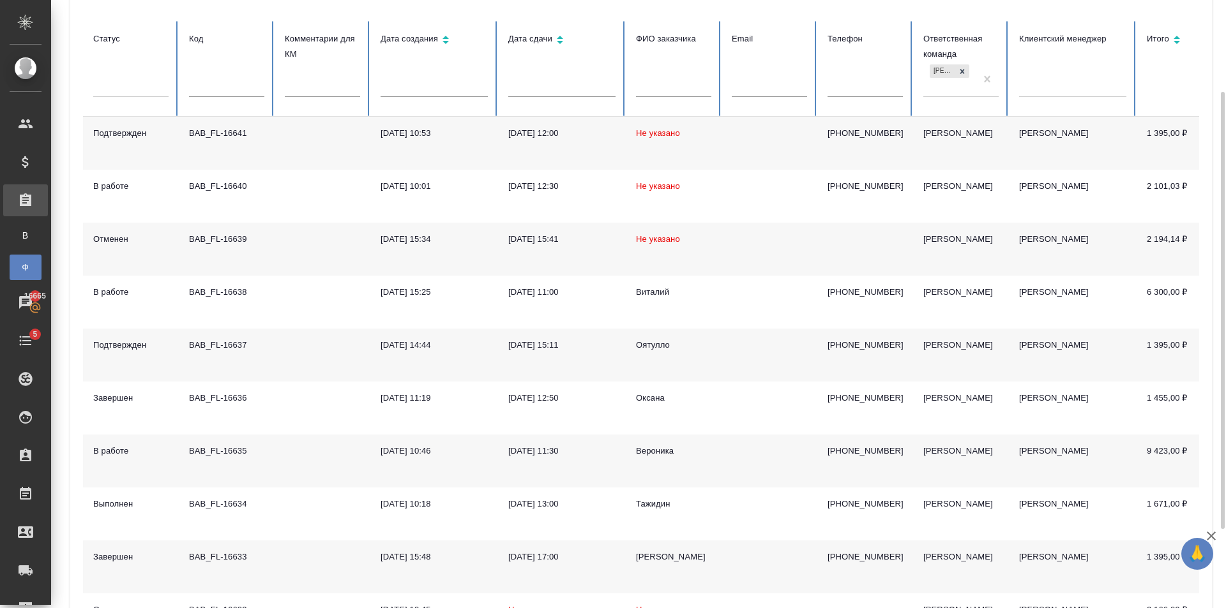
click at [774, 456] on td at bounding box center [769, 461] width 96 height 53
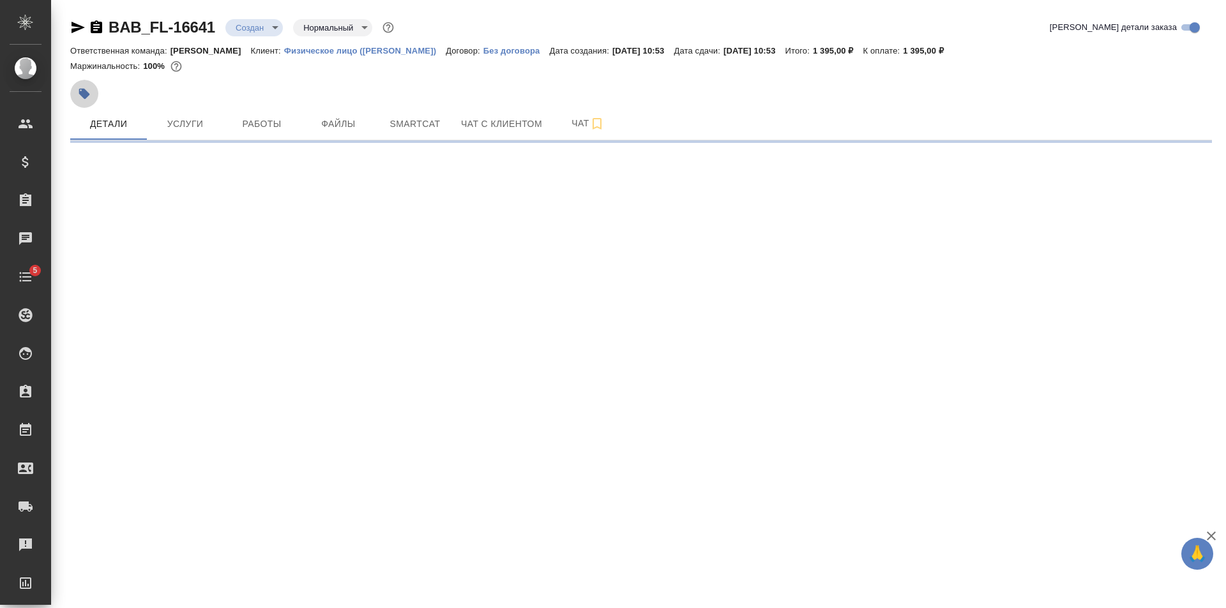
click at [86, 93] on icon "button" at bounding box center [84, 94] width 11 height 11
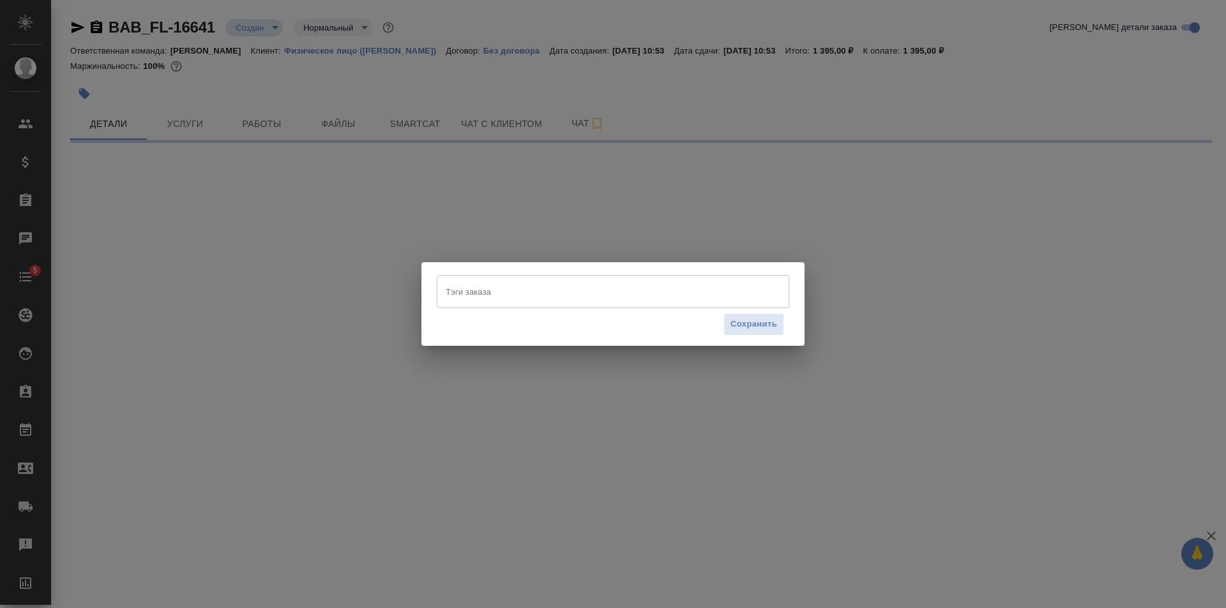
click at [651, 185] on div "Тэги заказа Тэги заказа Сохранить" at bounding box center [613, 304] width 1226 height 608
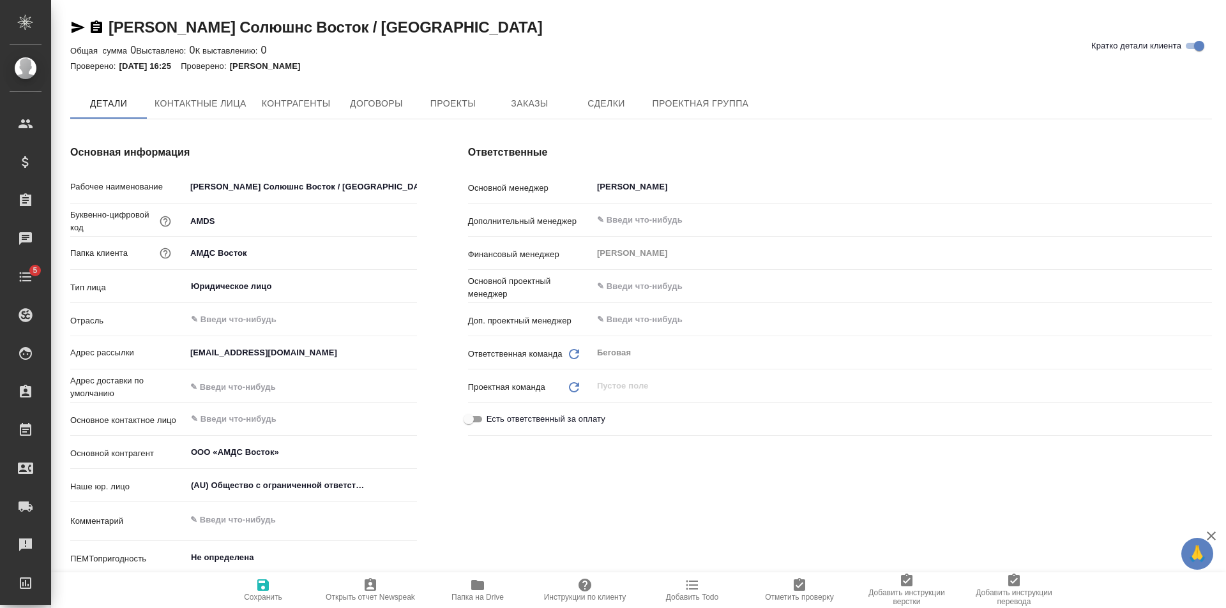
type textarea "x"
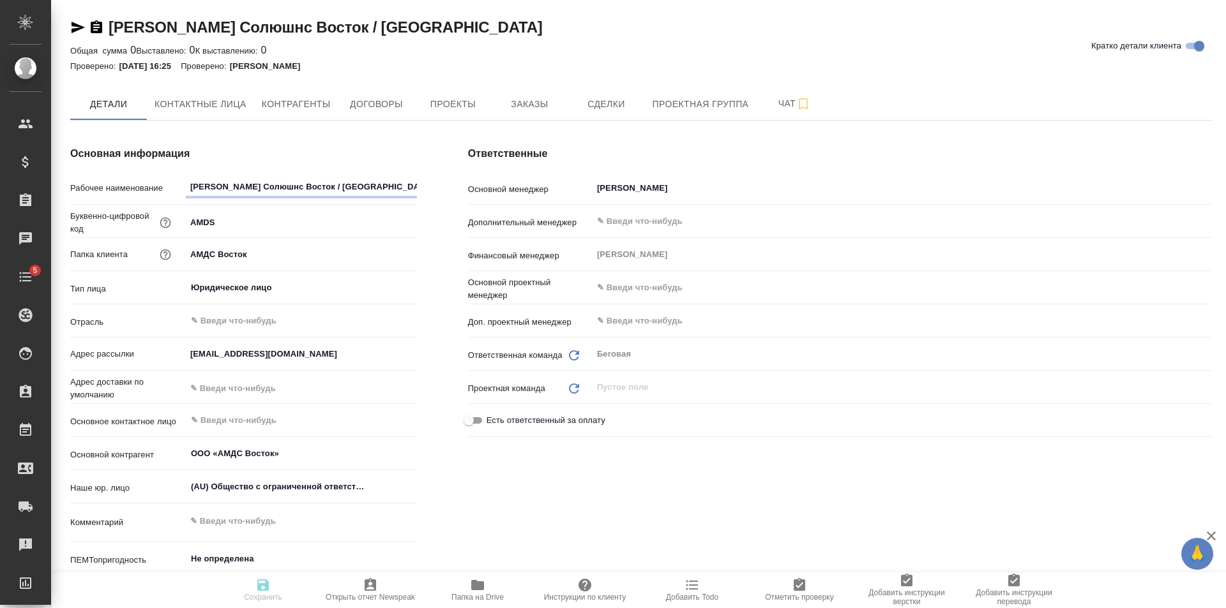
type textarea "x"
click at [523, 110] on span "Заказы" at bounding box center [529, 104] width 61 height 16
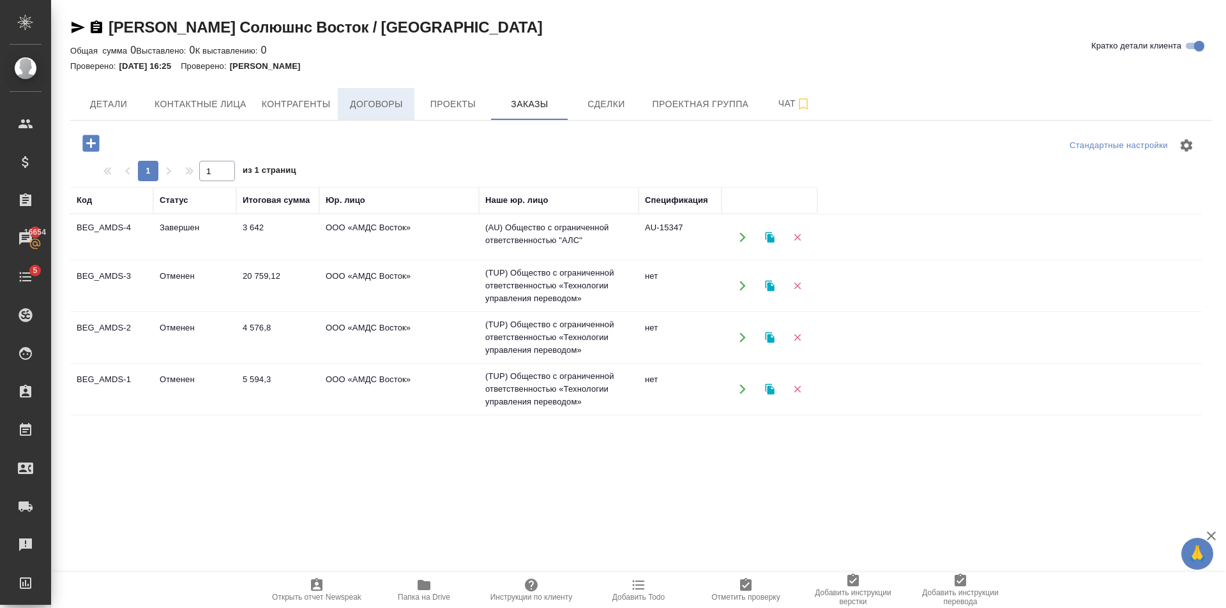
click at [390, 103] on span "Договоры" at bounding box center [375, 104] width 61 height 16
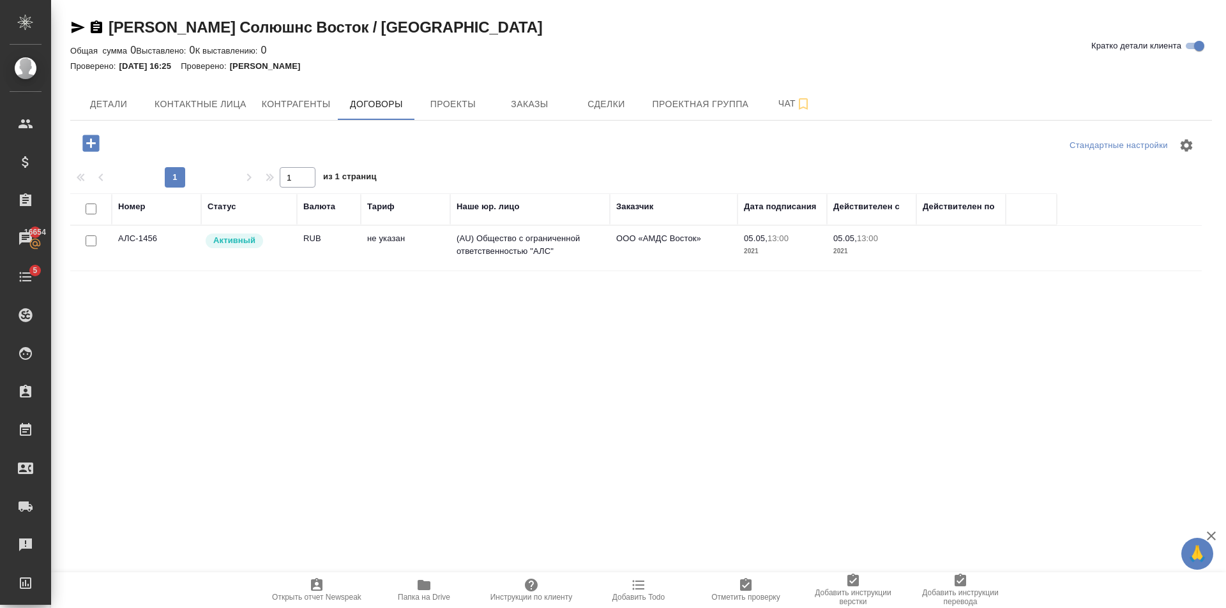
click at [364, 250] on td "не указан" at bounding box center [405, 248] width 89 height 45
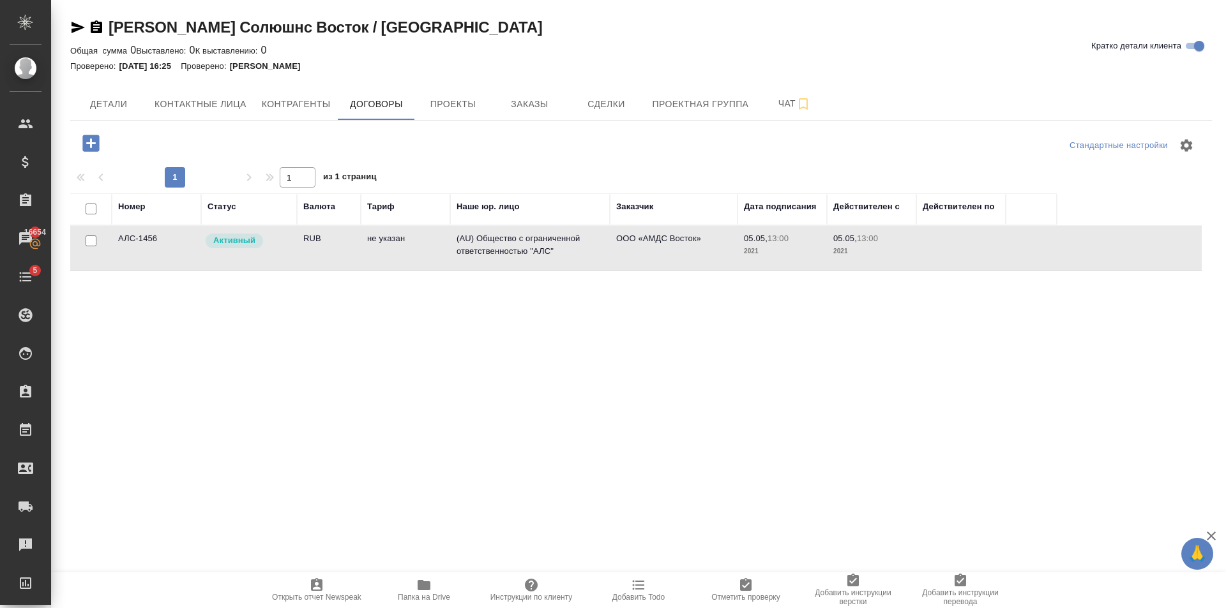
click at [364, 250] on td "не указан" at bounding box center [405, 248] width 89 height 45
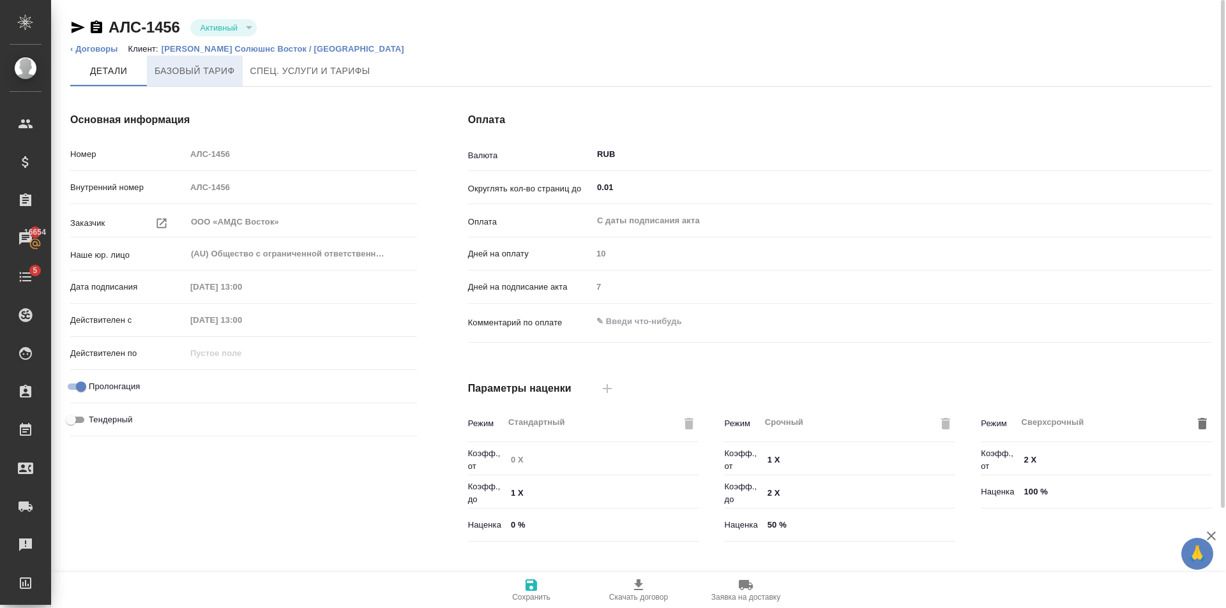
click at [222, 77] on span "Базовый тариф" at bounding box center [194, 71] width 80 height 16
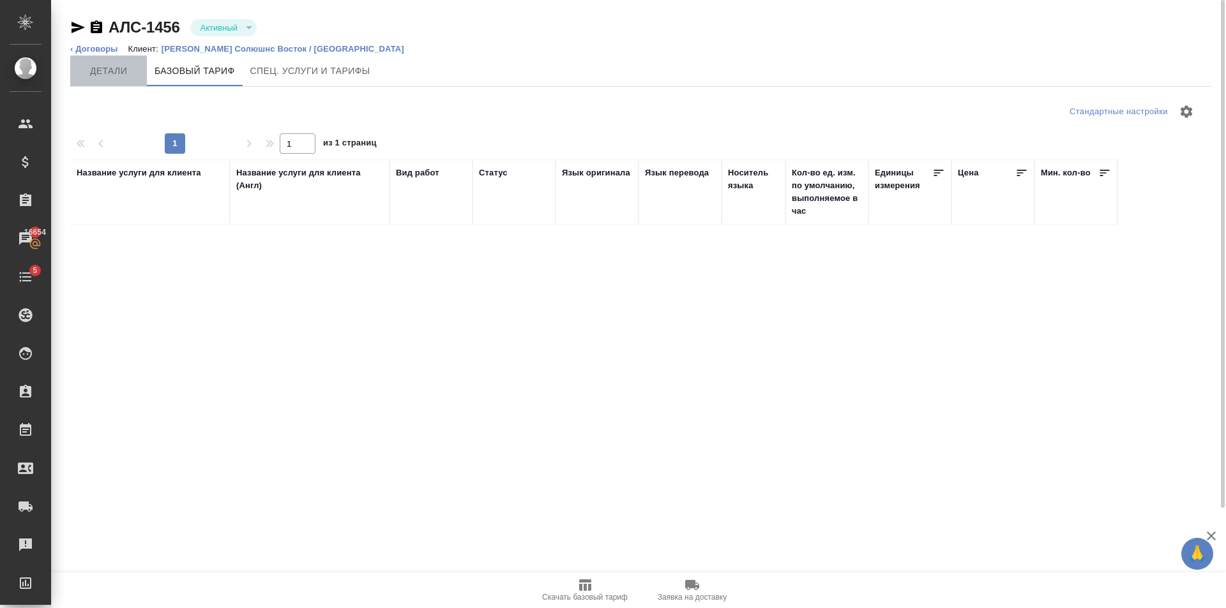
click at [123, 73] on span "Детали" at bounding box center [108, 71] width 61 height 16
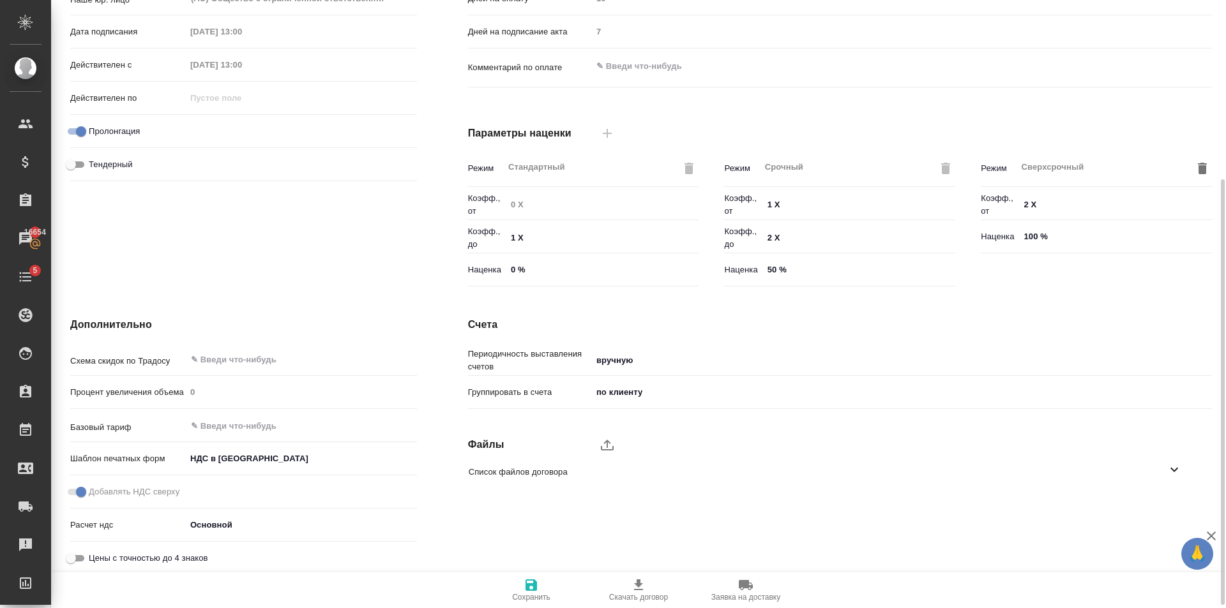
scroll to position [260, 0]
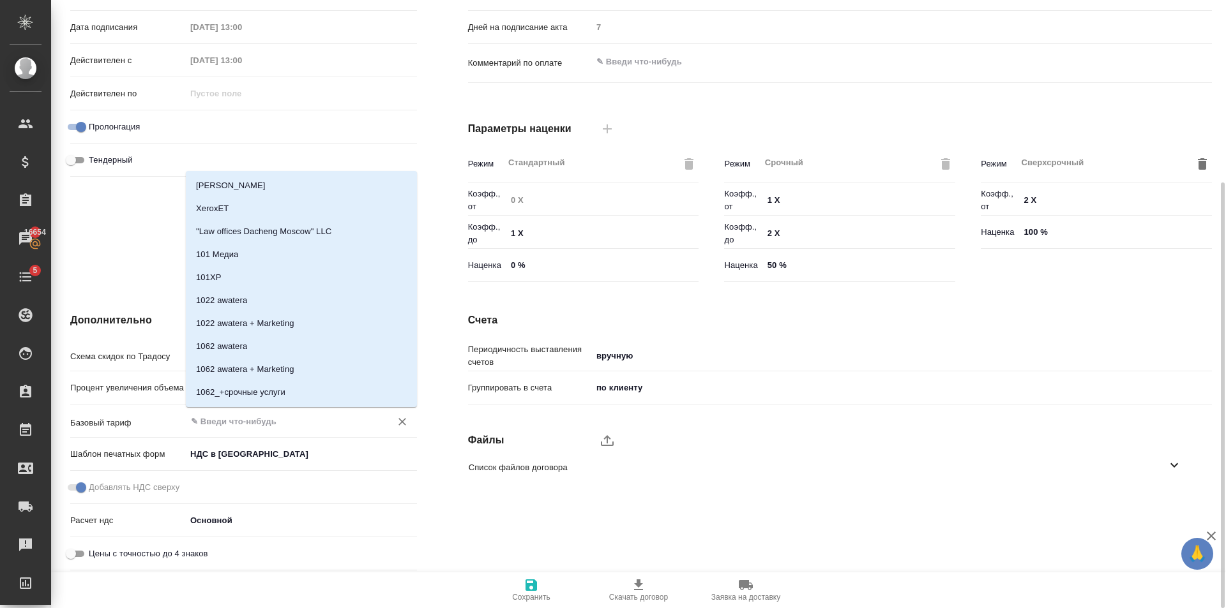
click at [227, 414] on input "text" at bounding box center [280, 421] width 181 height 15
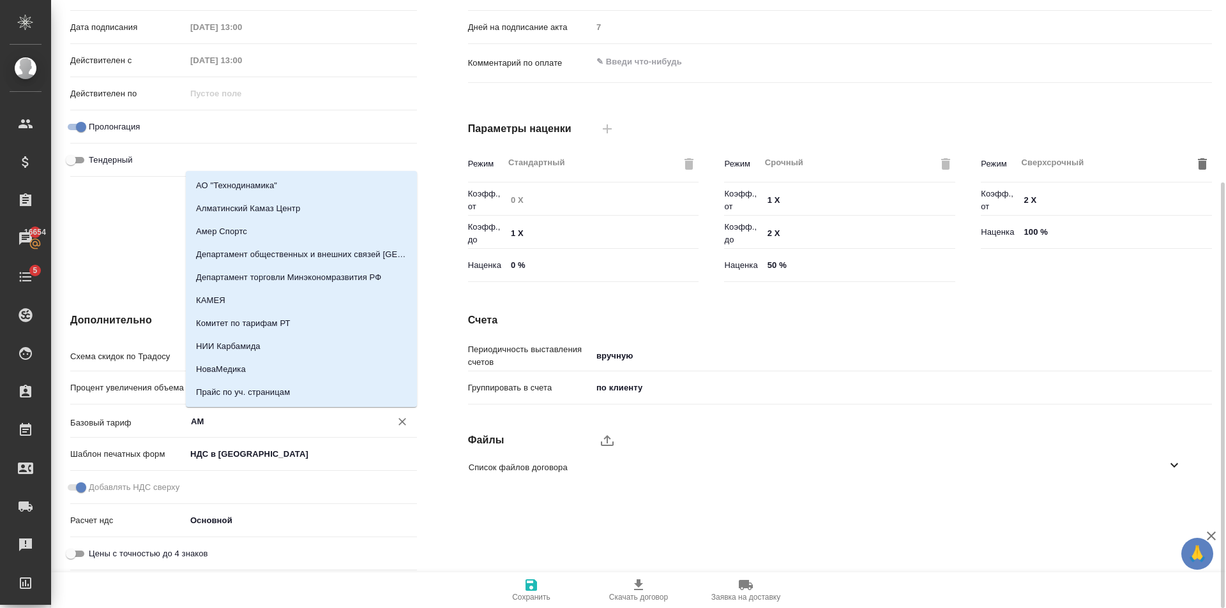
type input "А"
type textarea "x"
click at [795, 113] on div "Оплата Валюта RUB ​ Округлять кол-во страниц до 0.01 ​ Оплата С даты подписания…" at bounding box center [839, 70] width 795 height 486
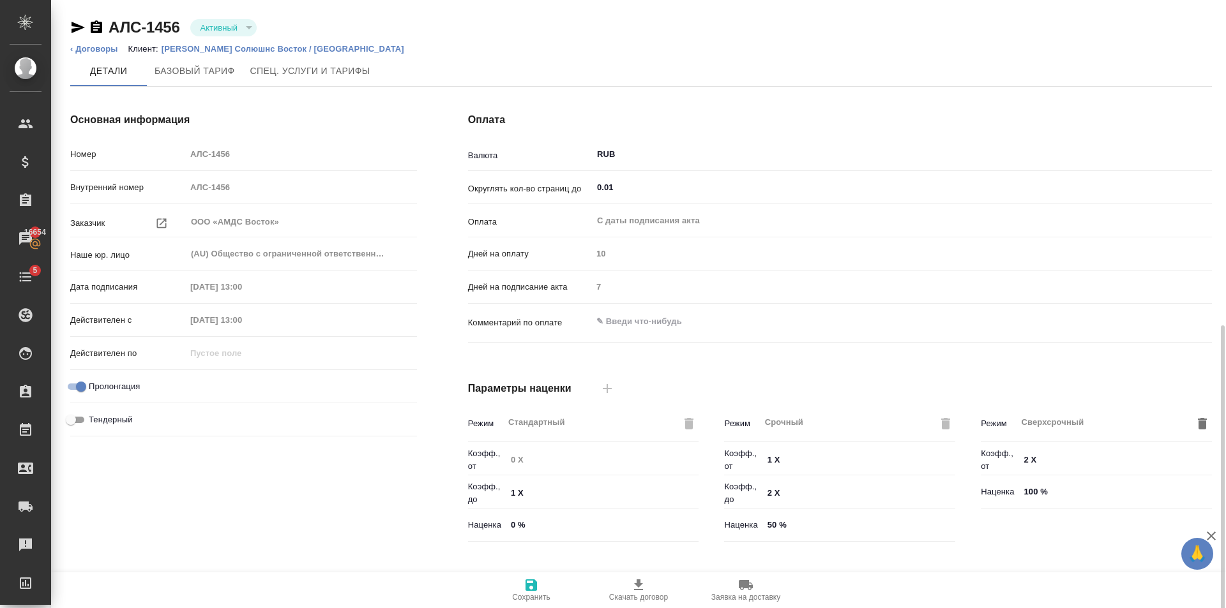
scroll to position [192, 0]
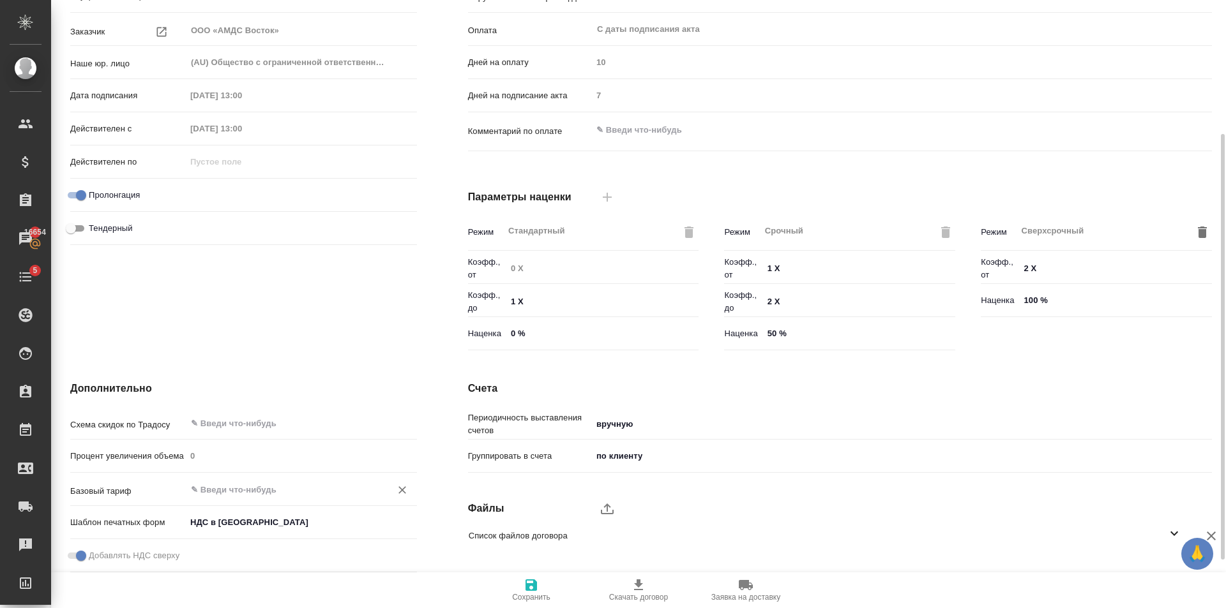
drag, startPoint x: 237, startPoint y: 476, endPoint x: 237, endPoint y: 486, distance: 10.2
click at [237, 479] on div "Схема скидок по Традосу ​ Процент увеличения объема 0 Базовый тариф ​ Шаблон пе…" at bounding box center [243, 528] width 347 height 232
click at [237, 487] on input "text" at bounding box center [280, 489] width 181 height 15
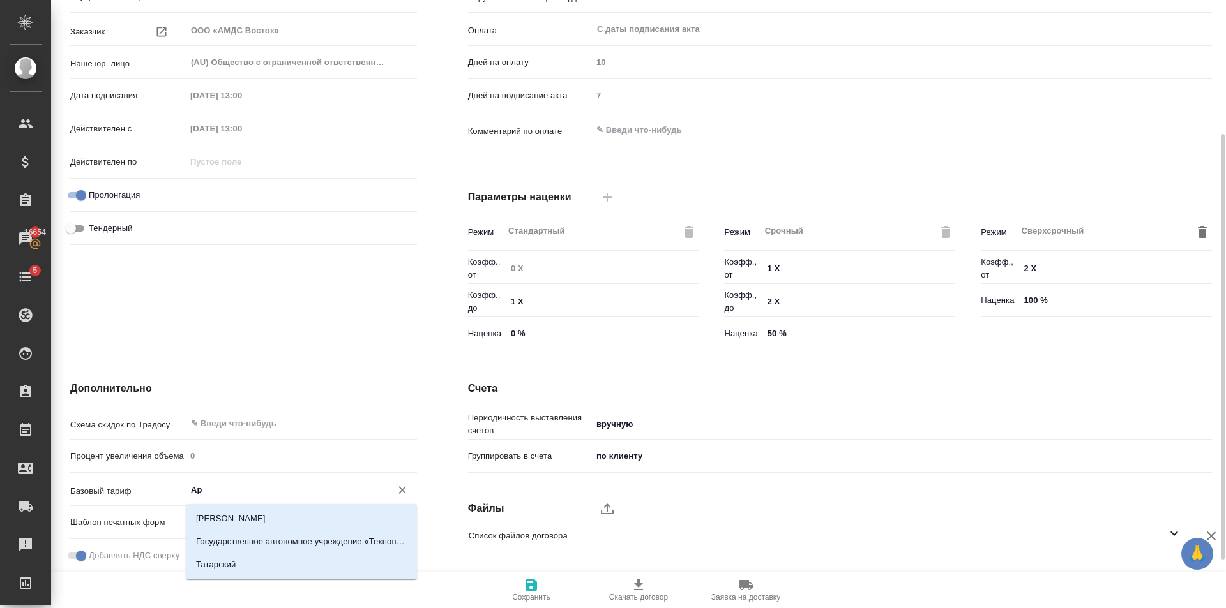
type input "А"
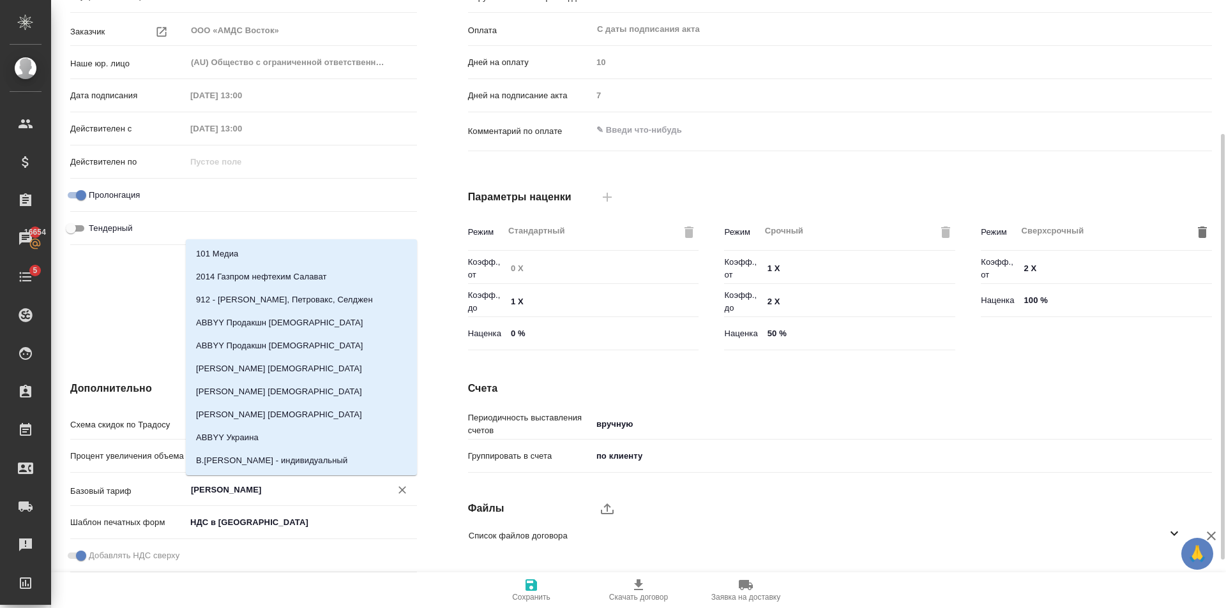
type textarea "x"
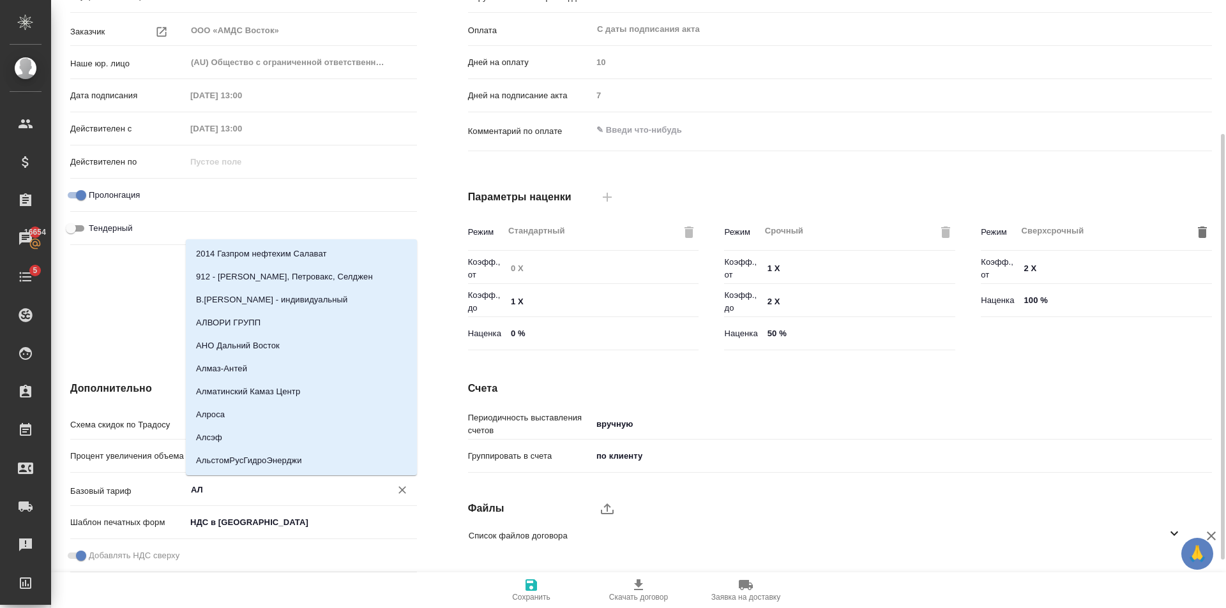
type input "АЛС"
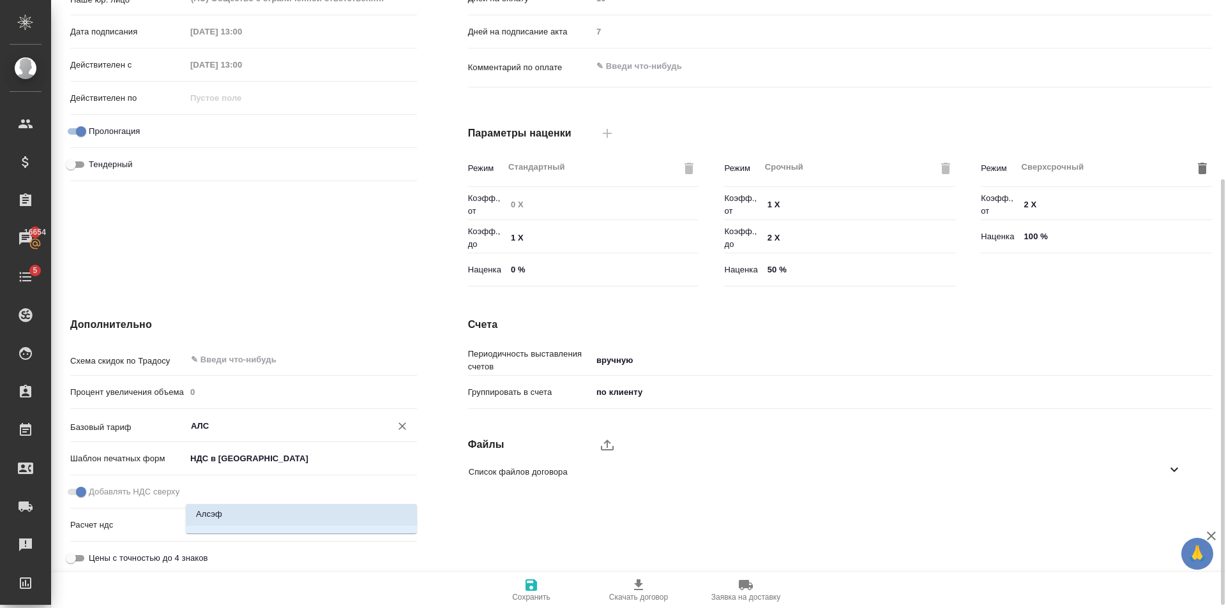
scroll to position [0, 0]
click at [406, 428] on icon "Очистить" at bounding box center [402, 426] width 13 height 13
type textarea "x"
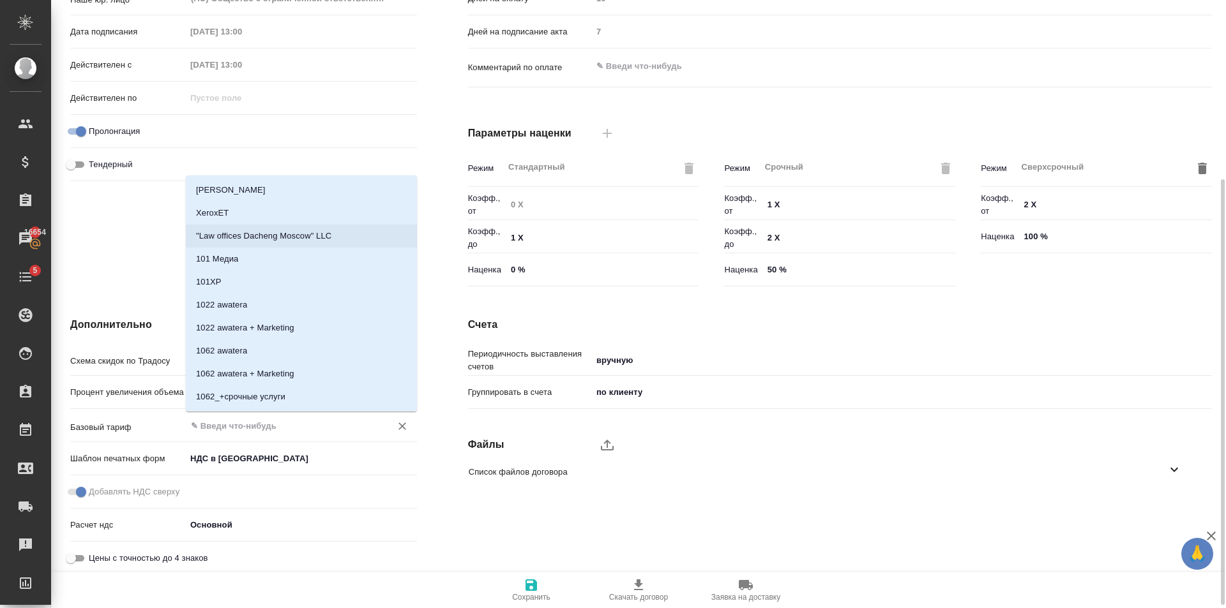
click at [136, 236] on div "Основная информация Номер АЛС-1456 Внутренний номер АЛС-1456 Заказчик ООО «АМДС…" at bounding box center [244, 74] width 398 height 486
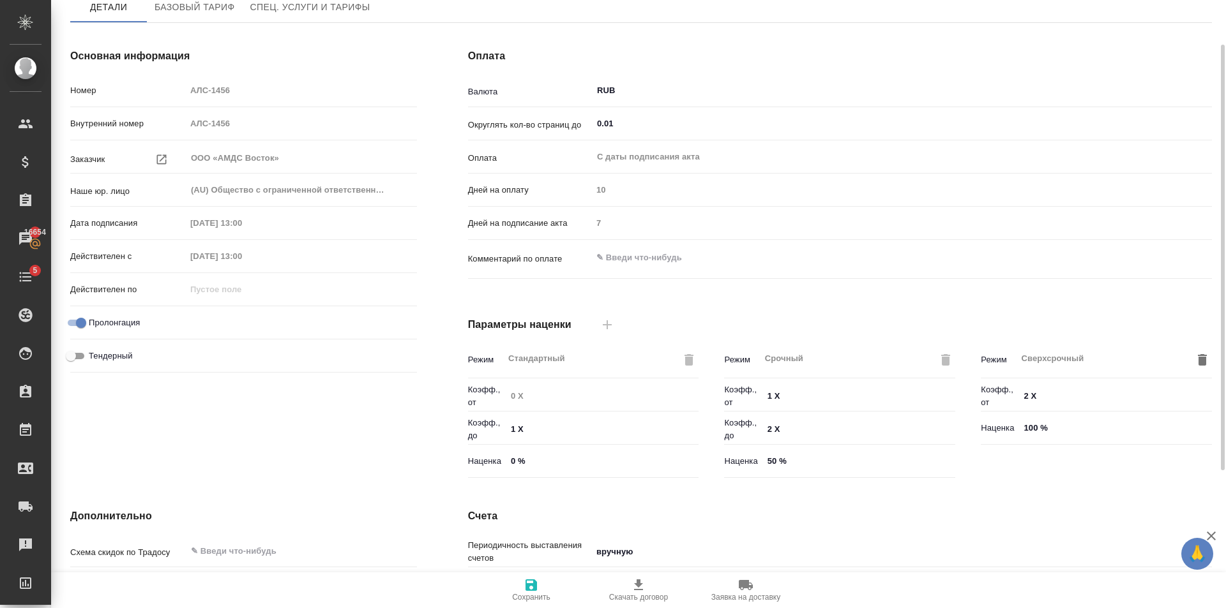
scroll to position [128, 0]
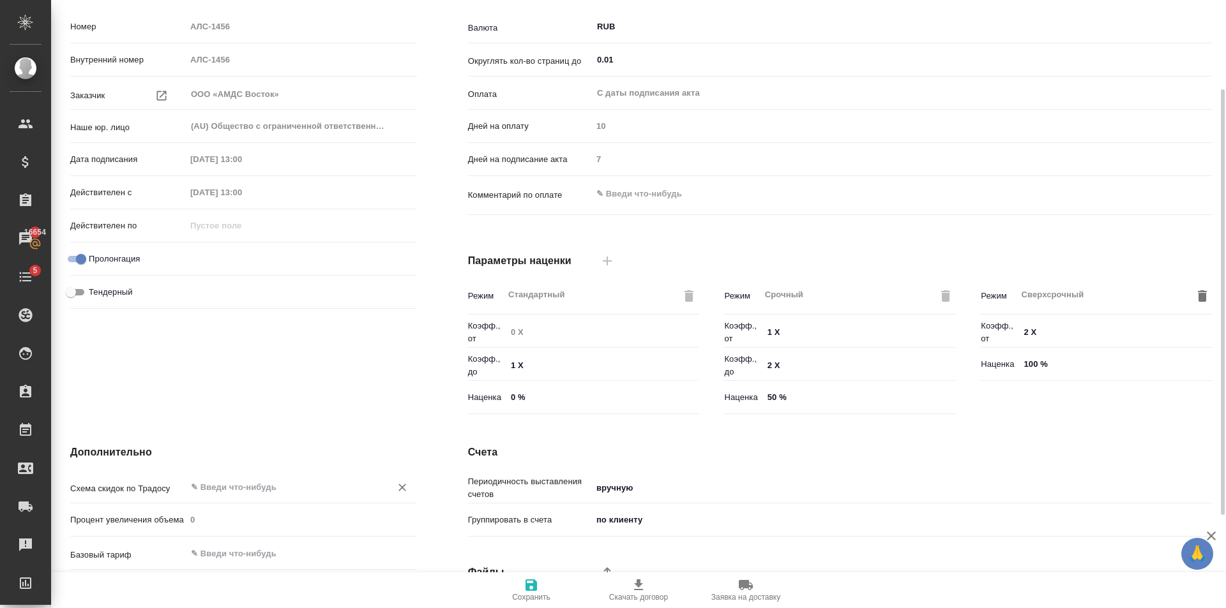
click at [239, 476] on div "​" at bounding box center [301, 487] width 231 height 23
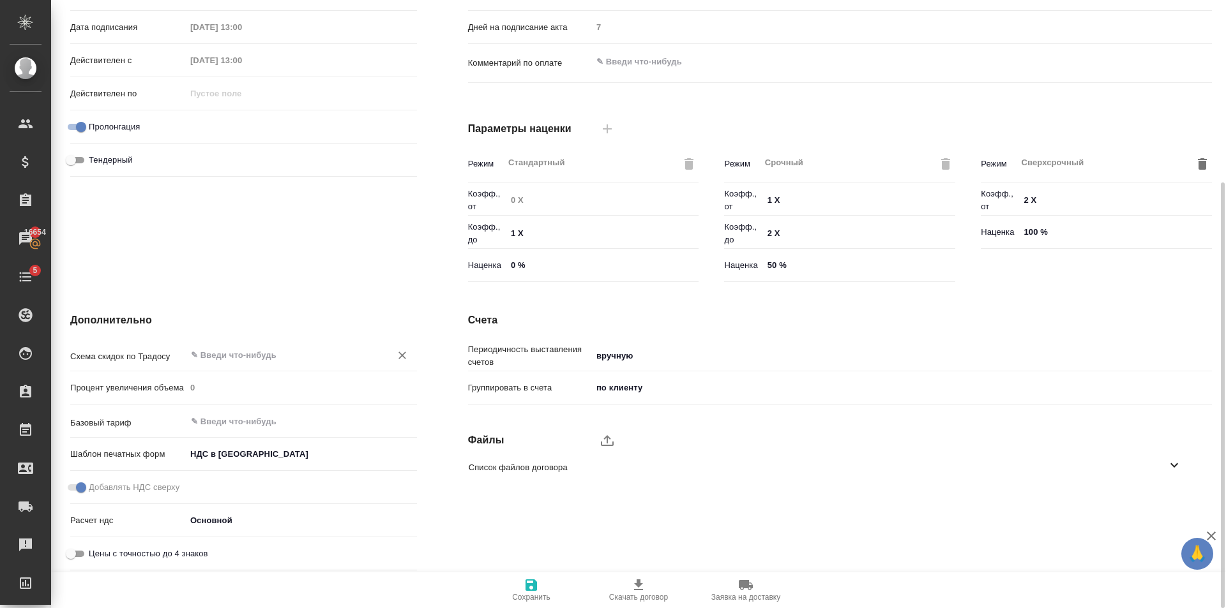
click at [249, 402] on div "Процент увеличения объема 0" at bounding box center [243, 393] width 347 height 33
drag, startPoint x: 245, startPoint y: 412, endPoint x: 286, endPoint y: 421, distance: 41.7
click at [246, 412] on div "​" at bounding box center [301, 421] width 231 height 23
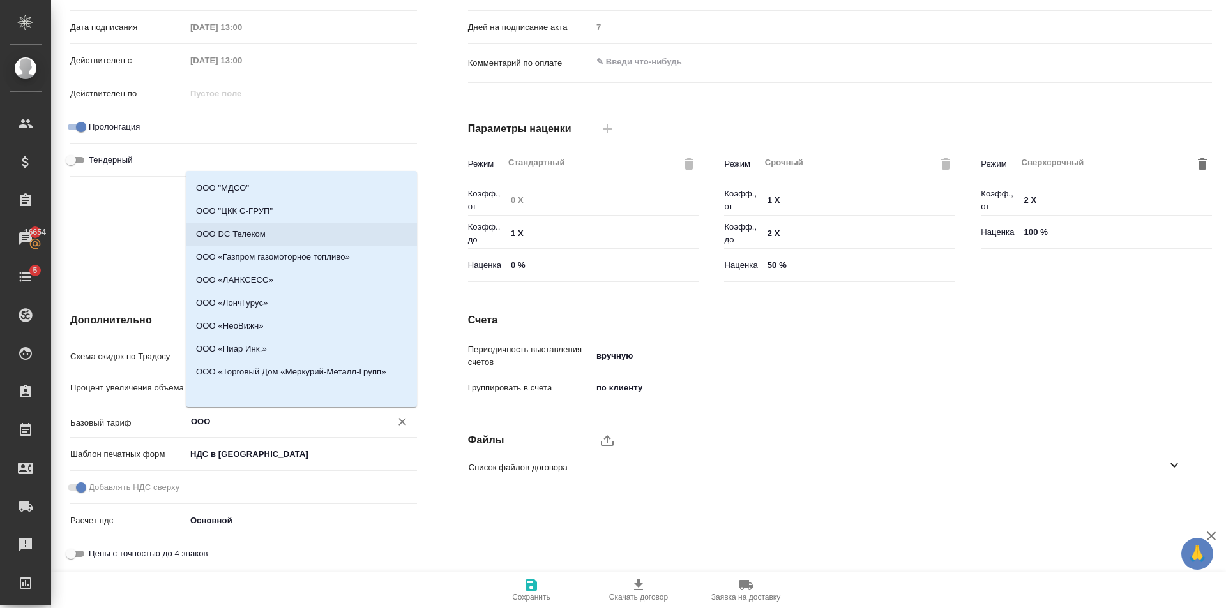
scroll to position [0, 0]
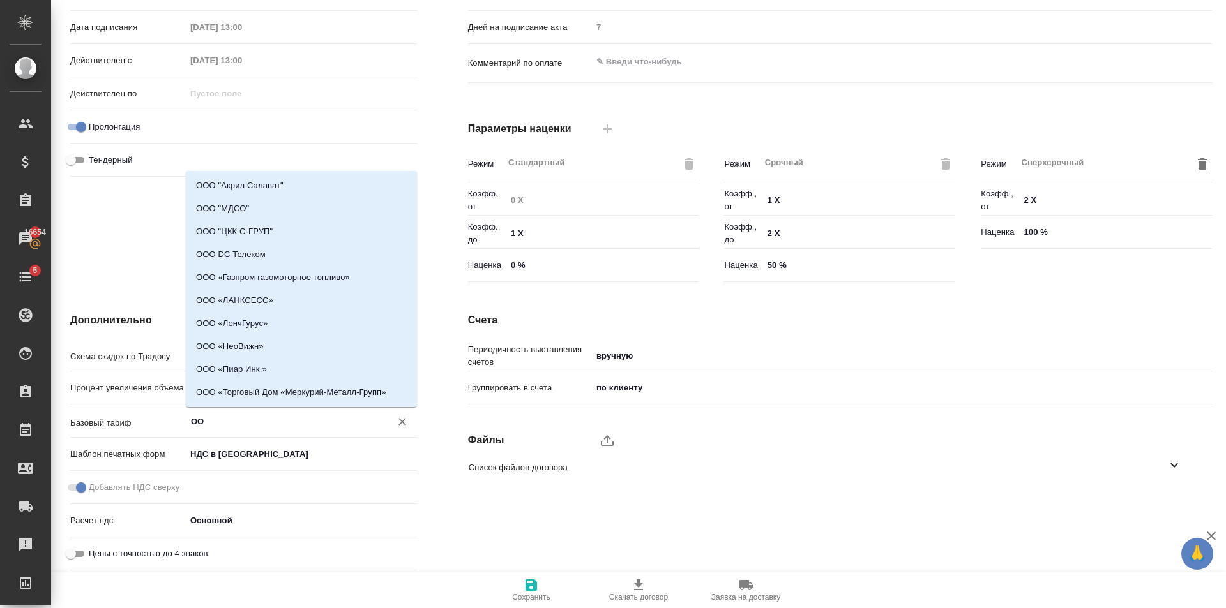
type input "О"
type textarea "x"
type input "2"
type textarea "x"
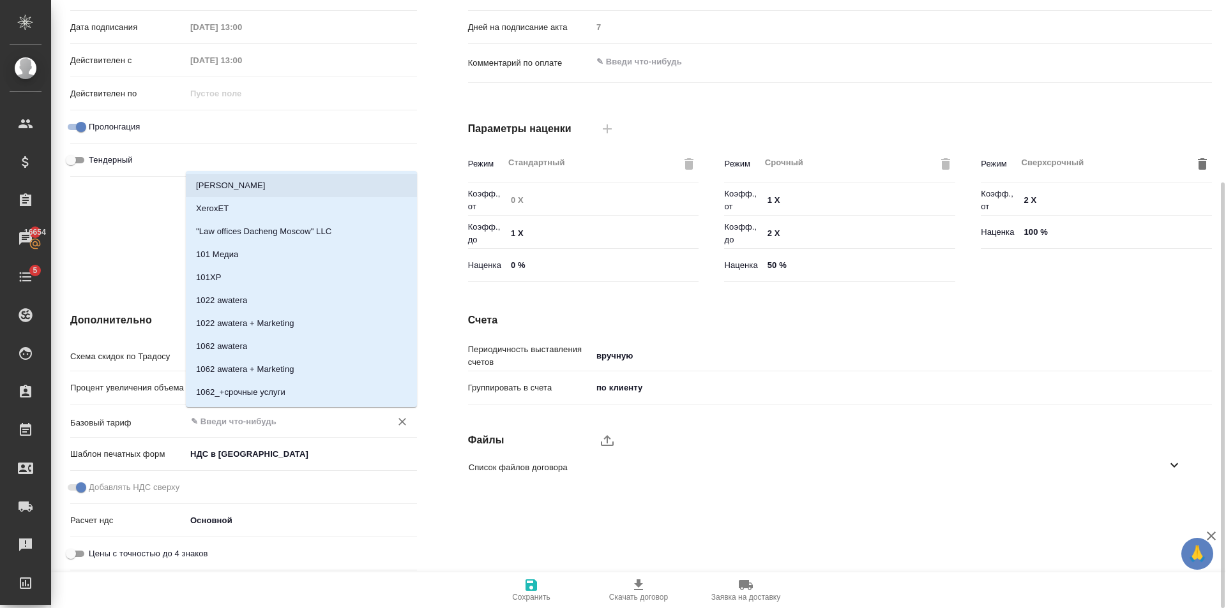
click at [432, 106] on div "Основная информация Номер АЛС-1456 Внутренний номер АЛС-1456 Заказчик ООО «АМДС…" at bounding box center [244, 70] width 398 height 486
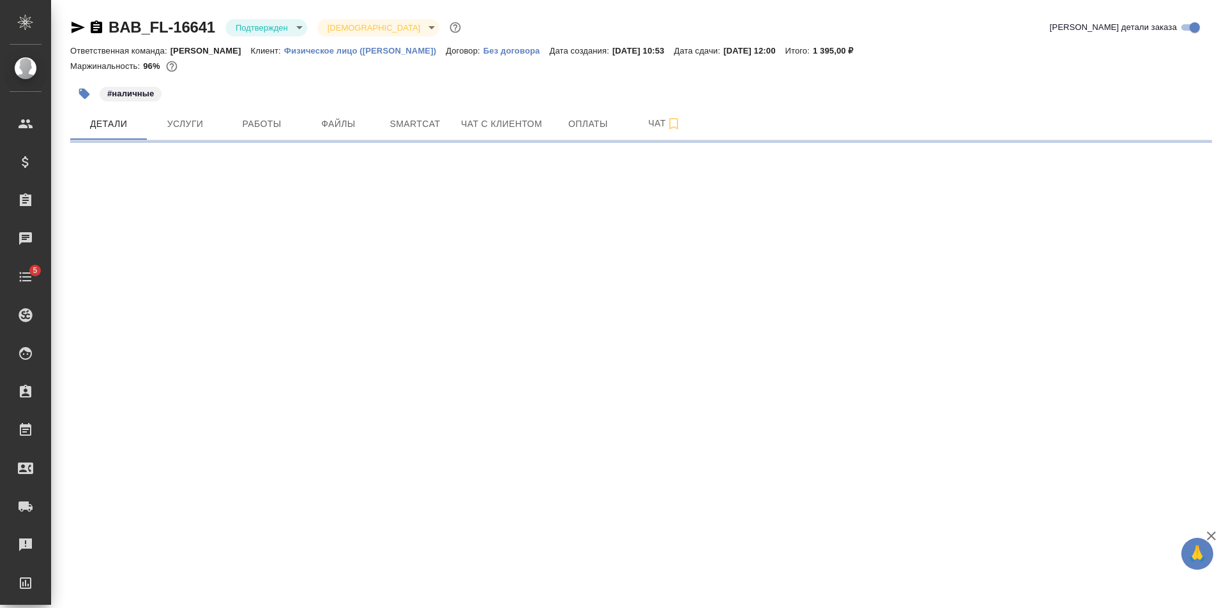
click at [70, 24] on icon "button" at bounding box center [77, 27] width 15 height 15
select select "RU"
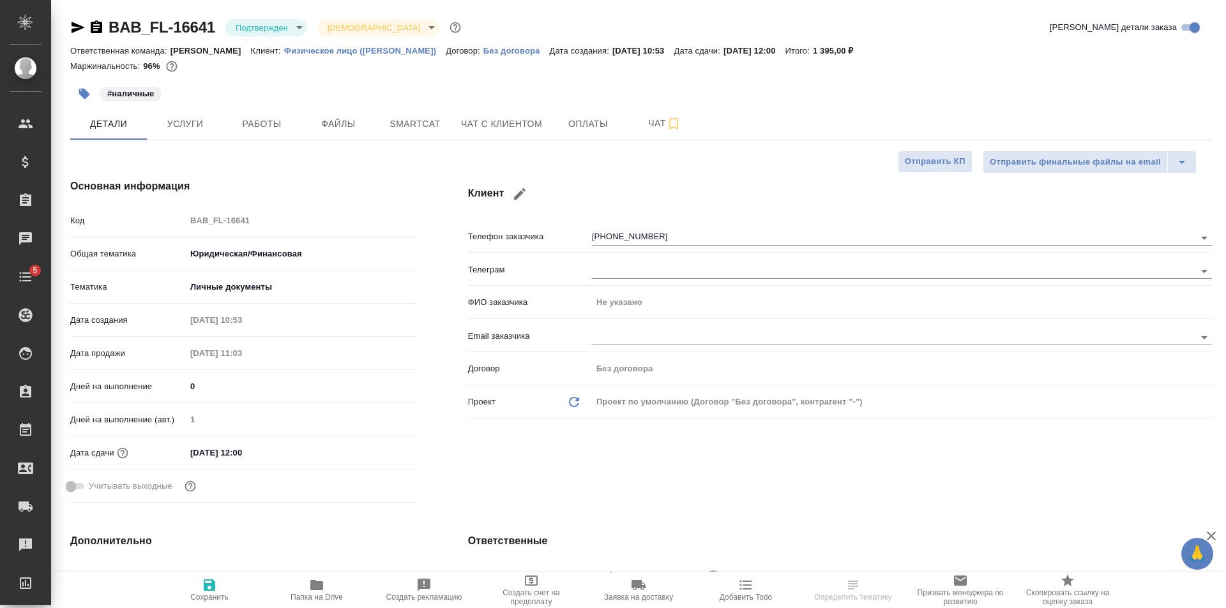
type textarea "x"
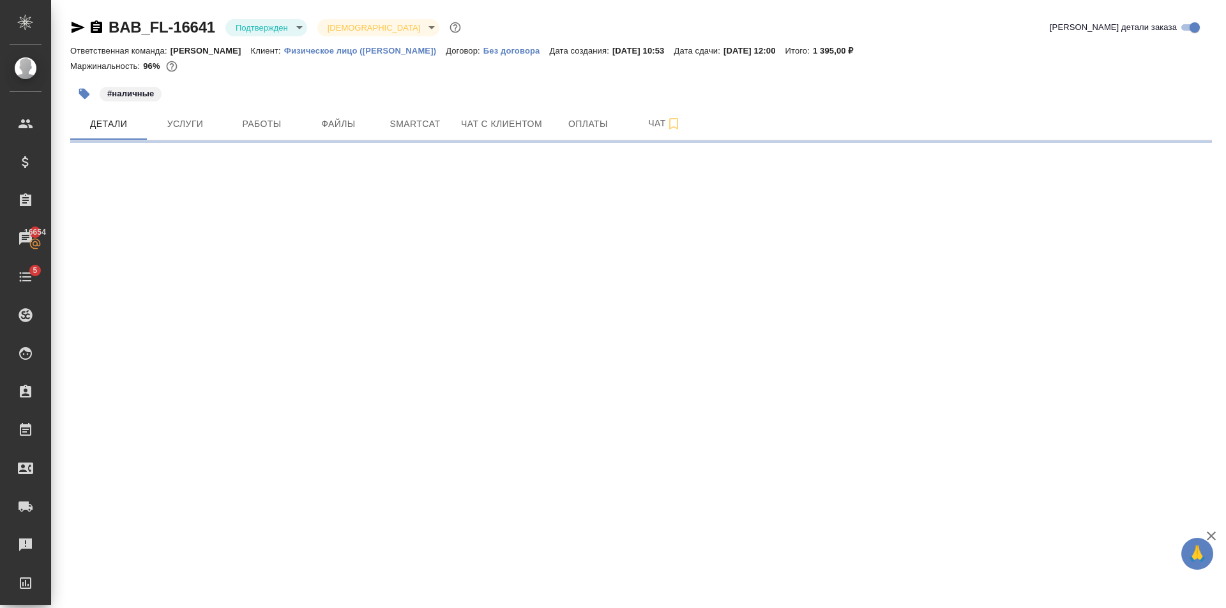
select select "RU"
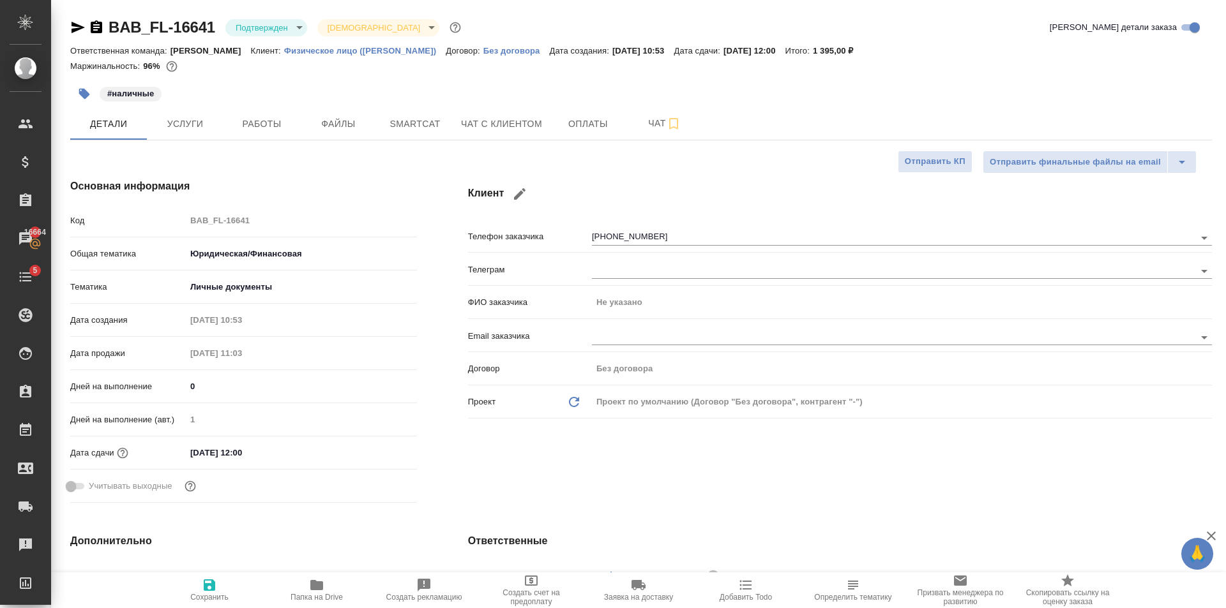
type textarea "x"
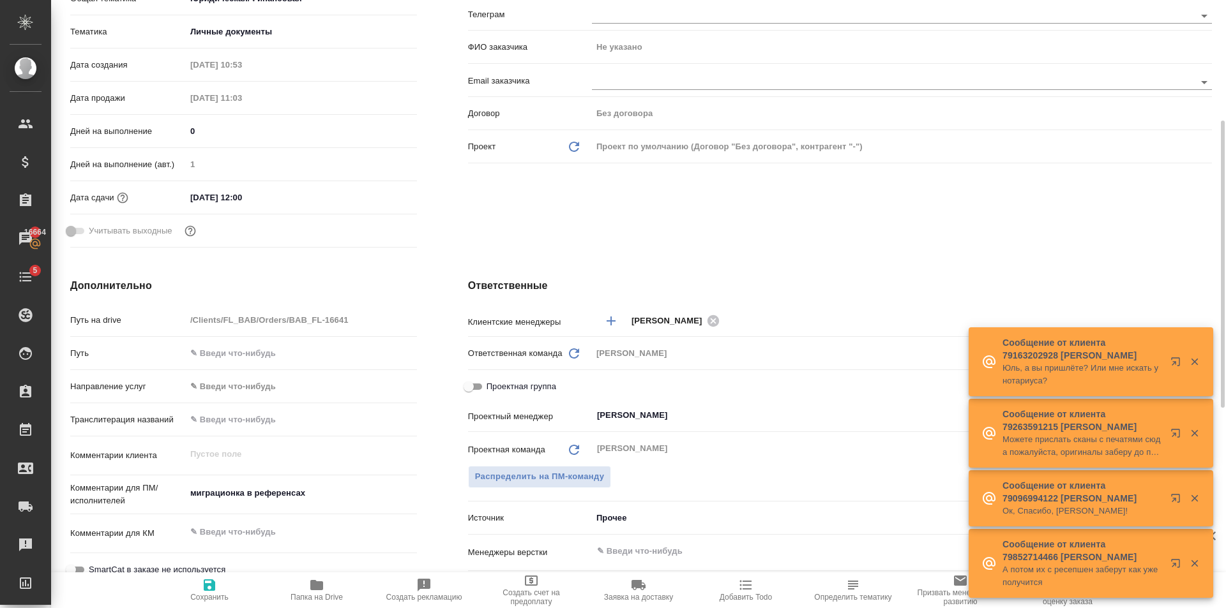
scroll to position [319, 0]
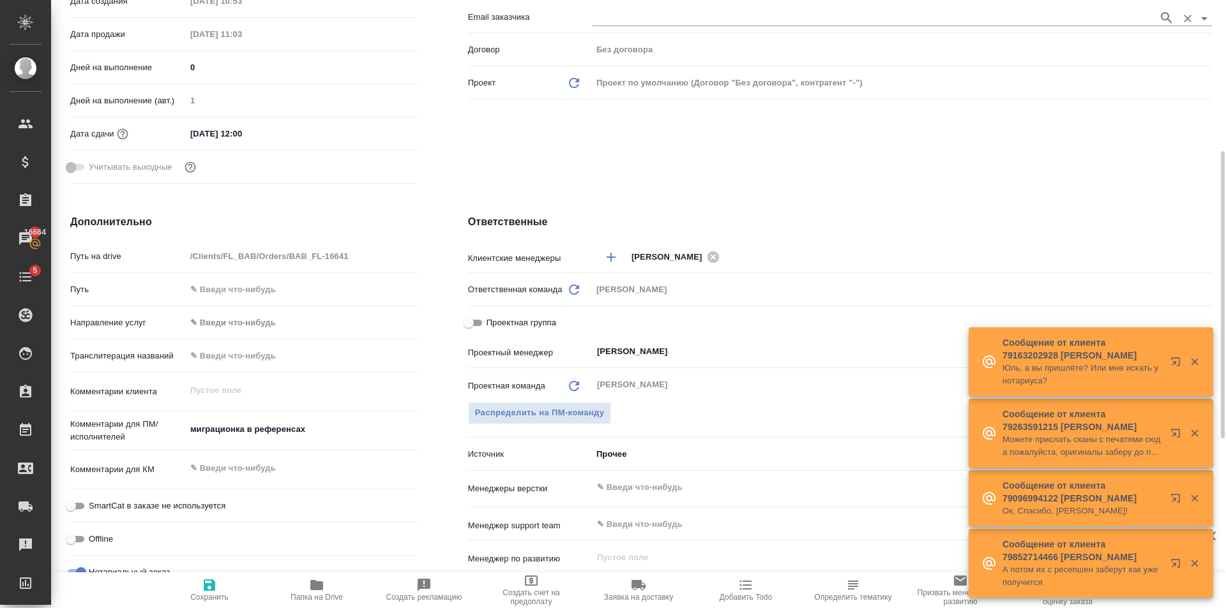
type textarea "x"
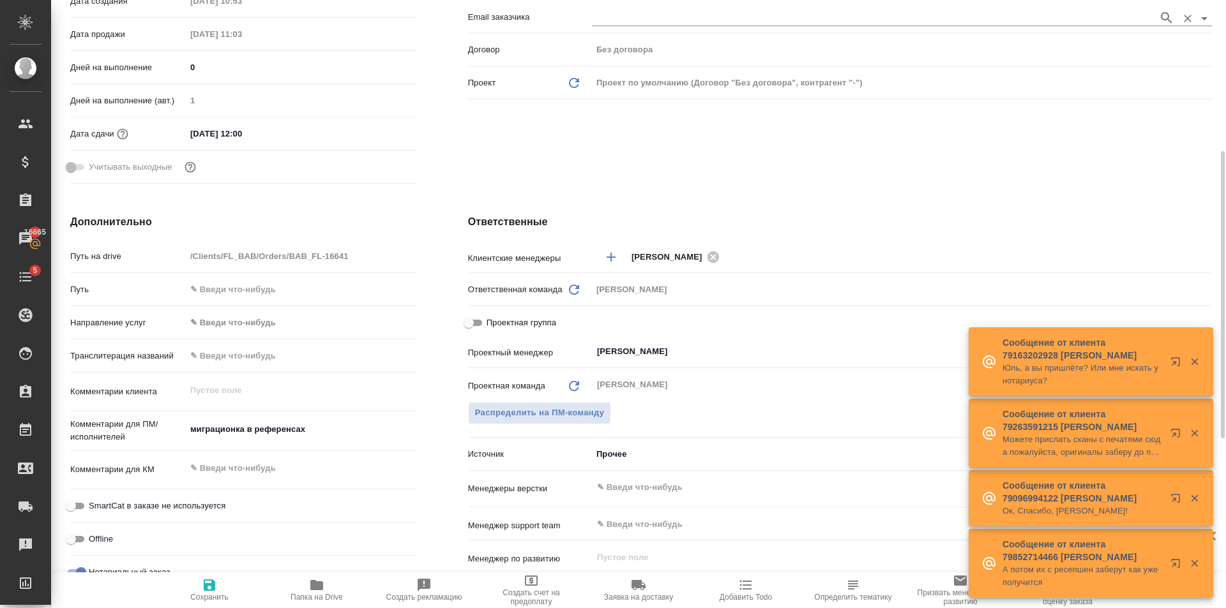
type textarea "x"
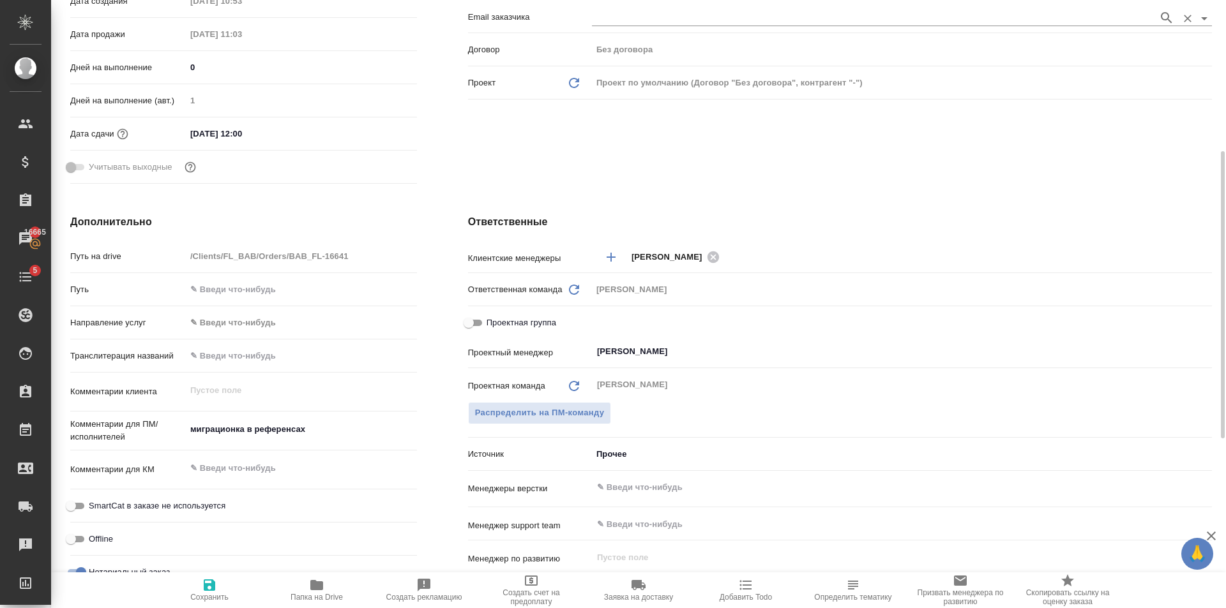
type textarea "x"
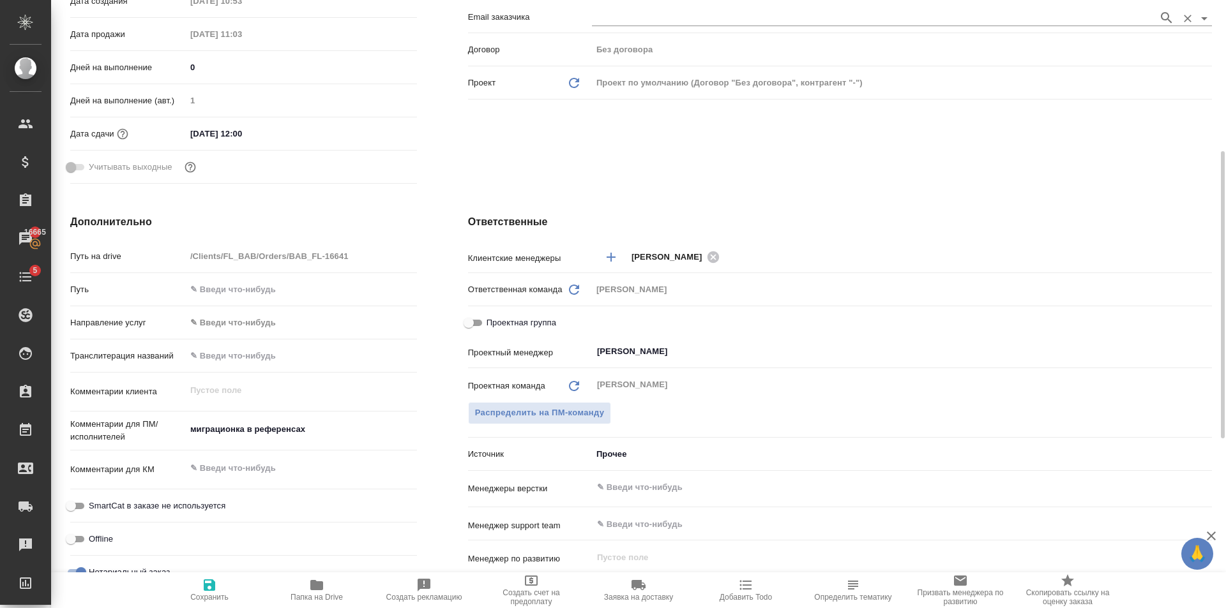
type textarea "x"
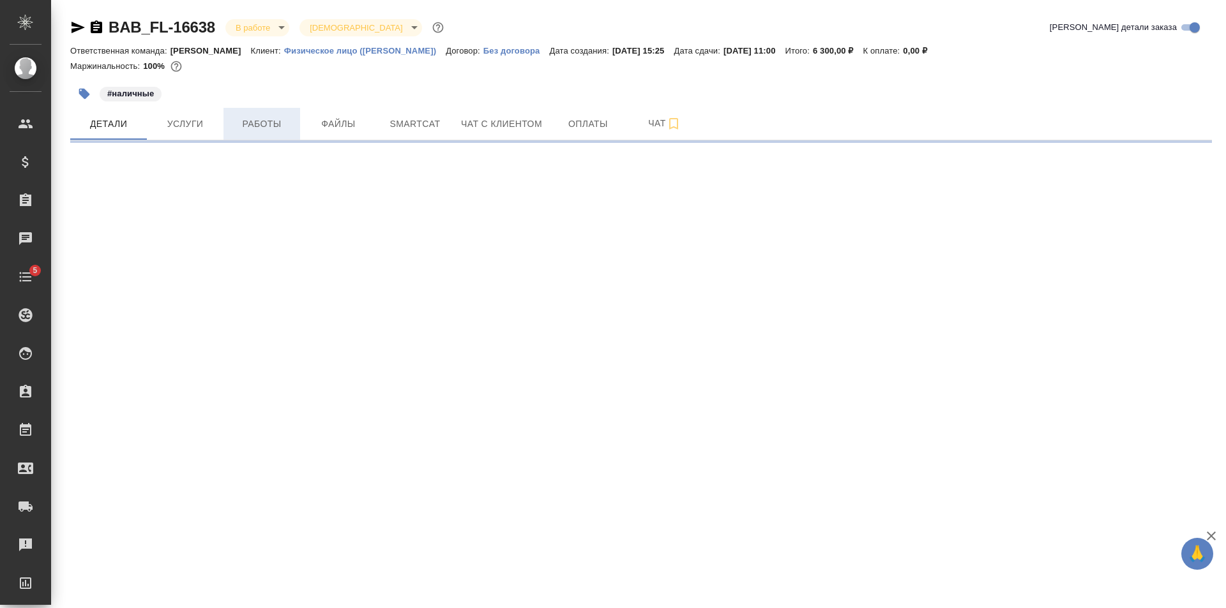
click at [259, 116] on span "Работы" at bounding box center [261, 124] width 61 height 16
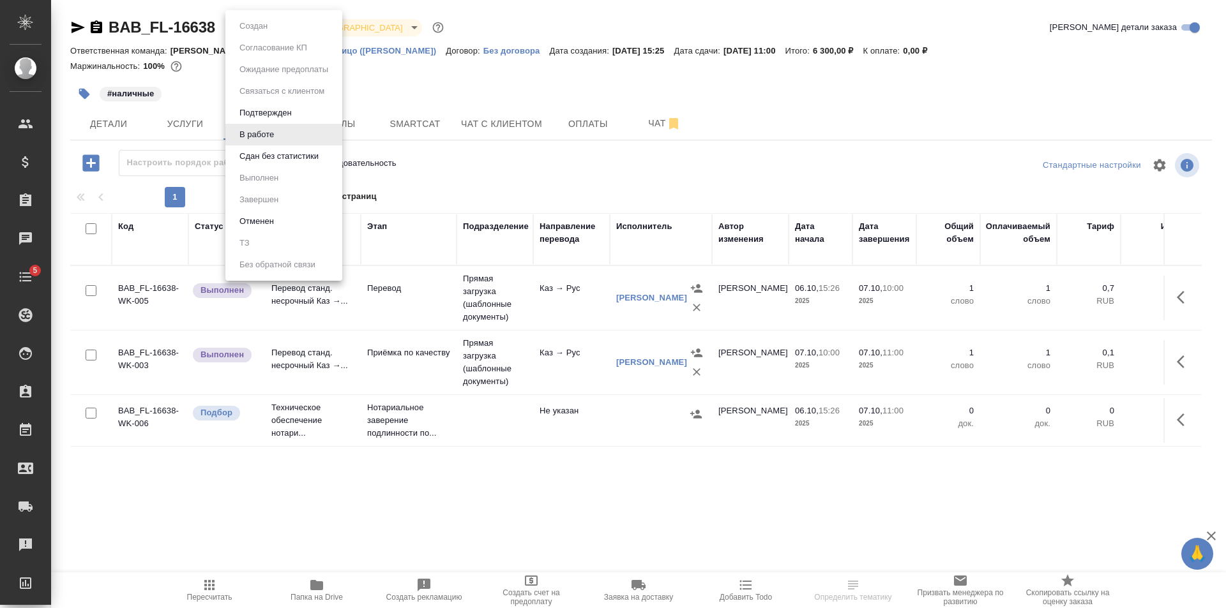
click at [269, 29] on body "🙏 .cls-1 fill:#fff; AWATERA [PERSON_NAME] Клиенты Спецификации Заказы Чаты 5 To…" at bounding box center [613, 304] width 1226 height 608
click at [269, 152] on button "Сдан без статистики" at bounding box center [279, 156] width 87 height 14
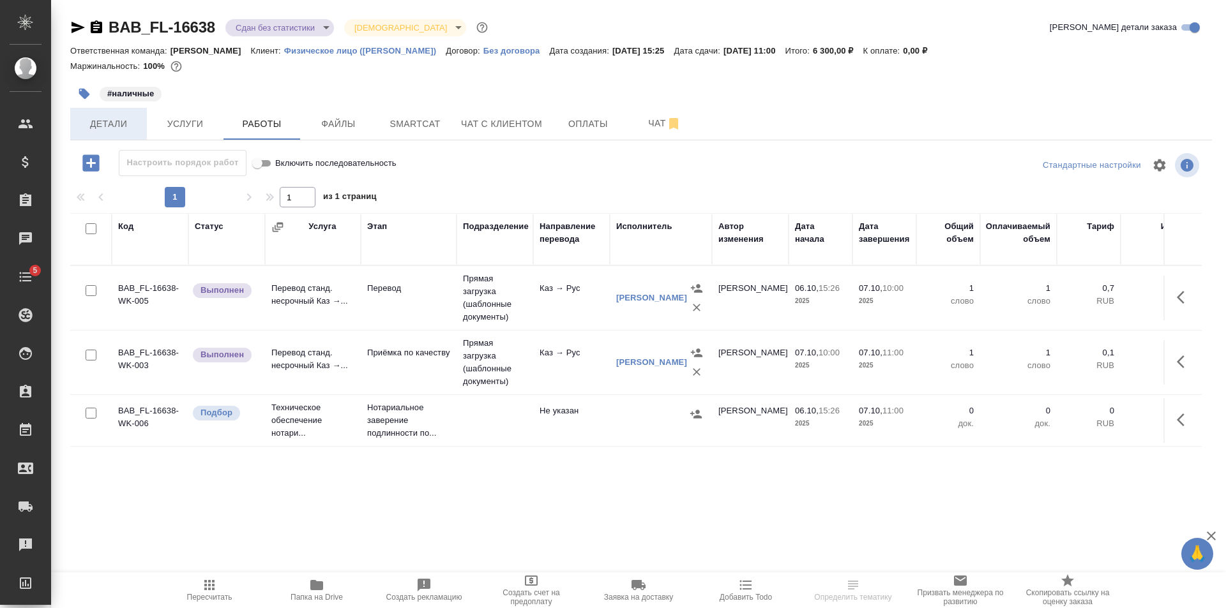
click at [119, 117] on span "Детали" at bounding box center [108, 124] width 61 height 16
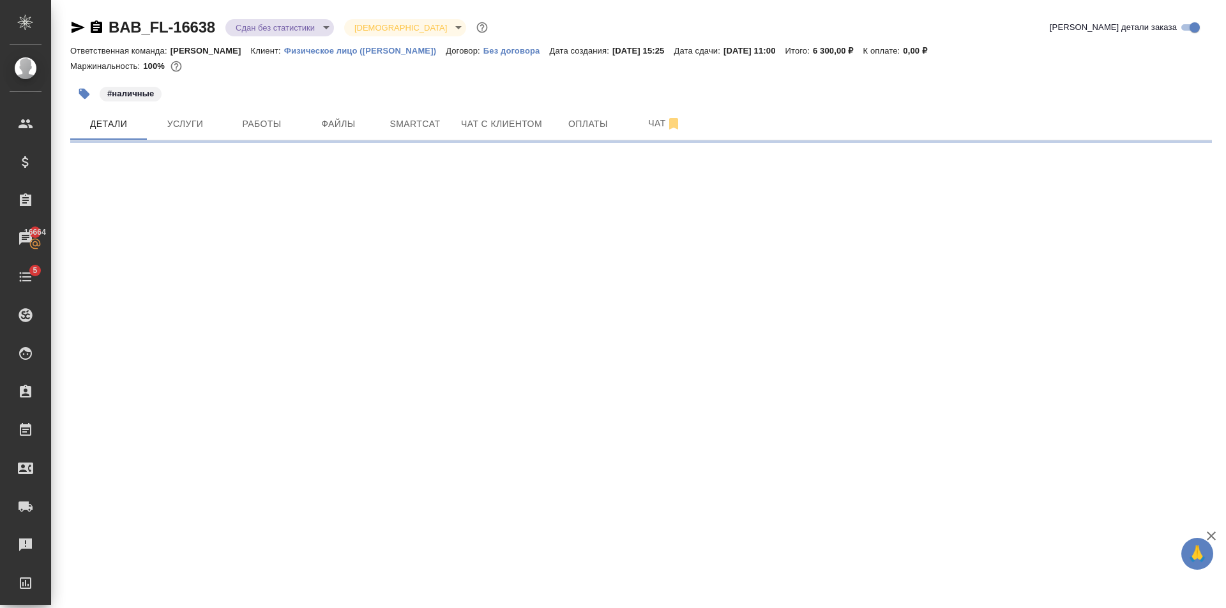
select select "RU"
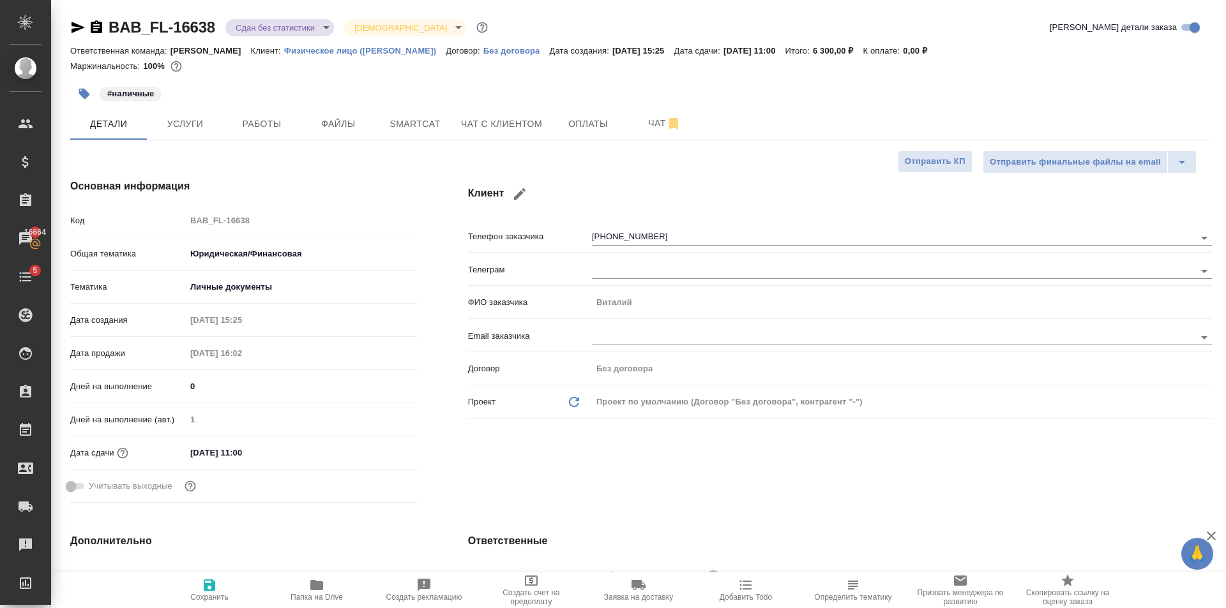
type textarea "x"
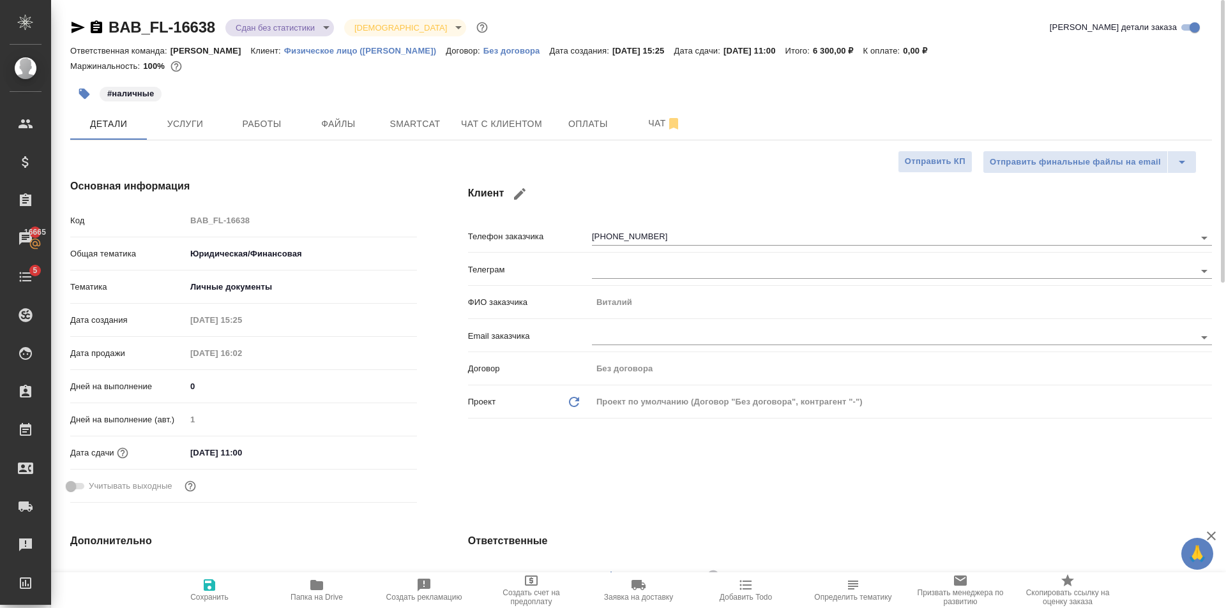
type textarea "x"
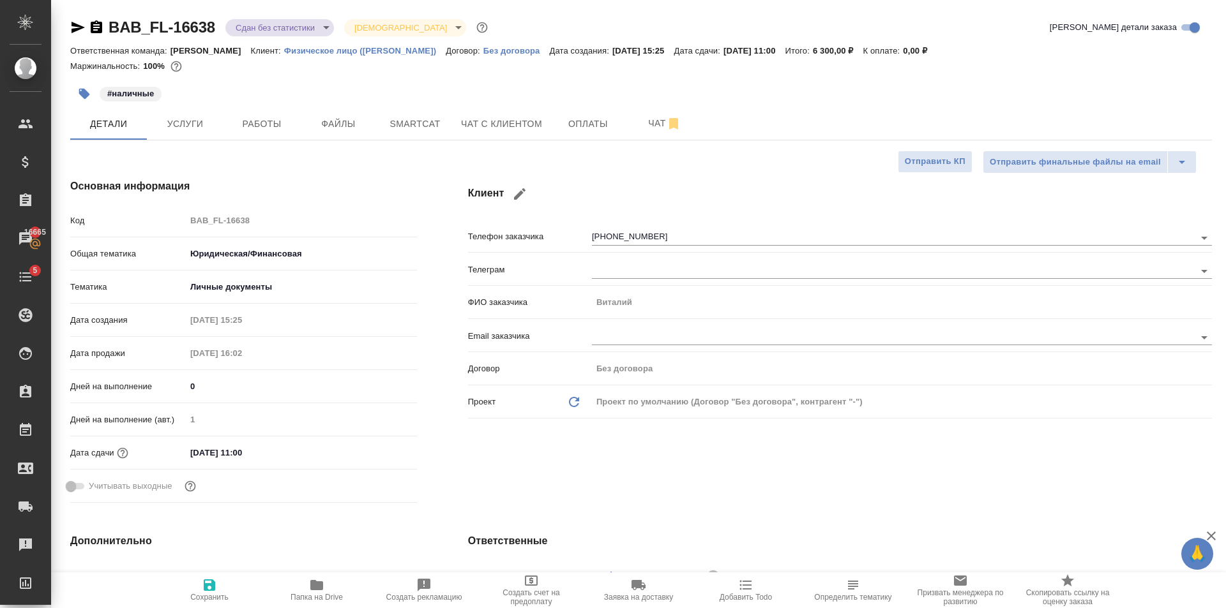
type textarea "x"
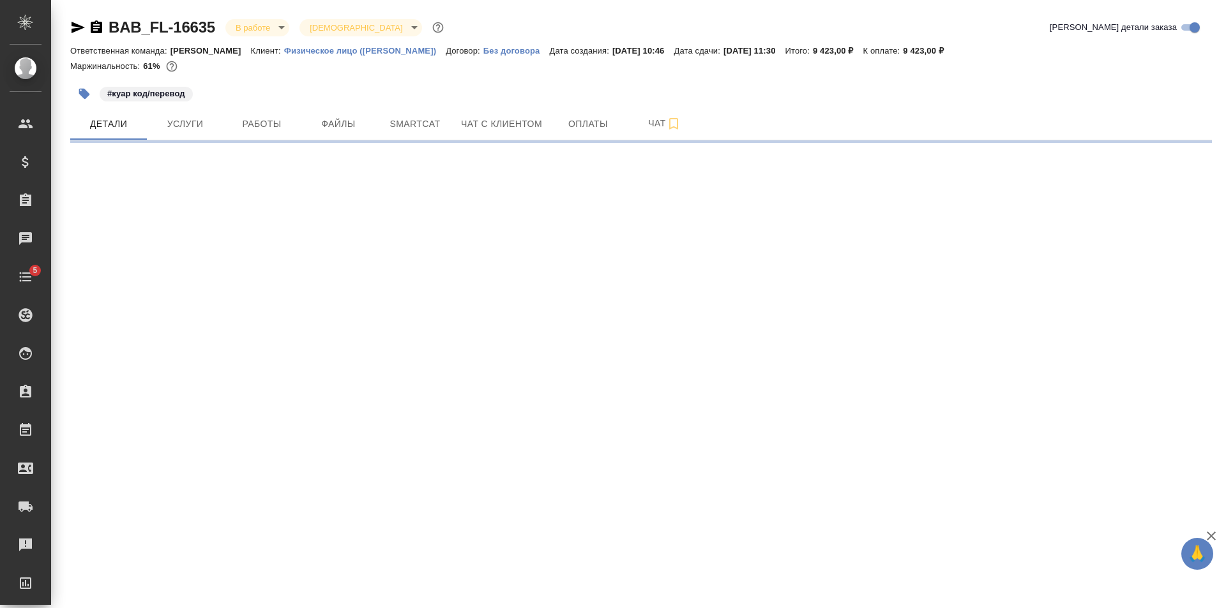
click at [273, 109] on button "Работы" at bounding box center [261, 124] width 77 height 32
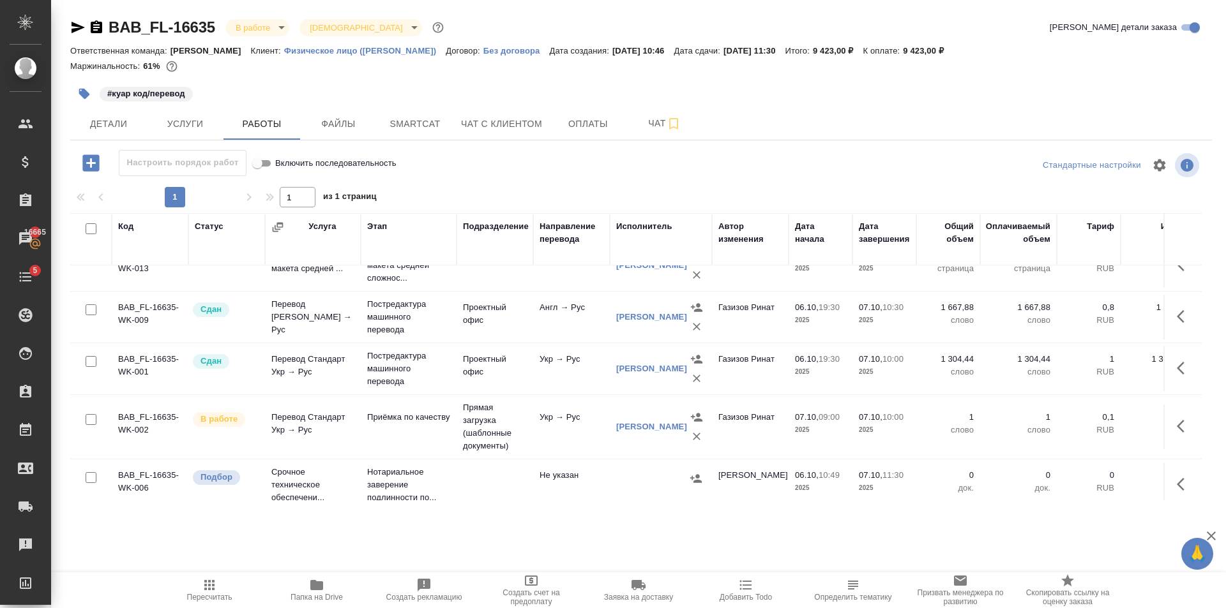
scroll to position [47, 0]
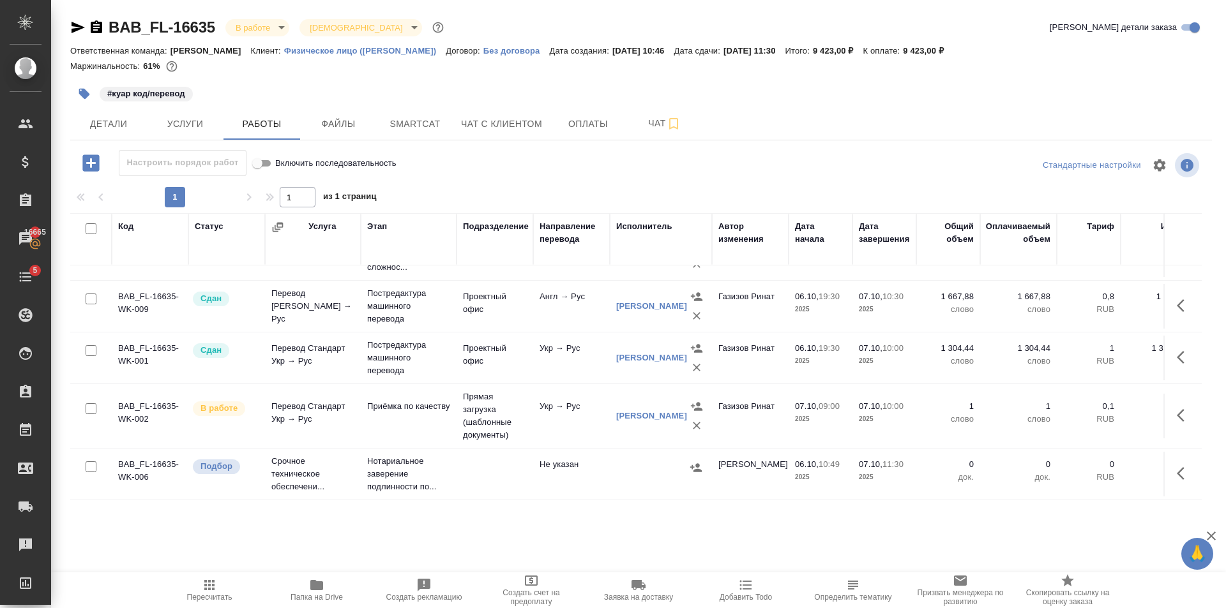
click at [471, 462] on td at bounding box center [494, 474] width 77 height 45
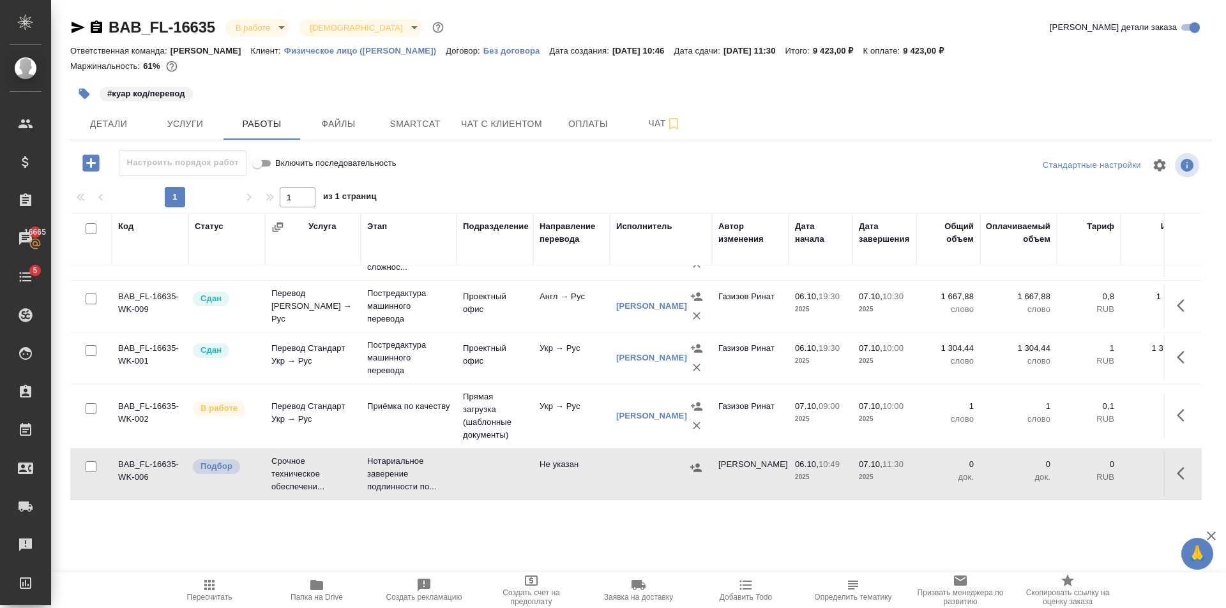
click at [245, 581] on span "Пересчитать" at bounding box center [209, 590] width 92 height 24
click at [206, 583] on icon "button" at bounding box center [209, 585] width 10 height 10
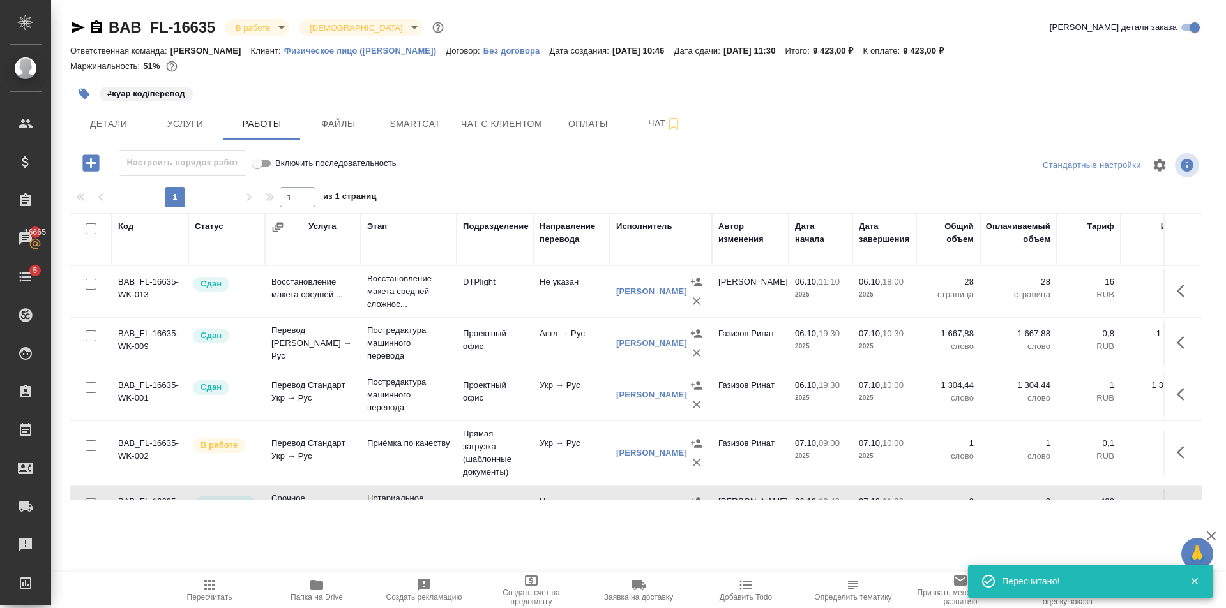
scroll to position [59, 0]
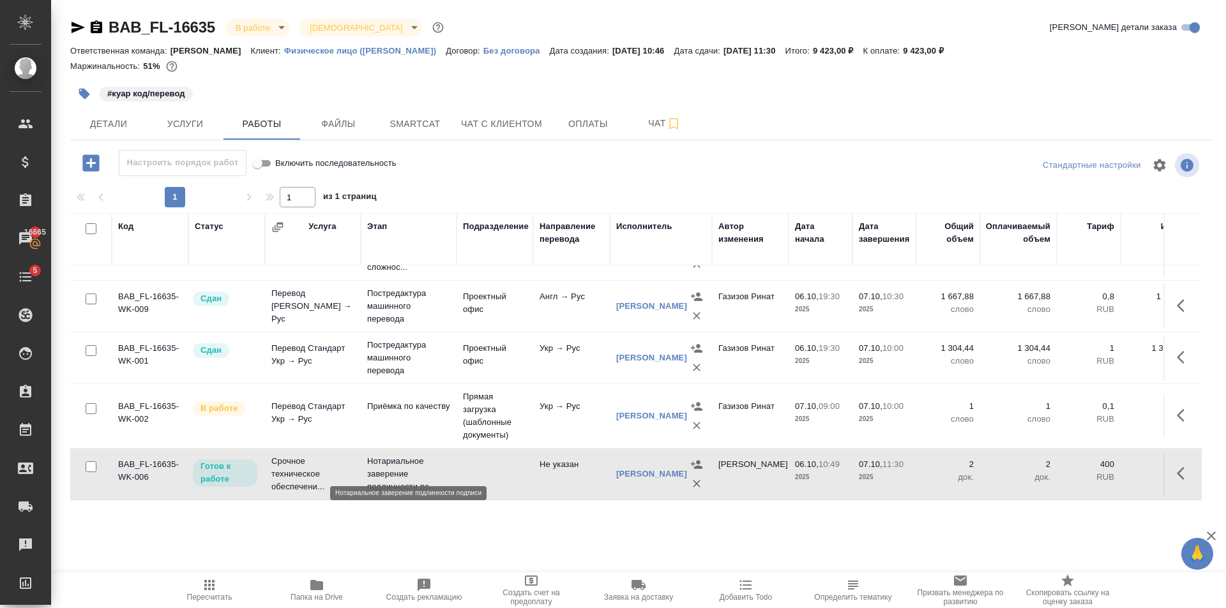
click at [405, 468] on p "Нотариальное заверение подлинности по..." at bounding box center [408, 474] width 83 height 38
click at [453, 469] on td "Нотариальное заверение подлинности по..." at bounding box center [409, 474] width 96 height 51
click at [454, 469] on td "Нотариальное заверение подлинности по..." at bounding box center [409, 474] width 96 height 51
drag, startPoint x: 211, startPoint y: 587, endPoint x: 381, endPoint y: 504, distance: 189.0
click at [213, 587] on icon "button" at bounding box center [209, 585] width 15 height 15
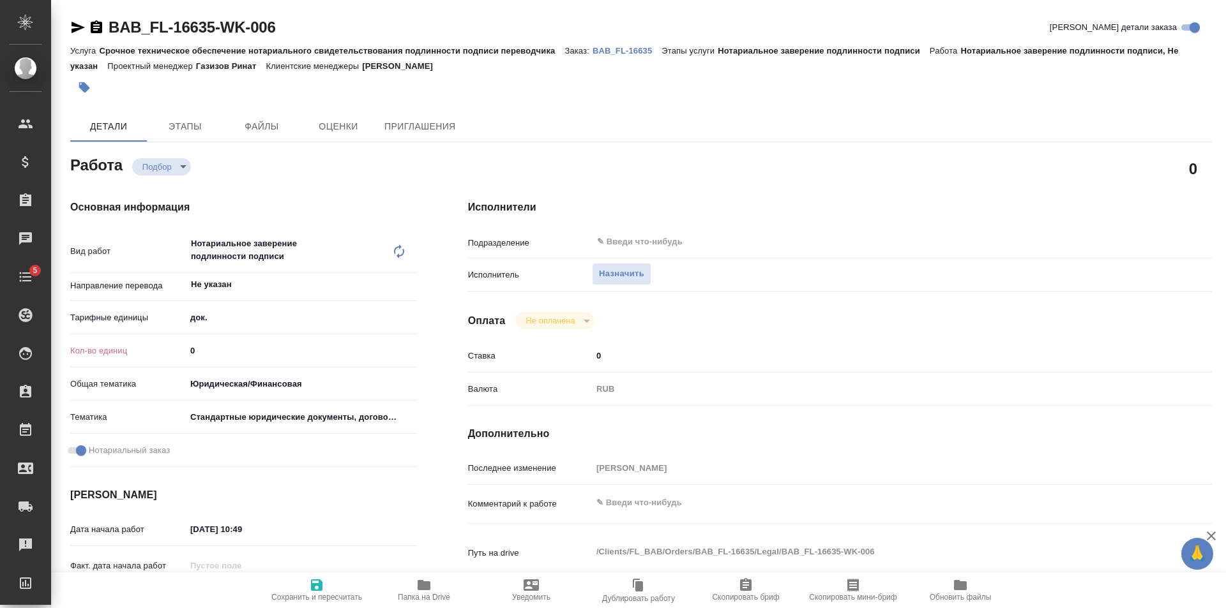
type textarea "x"
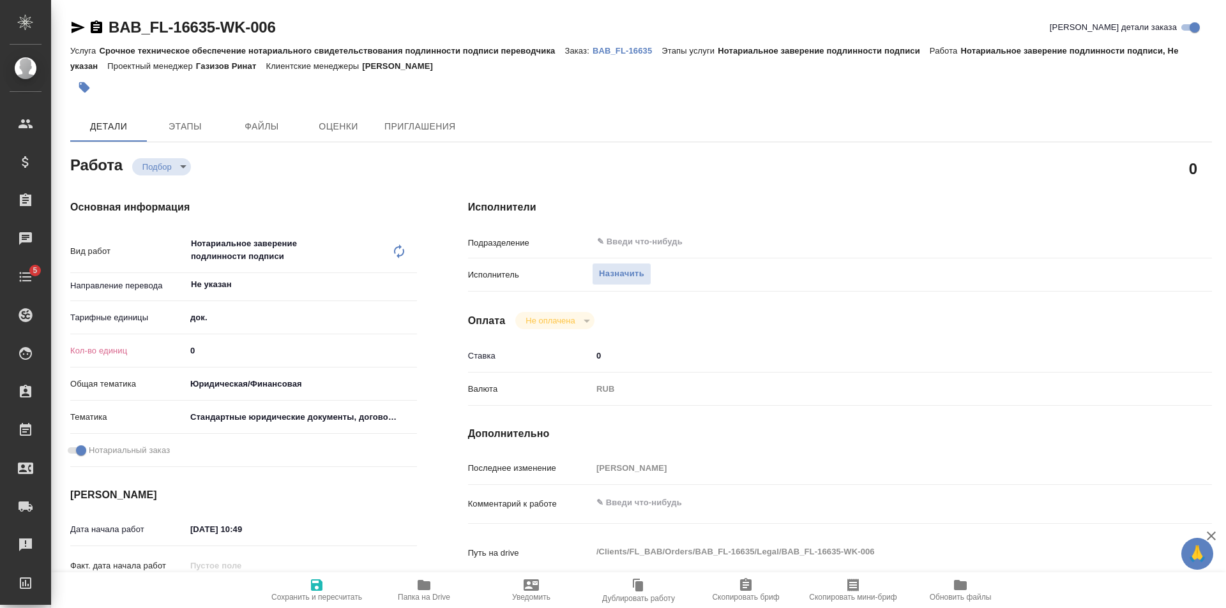
type textarea "x"
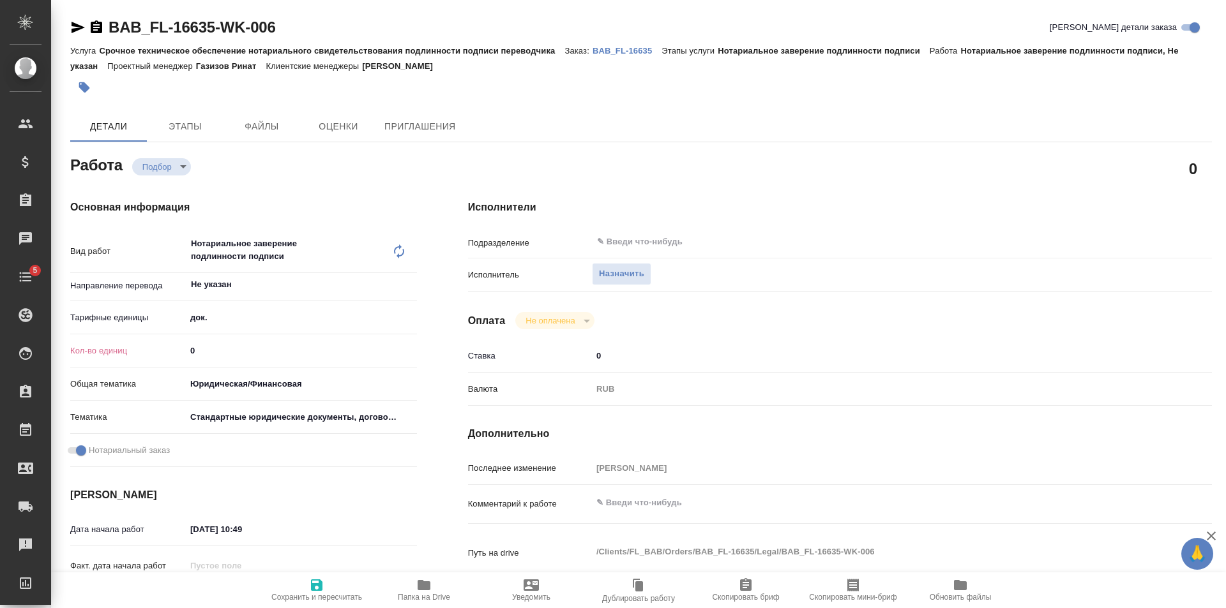
type textarea "x"
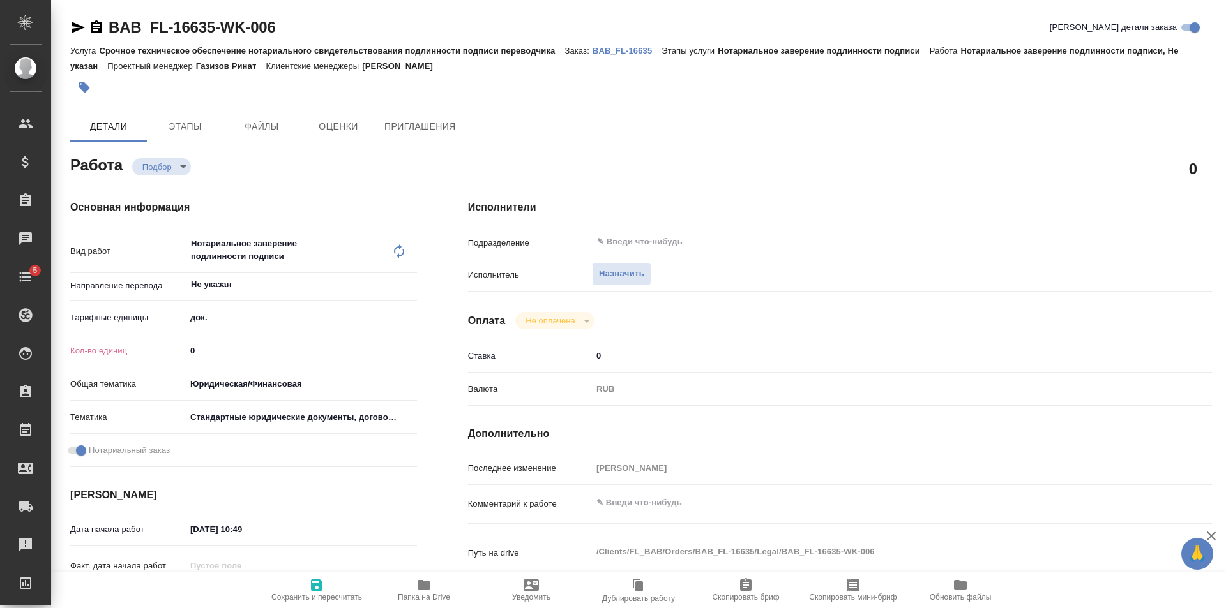
type input "1"
click at [414, 345] on input "1" at bounding box center [301, 351] width 231 height 19
type textarea "x"
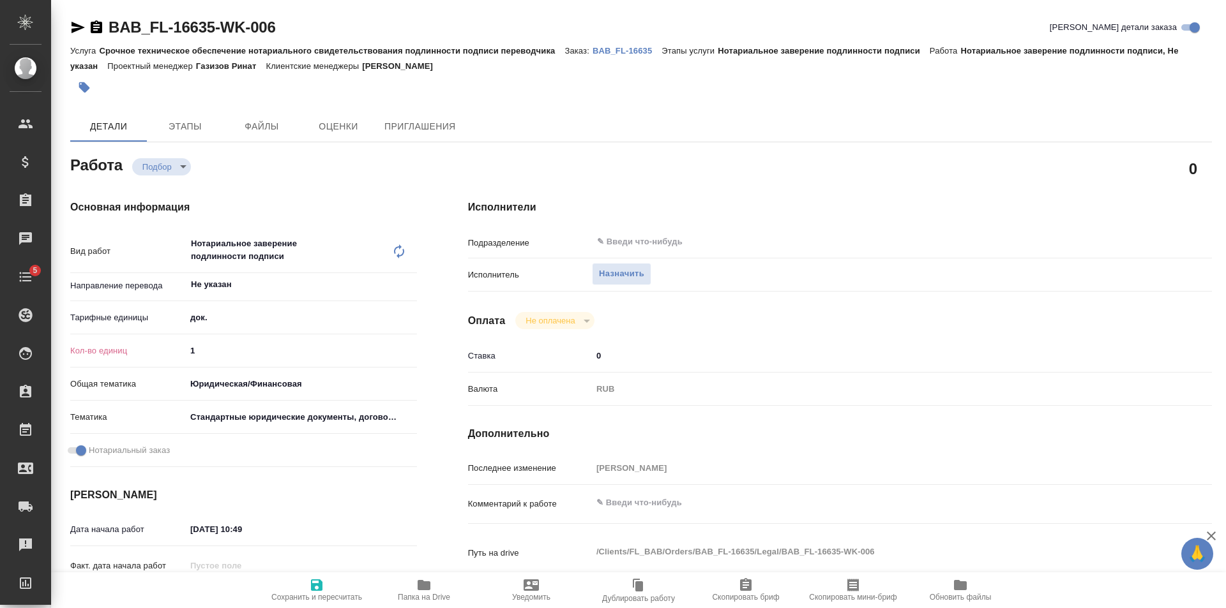
type textarea "x"
type input "2"
type textarea "x"
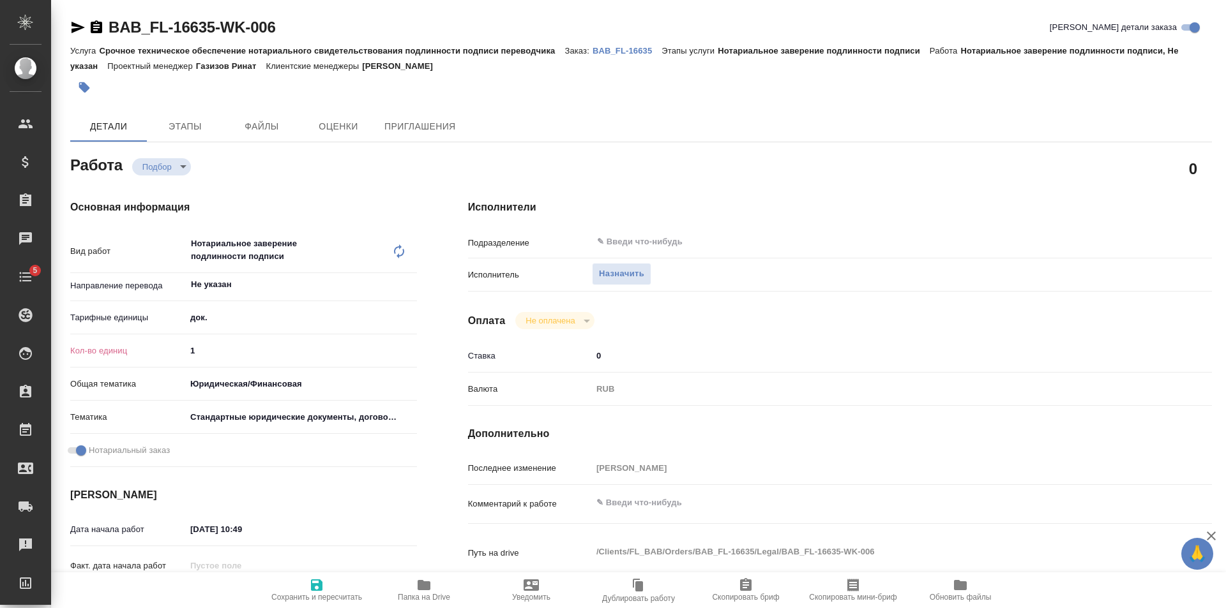
type textarea "x"
type input "2"
click at [414, 345] on input "2" at bounding box center [301, 351] width 230 height 19
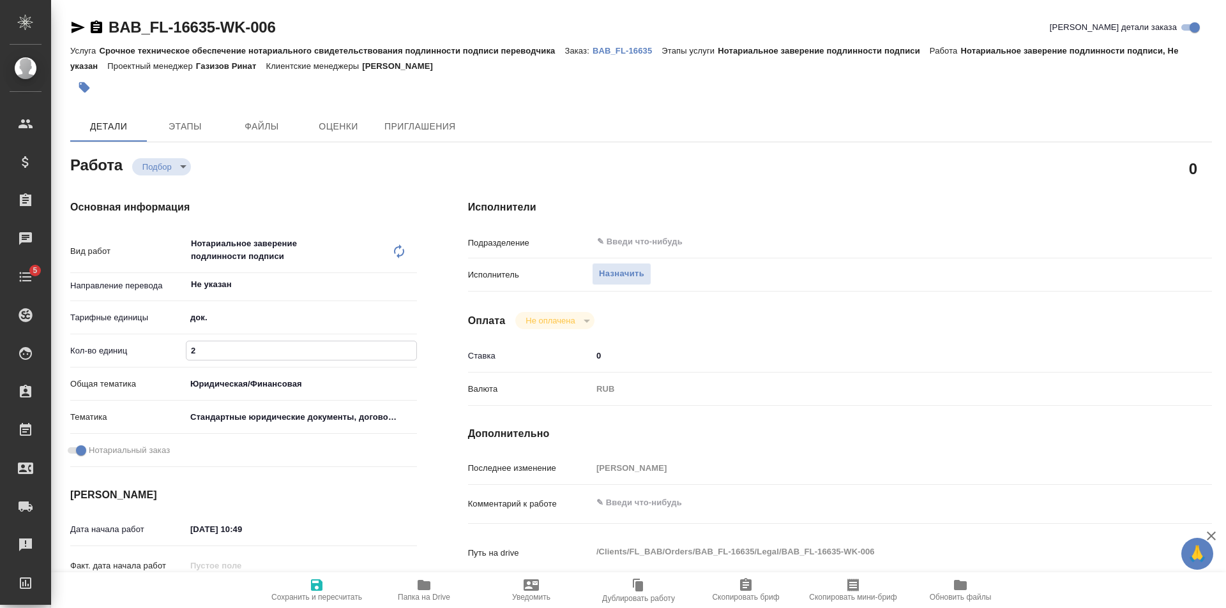
click at [313, 589] on icon "button" at bounding box center [316, 585] width 11 height 11
type textarea "x"
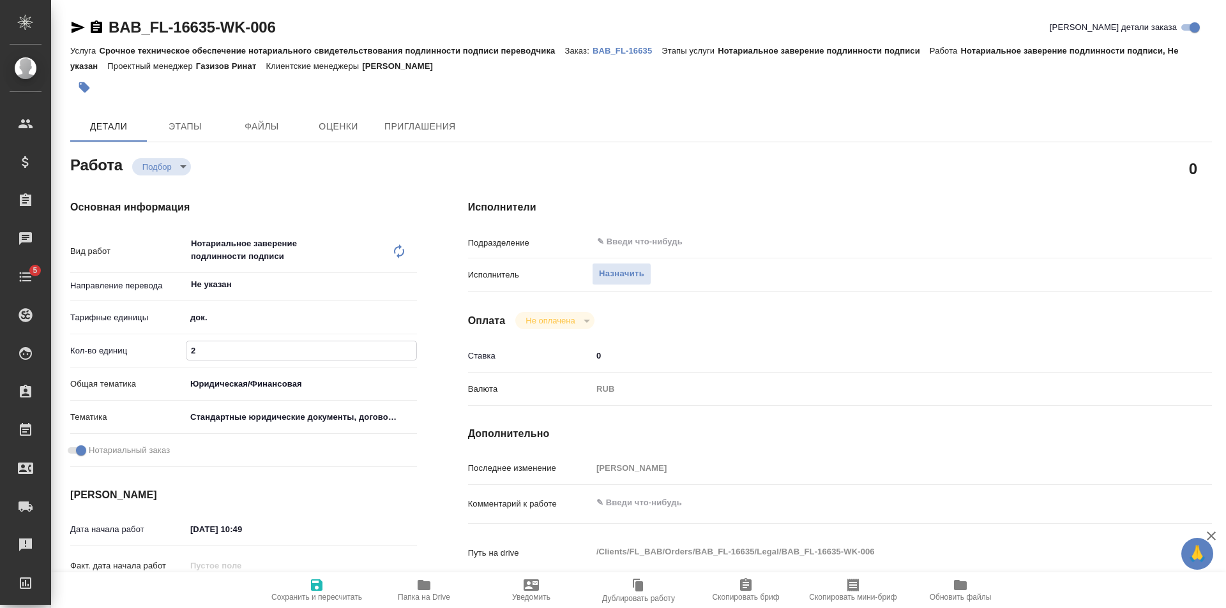
type textarea "x"
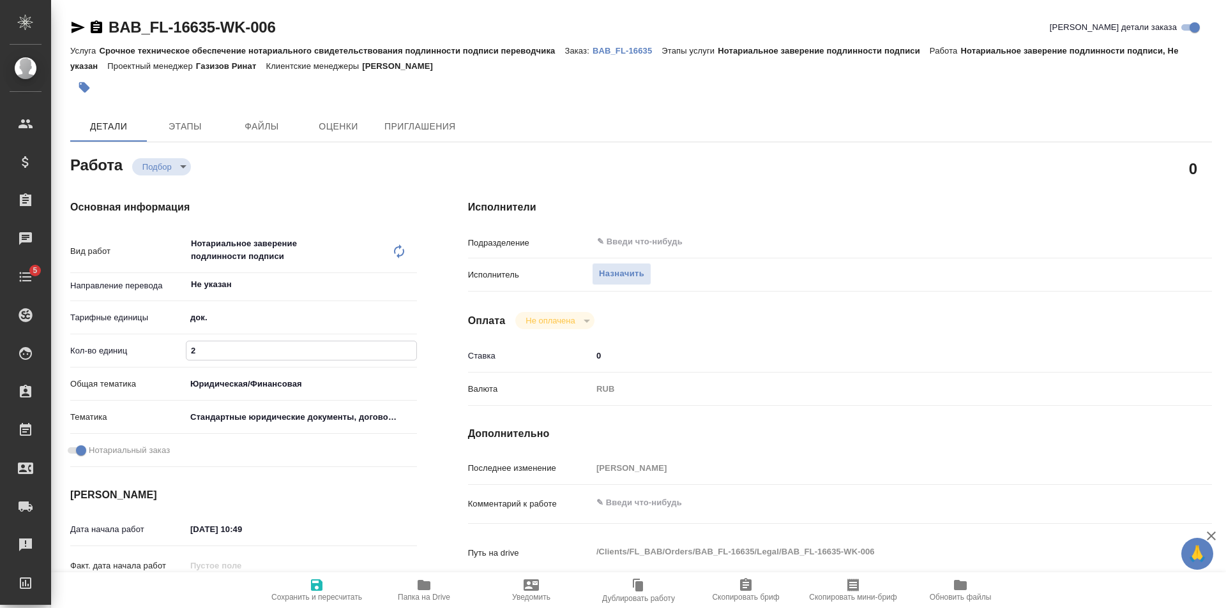
type textarea "x"
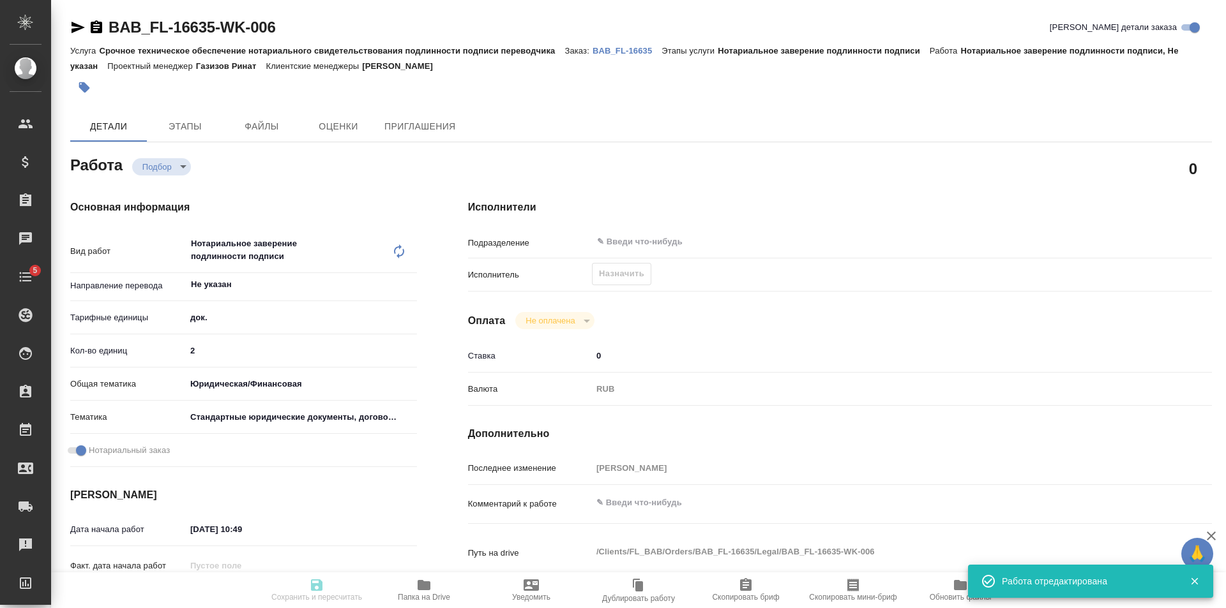
type textarea "x"
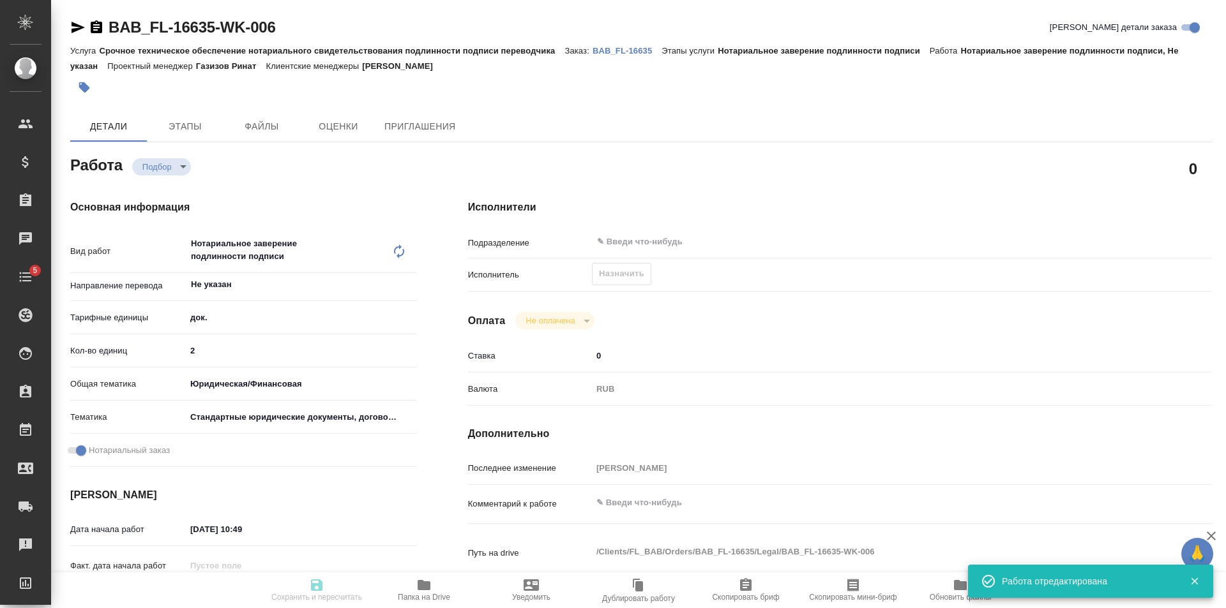
type input "recruiting"
type textarea "Нотариальное заверение подлинности подписи"
type textarea "x"
type input "Не указан"
type input "5a8b1489cc6b4906c91bfd8b"
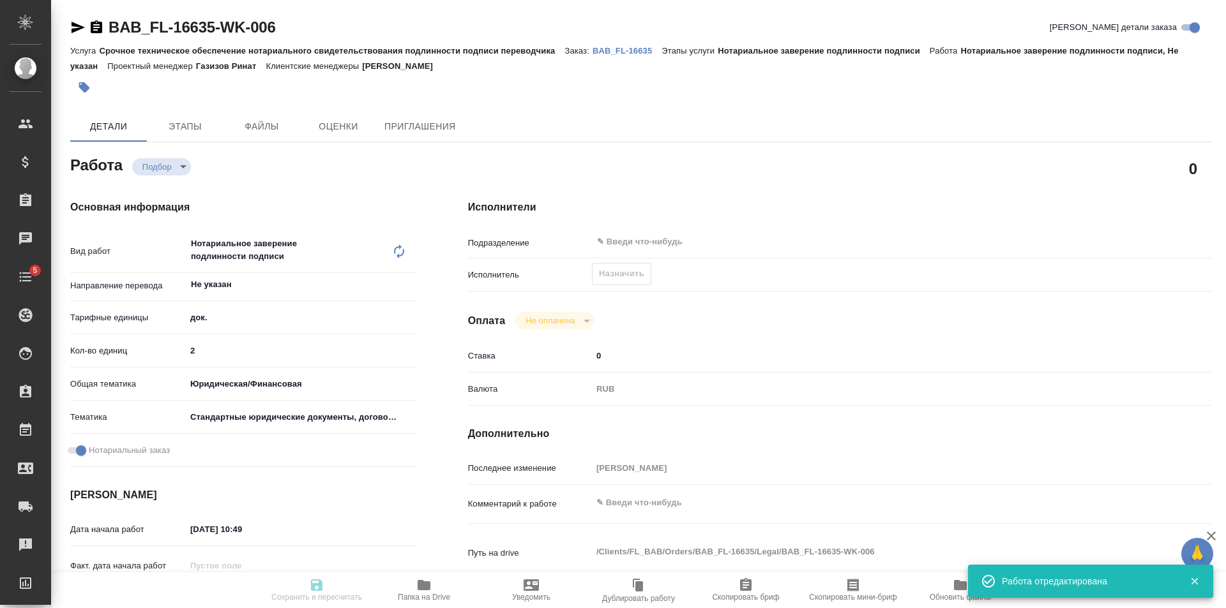
type input "2"
type input "yr-fn"
type input "5f647205b73bc97568ca66bf"
checkbox input "true"
type input "[DATE] 10:49"
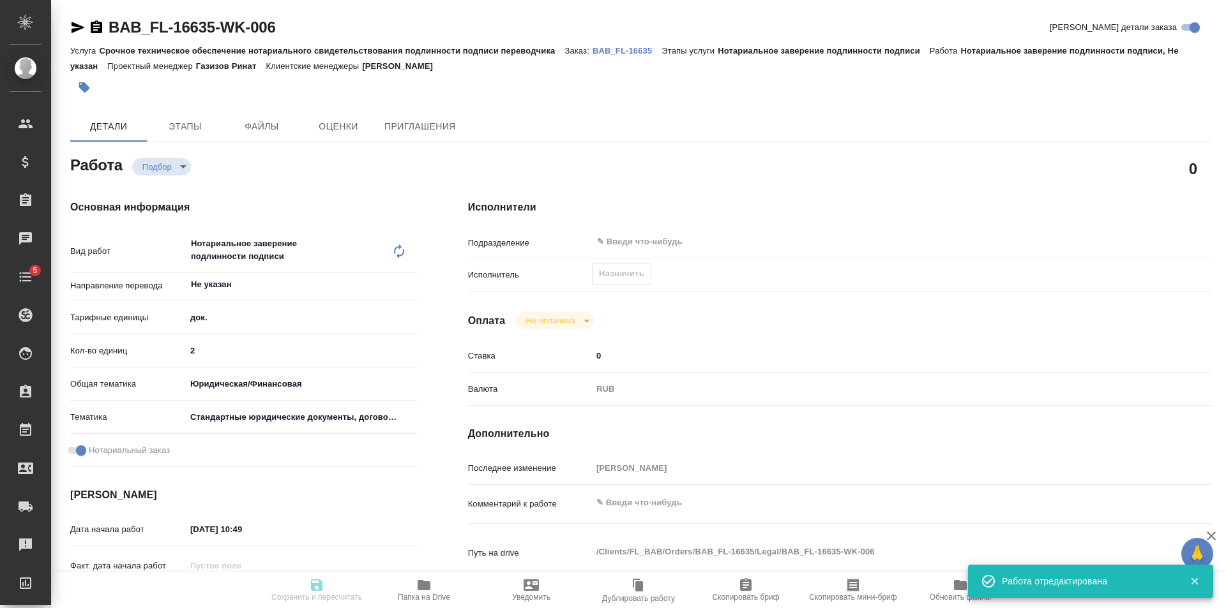
type input "[DATE] 11:30"
type input "notPayed"
type input "0"
type input "RUB"
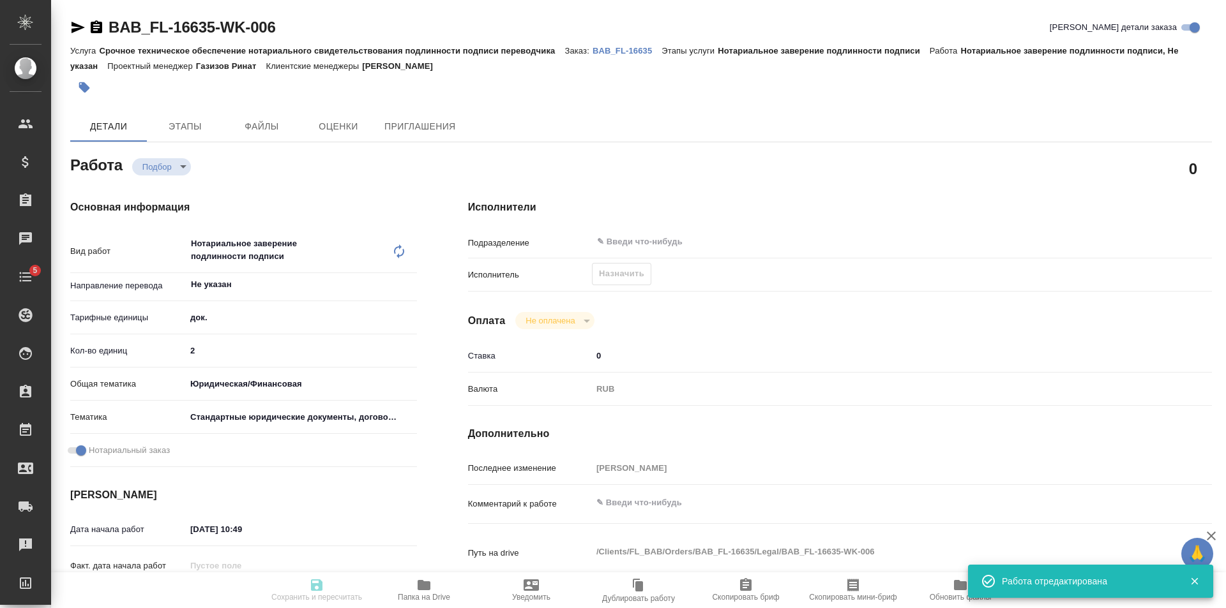
type input "[PERSON_NAME]"
type textarea "x"
type textarea "/Clients/FL_BAB/Orders/BAB_FL-16635/Legal/BAB_FL-16635-WK-006"
type textarea "x"
type input "BAB_FL-16635"
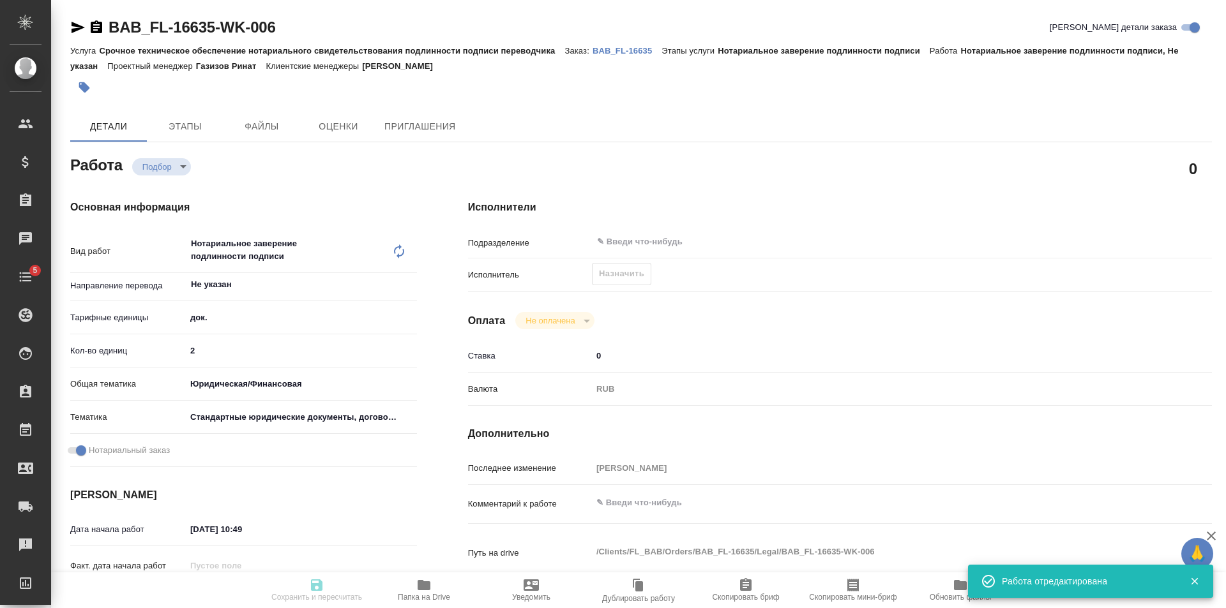
type input "Срочное техническое обеспечение нотариального свидетельствования подлинности по…"
type input "Нотариальное заверение подлинности подписи"
type input "[PERSON_NAME]"
type input "/Clients/FL_BAB/Orders/BAB_FL-16635"
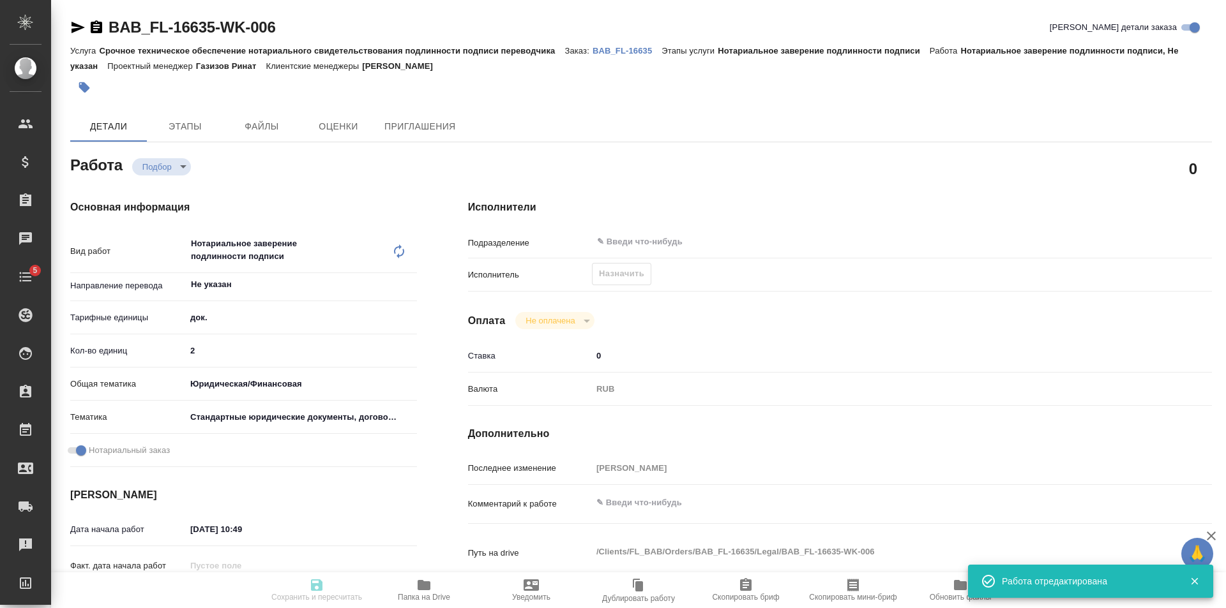
type textarea "x"
type textarea "перевод с укр + есть дополнительные отметки в переводе на англ - также нужно до…"
type textarea "x"
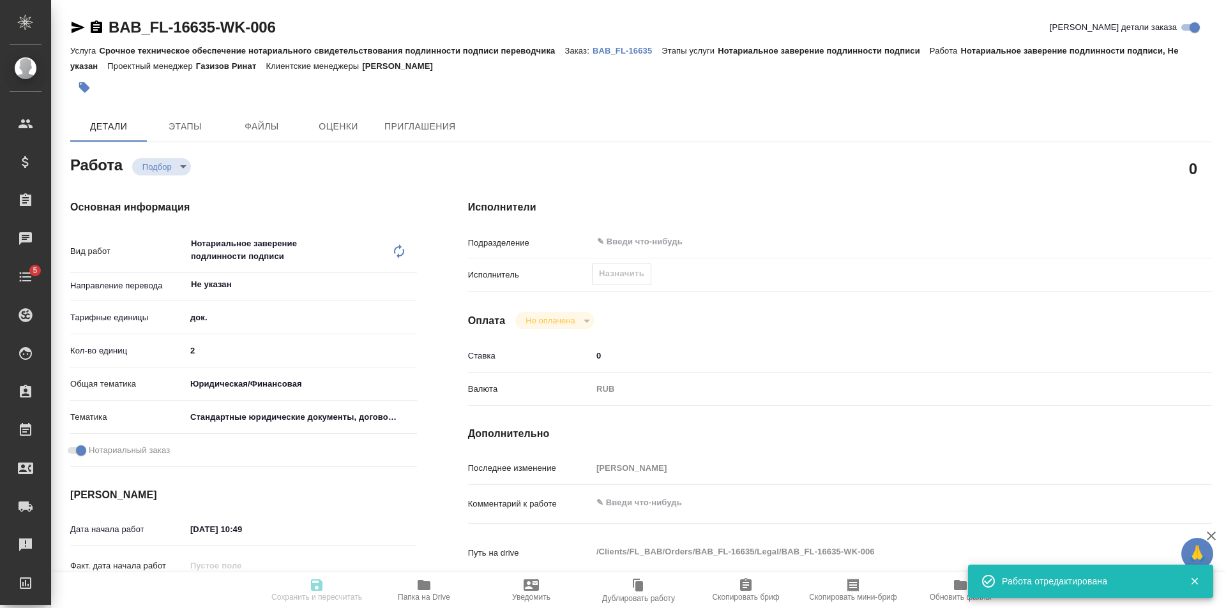
type textarea "x"
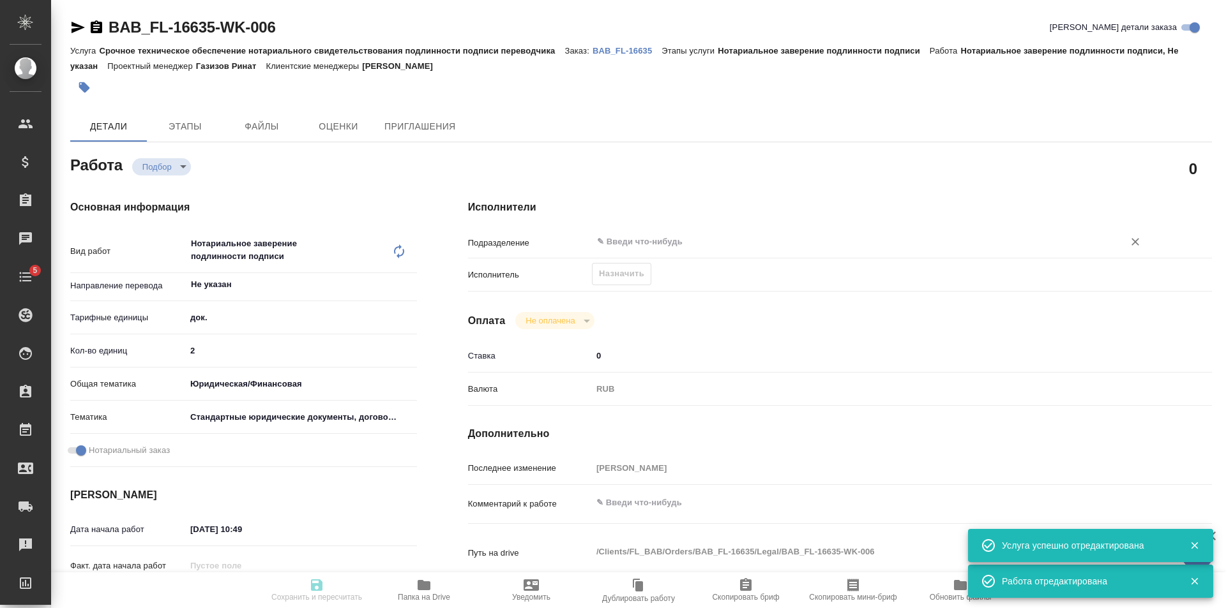
type textarea "x"
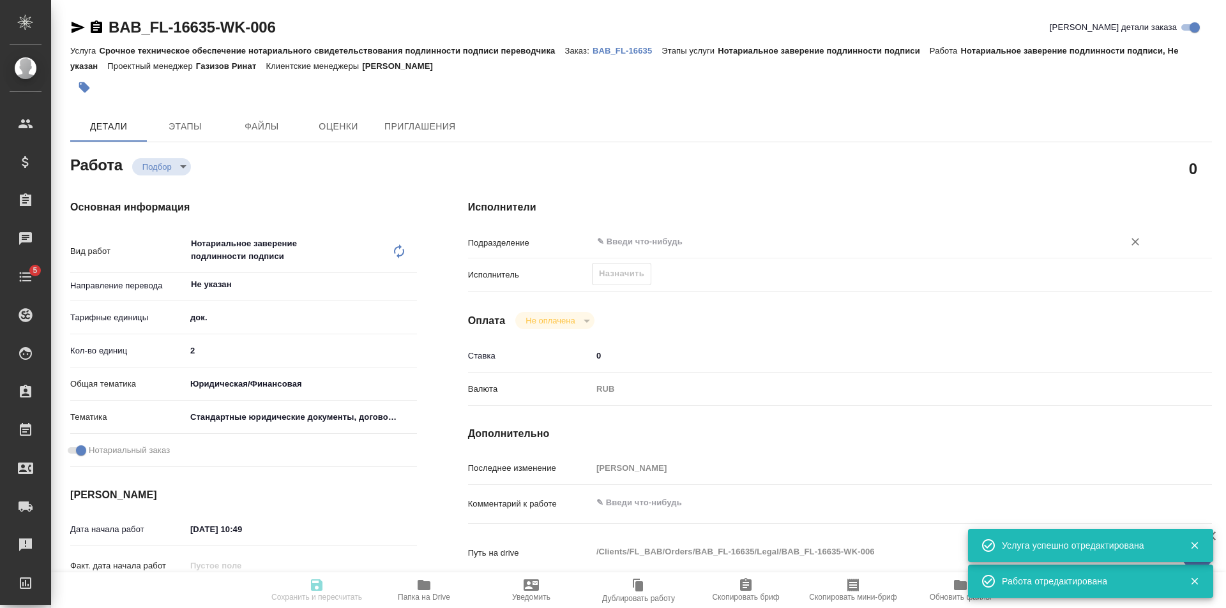
type textarea "x"
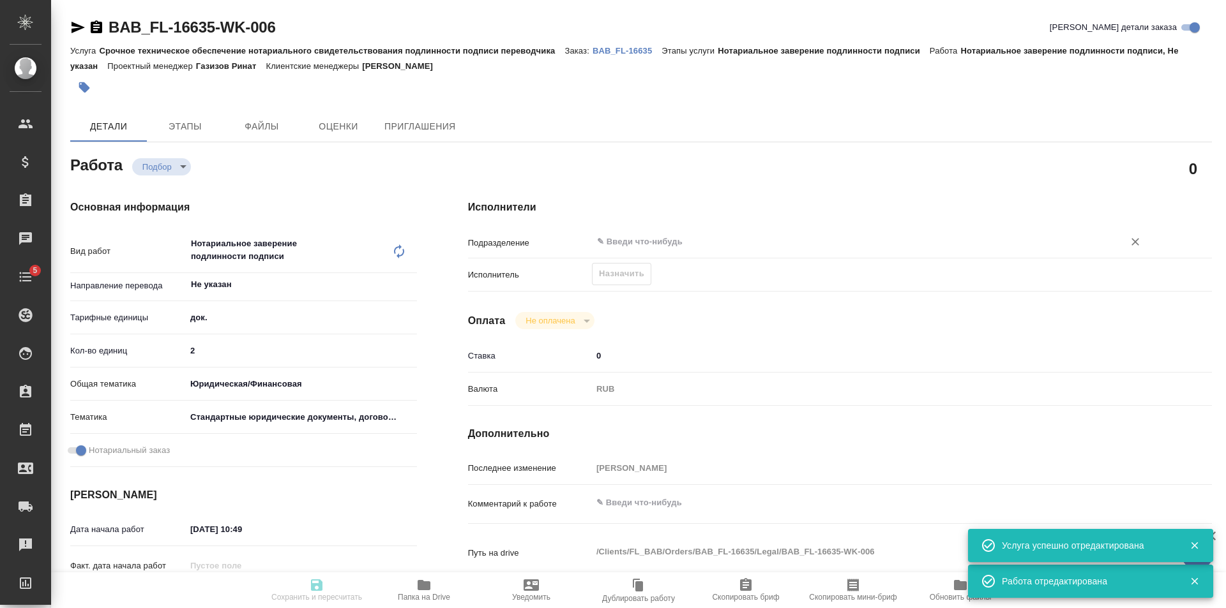
type textarea "x"
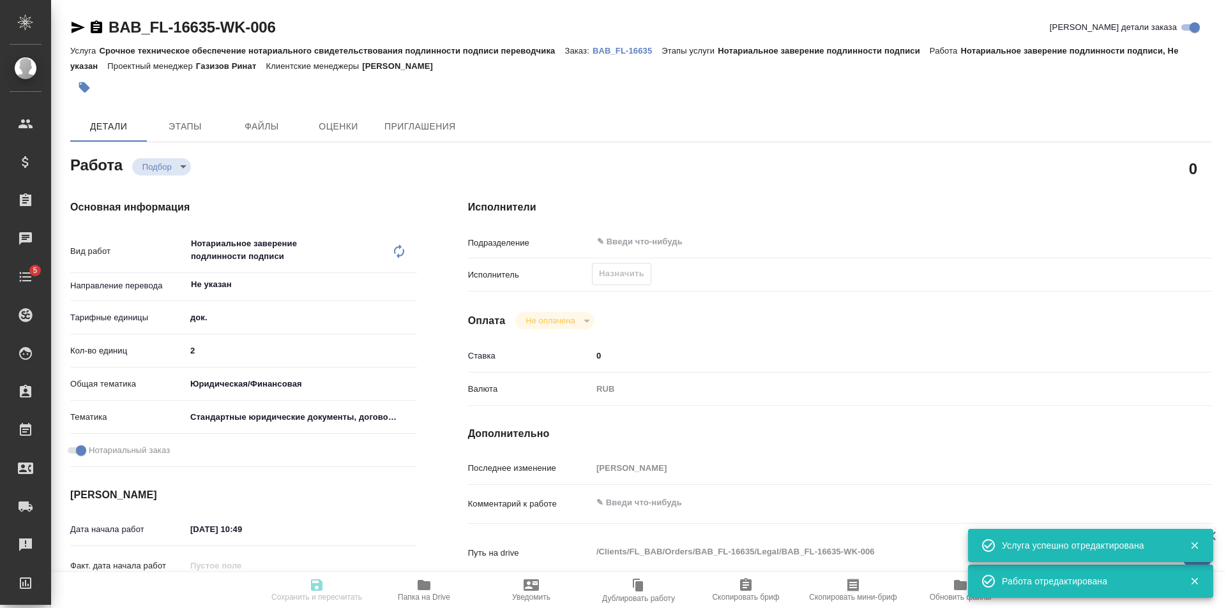
type textarea "x"
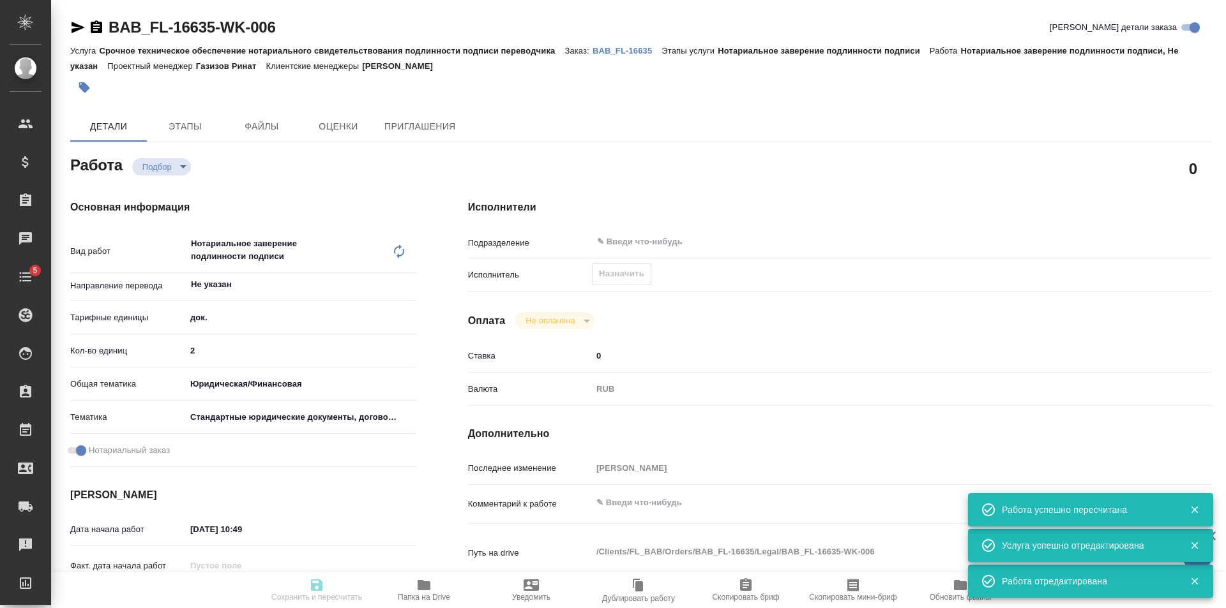
type input "recruiting"
type textarea "Нотариальное заверение подлинности подписи"
type textarea "x"
type input "Не указан"
type input "5a8b1489cc6b4906c91bfd8b"
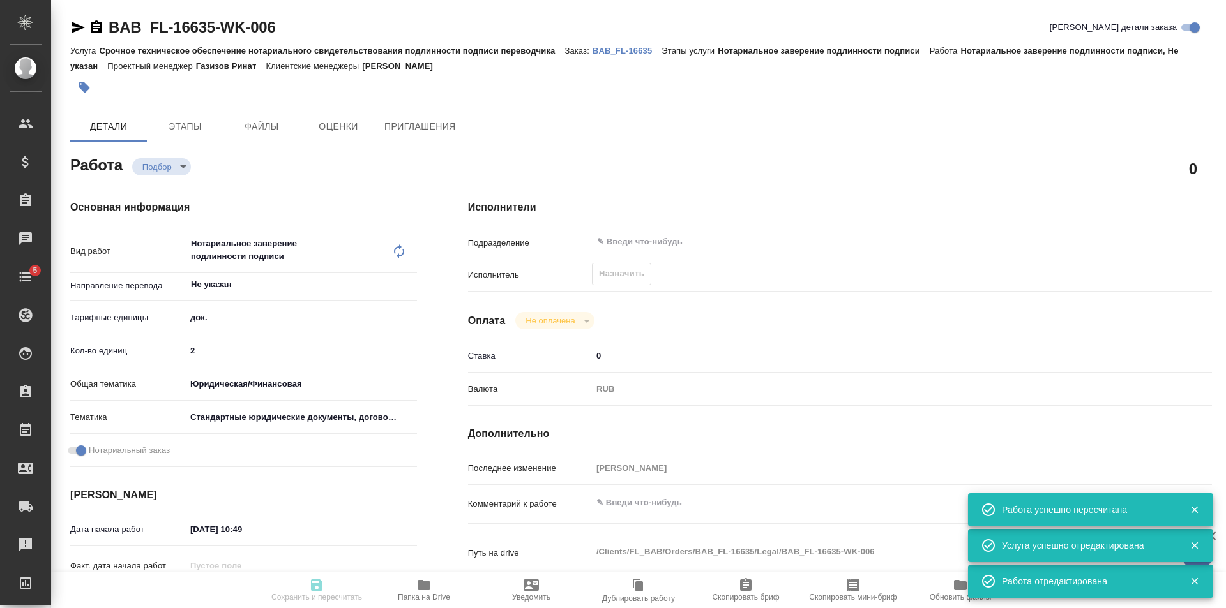
type input "2"
type input "yr-fn"
type input "5f647205b73bc97568ca66bf"
checkbox input "true"
type input "[DATE] 10:49"
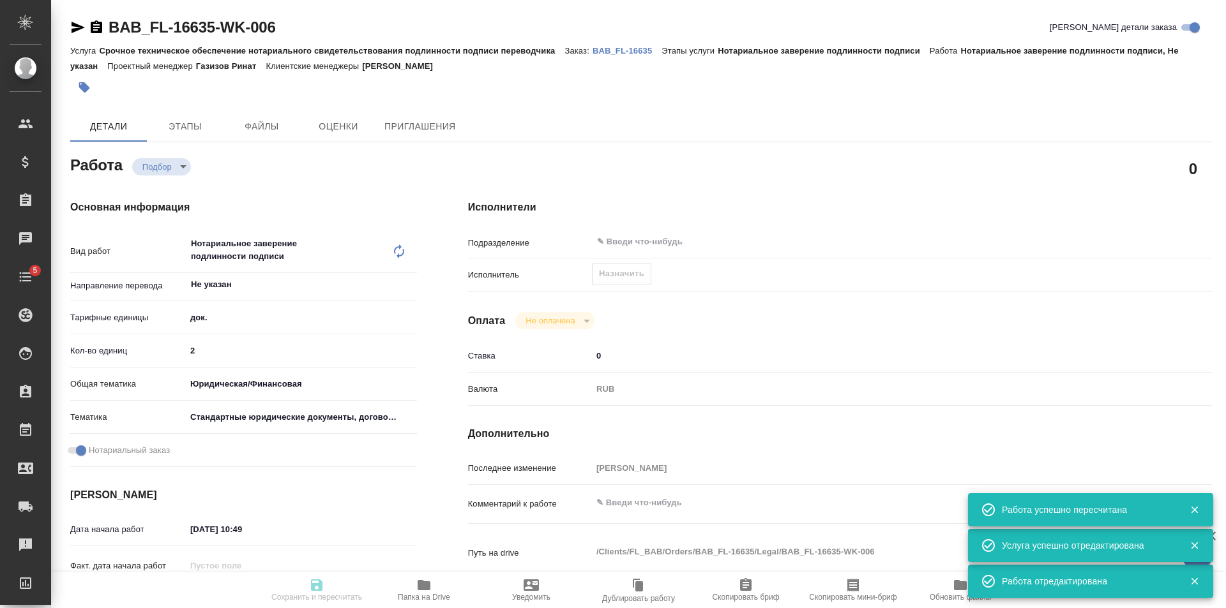
type input "[DATE] 11:30"
type input "notPayed"
type input "0"
type input "RUB"
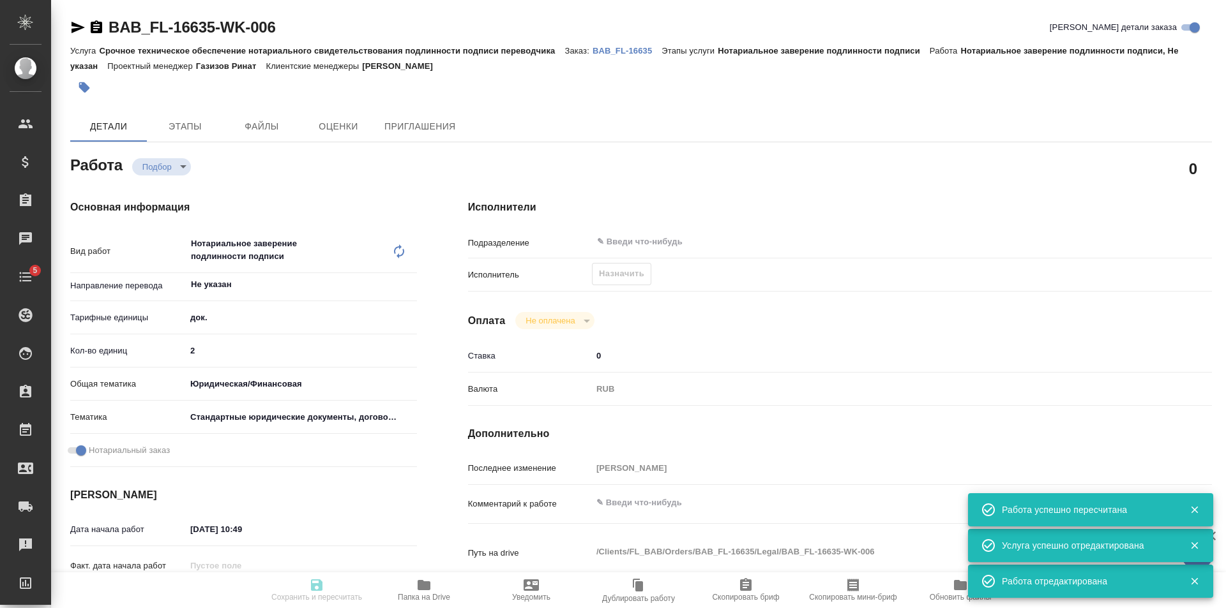
type input "[PERSON_NAME]"
type textarea "x"
type textarea "/Clients/FL_BAB/Orders/BAB_FL-16635/Legal/BAB_FL-16635-WK-006"
type textarea "x"
type input "BAB_FL-16635"
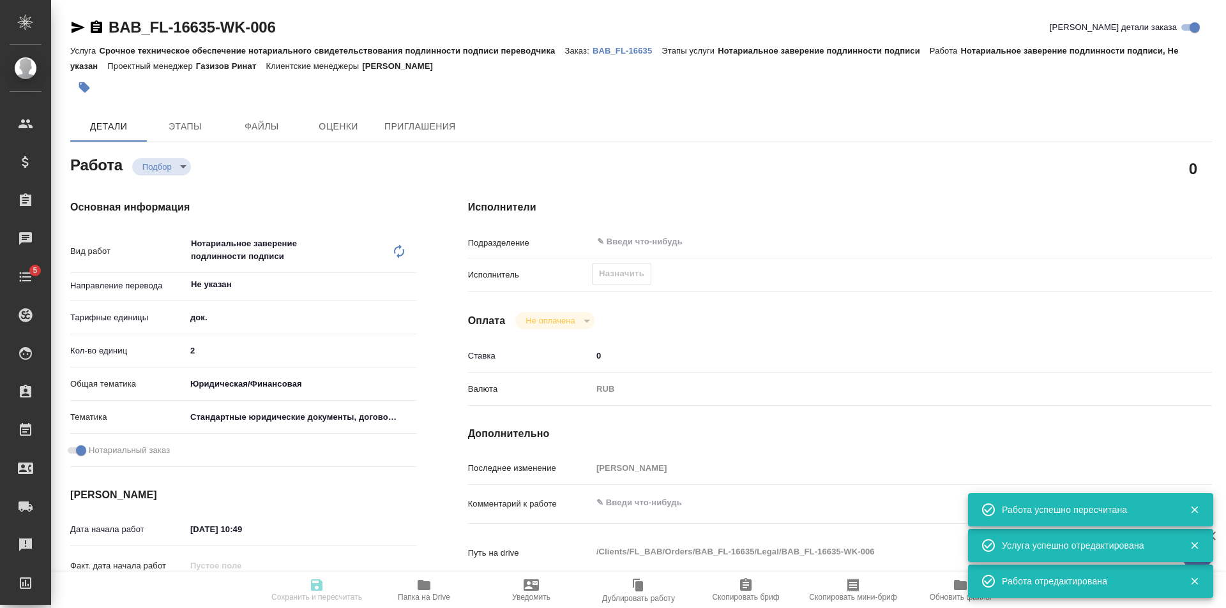
type input "Срочное техническое обеспечение нотариального свидетельствования подлинности по…"
type input "Нотариальное заверение подлинности подписи"
type input "[PERSON_NAME]"
type input "/Clients/FL_BAB/Orders/BAB_FL-16635"
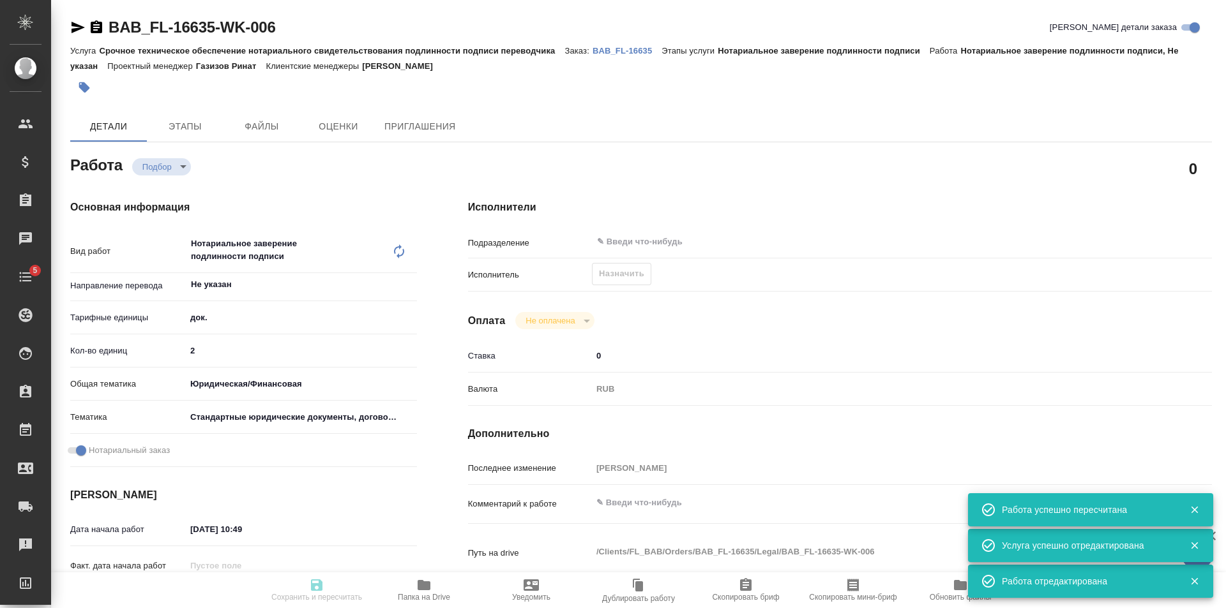
type textarea "x"
type textarea "перевод с укр + есть дополнительные отметки в переводе на англ - также нужно до…"
type textarea "x"
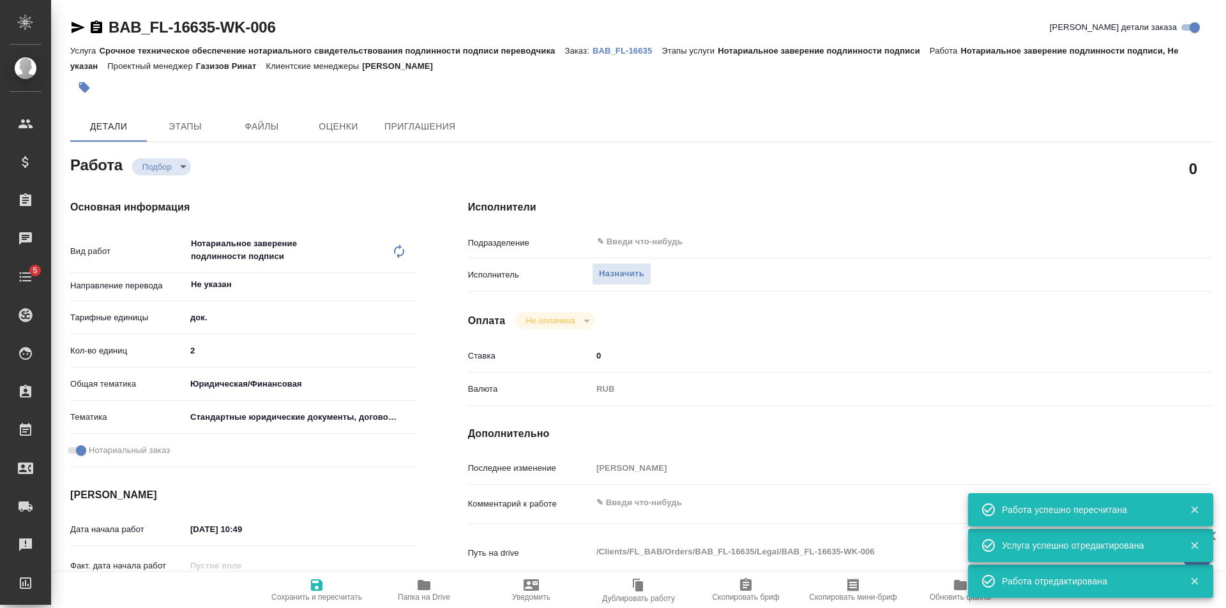
type textarea "x"
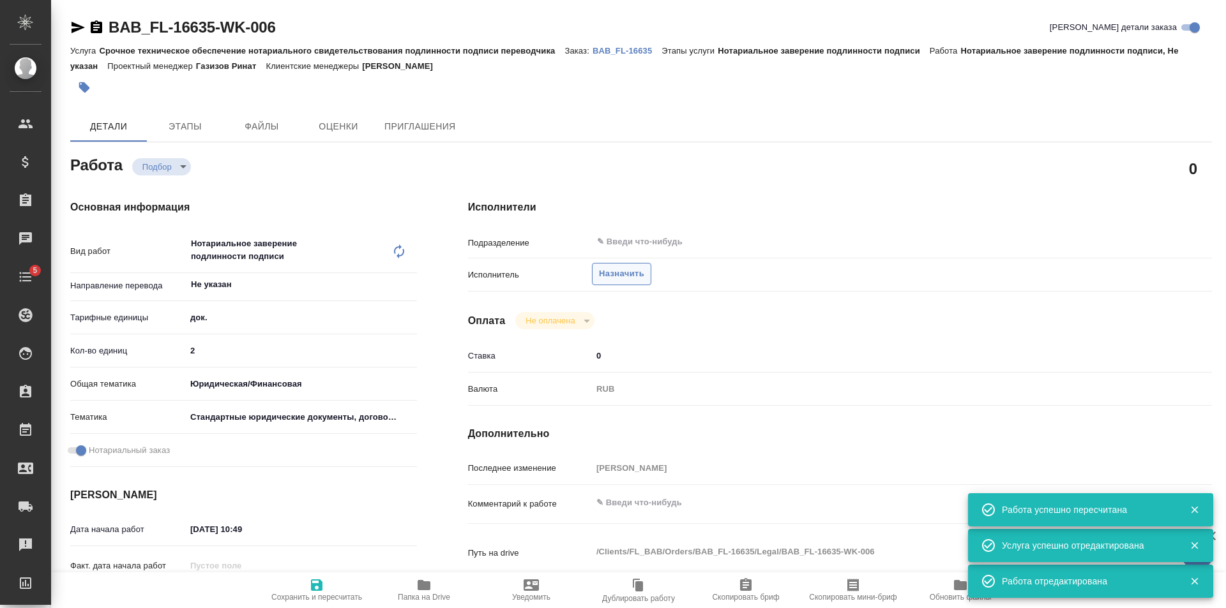
type textarea "x"
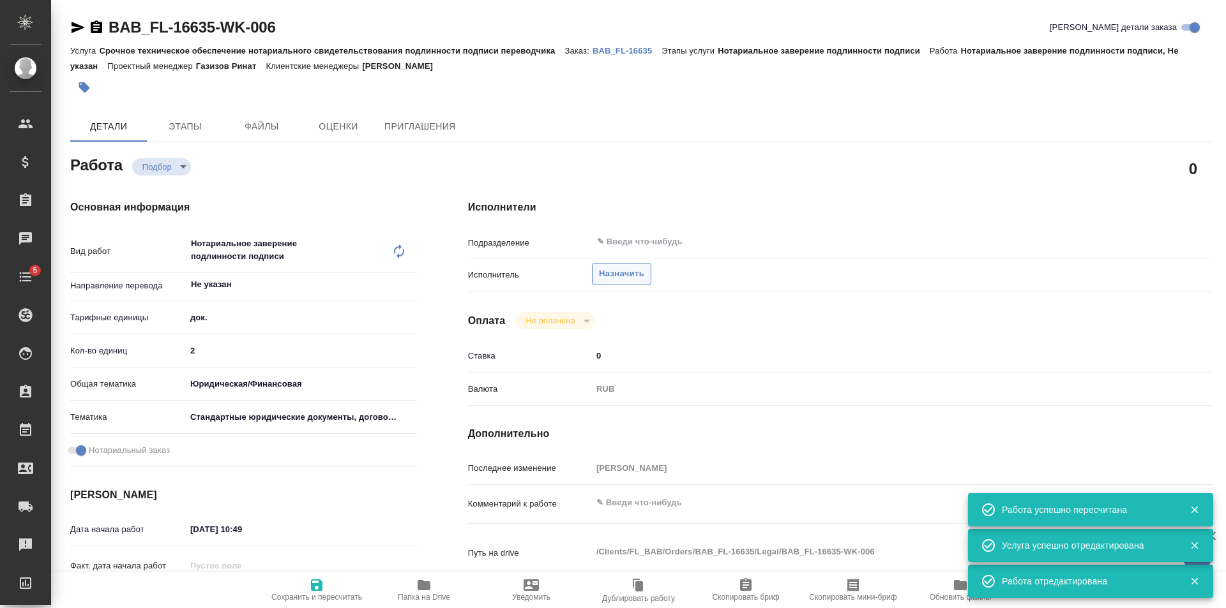
type textarea "x"
click at [619, 273] on span "Назначить" at bounding box center [621, 274] width 45 height 15
type textarea "x"
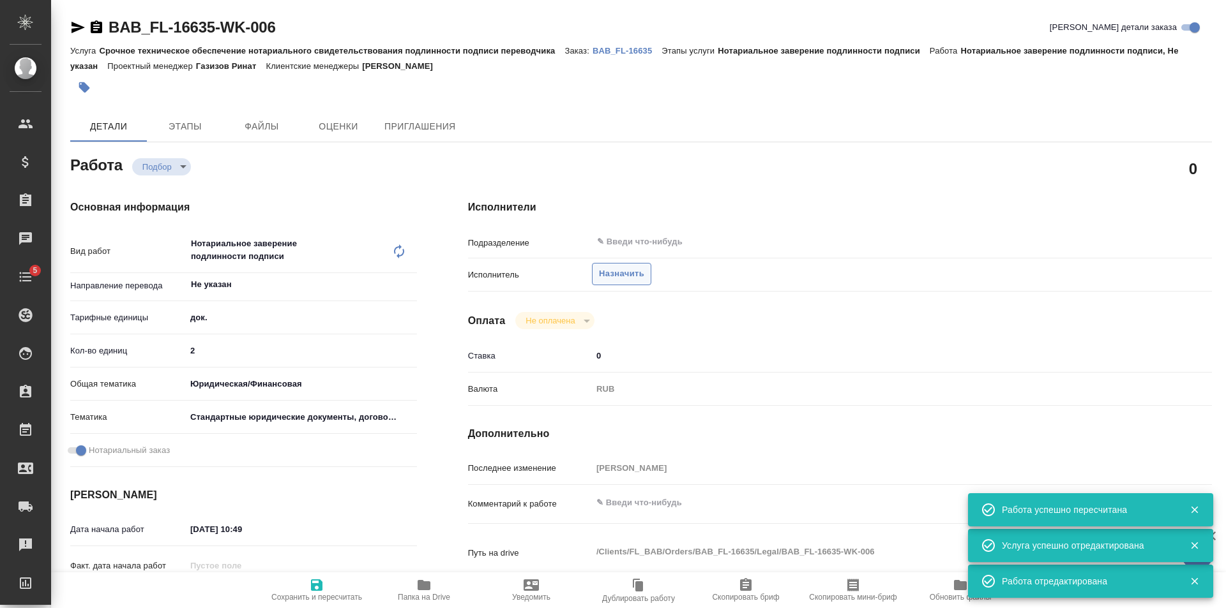
type textarea "x"
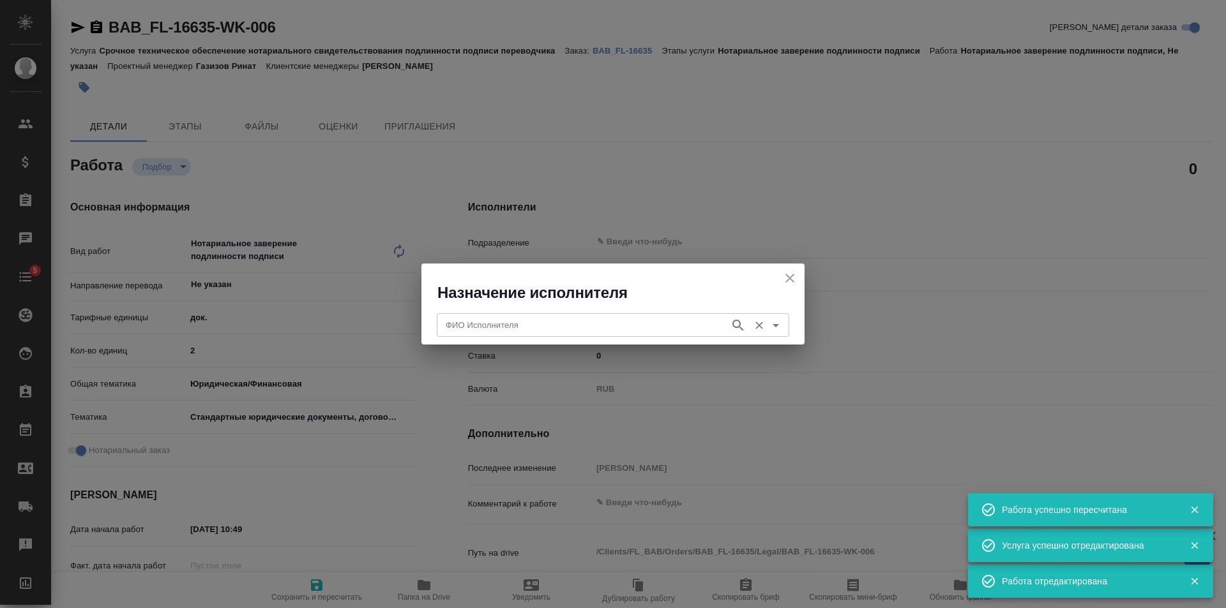
click at [525, 319] on input "ФИО Исполнителя" at bounding box center [582, 324] width 283 height 15
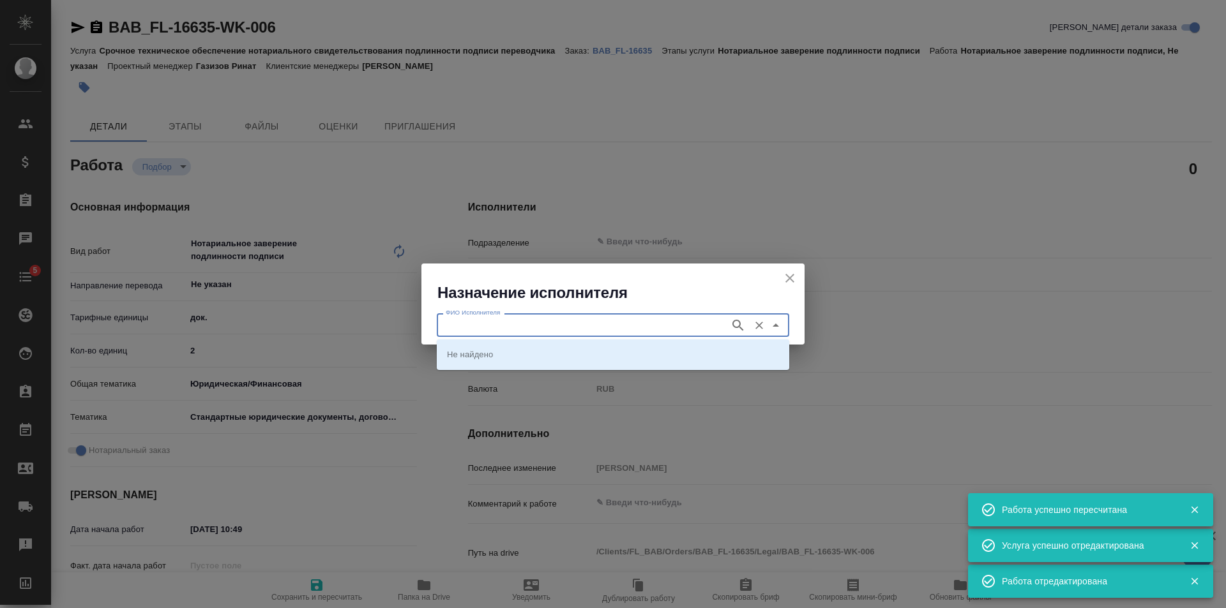
type textarea "x"
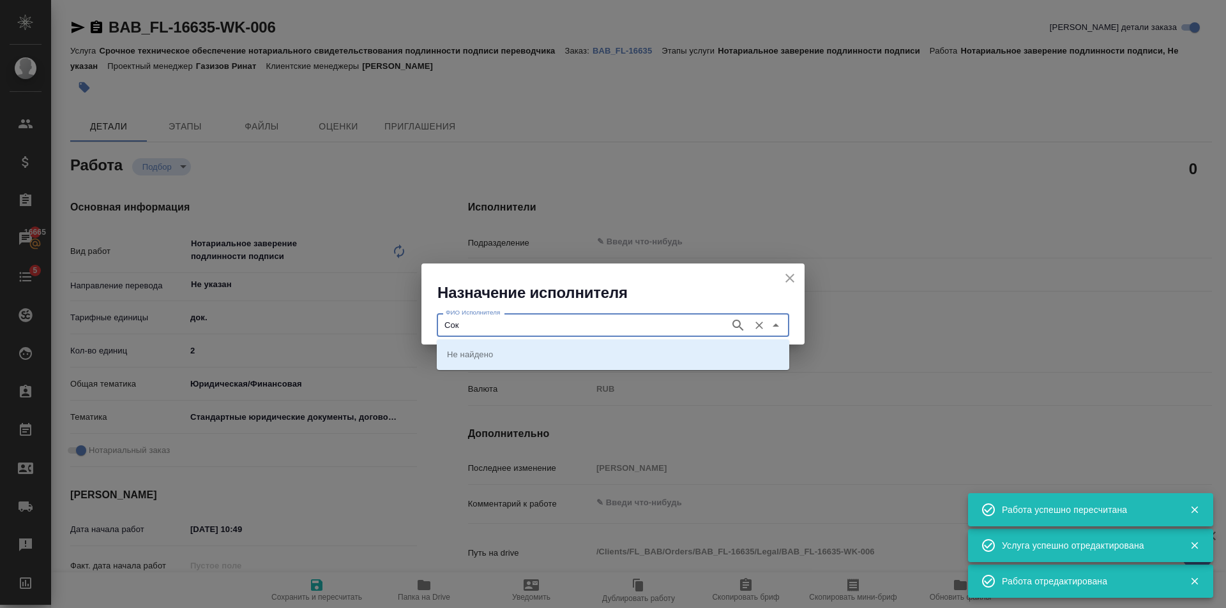
type input "Соко"
type textarea "x"
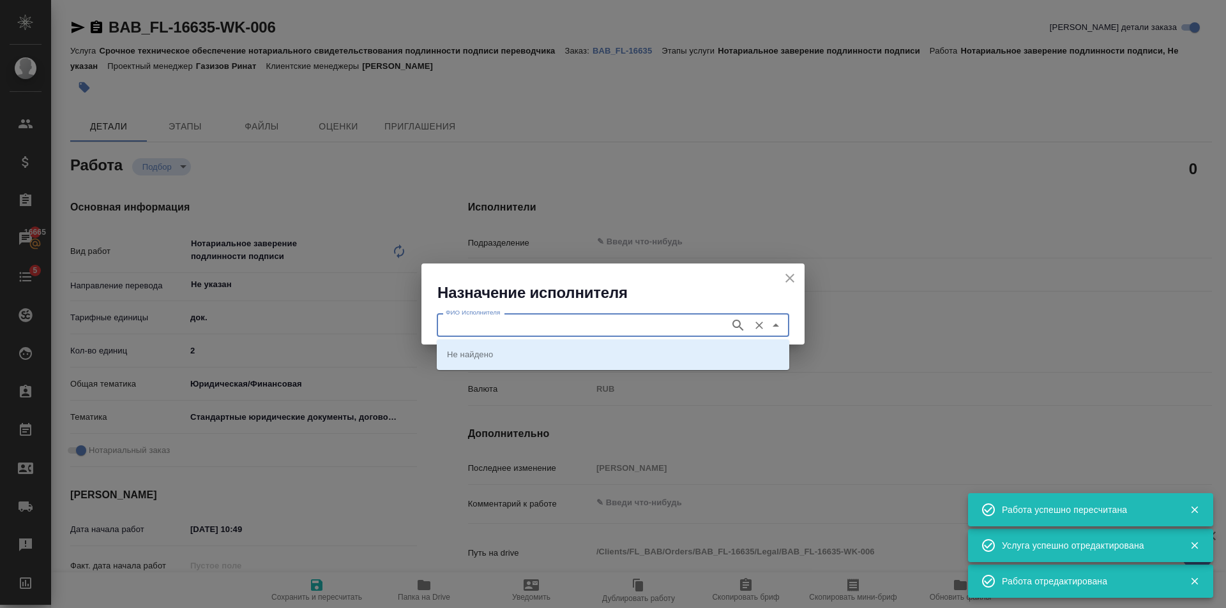
type textarea "x"
type input "л"
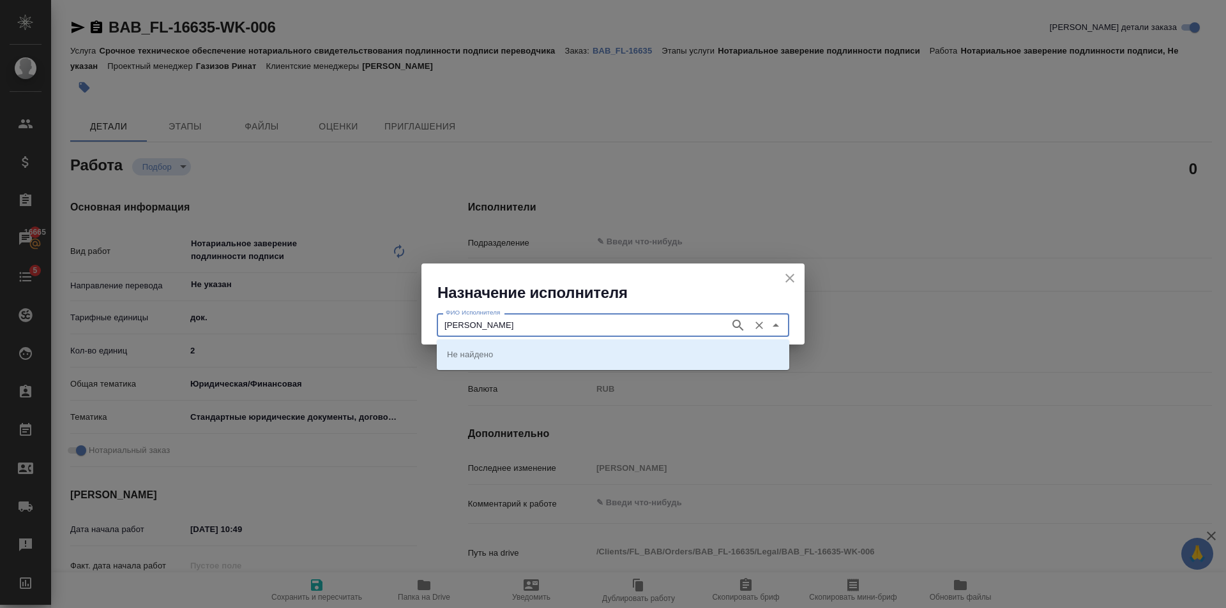
type input "Соколова"
click at [732, 328] on icon "button" at bounding box center [737, 325] width 15 height 15
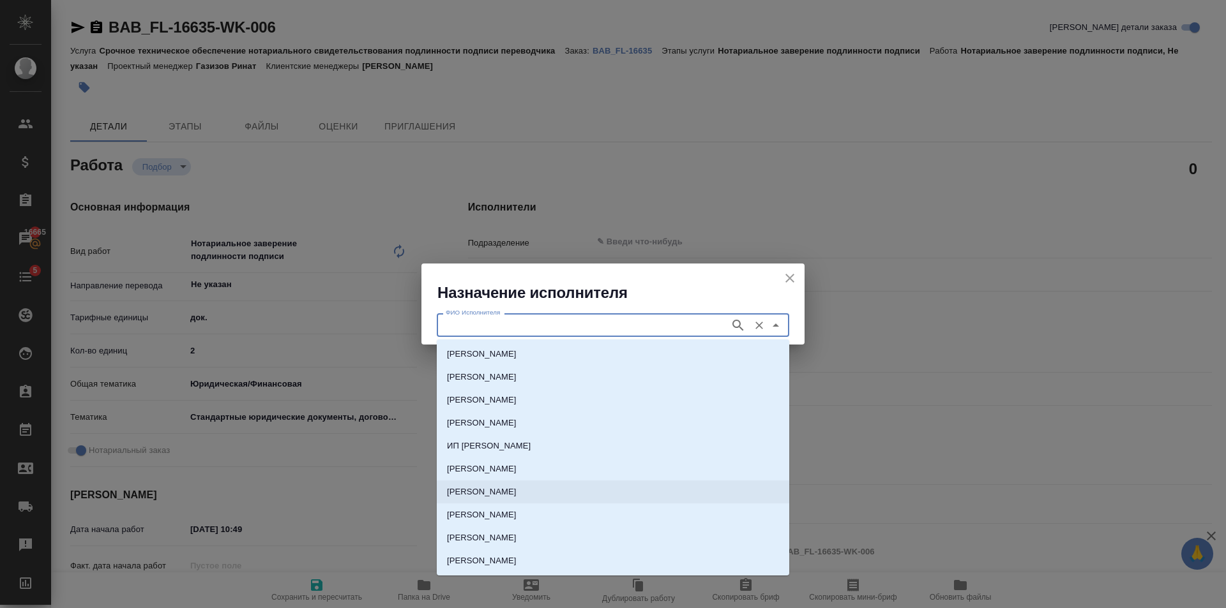
click at [514, 498] on p "[PERSON_NAME]" at bounding box center [482, 492] width 70 height 13
type input "[PERSON_NAME]"
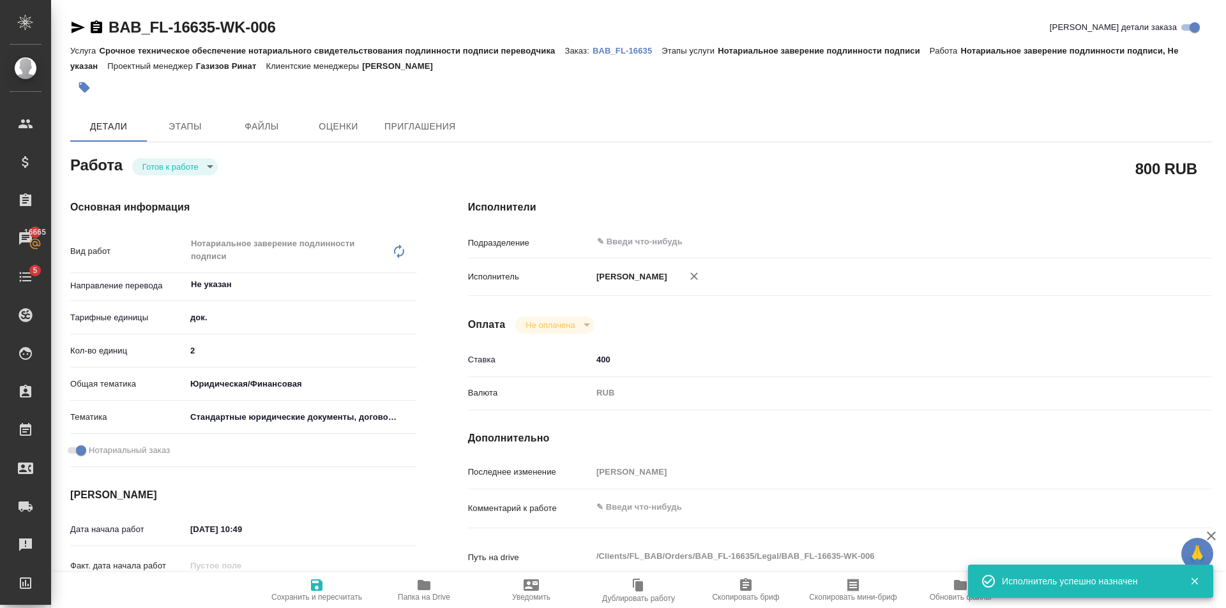
type textarea "x"
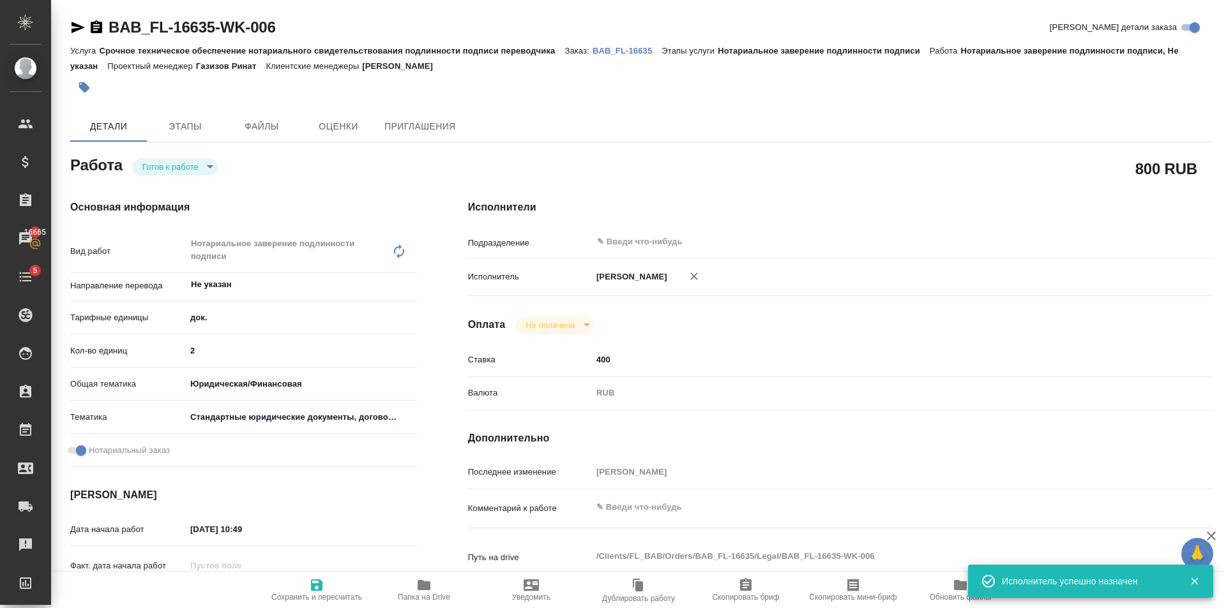
type textarea "x"
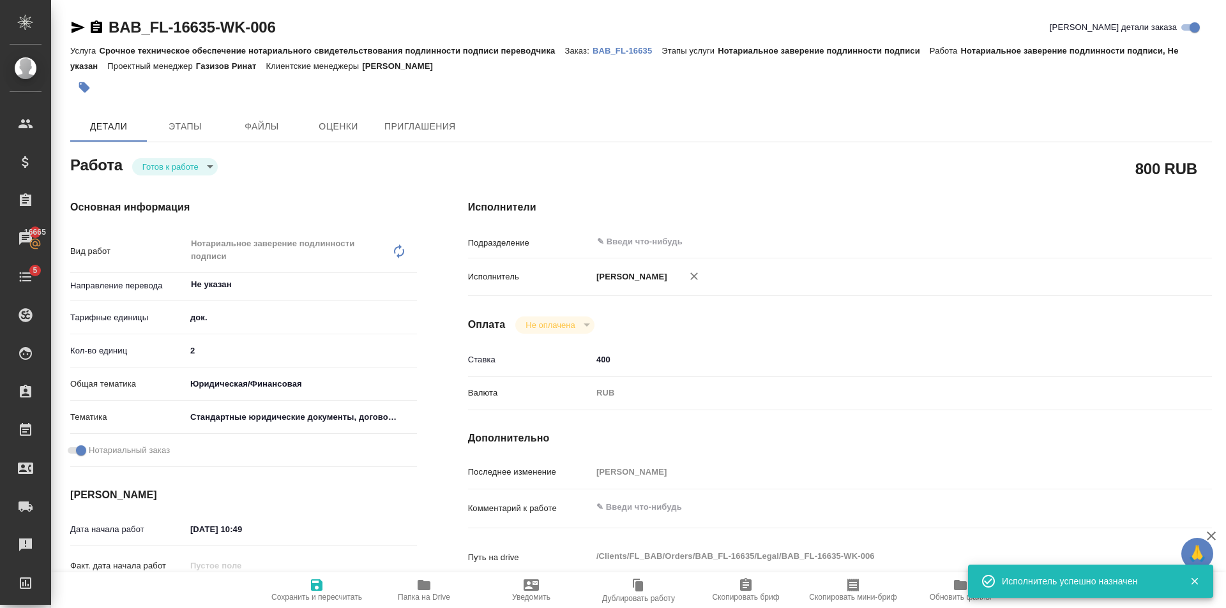
drag, startPoint x: 320, startPoint y: 592, endPoint x: 324, endPoint y: 573, distance: 19.4
click at [322, 588] on icon "button" at bounding box center [316, 585] width 15 height 15
type textarea "x"
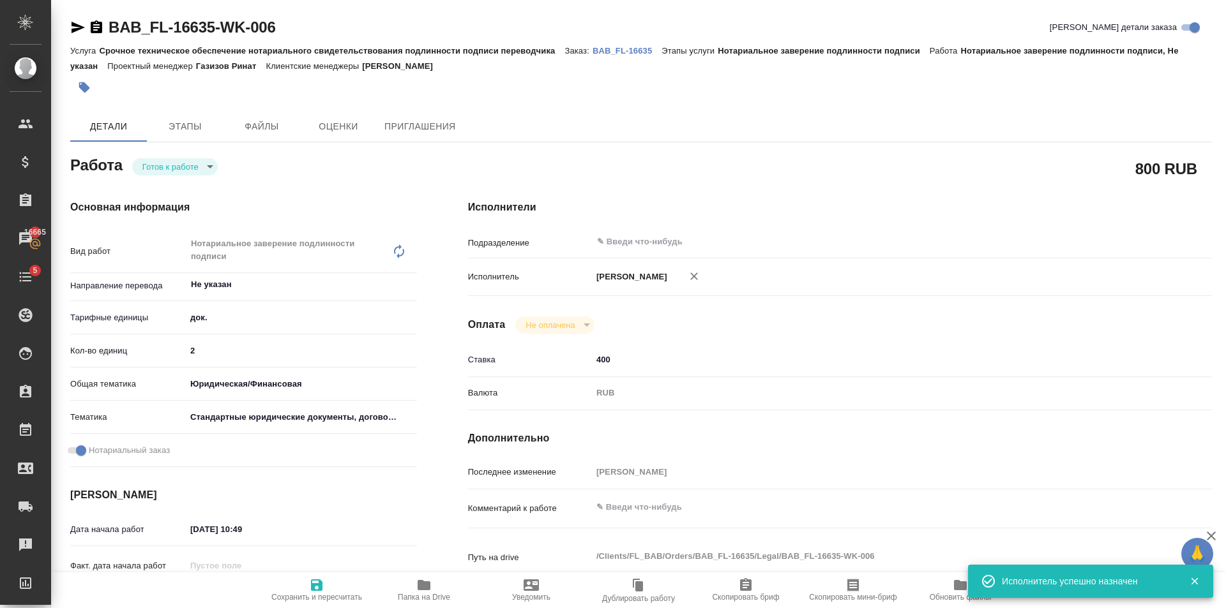
type textarea "x"
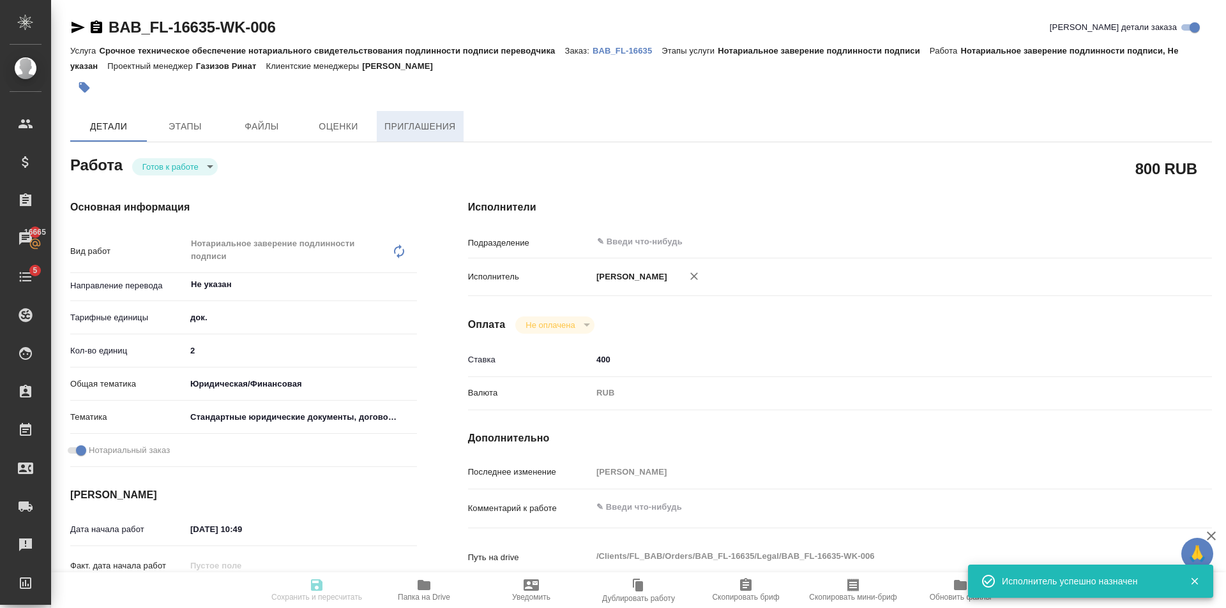
type textarea "x"
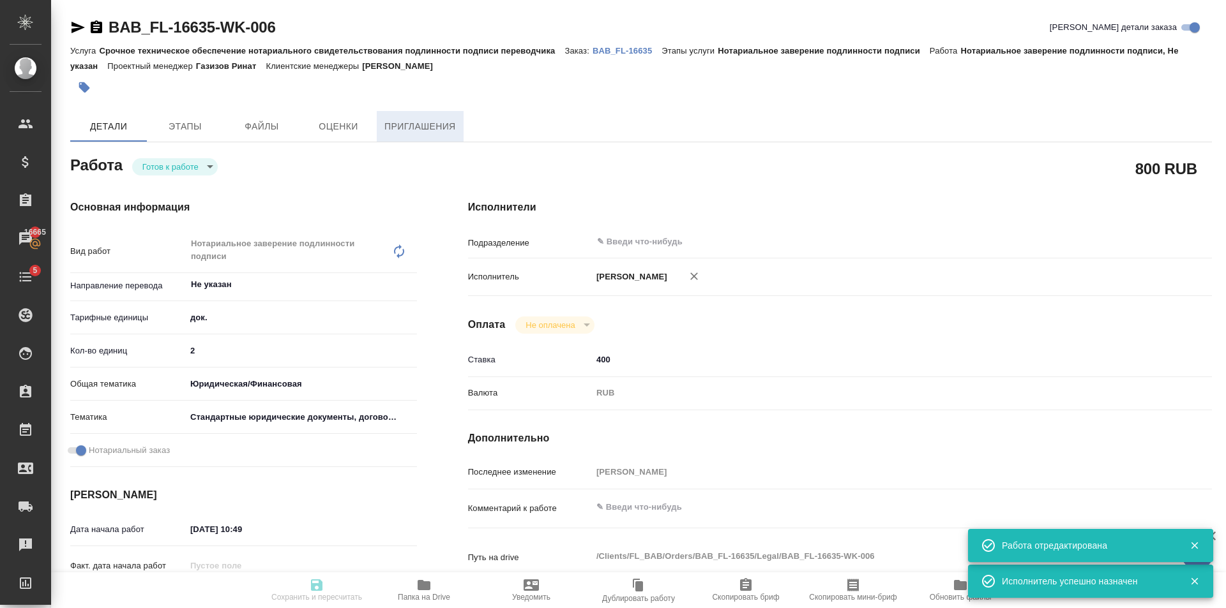
type textarea "x"
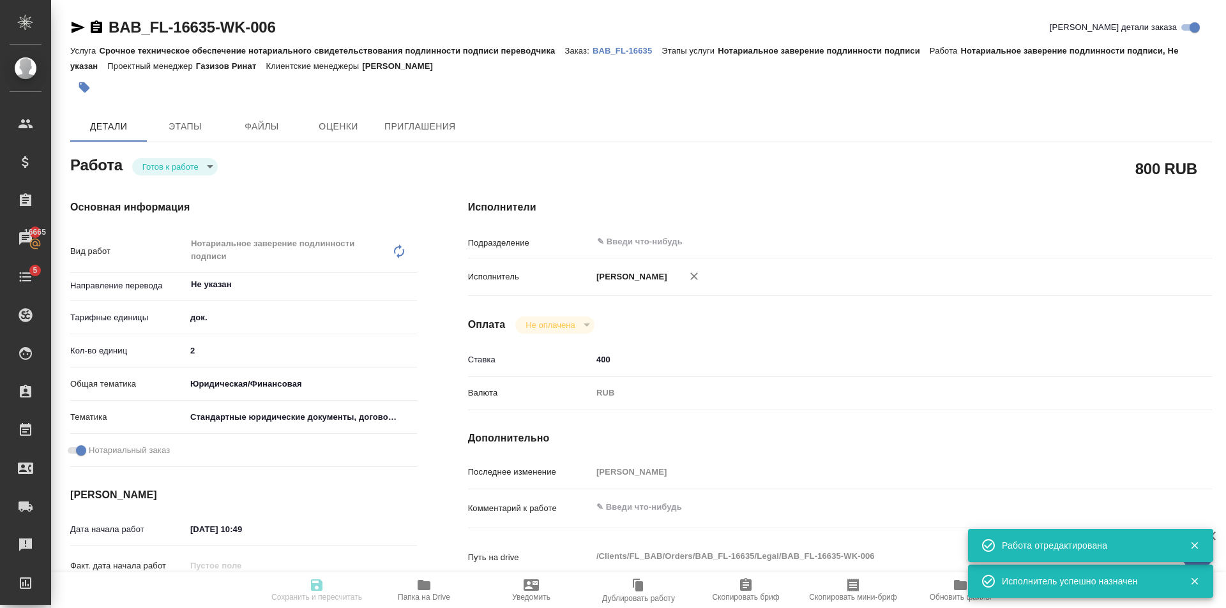
type input "readyForWork"
type textarea "Нотариальное заверение подлинности подписи"
type textarea "x"
type input "Не указан"
type input "5a8b1489cc6b4906c91bfd8b"
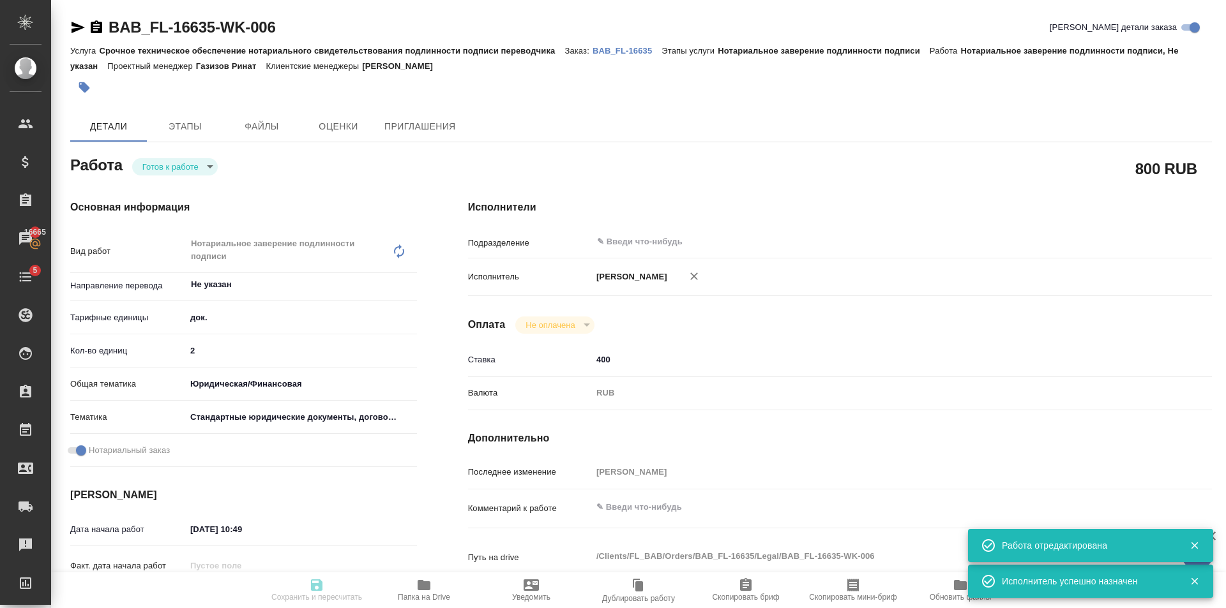
type input "2"
type input "yr-fn"
type input "5f647205b73bc97568ca66bf"
checkbox input "true"
type input "[DATE] 10:49"
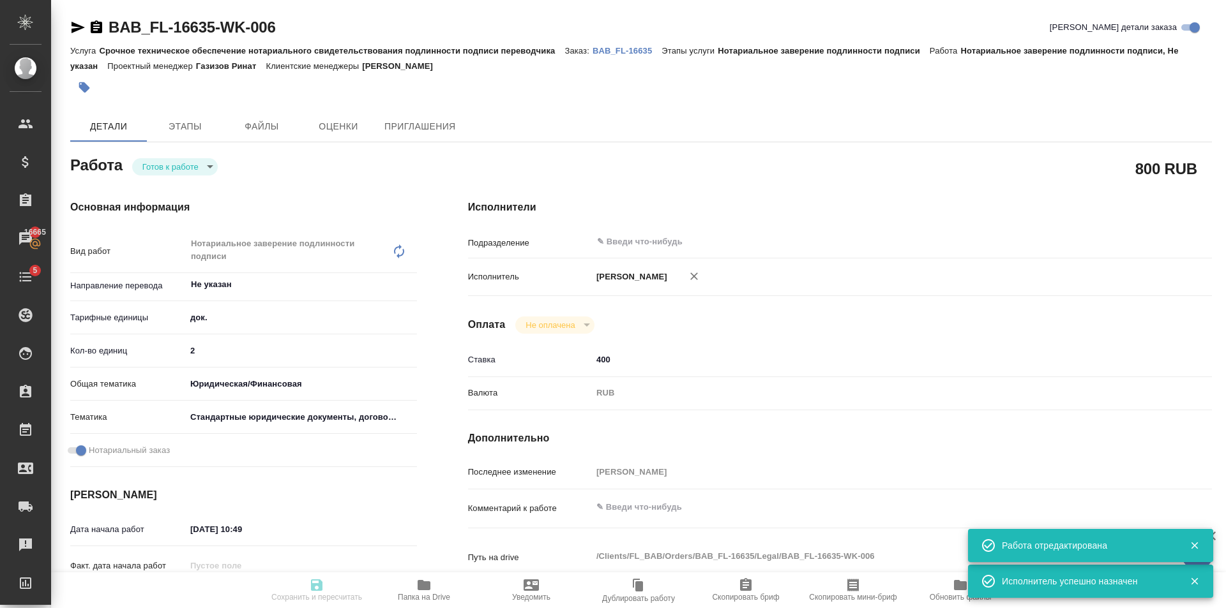
type input "[DATE] 11:30"
type input "notPayed"
type input "400"
type input "RUB"
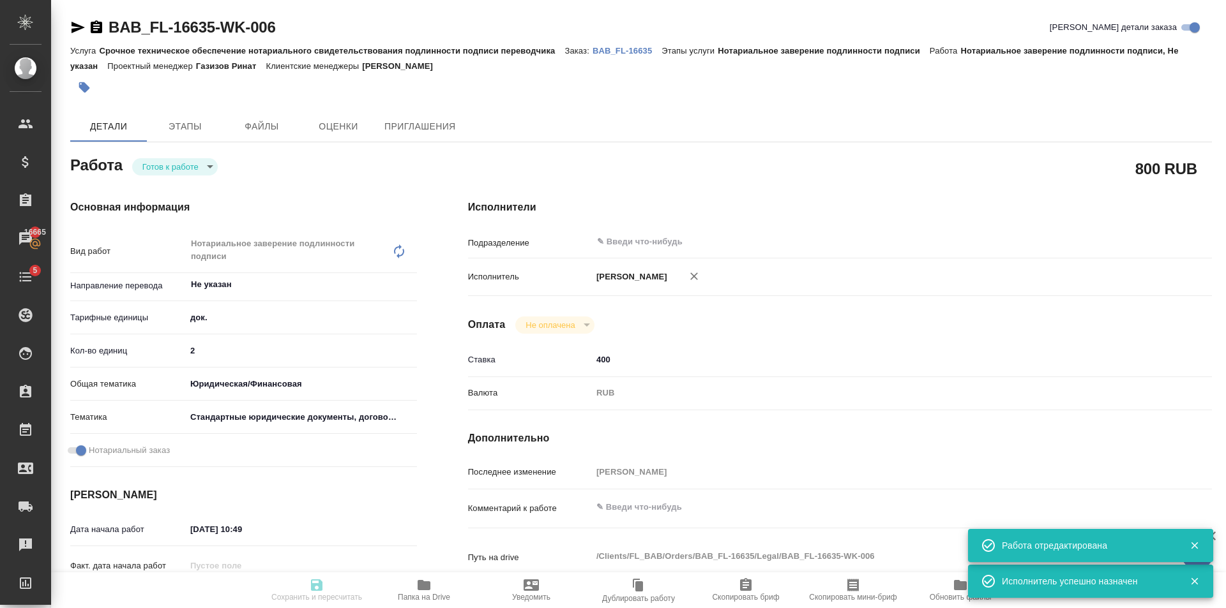
type input "[PERSON_NAME]"
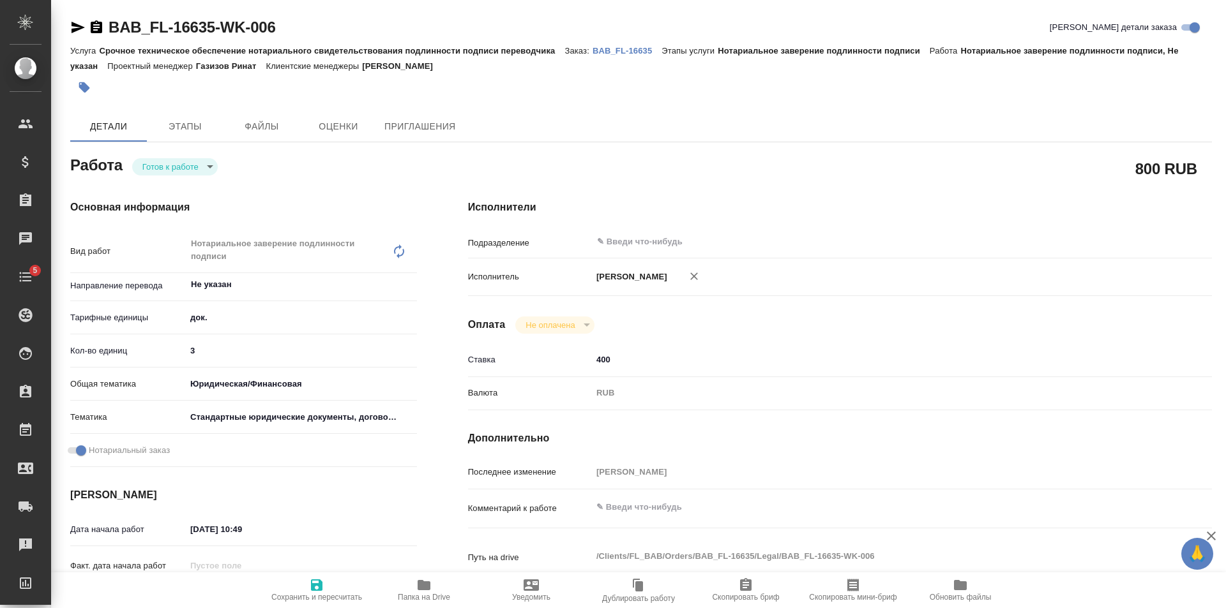
type input "3"
click at [412, 345] on input "3" at bounding box center [301, 351] width 231 height 19
click at [340, 586] on span "Сохранить и пересчитать" at bounding box center [317, 590] width 92 height 24
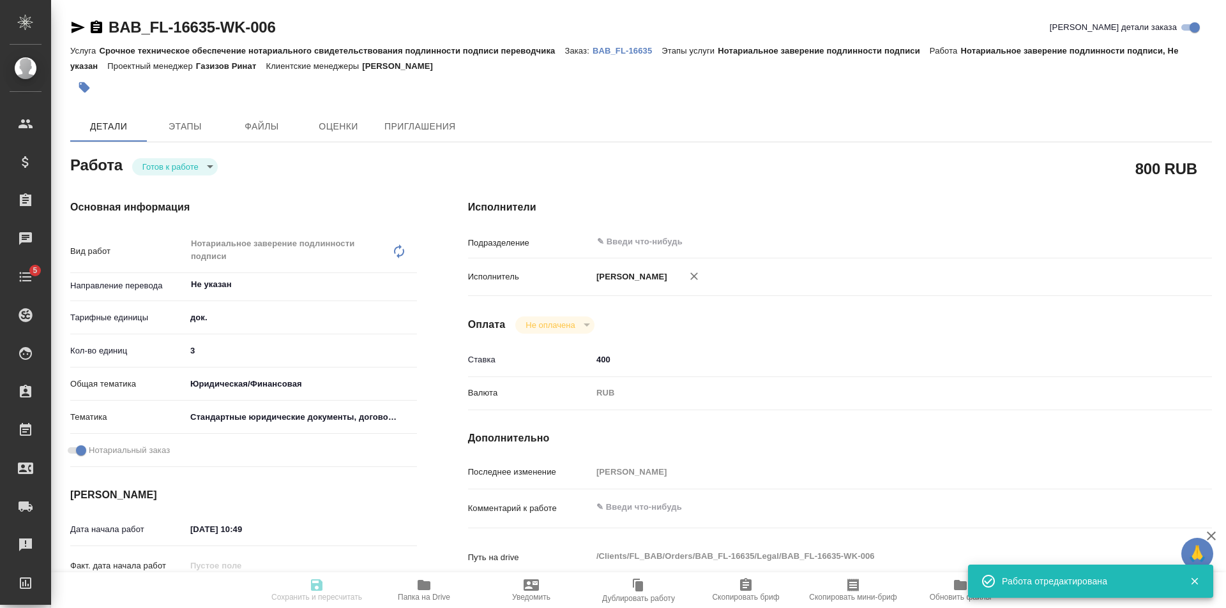
type input "readyForWork"
type input "Не указан"
type input "5a8b1489cc6b4906c91bfd8b"
type input "3"
type input "yr-fn"
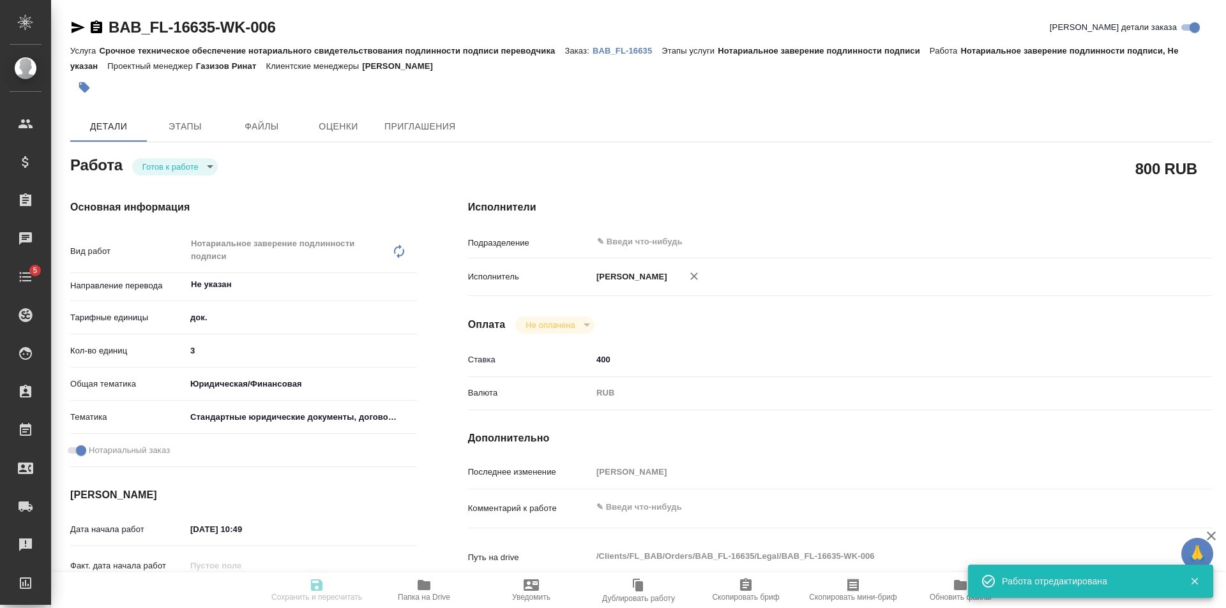
type input "5f647205b73bc97568ca66bf"
checkbox input "true"
type input "[DATE] 10:49"
type input "[DATE] 11:30"
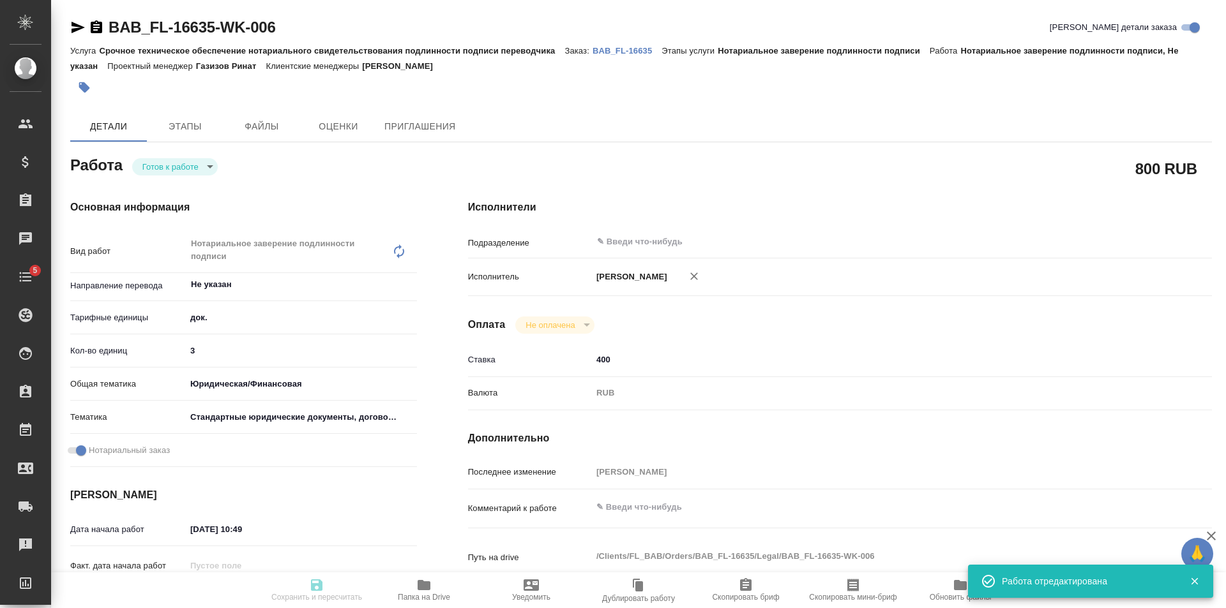
type input "notPayed"
type input "400"
type input "RUB"
type input "[PERSON_NAME]"
type input "BAB_FL-16635"
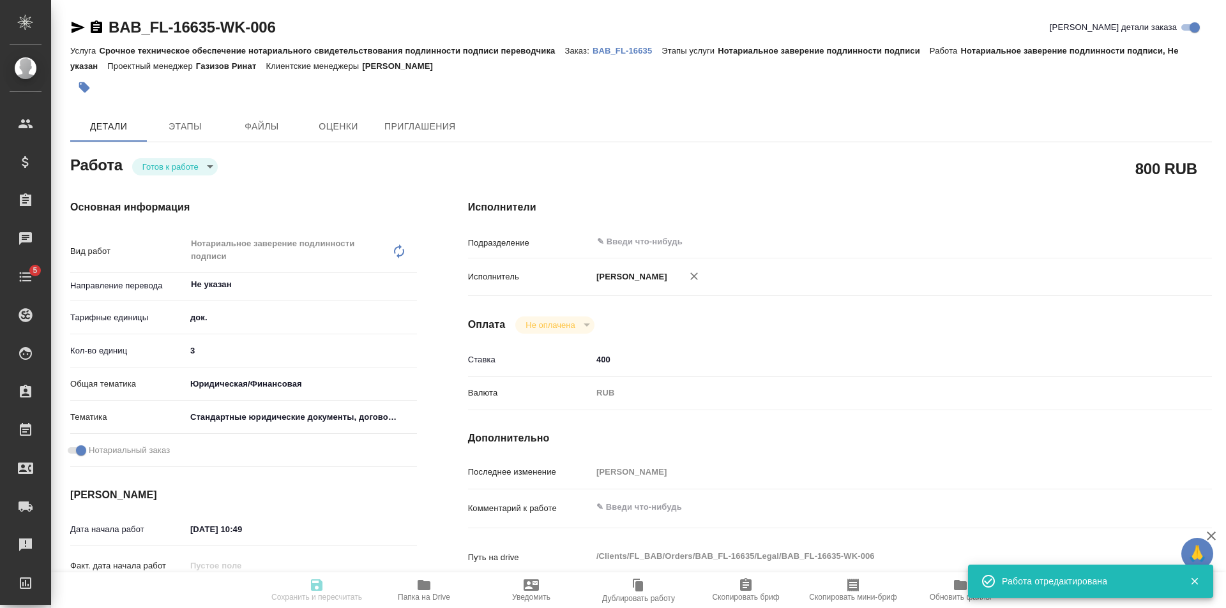
type input "Срочное техническое обеспечение нотариального свидетельствования подлинности по…"
type input "Нотариальное заверение подлинности подписи"
type input "[PERSON_NAME]"
type input "/Clients/FL_BAB/Orders/BAB_FL-16635"
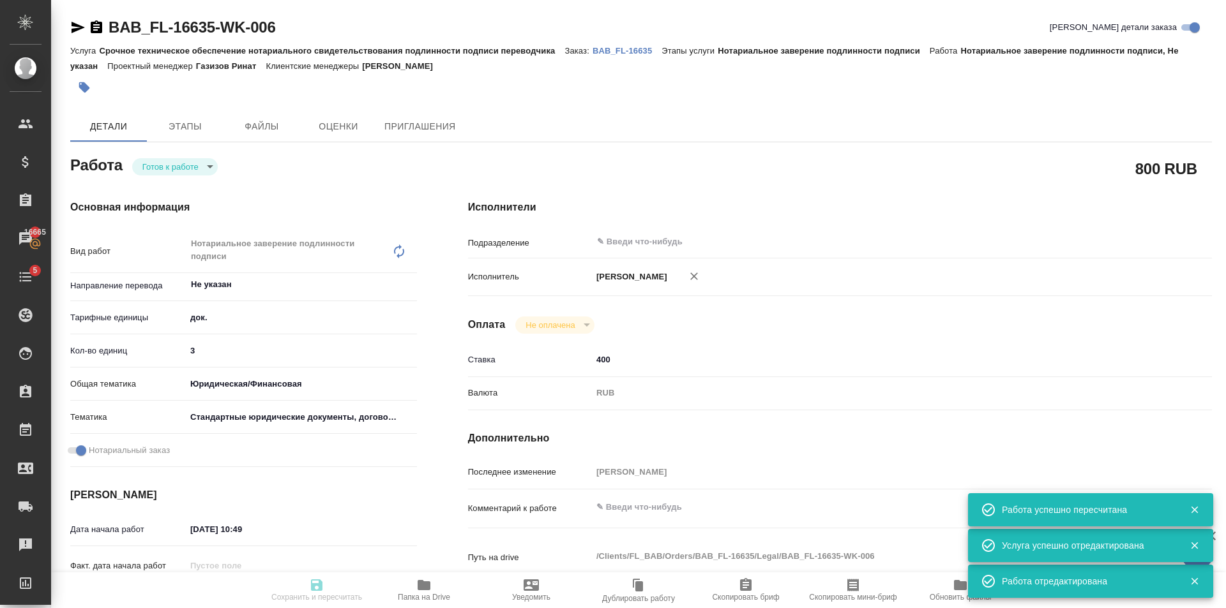
type input "readyForWork"
type input "Не указан"
type input "5a8b1489cc6b4906c91bfd8b"
type input "3"
type input "yr-fn"
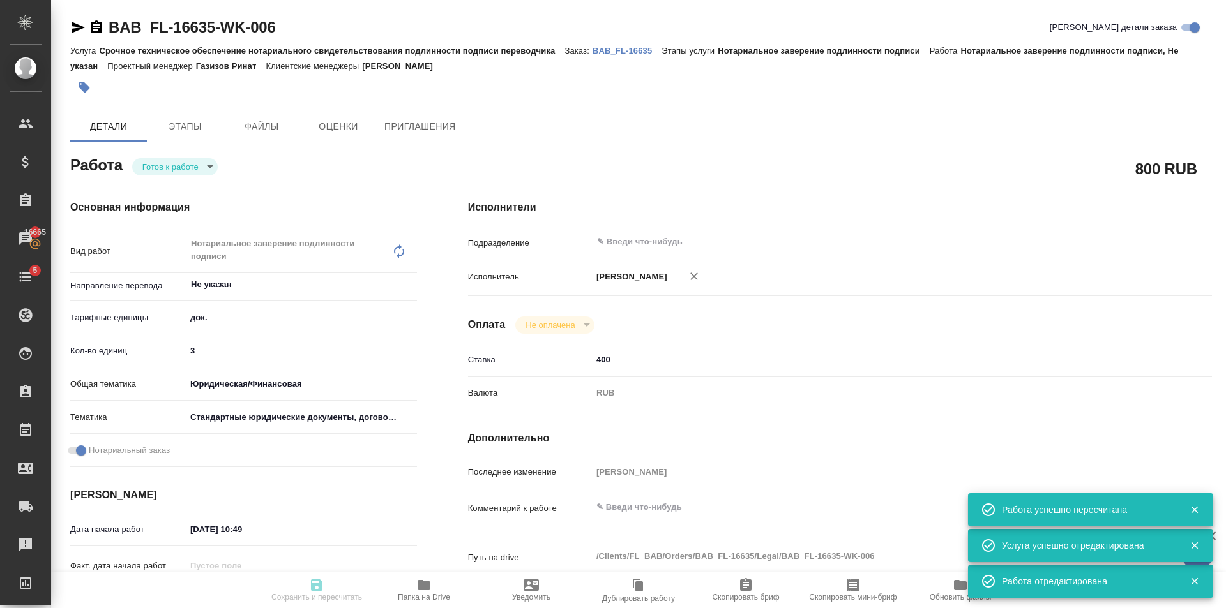
type input "5f647205b73bc97568ca66bf"
checkbox input "true"
type input "[DATE] 10:49"
type input "[DATE] 11:30"
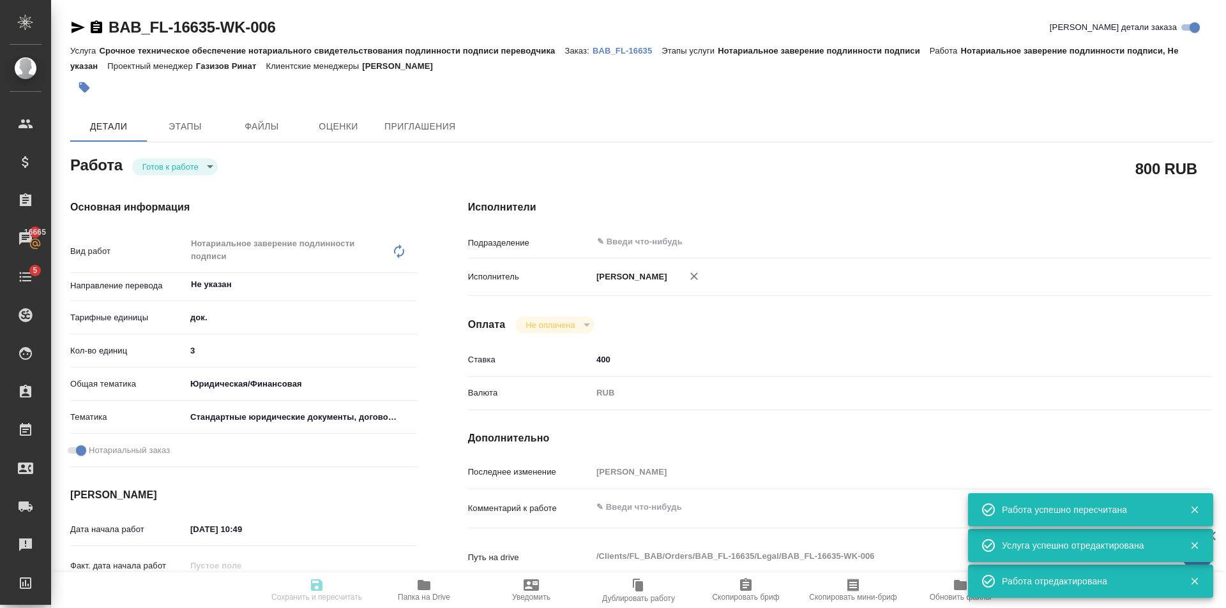
type input "notPayed"
type input "400"
type input "RUB"
type input "[PERSON_NAME]"
type input "BAB_FL-16635"
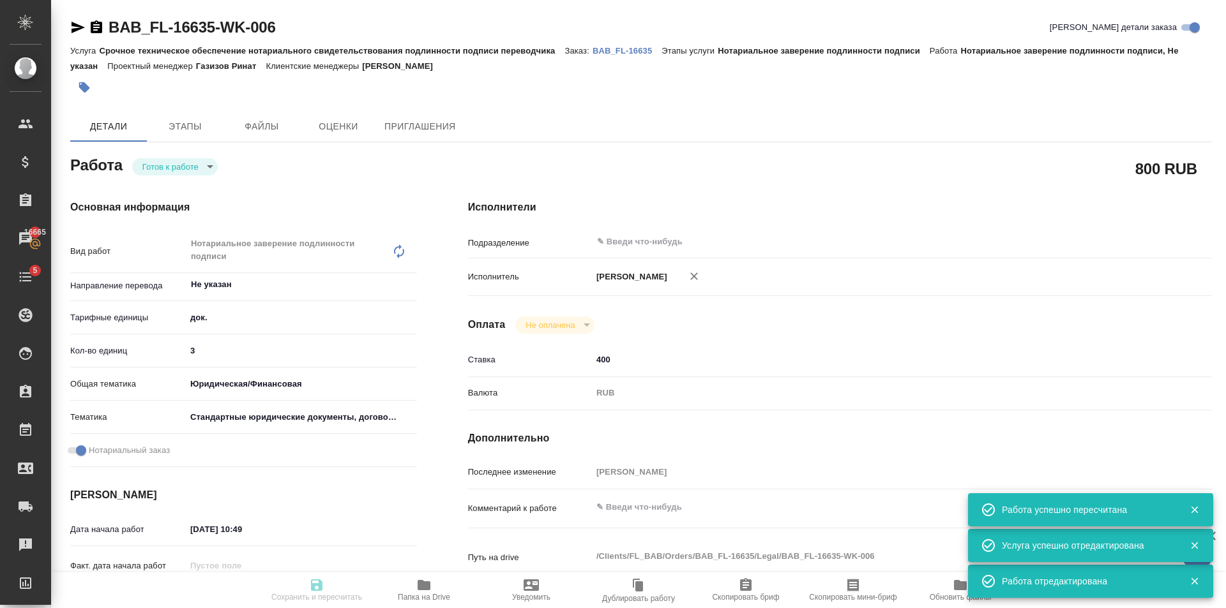
type input "Срочное техническое обеспечение нотариального свидетельствования подлинности по…"
type input "Нотариальное заверение подлинности подписи"
type input "[PERSON_NAME]"
type input "/Clients/FL_BAB/Orders/BAB_FL-16635"
